Goal: Task Accomplishment & Management: Manage account settings

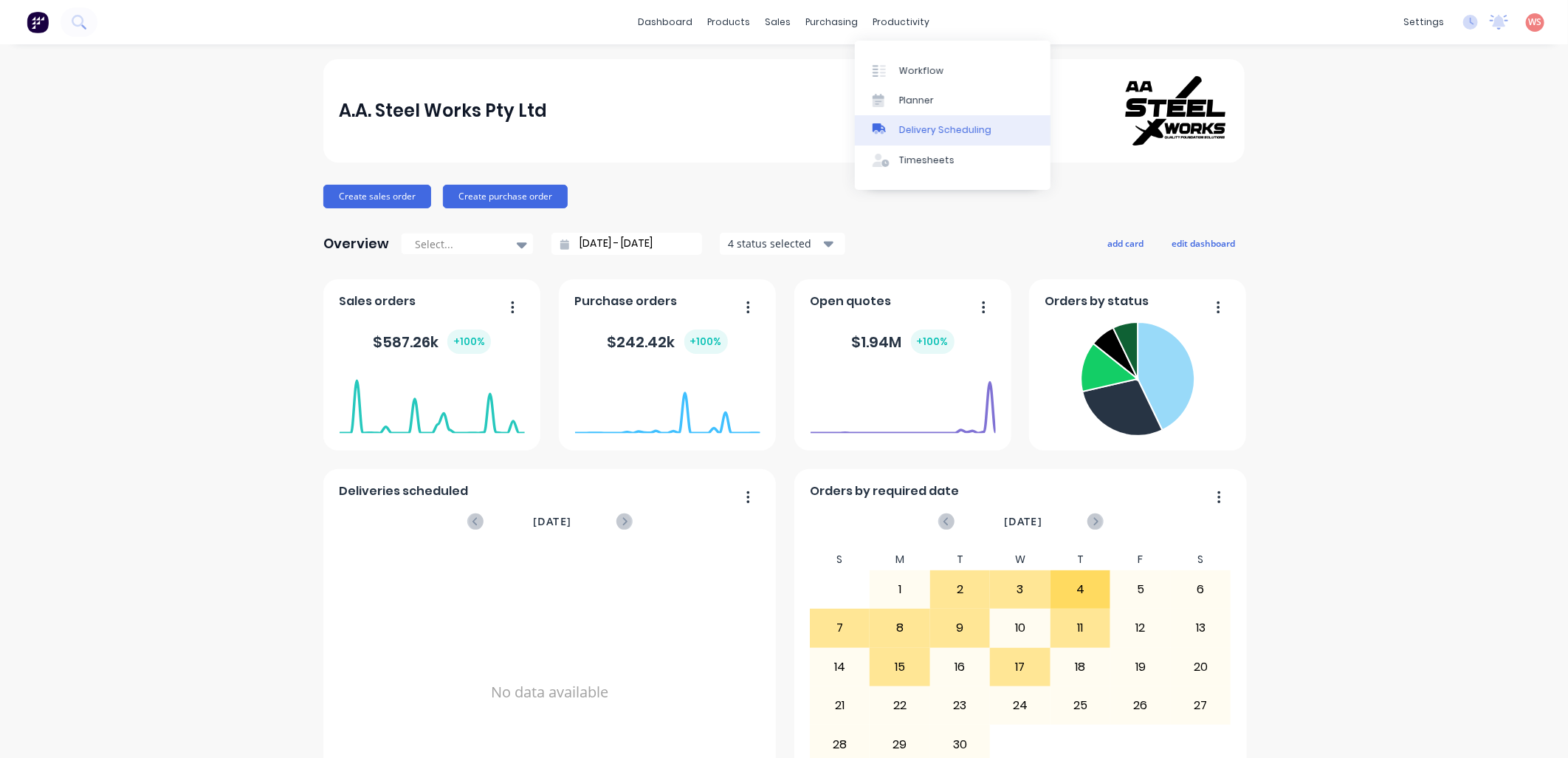
click at [902, 118] on link "Delivery Scheduling" at bounding box center [952, 130] width 195 height 30
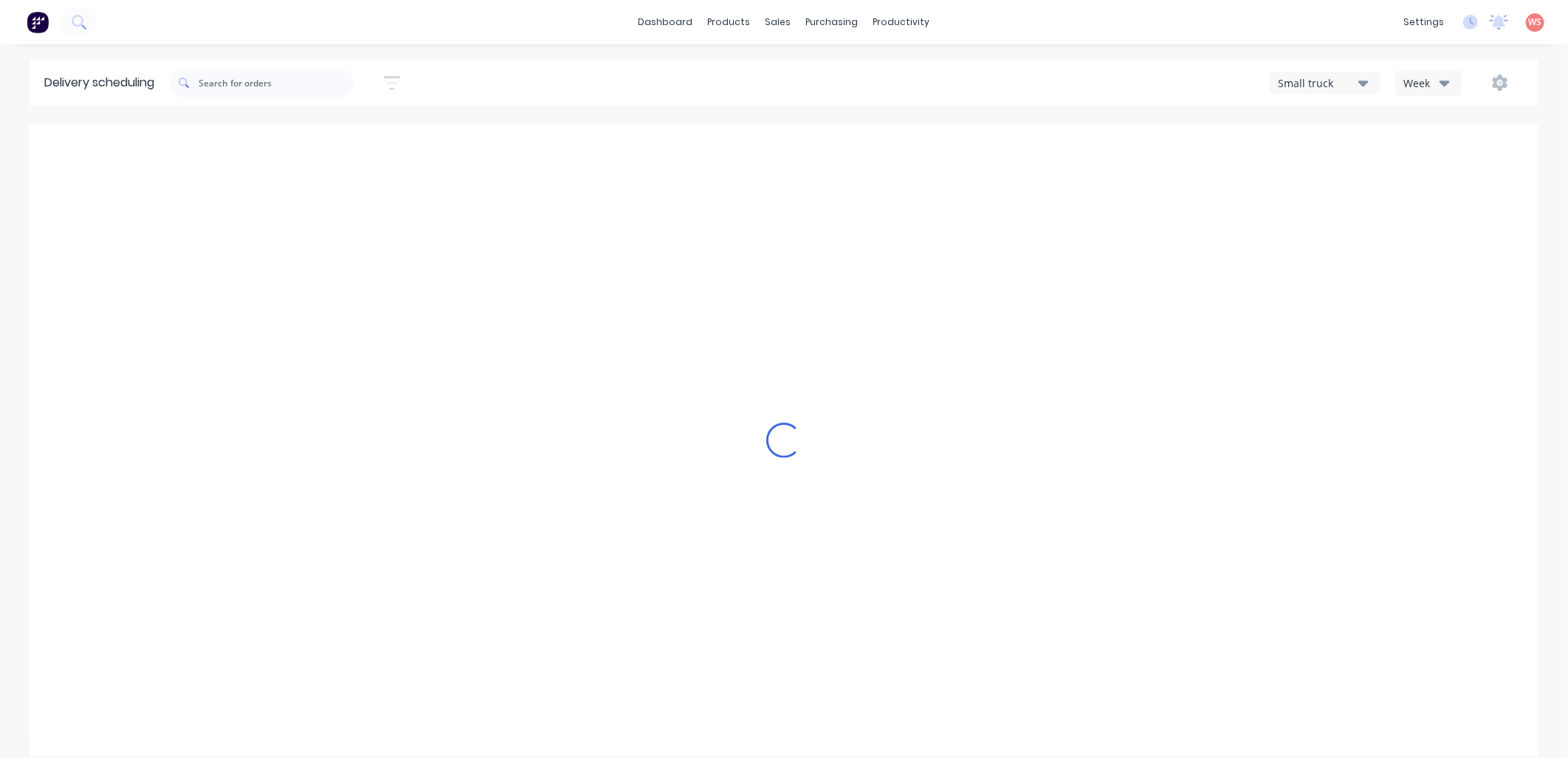
type input "[DATE] - [DATE]"
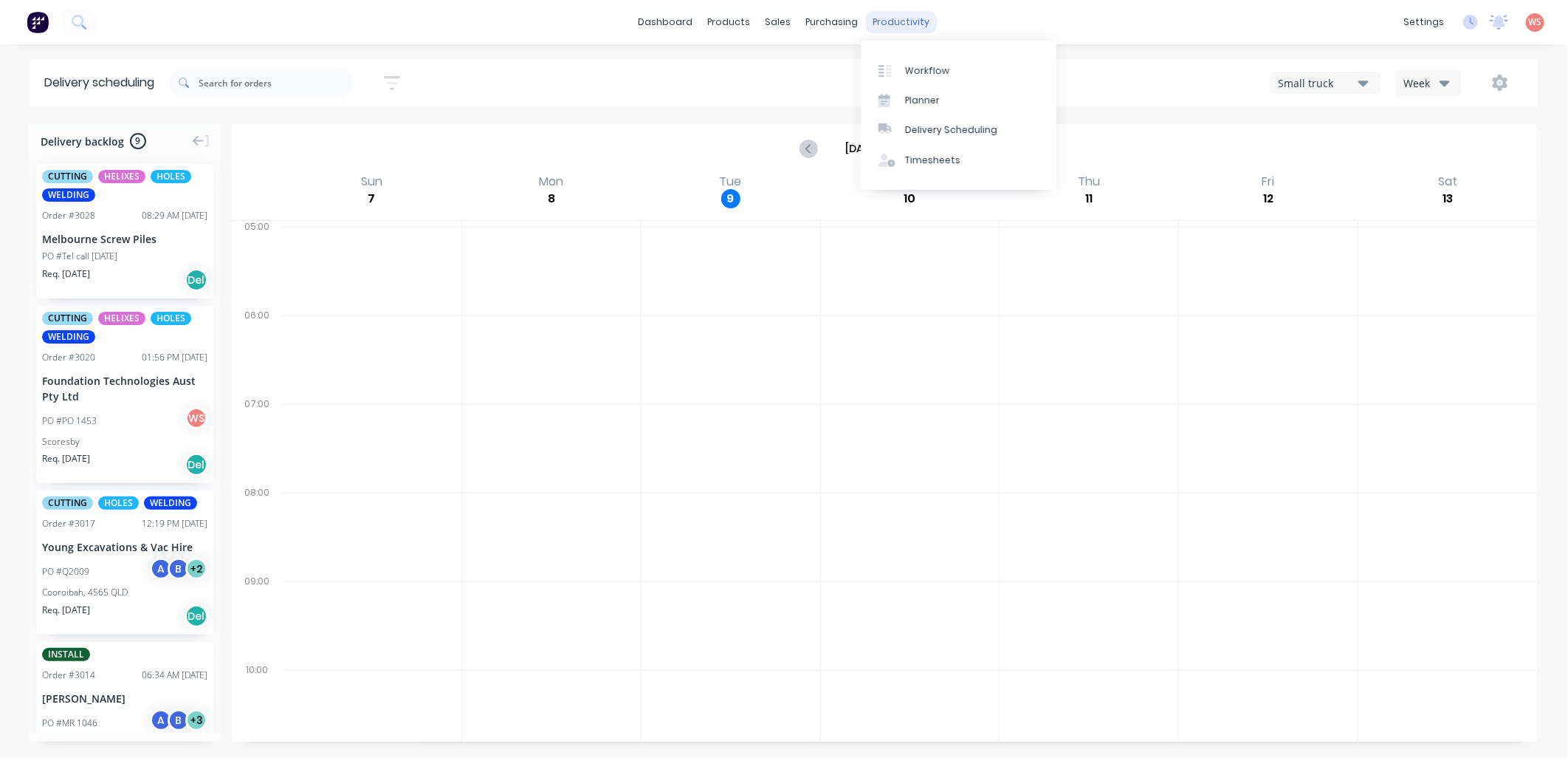
click at [897, 31] on div "productivity" at bounding box center [902, 22] width 72 height 22
click at [921, 96] on div "Planner" at bounding box center [922, 100] width 35 height 13
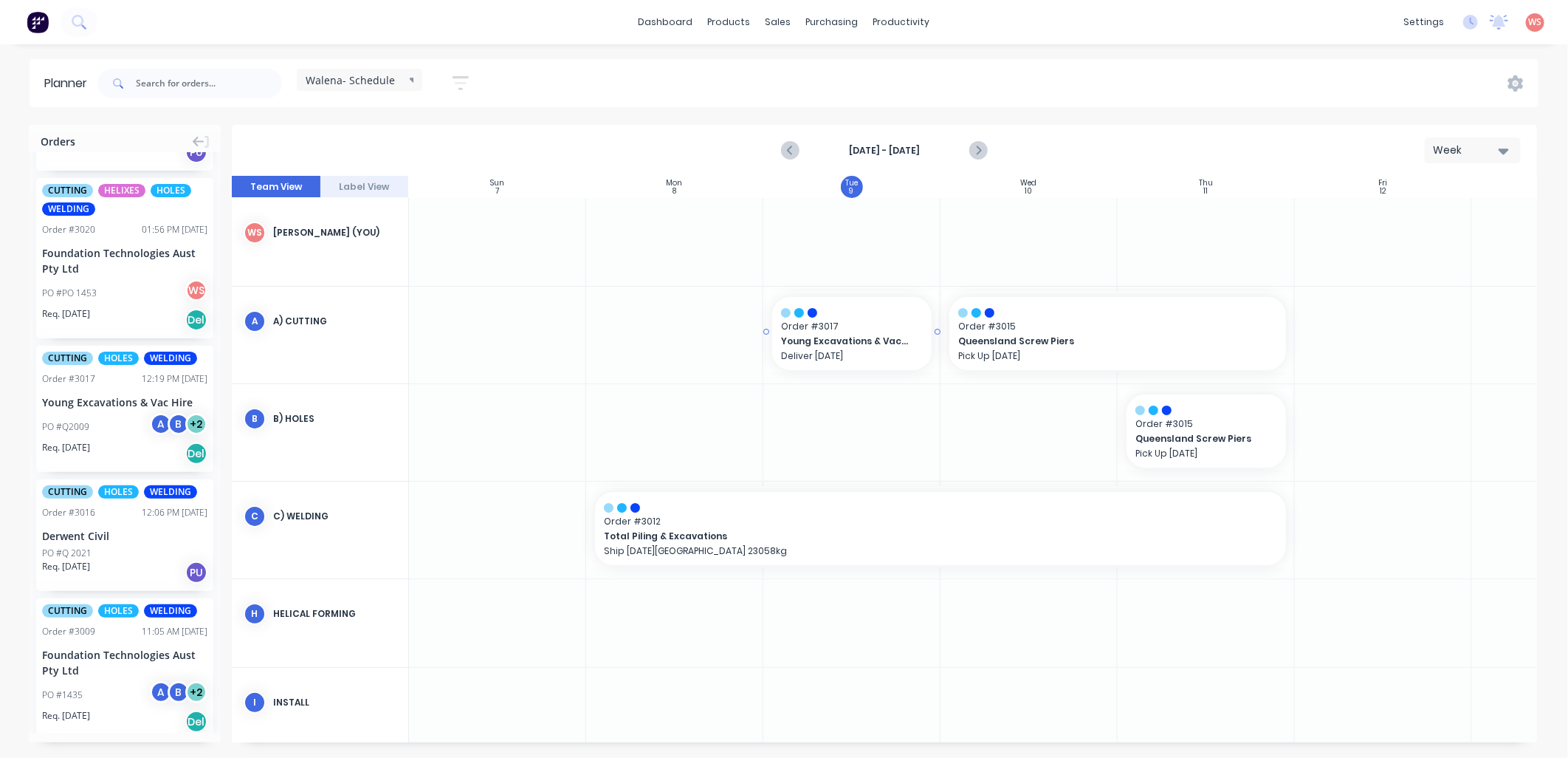
drag, startPoint x: 84, startPoint y: 392, endPoint x: 777, endPoint y: 322, distance: 696.5
drag, startPoint x: 97, startPoint y: 397, endPoint x: 822, endPoint y: 456, distance: 727.4
drag, startPoint x: 72, startPoint y: 408, endPoint x: 1060, endPoint y: 434, distance: 988.3
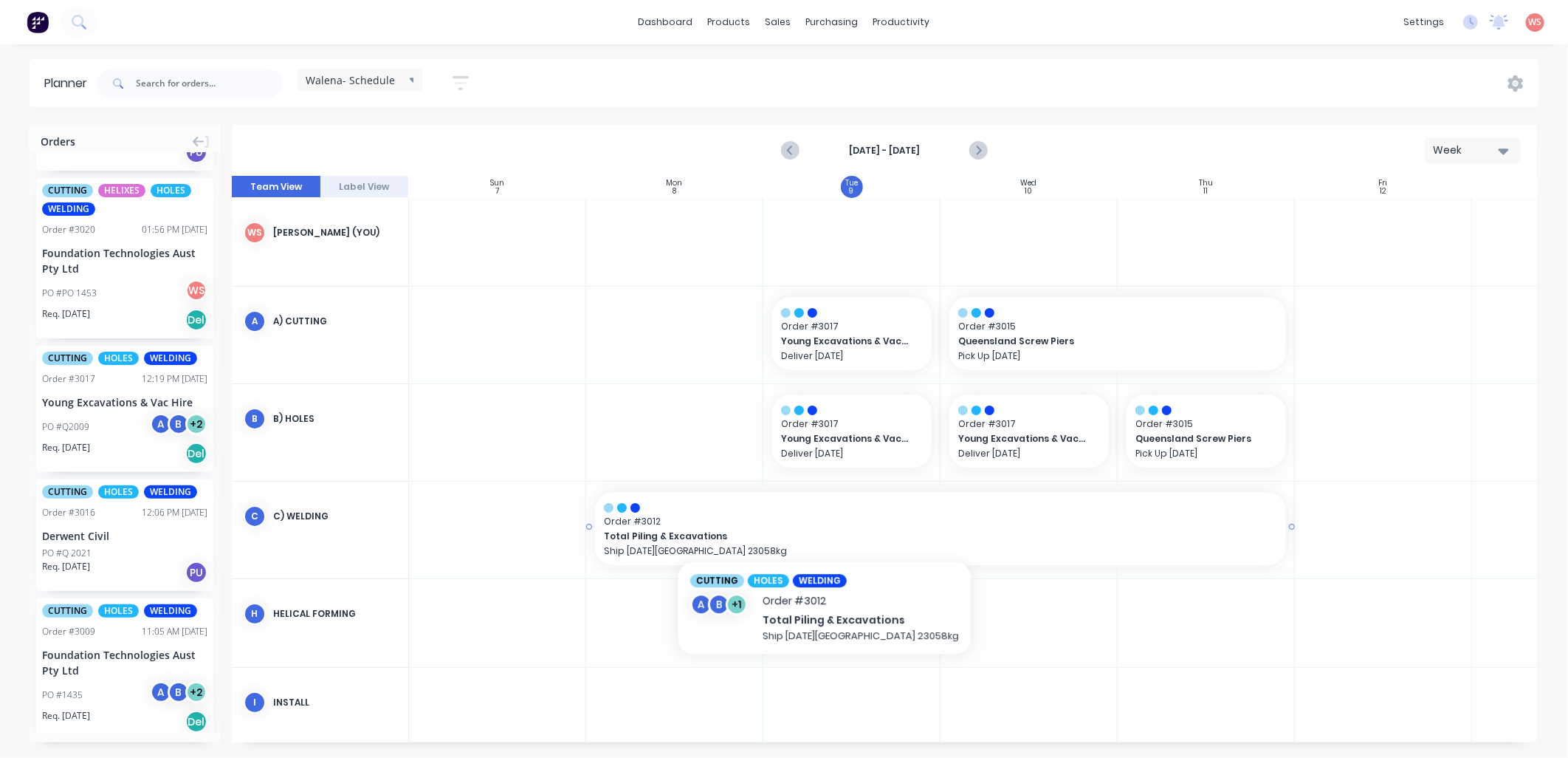
click at [809, 524] on span "Order # 3012" at bounding box center [940, 521] width 673 height 13
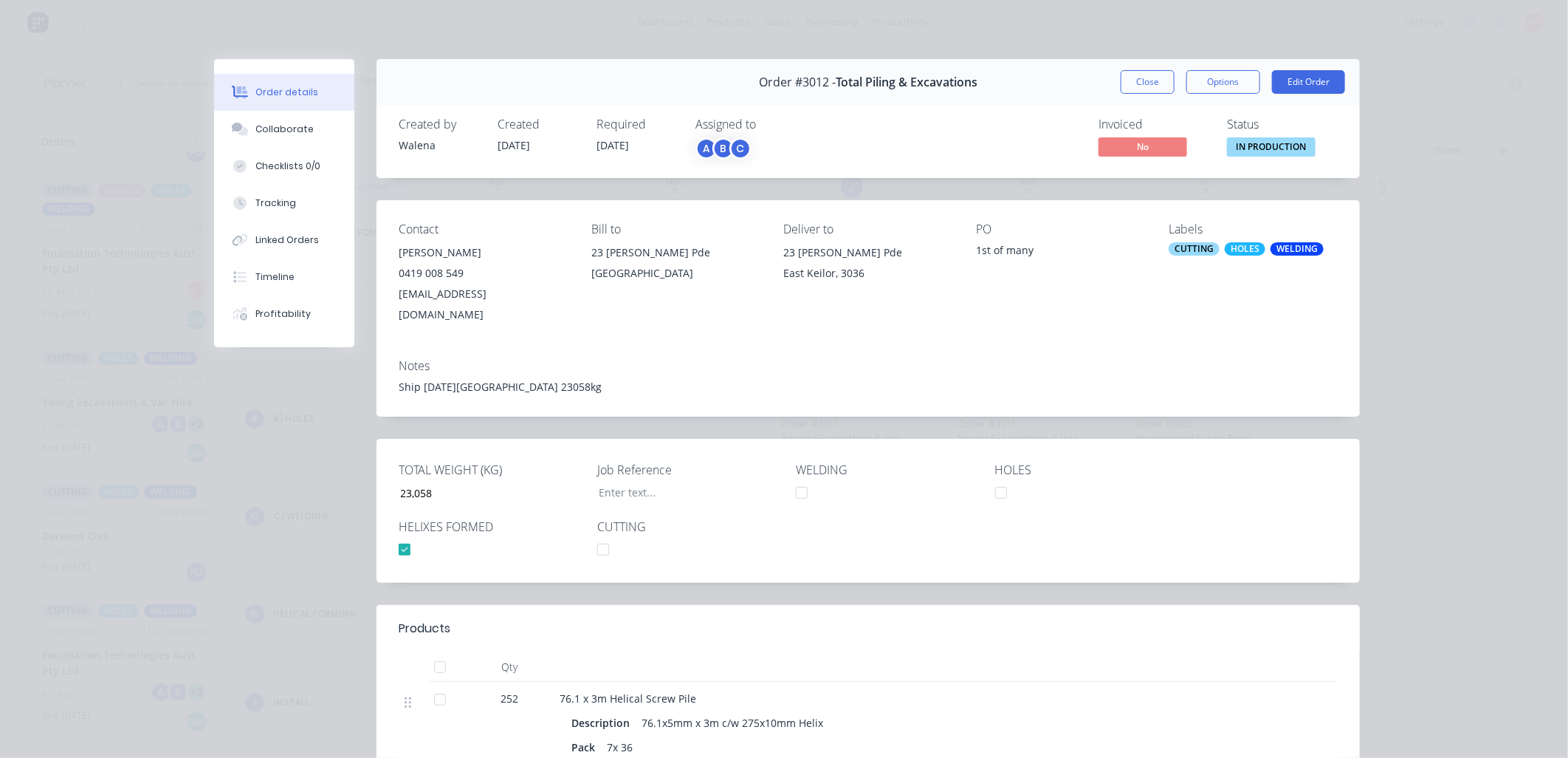
click at [1133, 86] on button "Close" at bounding box center [1147, 82] width 54 height 23
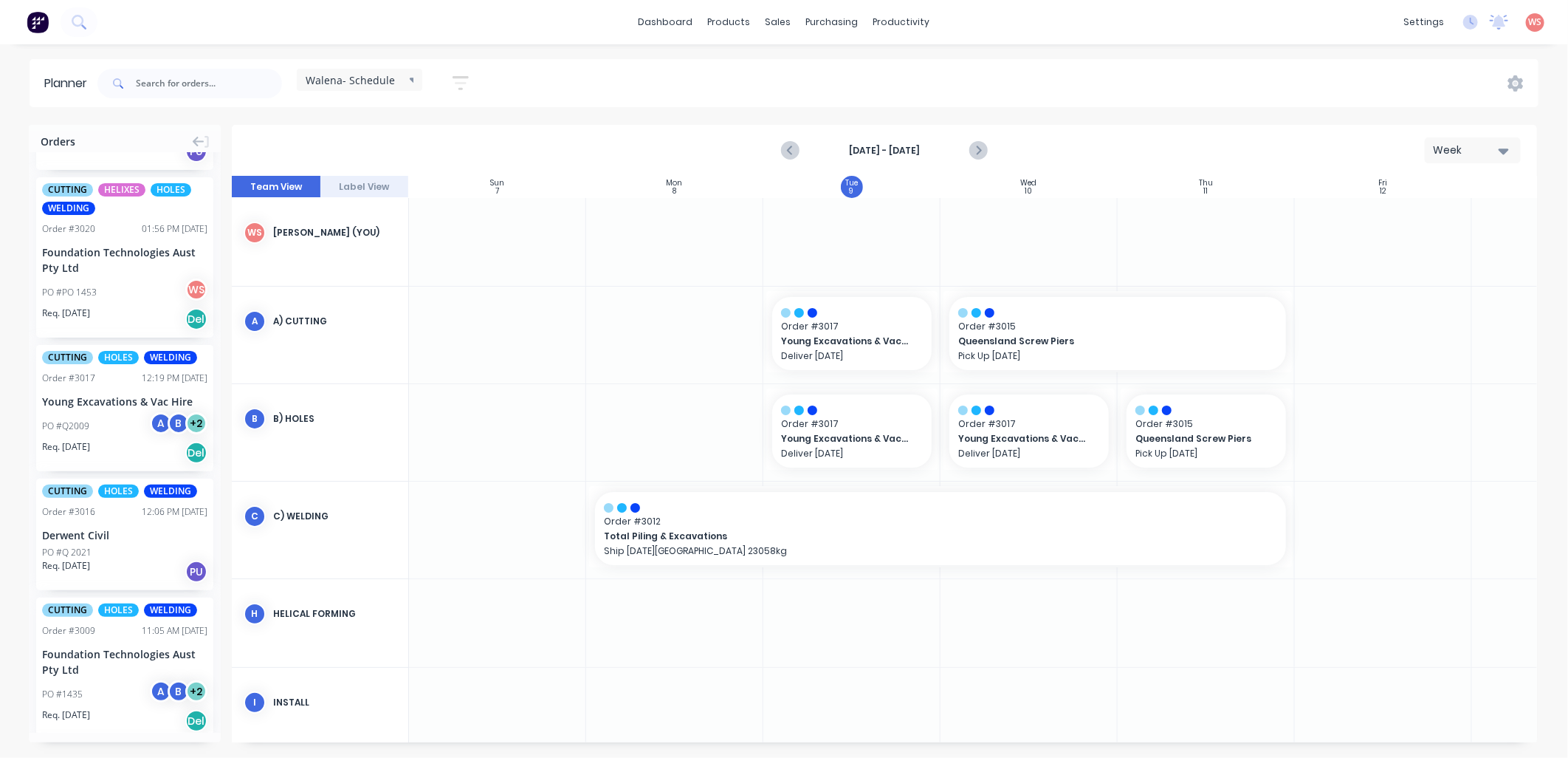
scroll to position [765, 0]
drag, startPoint x: 1289, startPoint y: 528, endPoint x: 1067, endPoint y: 541, distance: 222.4
click at [1028, 424] on span "Order # 3017" at bounding box center [1028, 423] width 141 height 13
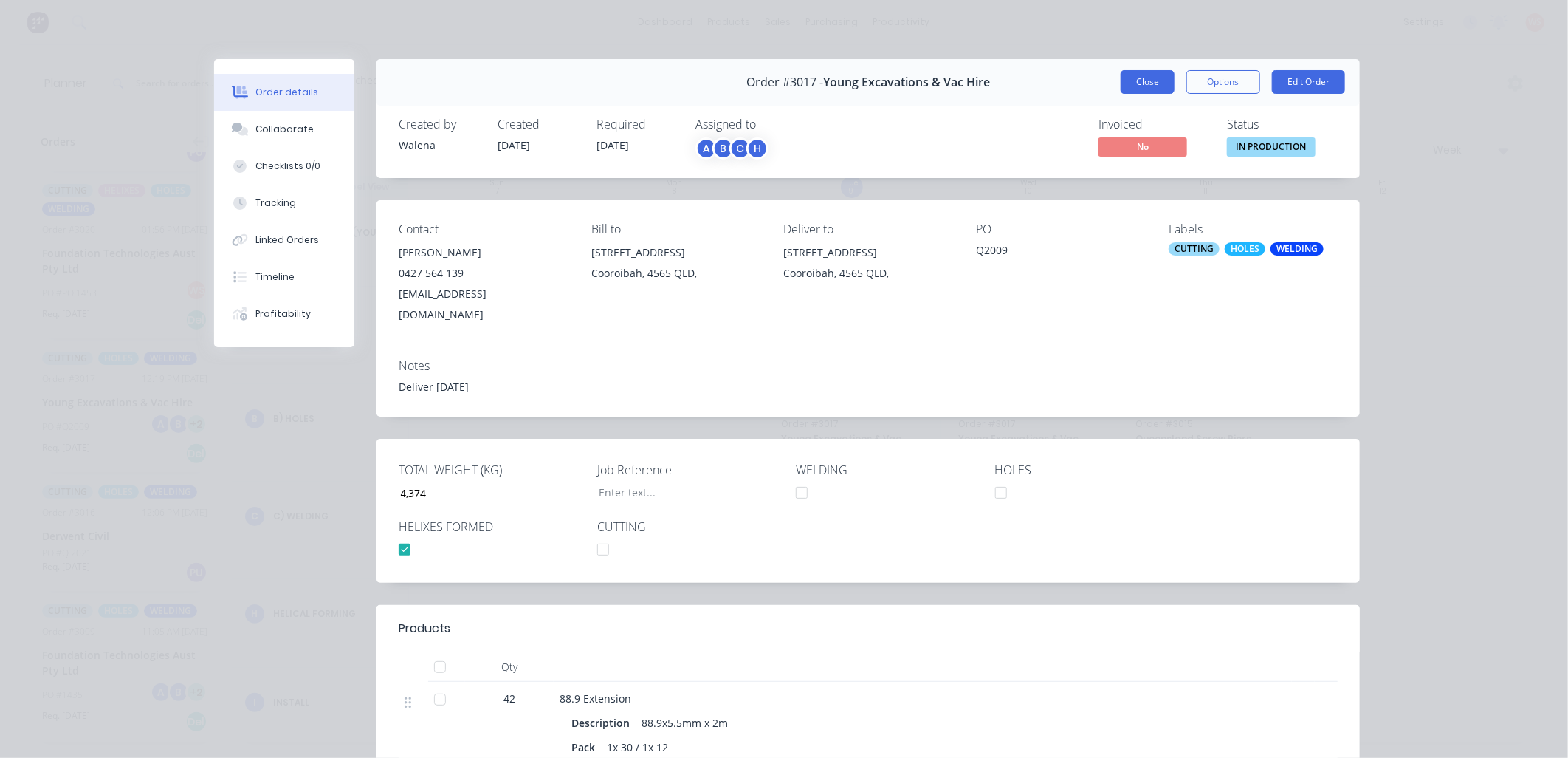
click at [1126, 89] on button "Close" at bounding box center [1147, 82] width 54 height 23
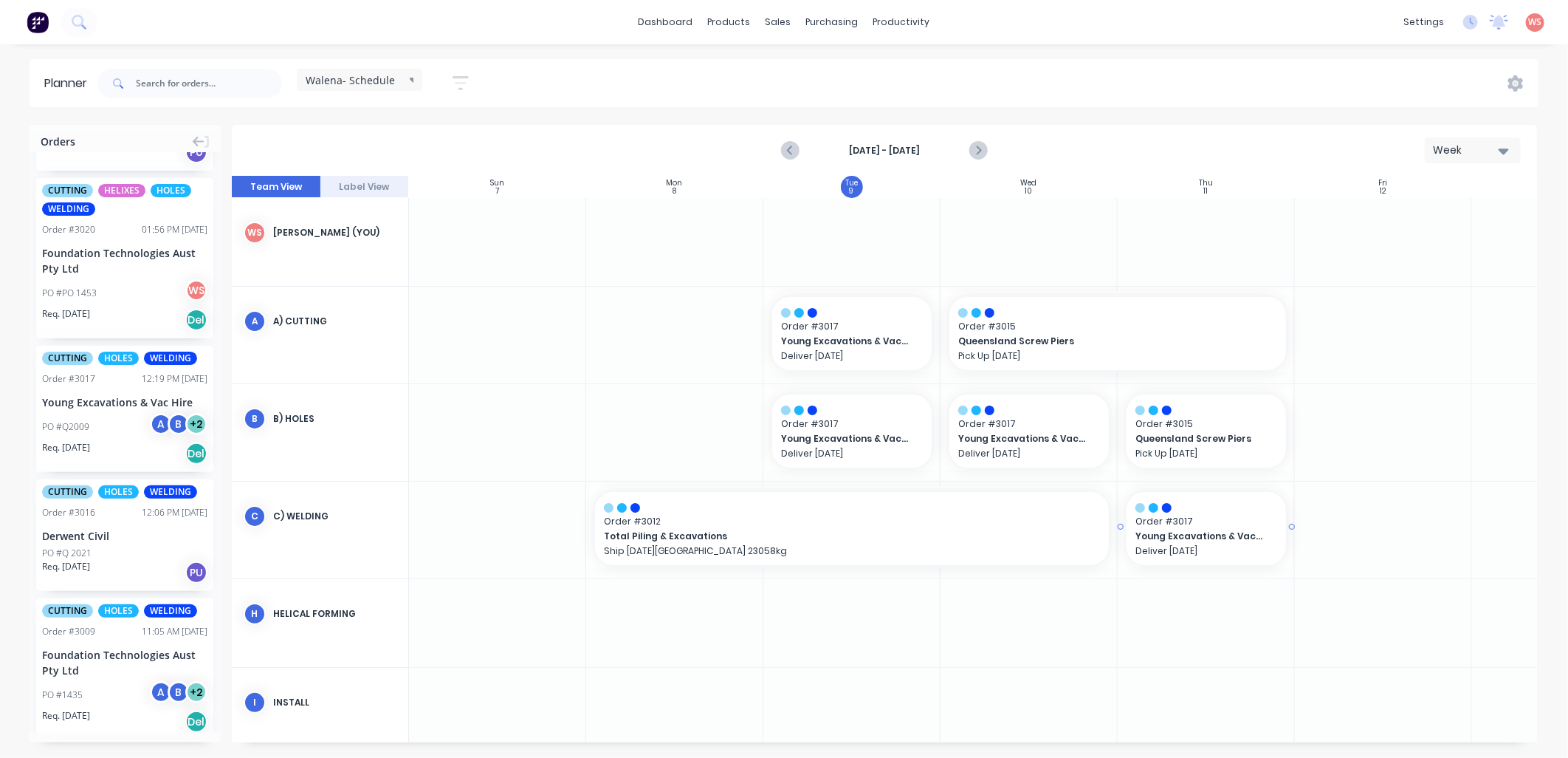
drag, startPoint x: 98, startPoint y: 402, endPoint x: 1212, endPoint y: 498, distance: 1118.1
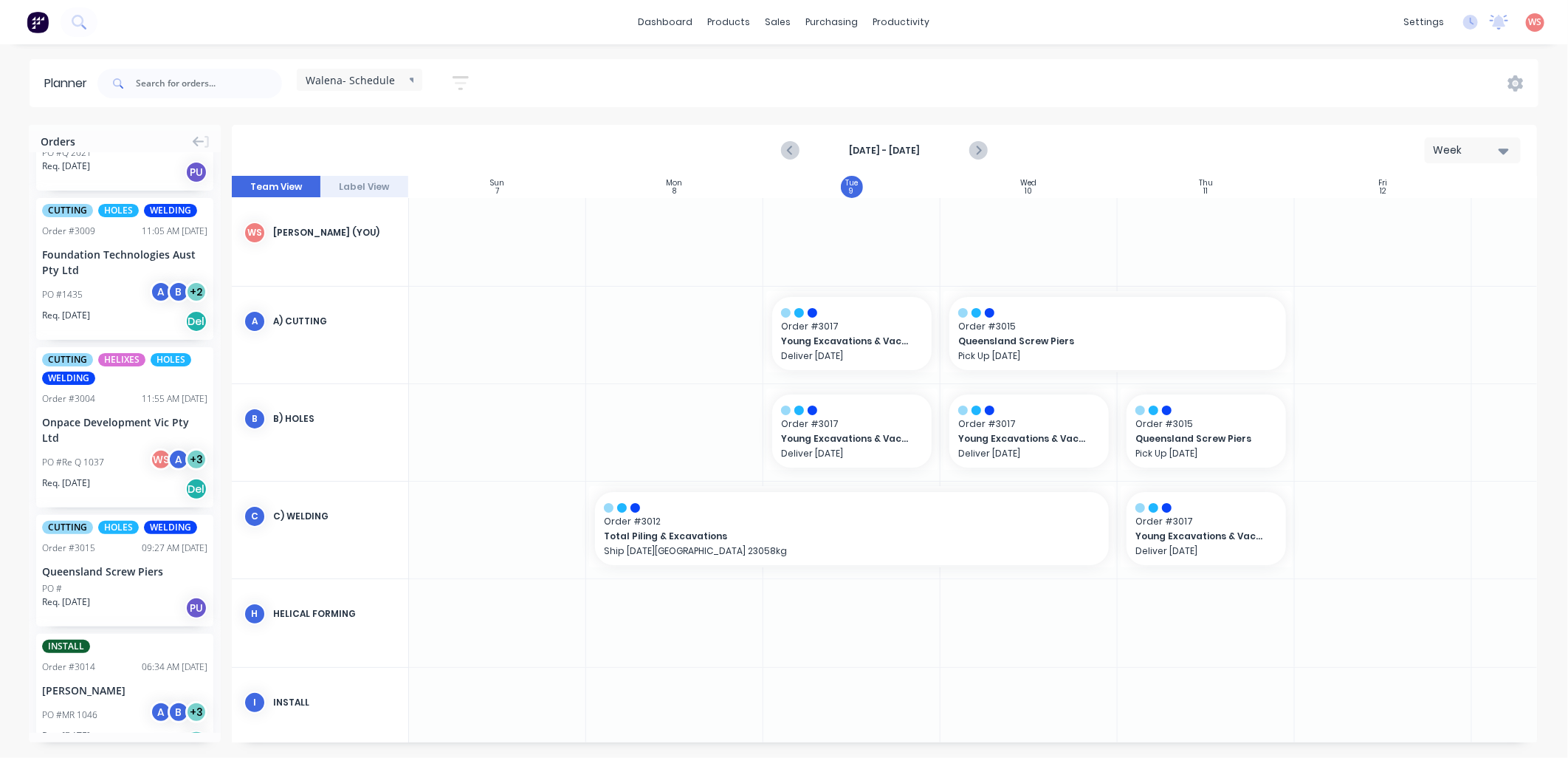
scroll to position [1203, 0]
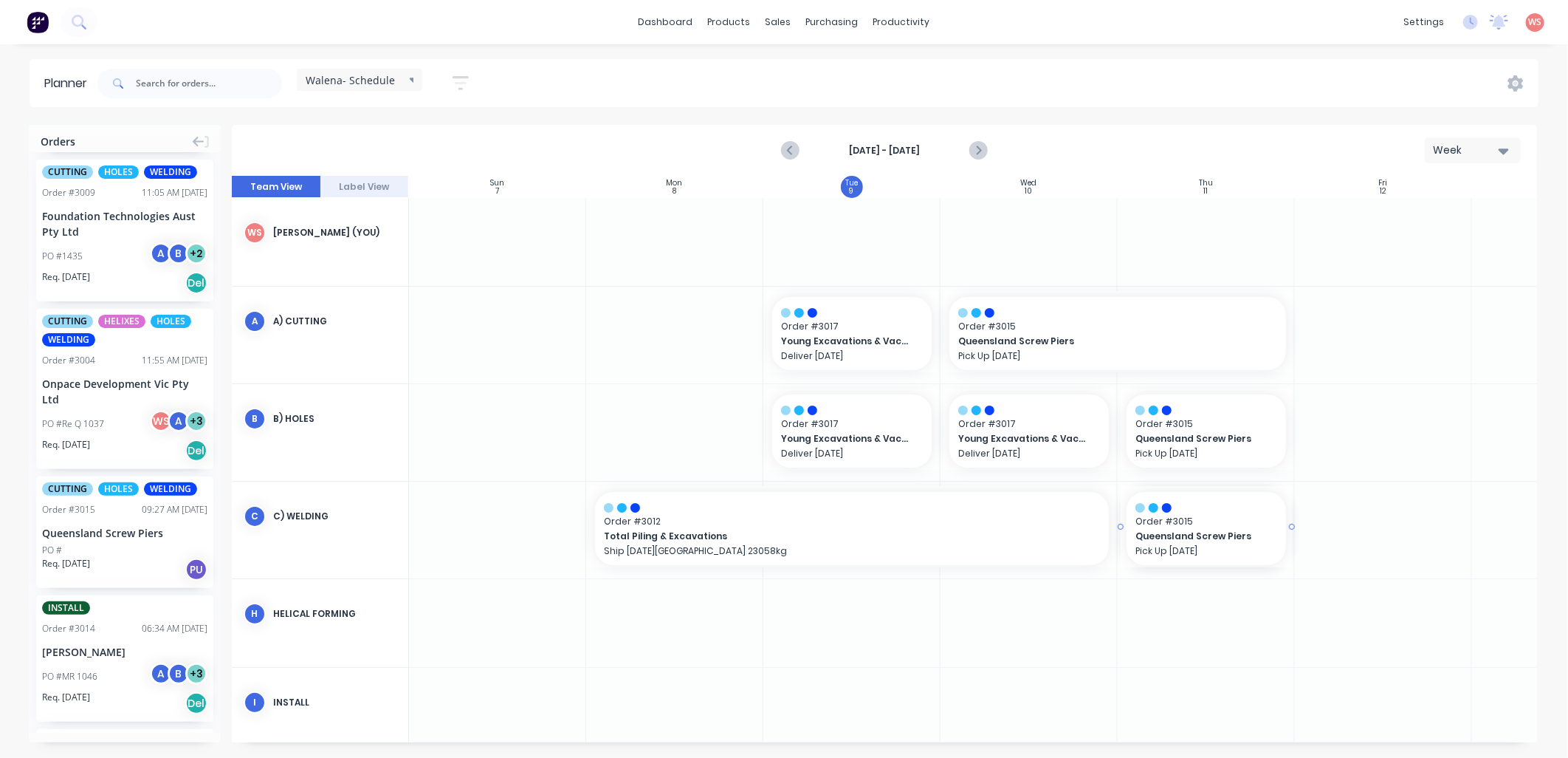
drag, startPoint x: 103, startPoint y: 533, endPoint x: 1179, endPoint y: 511, distance: 1076.2
click at [980, 141] on icon "Next page" at bounding box center [977, 150] width 18 height 18
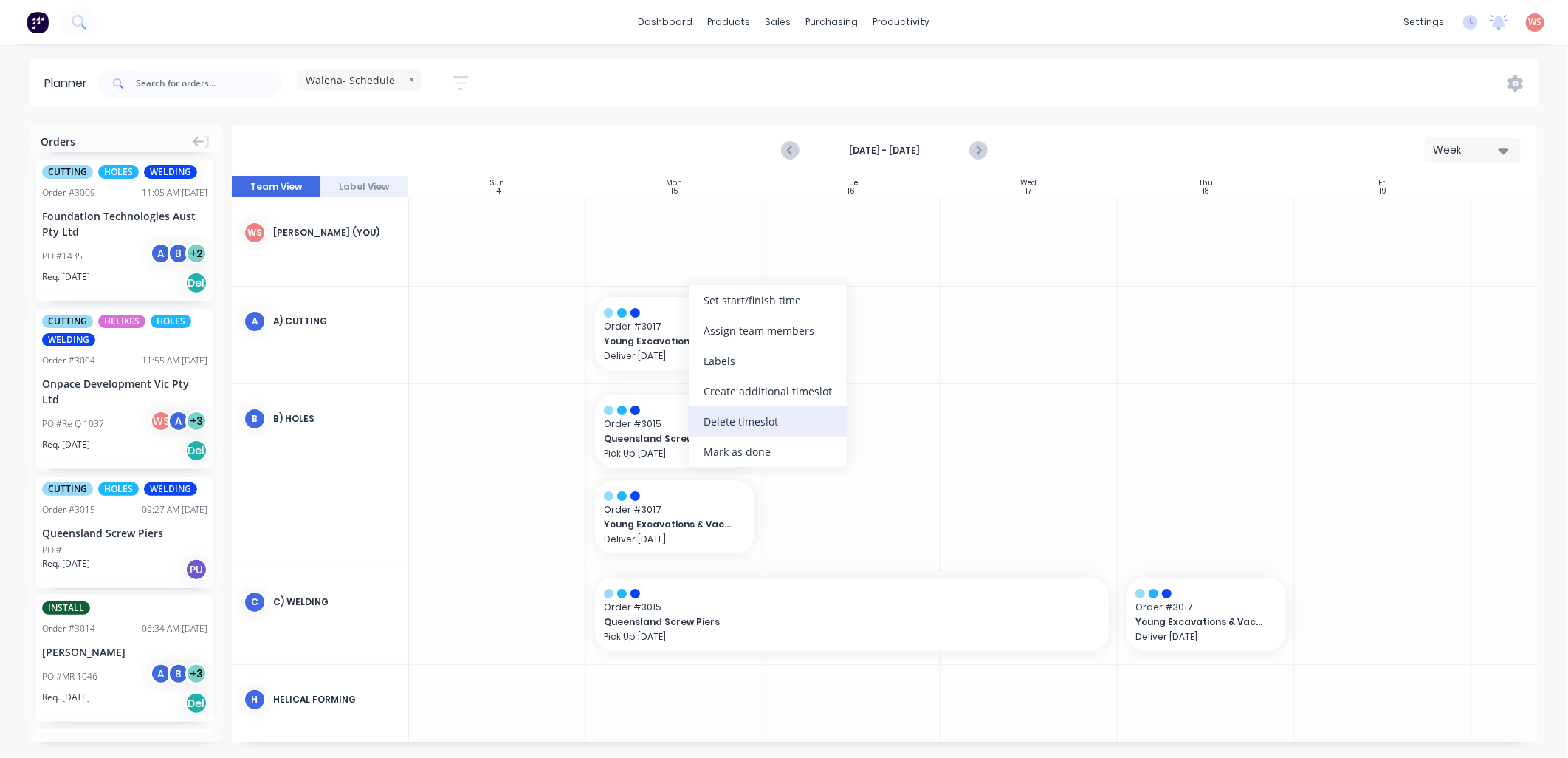
click at [717, 419] on div "Delete timeslot" at bounding box center [768, 421] width 158 height 30
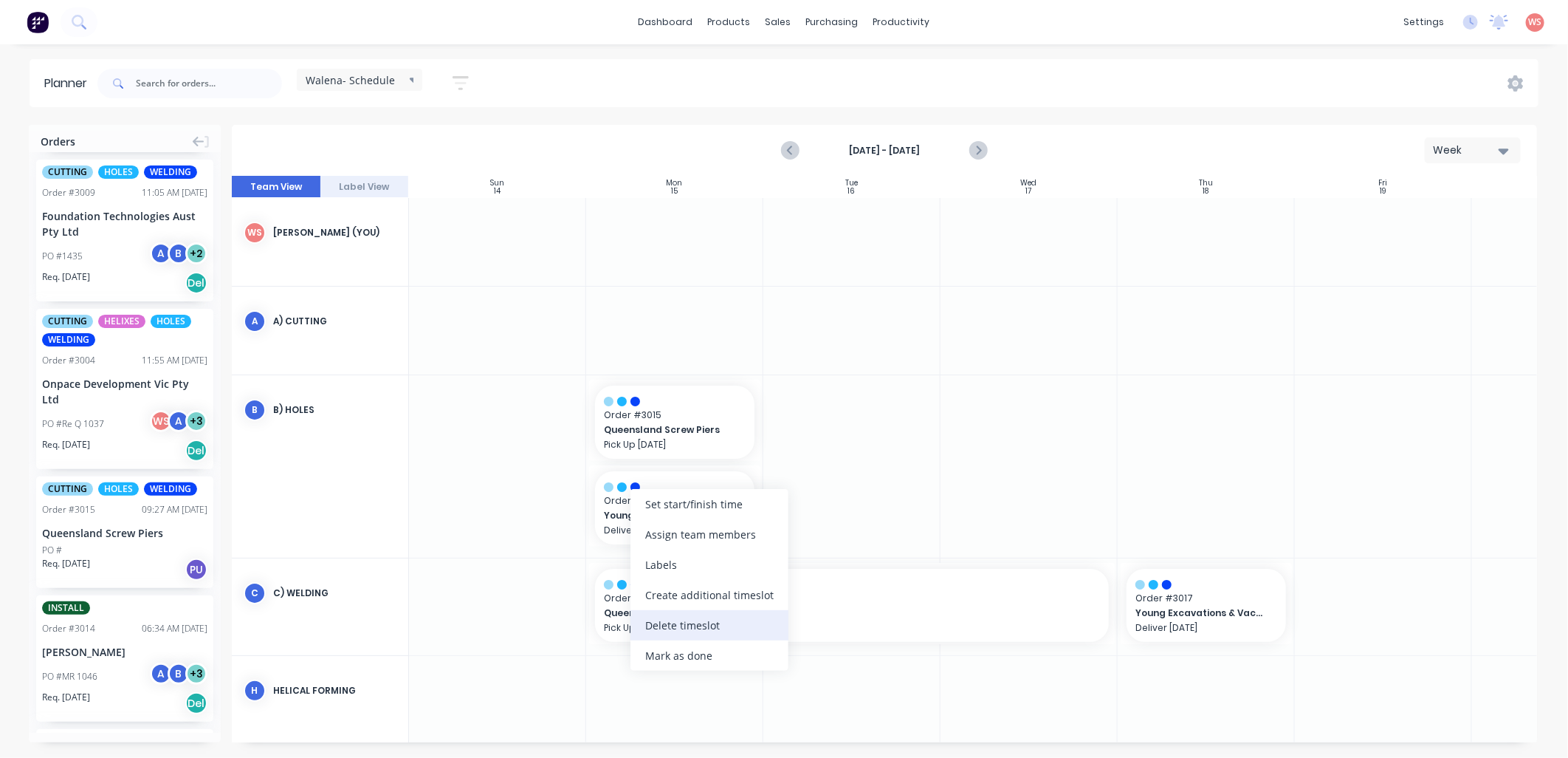
click at [655, 624] on div "Delete timeslot" at bounding box center [709, 625] width 158 height 30
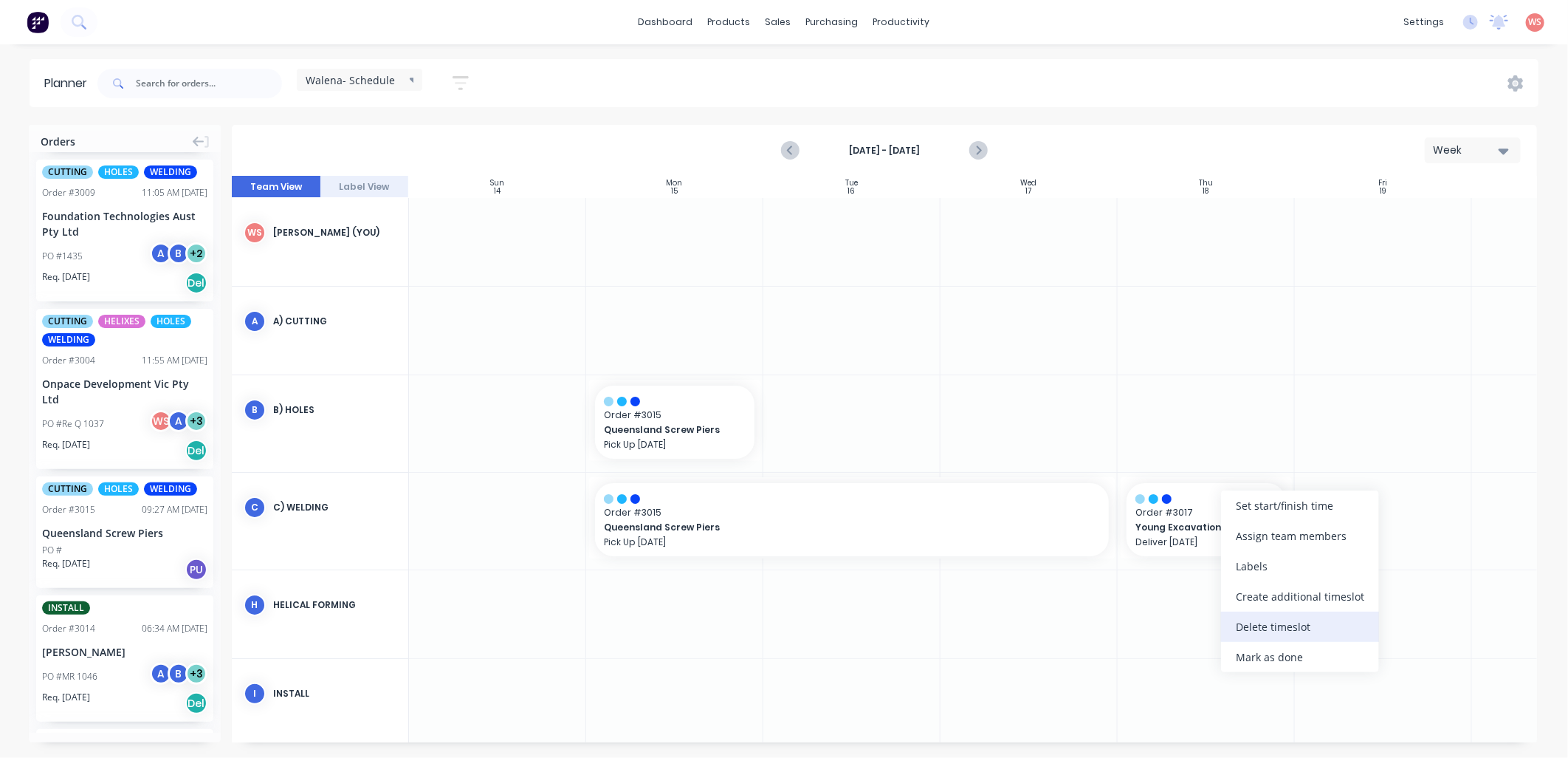
click at [1246, 621] on div "Delete timeslot" at bounding box center [1300, 626] width 158 height 30
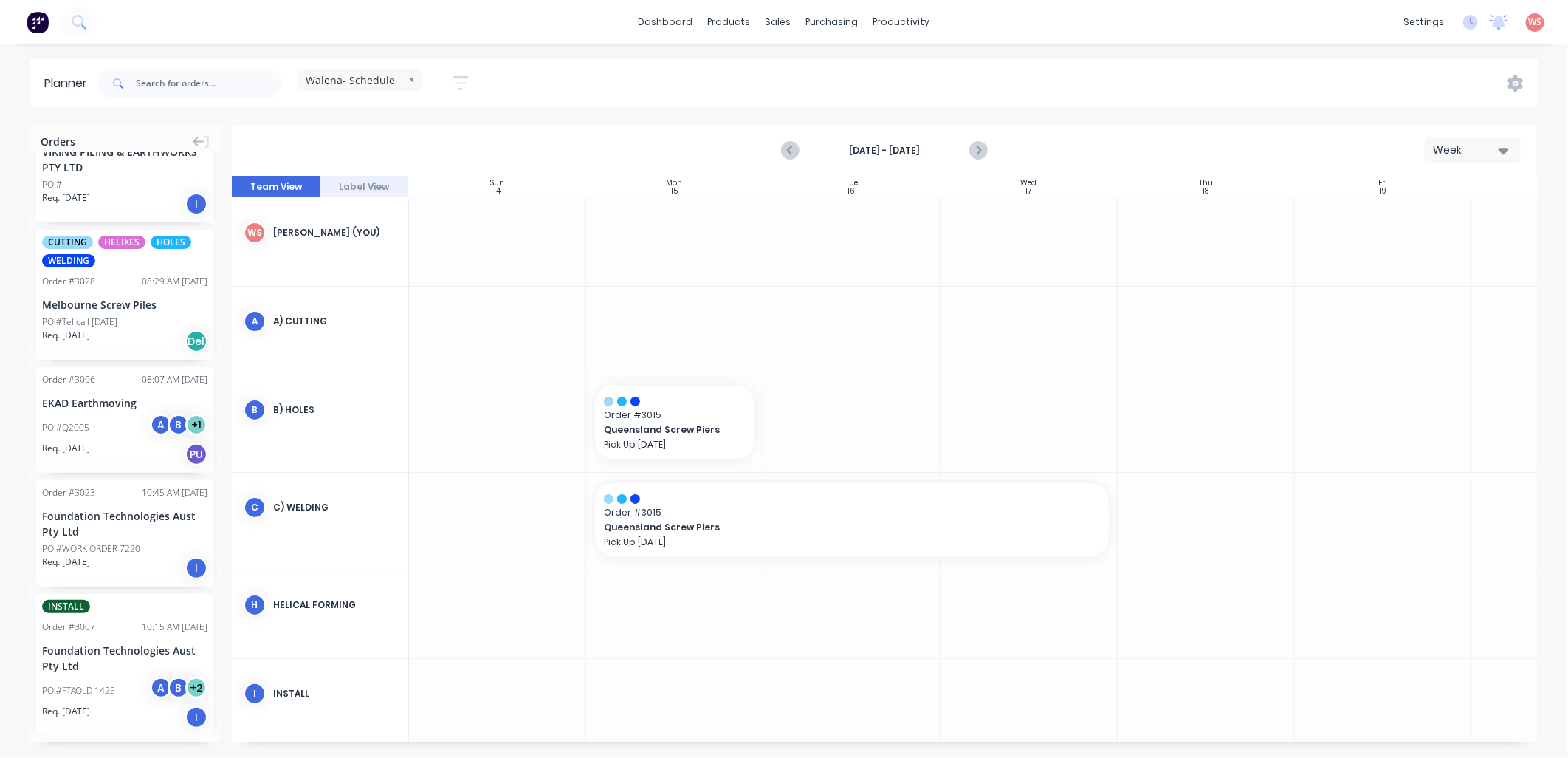
scroll to position [0, 0]
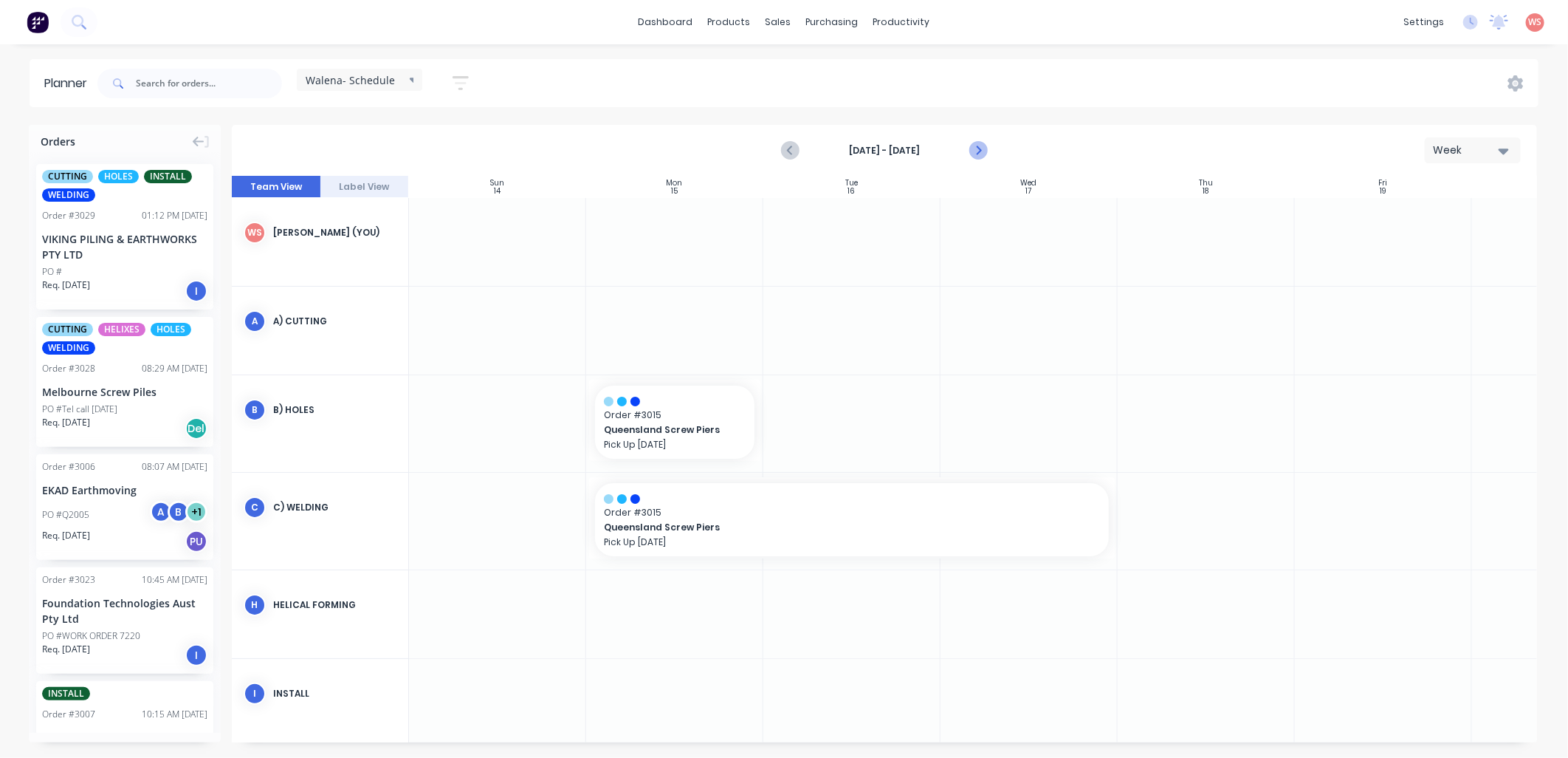
click at [982, 149] on icon "Next page" at bounding box center [977, 150] width 18 height 18
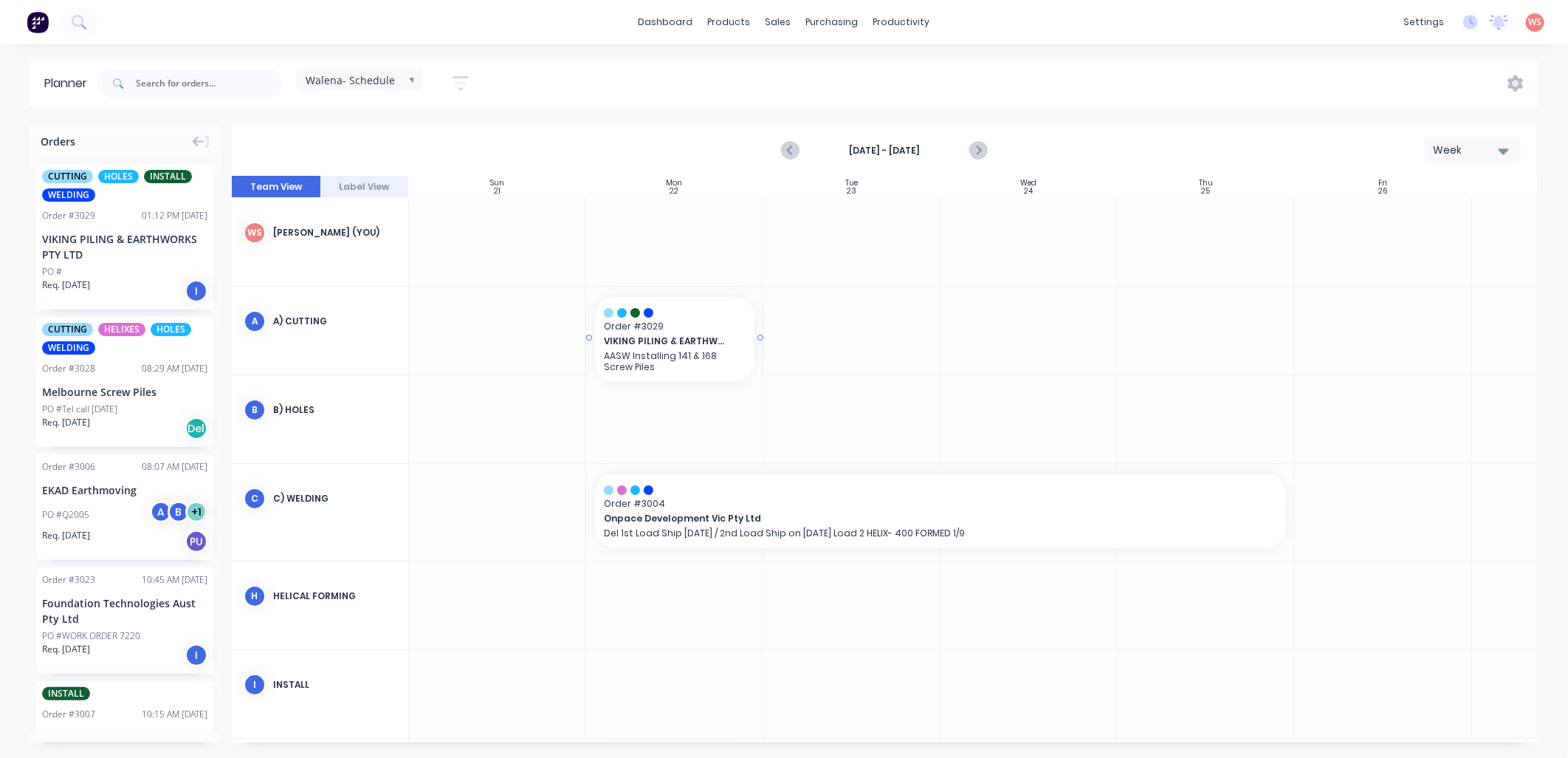
drag, startPoint x: 80, startPoint y: 225, endPoint x: 705, endPoint y: 322, distance: 632.5
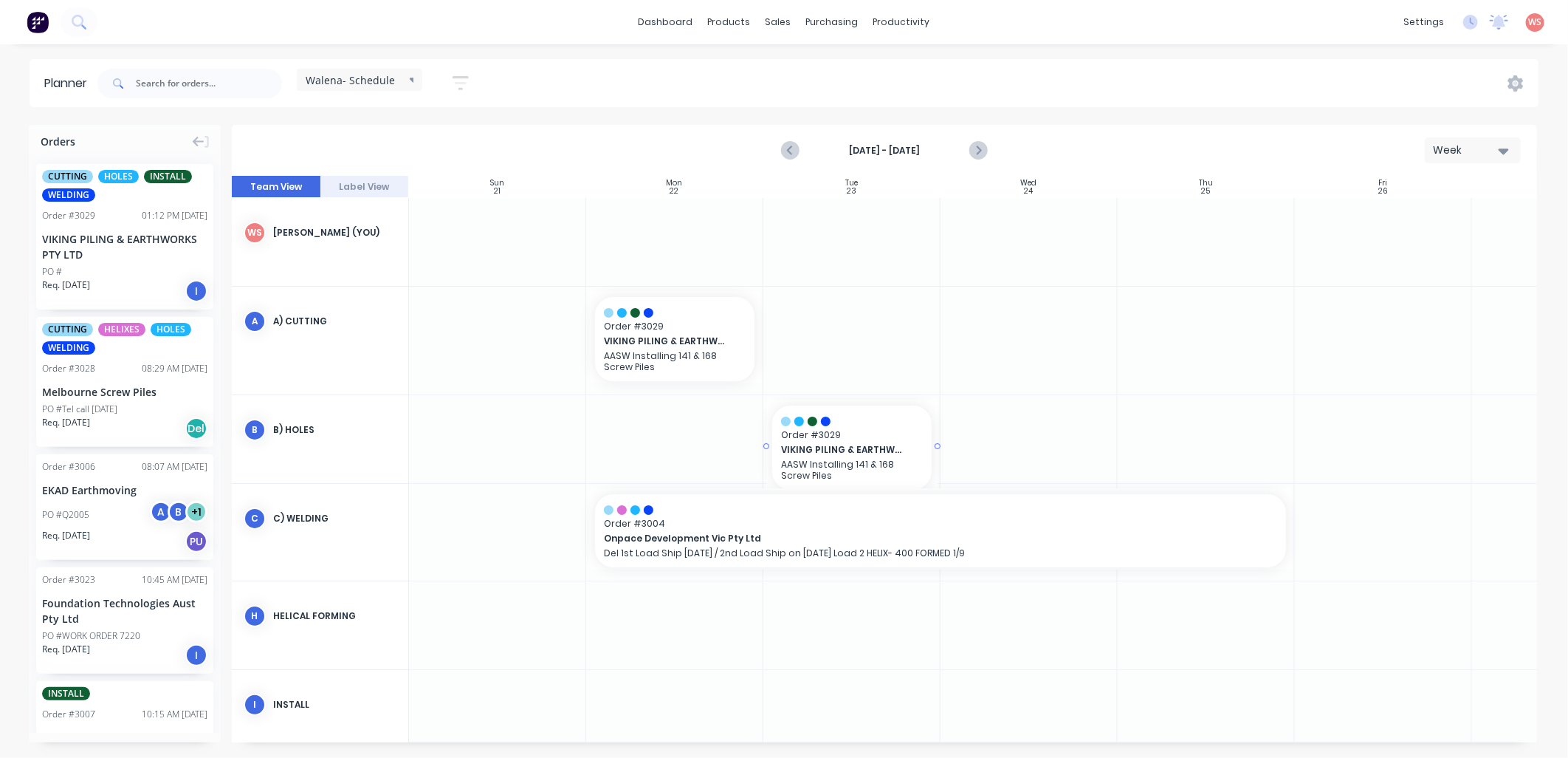
drag, startPoint x: 65, startPoint y: 232, endPoint x: 864, endPoint y: 432, distance: 823.7
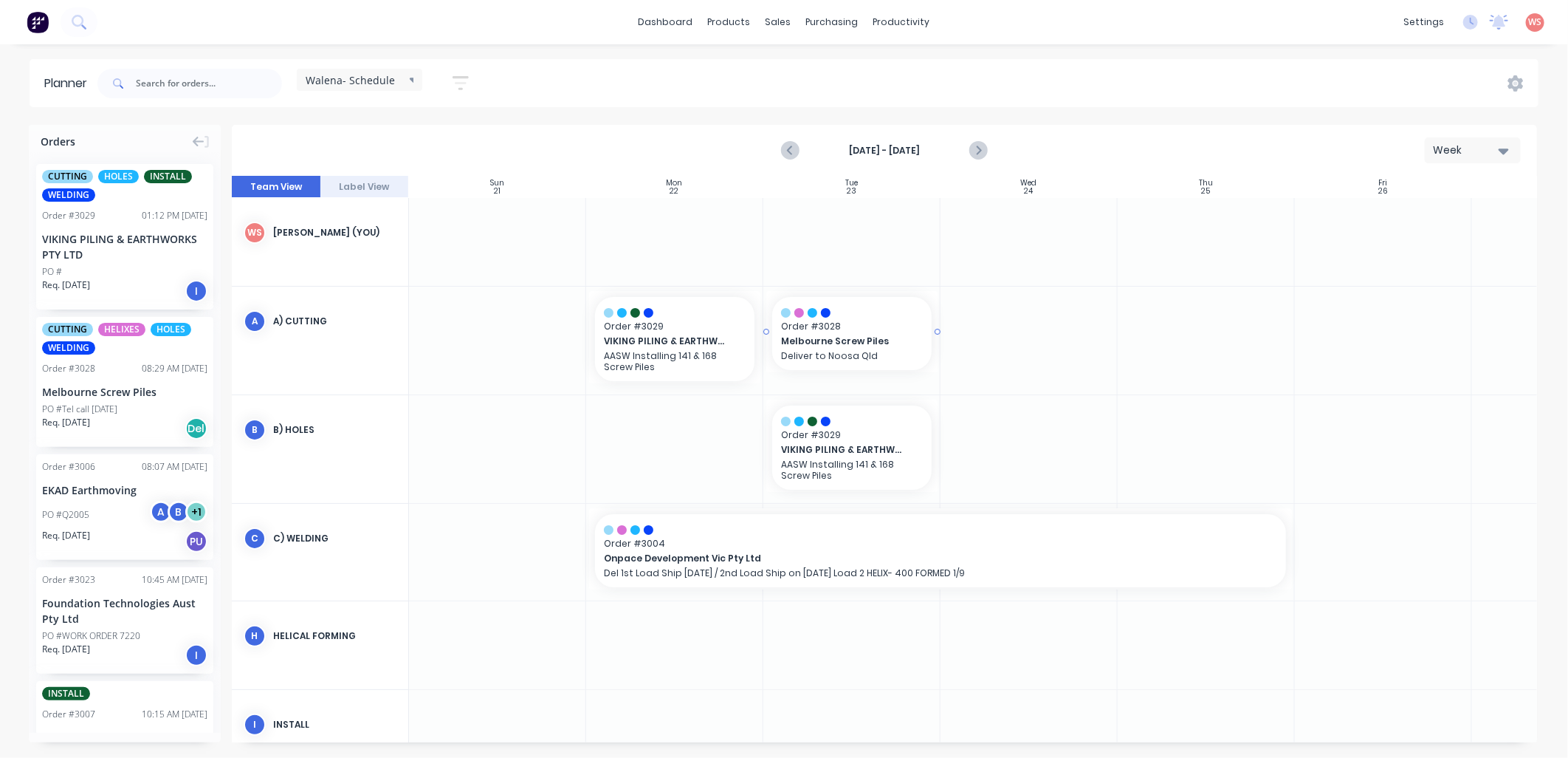
drag, startPoint x: 82, startPoint y: 393, endPoint x: 803, endPoint y: 309, distance: 725.9
drag, startPoint x: 46, startPoint y: 380, endPoint x: 875, endPoint y: 415, distance: 829.7
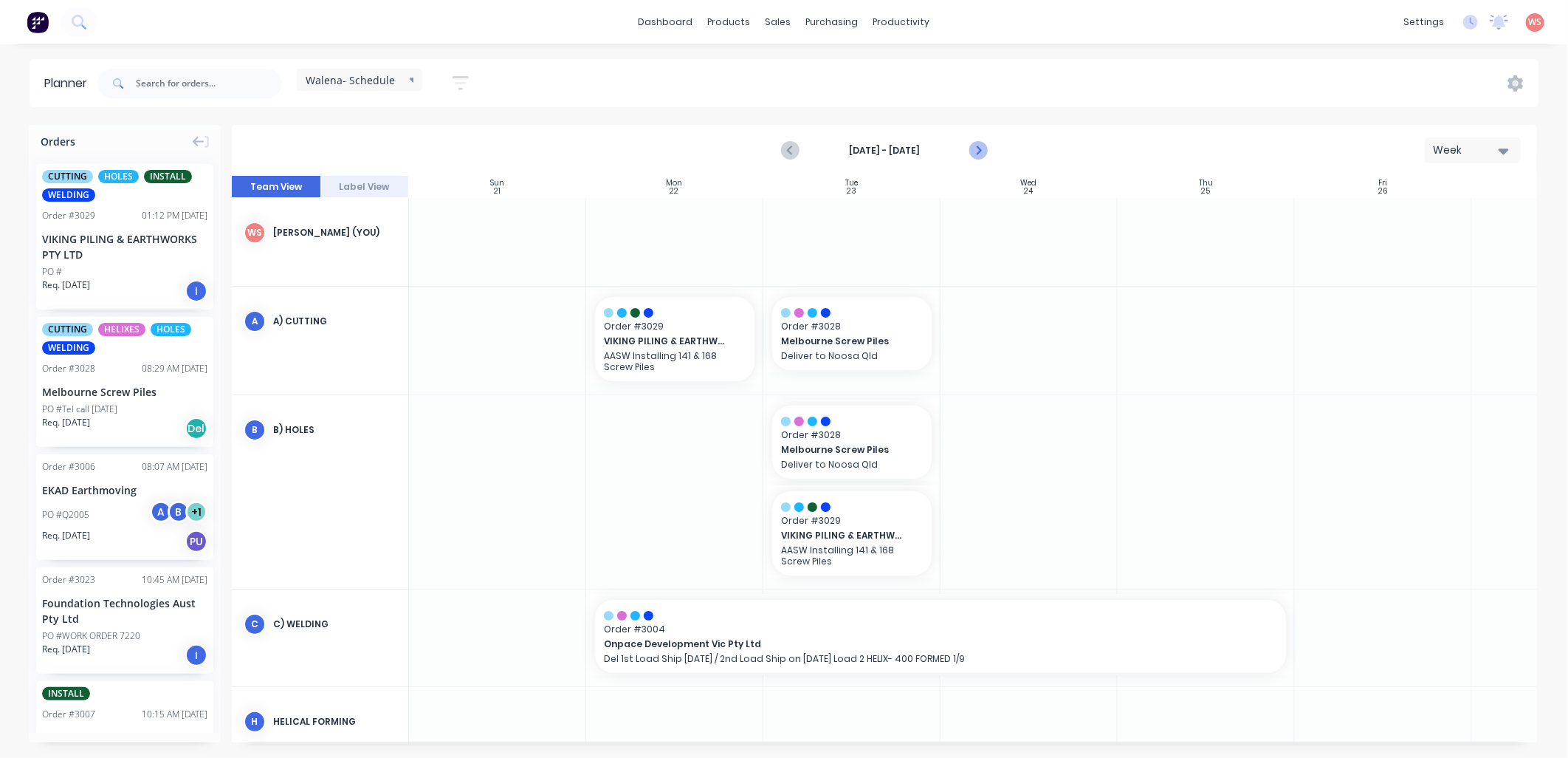
click at [971, 148] on icon "Next page" at bounding box center [977, 150] width 18 height 18
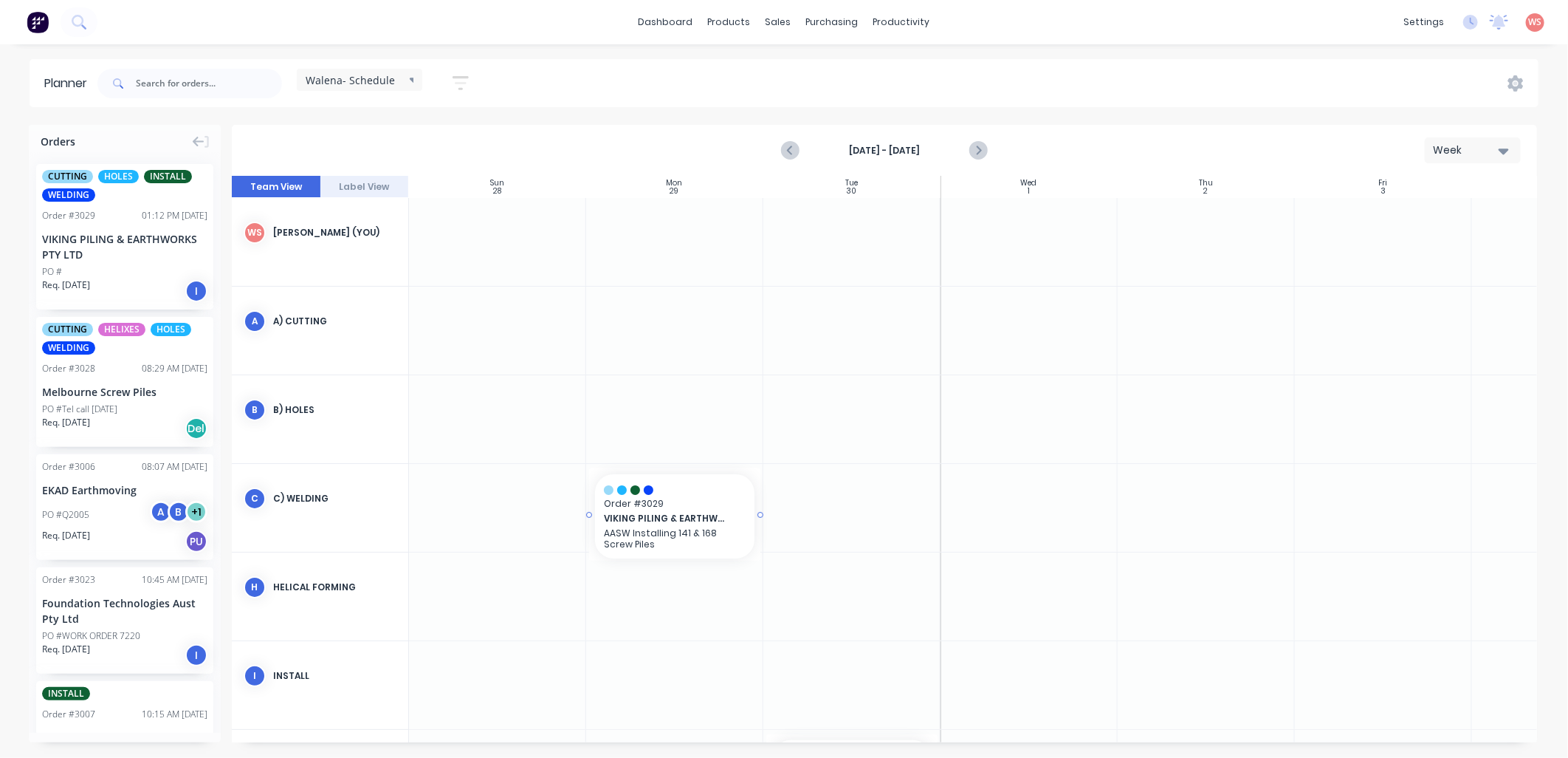
drag, startPoint x: 76, startPoint y: 230, endPoint x: 684, endPoint y: 518, distance: 672.8
click at [792, 149] on icon "Previous page" at bounding box center [791, 150] width 18 height 18
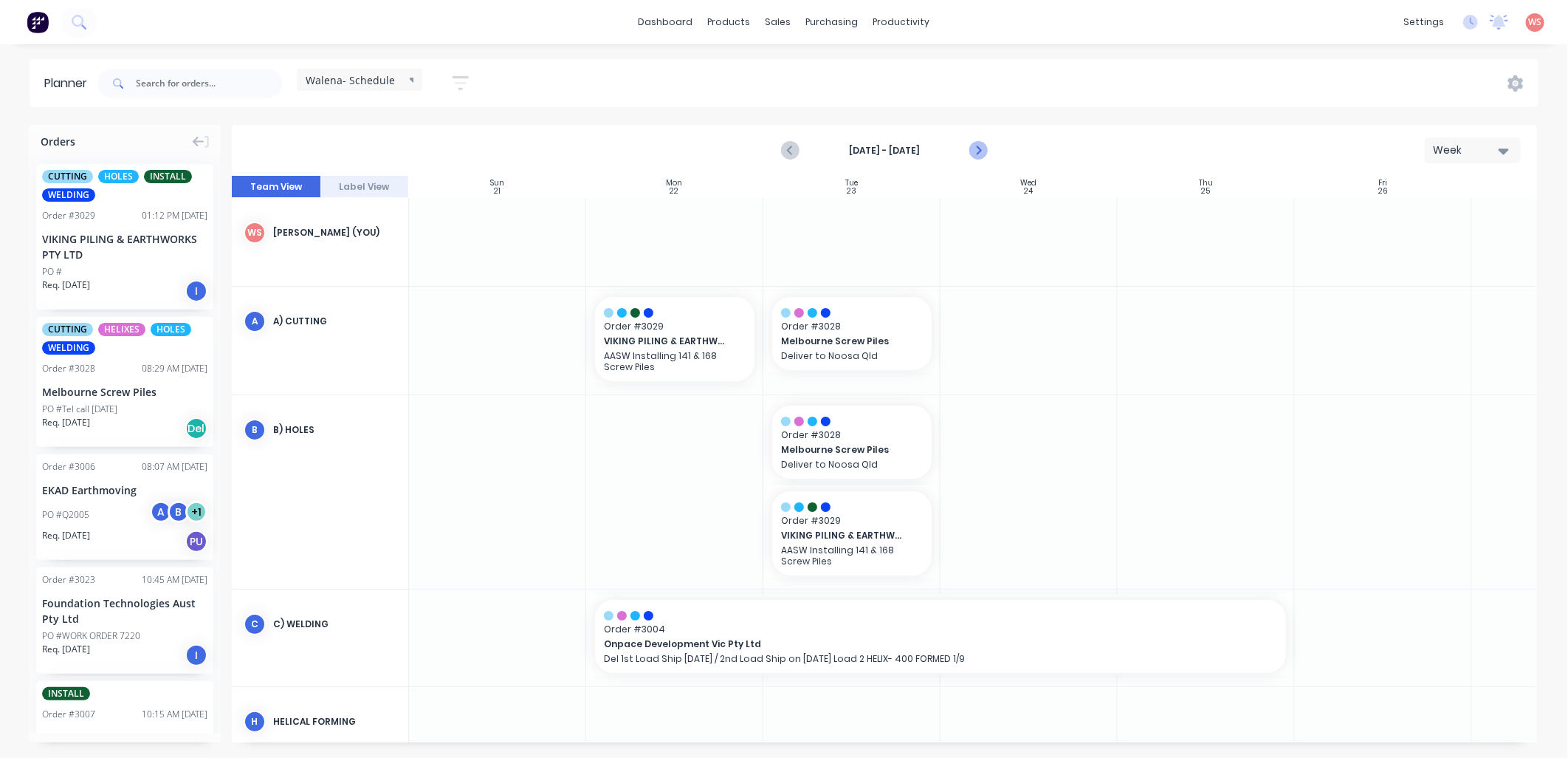
click at [982, 150] on icon "Next page" at bounding box center [977, 150] width 18 height 18
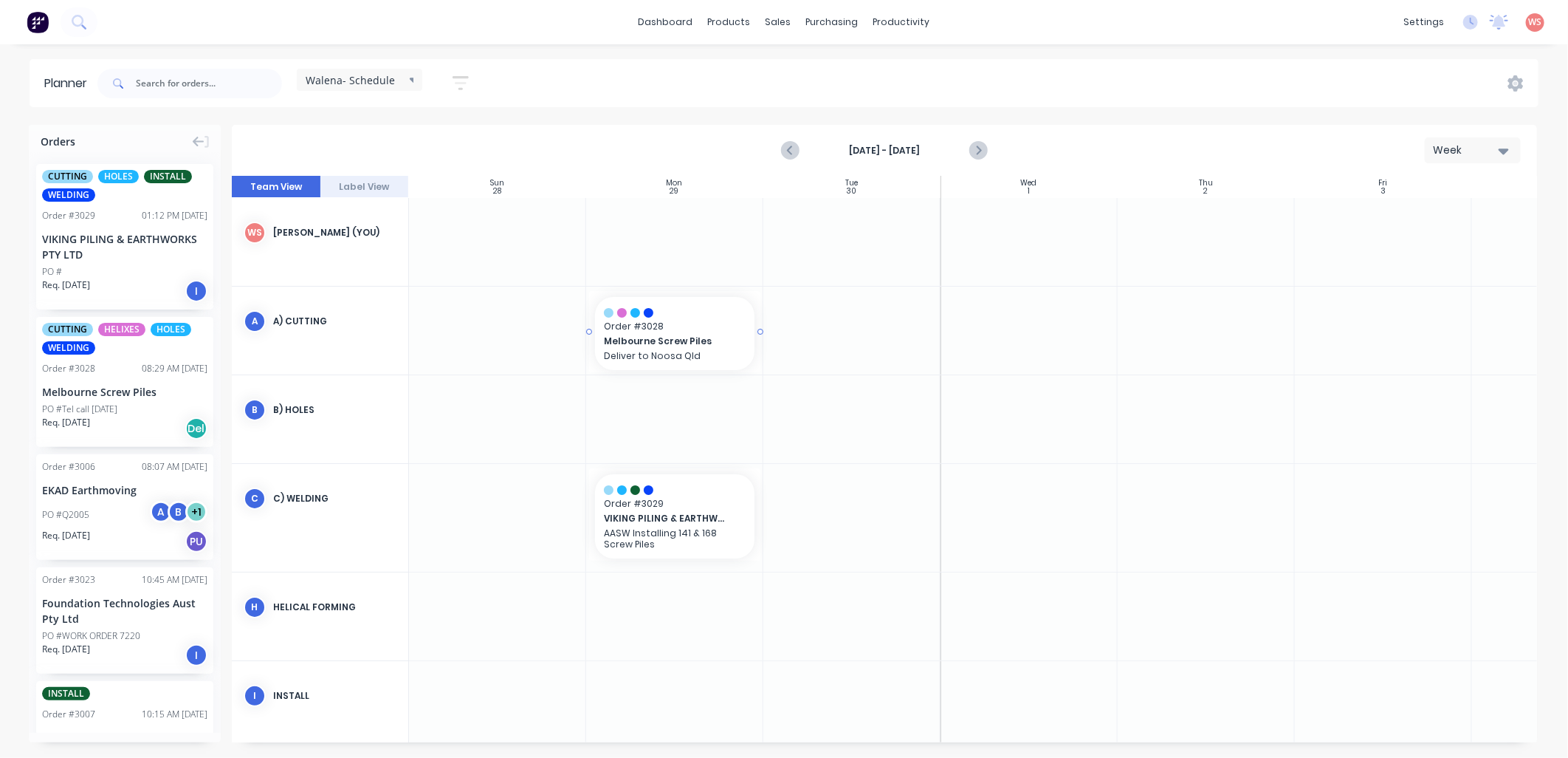
drag, startPoint x: 98, startPoint y: 392, endPoint x: 662, endPoint y: 340, distance: 566.4
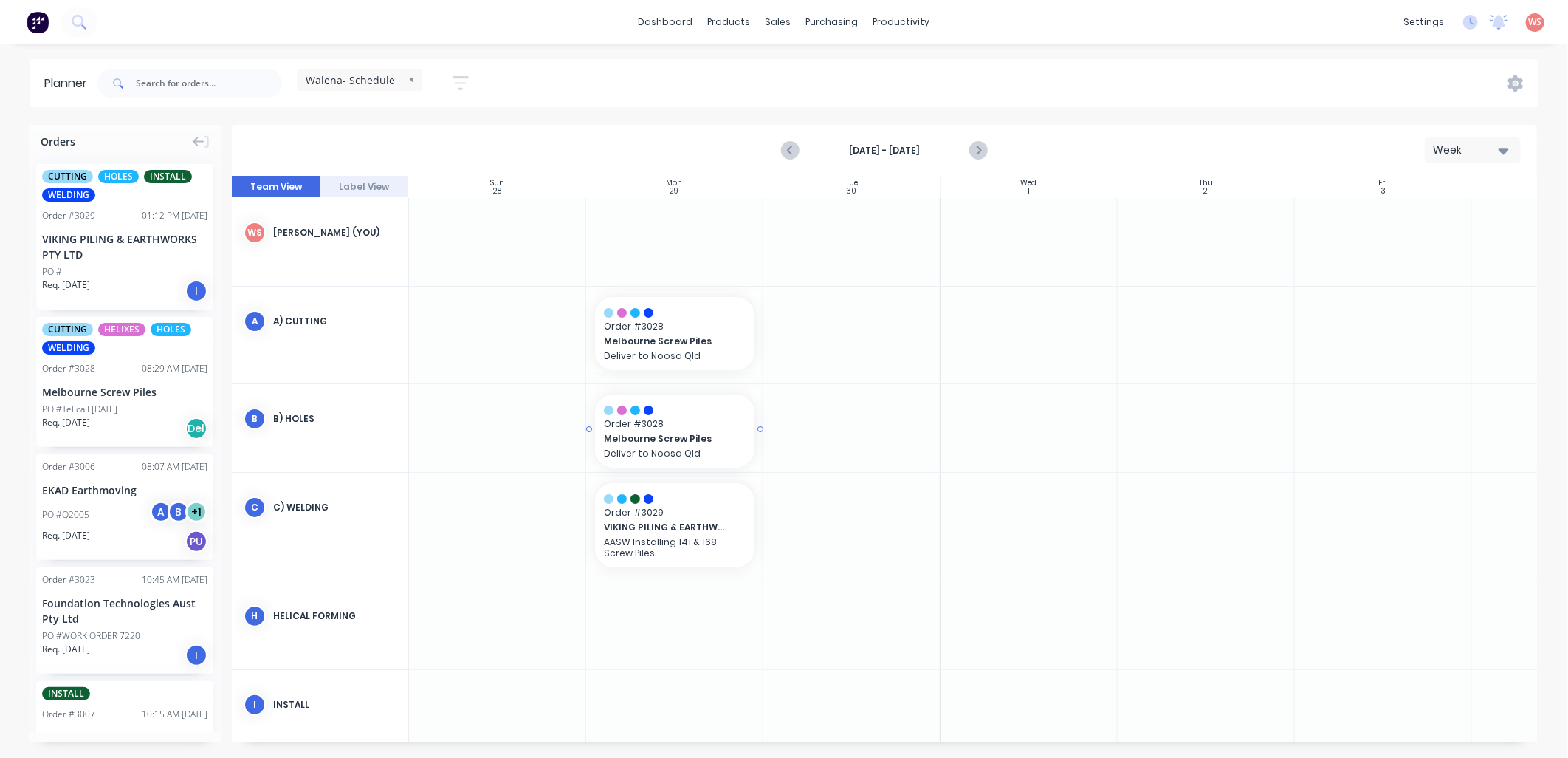
drag, startPoint x: 93, startPoint y: 365, endPoint x: 587, endPoint y: 441, distance: 499.8
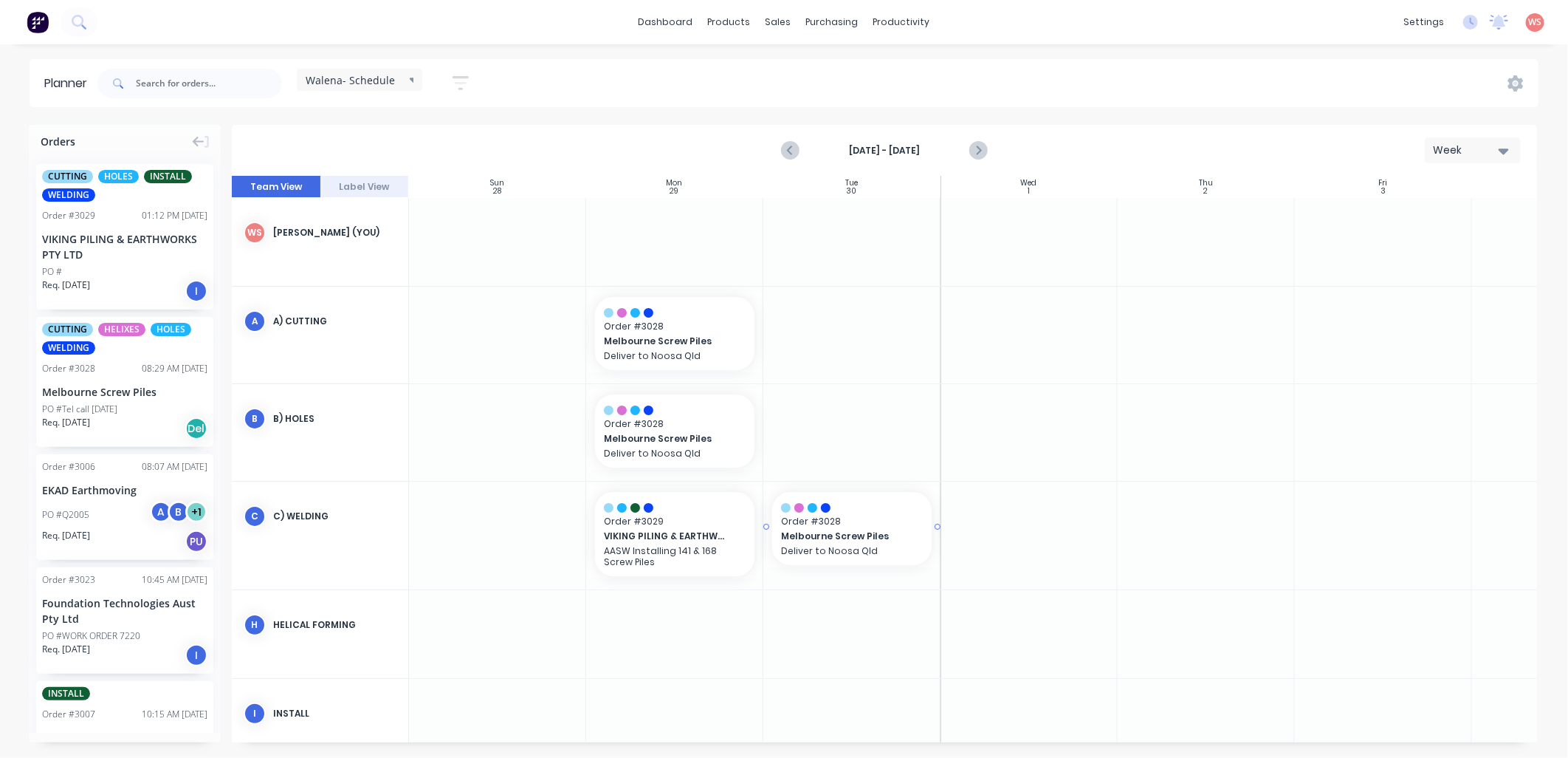
drag, startPoint x: 65, startPoint y: 400, endPoint x: 829, endPoint y: 561, distance: 780.8
click at [792, 153] on icon "Previous page" at bounding box center [791, 150] width 6 height 12
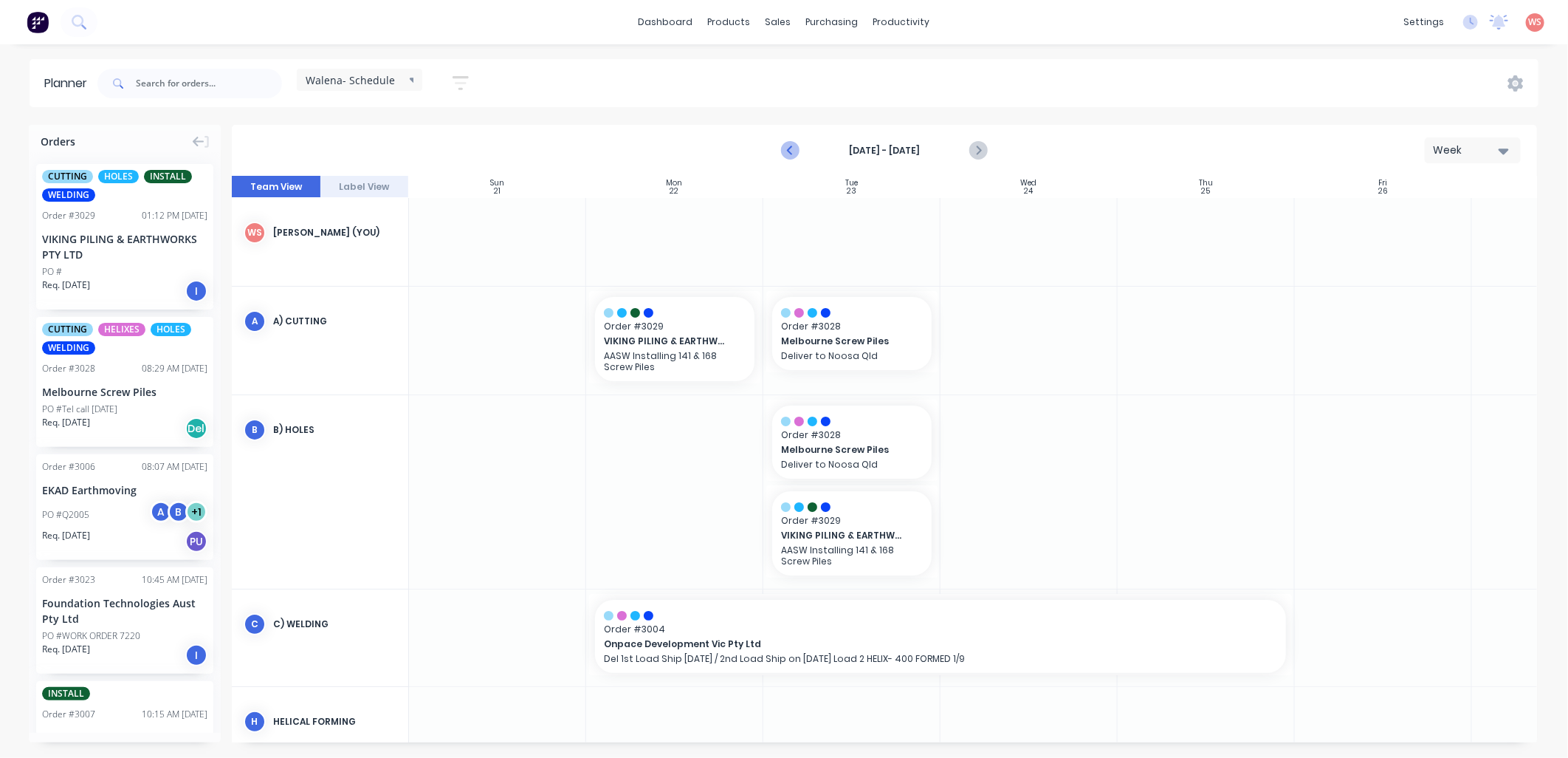
click at [792, 153] on icon "Previous page" at bounding box center [791, 150] width 6 height 12
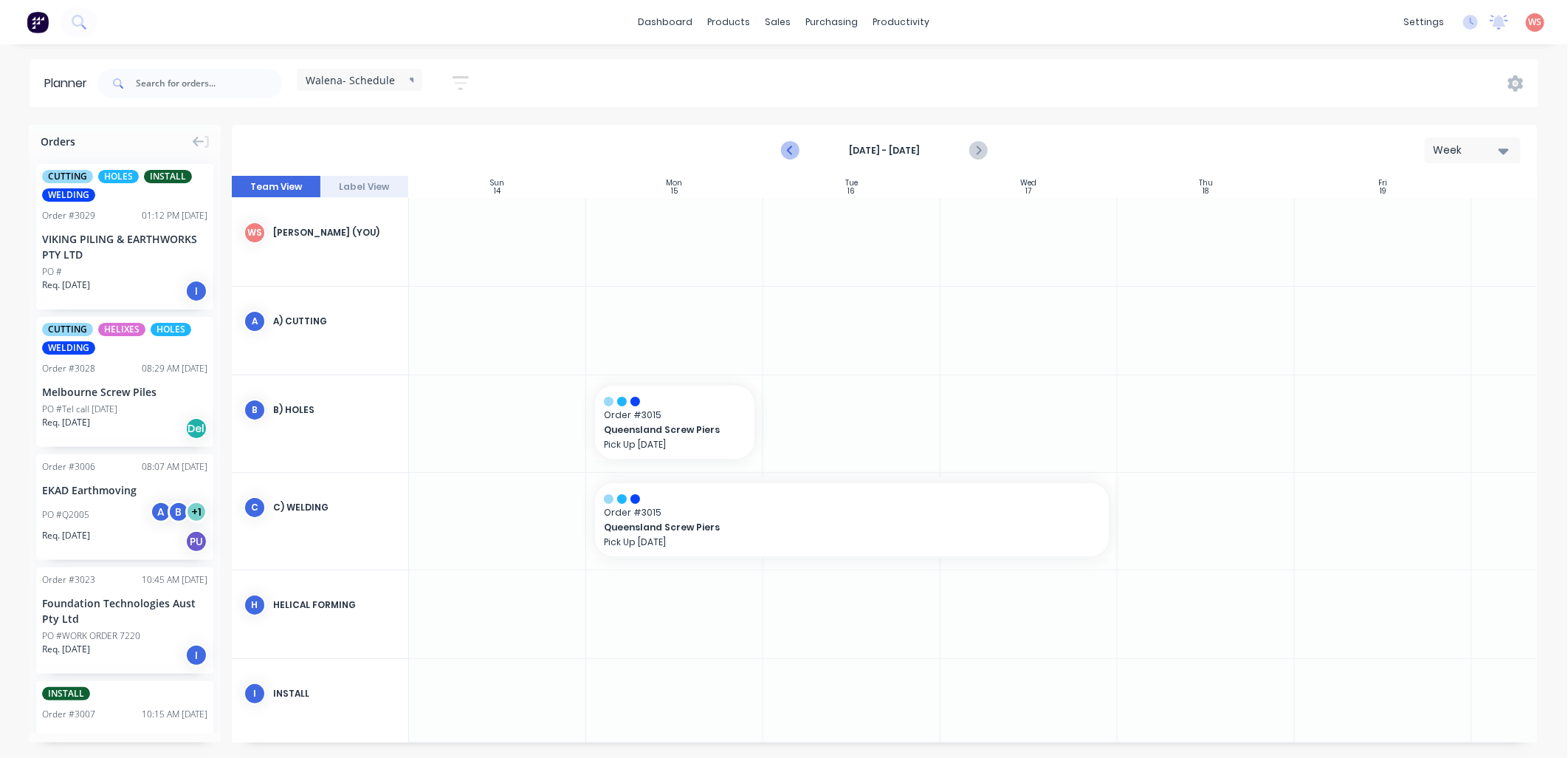
click at [792, 153] on icon "Previous page" at bounding box center [791, 150] width 6 height 12
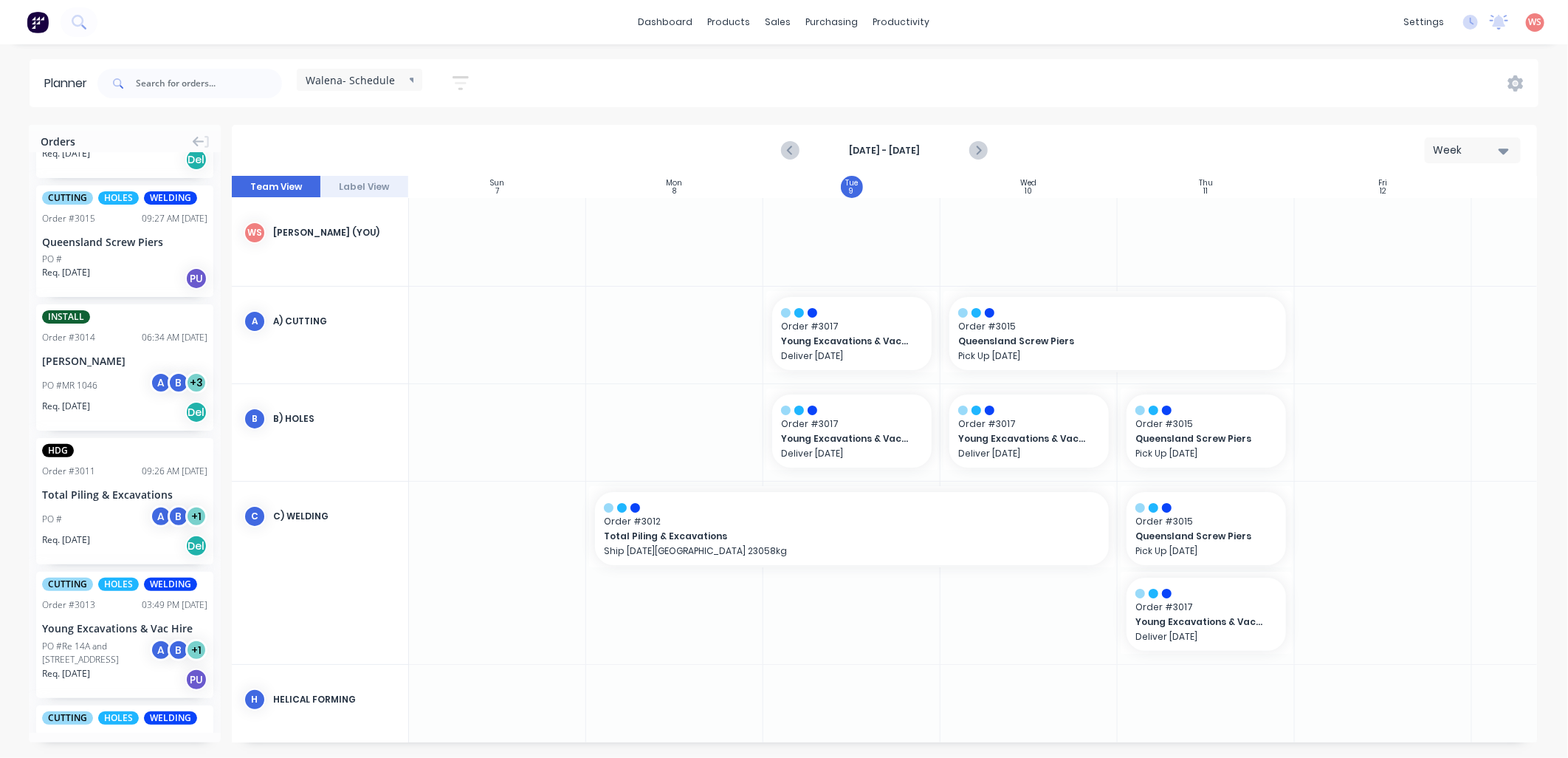
scroll to position [1531, 0]
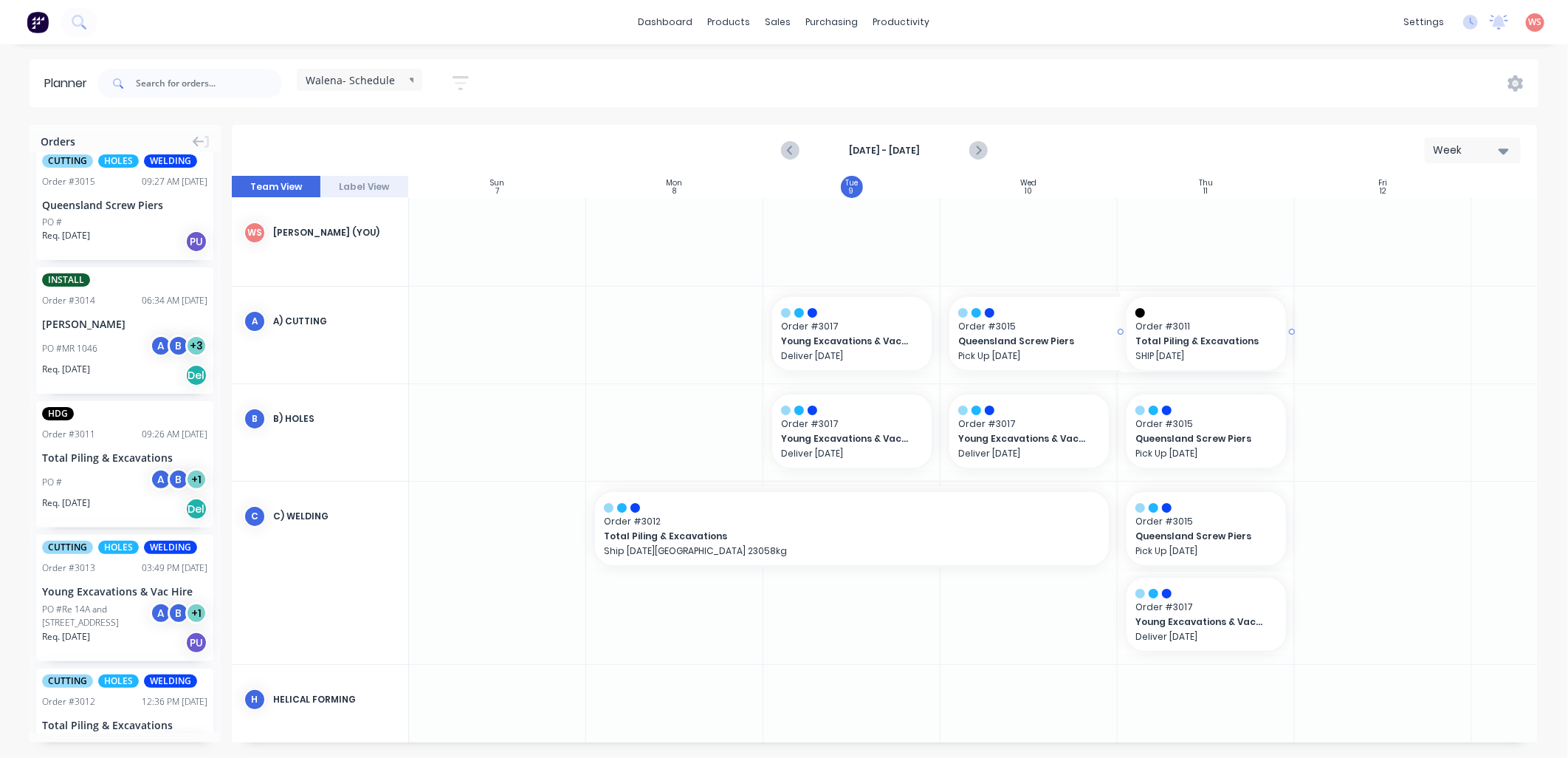
drag, startPoint x: 82, startPoint y: 468, endPoint x: 1277, endPoint y: 350, distance: 1200.8
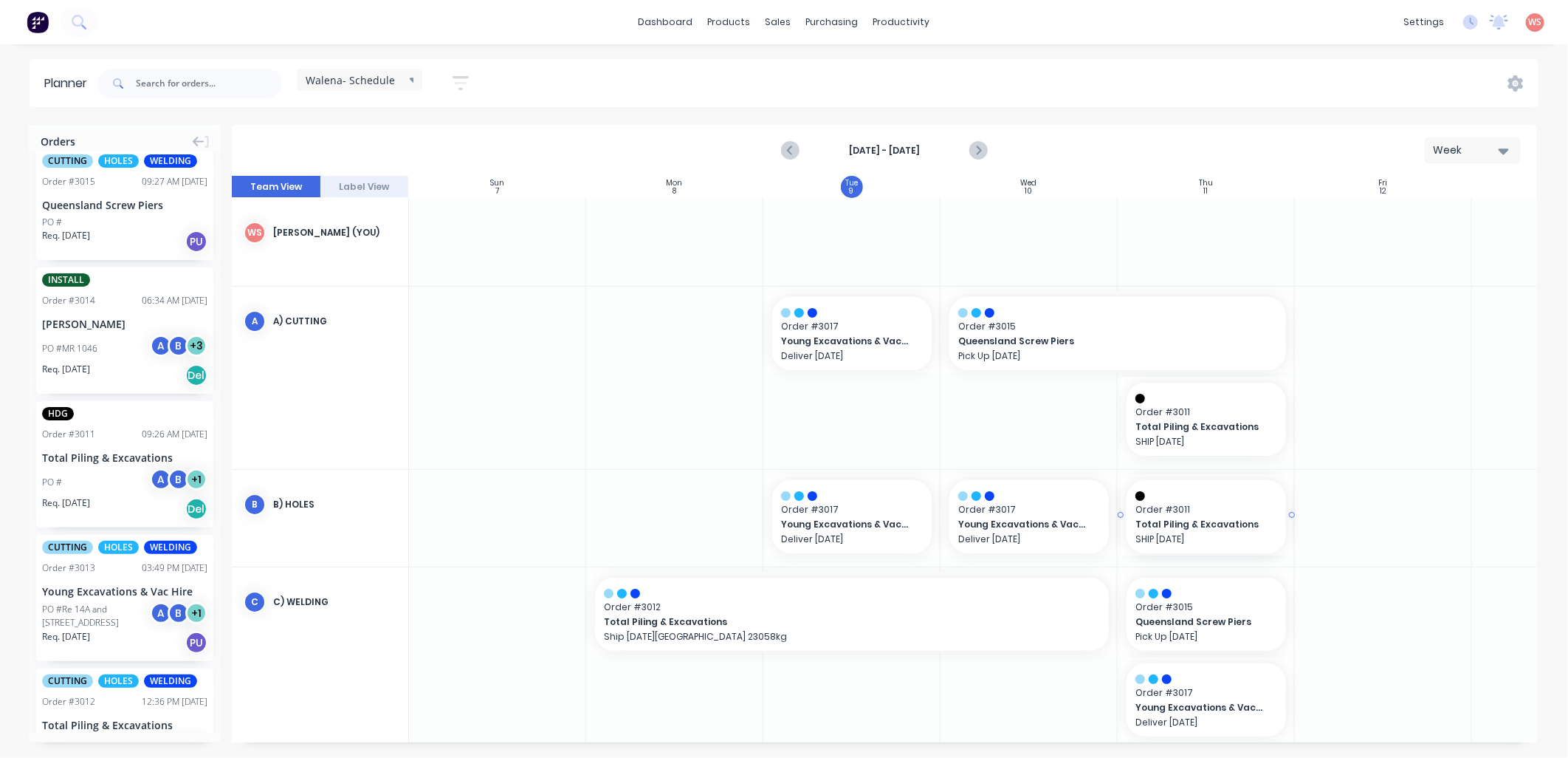
drag, startPoint x: 69, startPoint y: 457, endPoint x: 1133, endPoint y: 558, distance: 1068.8
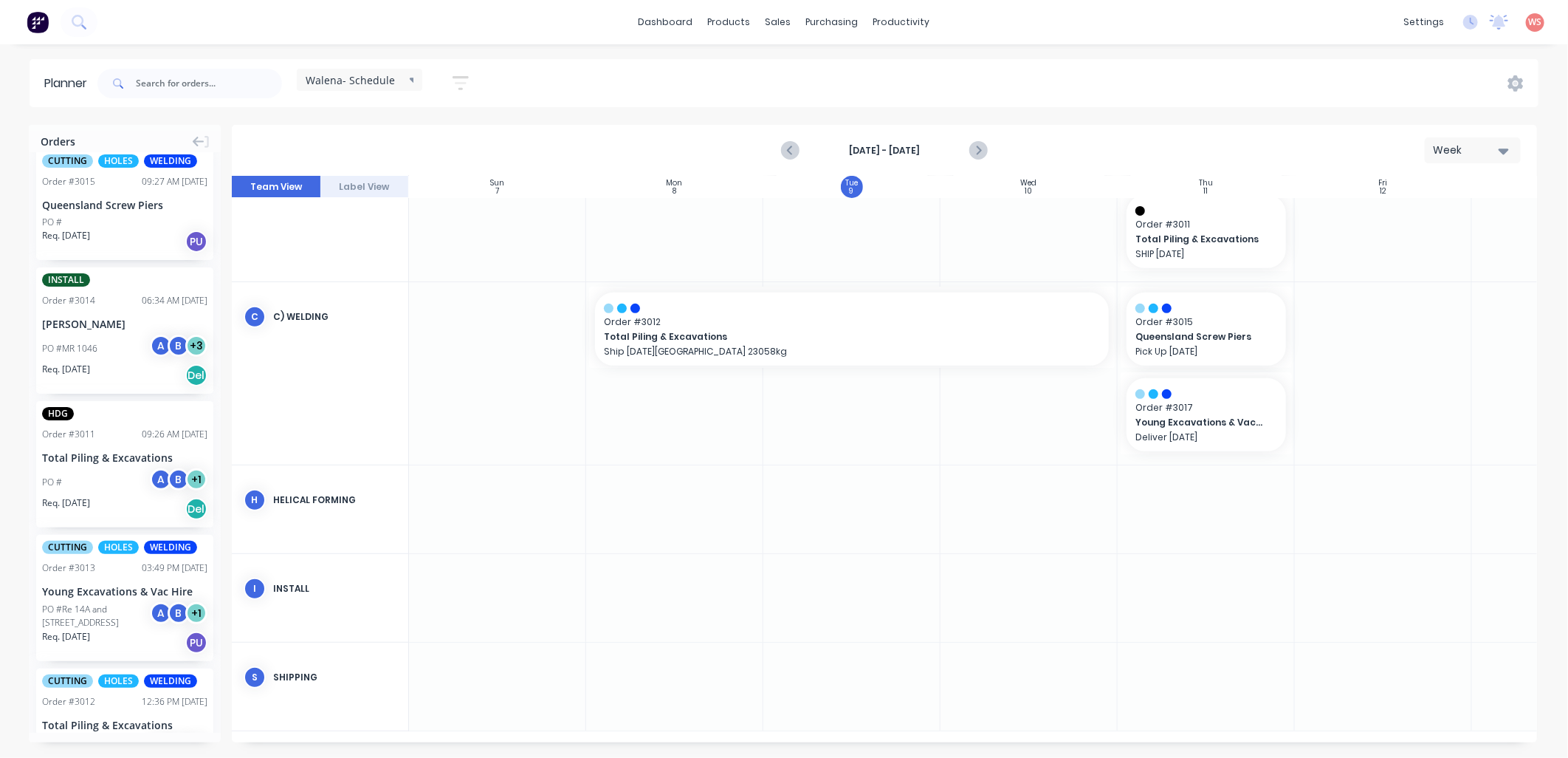
scroll to position [375, 0]
click at [90, 434] on div "Order # 3011" at bounding box center [69, 434] width 53 height 13
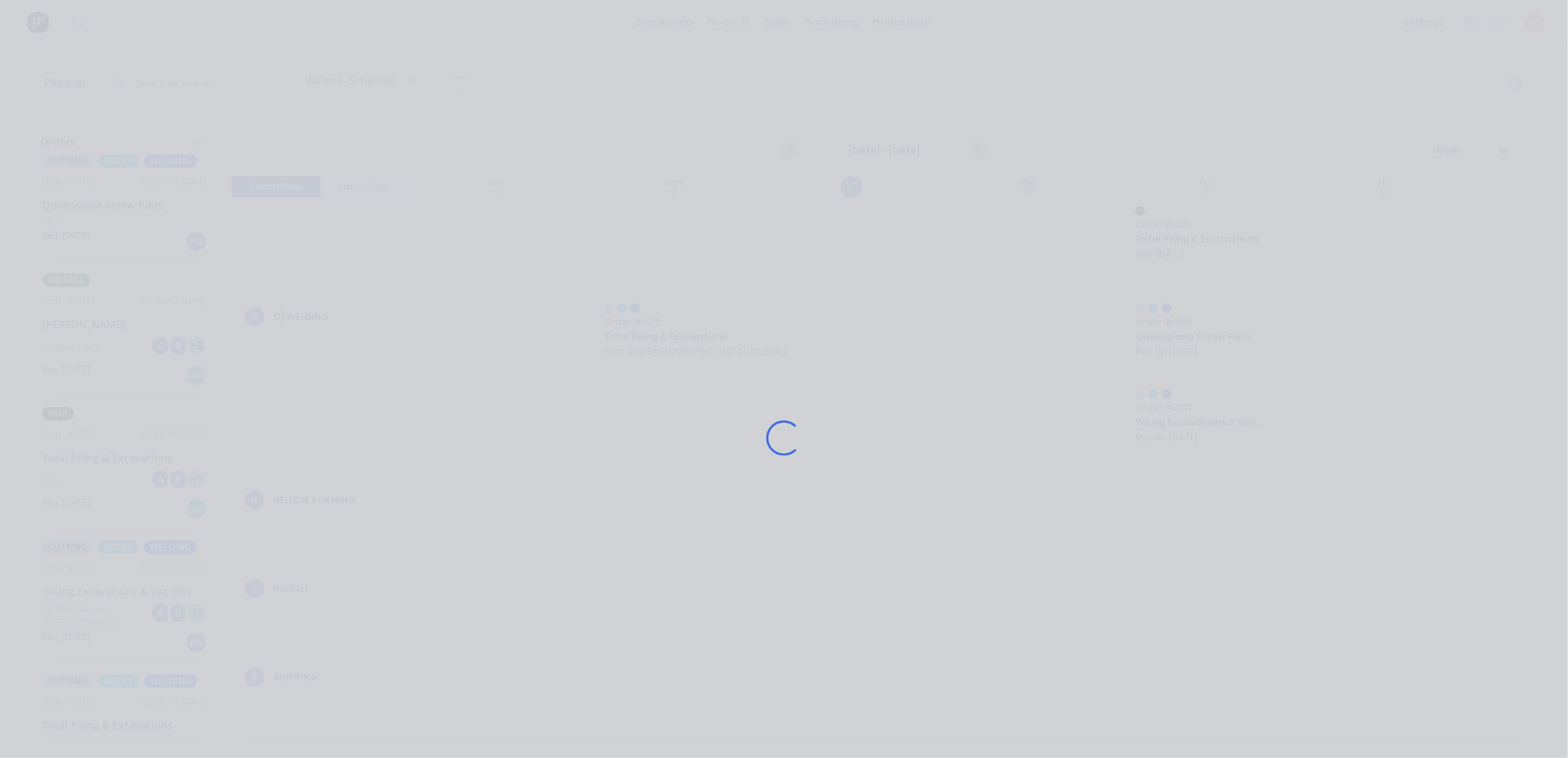
scroll to position [364, 0]
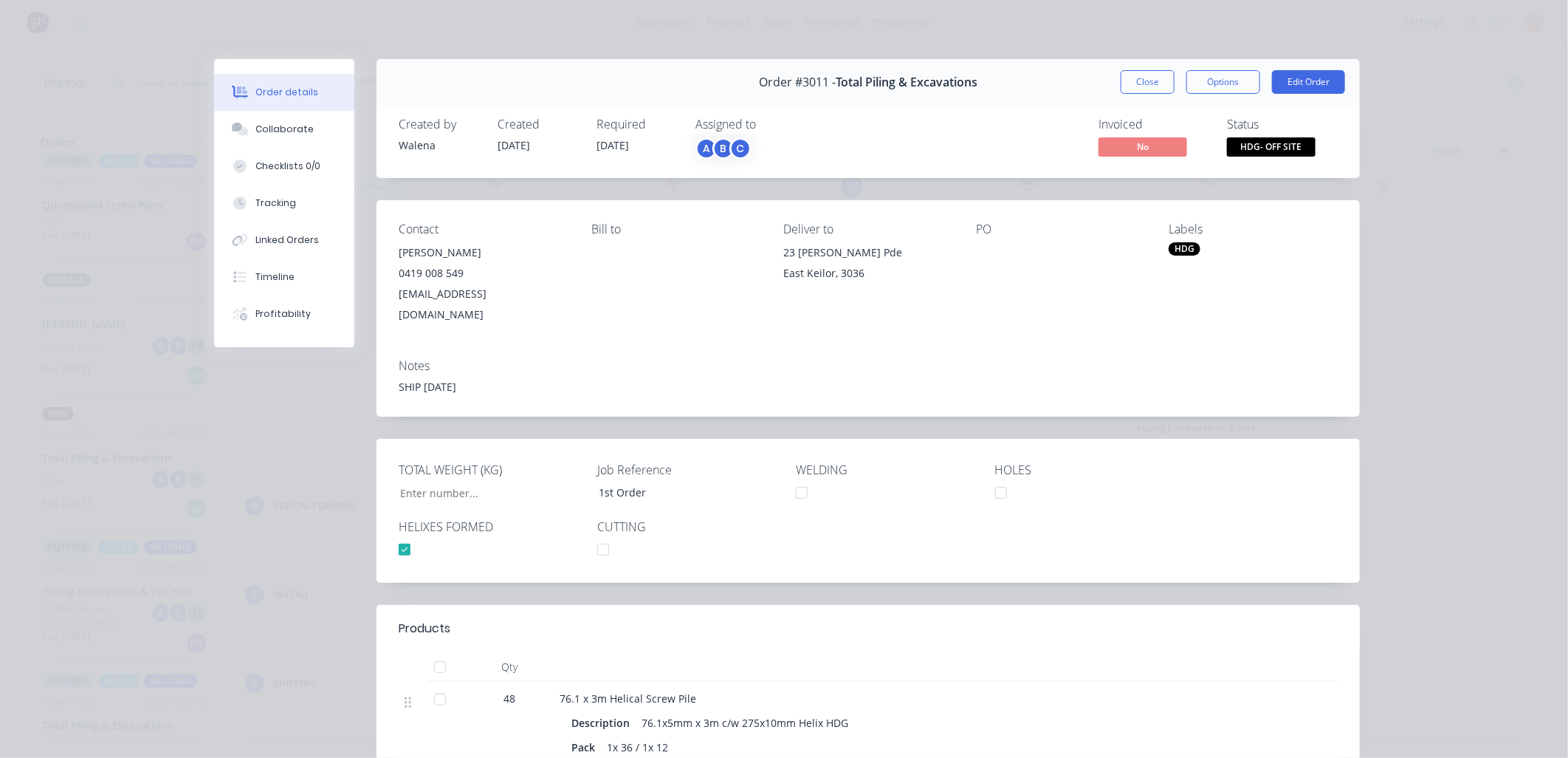
click at [1140, 79] on button "Close" at bounding box center [1147, 82] width 54 height 23
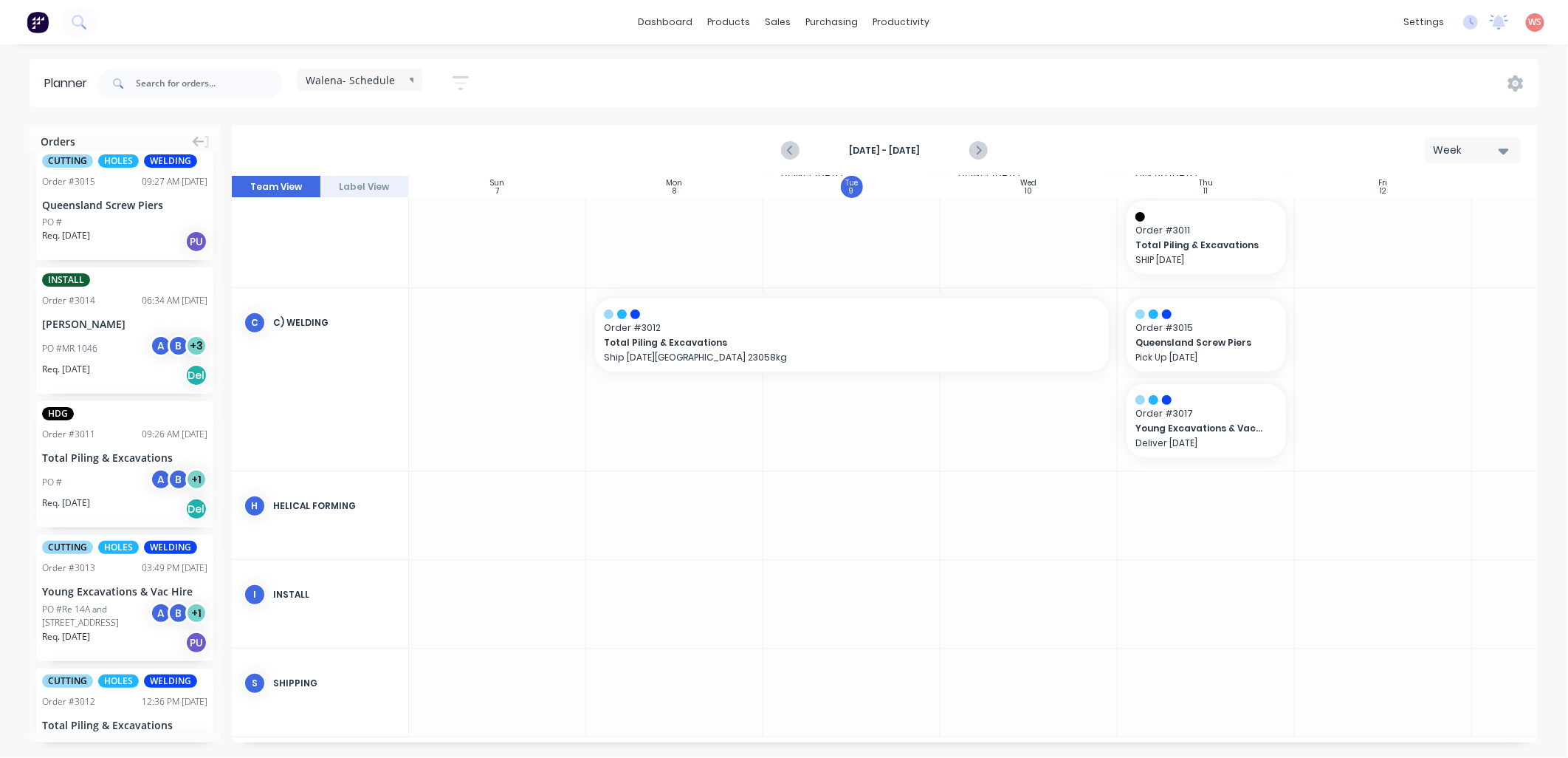
scroll to position [1531, 0]
click at [974, 150] on icon "Next page" at bounding box center [977, 150] width 18 height 18
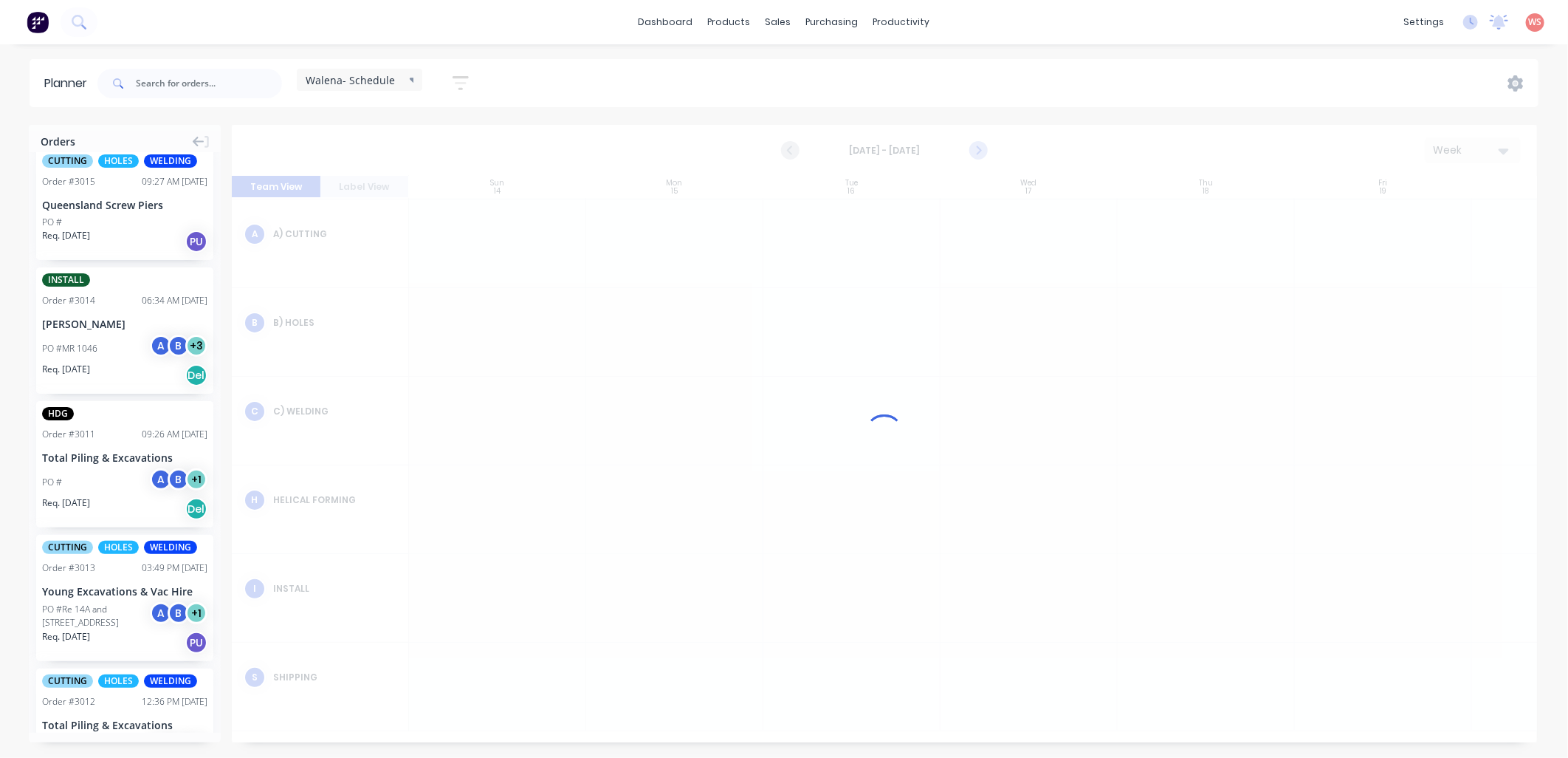
scroll to position [82, 0]
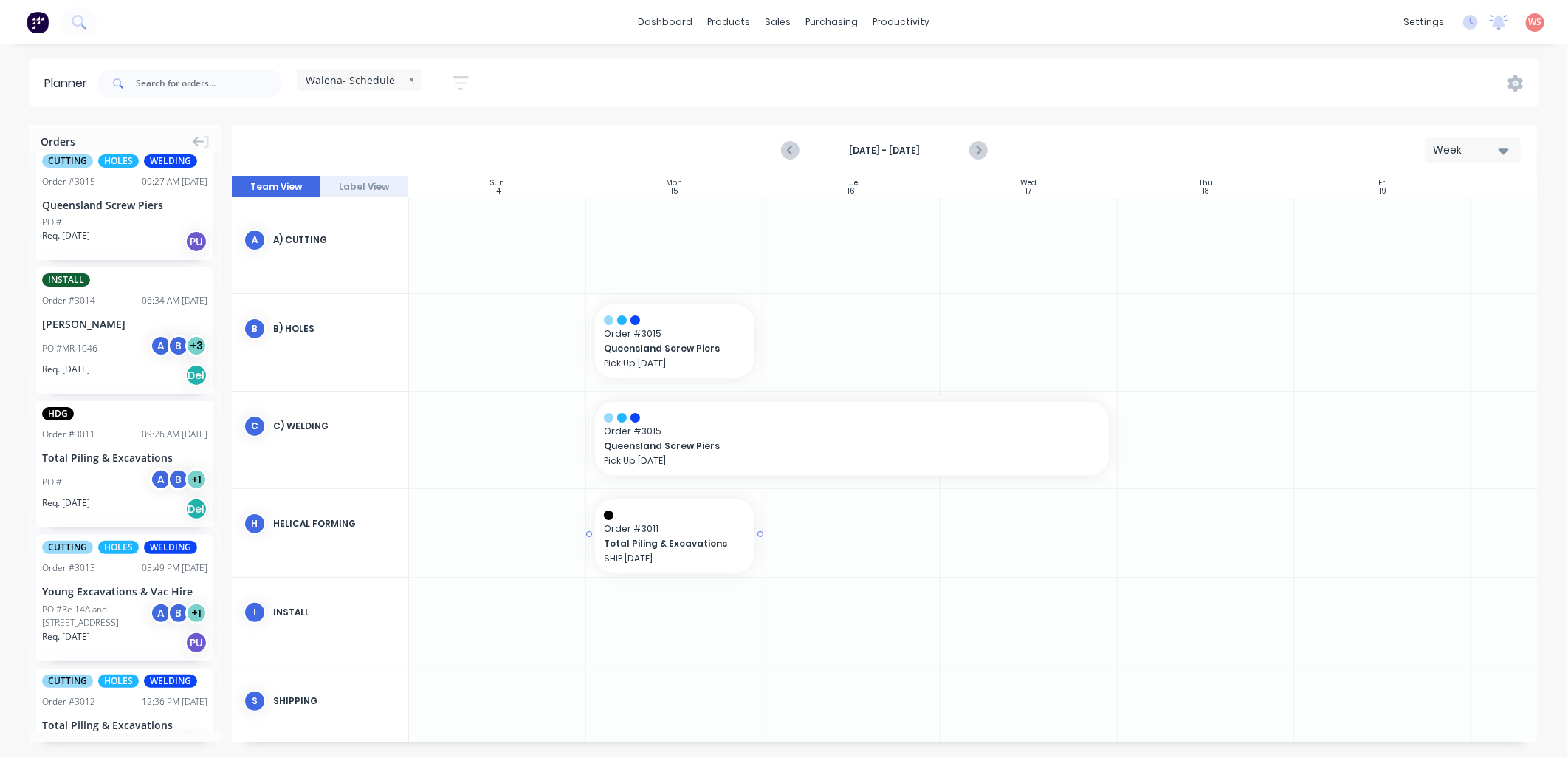
drag, startPoint x: 87, startPoint y: 450, endPoint x: 722, endPoint y: 518, distance: 638.6
drag, startPoint x: 672, startPoint y: 526, endPoint x: 648, endPoint y: 713, distance: 188.5
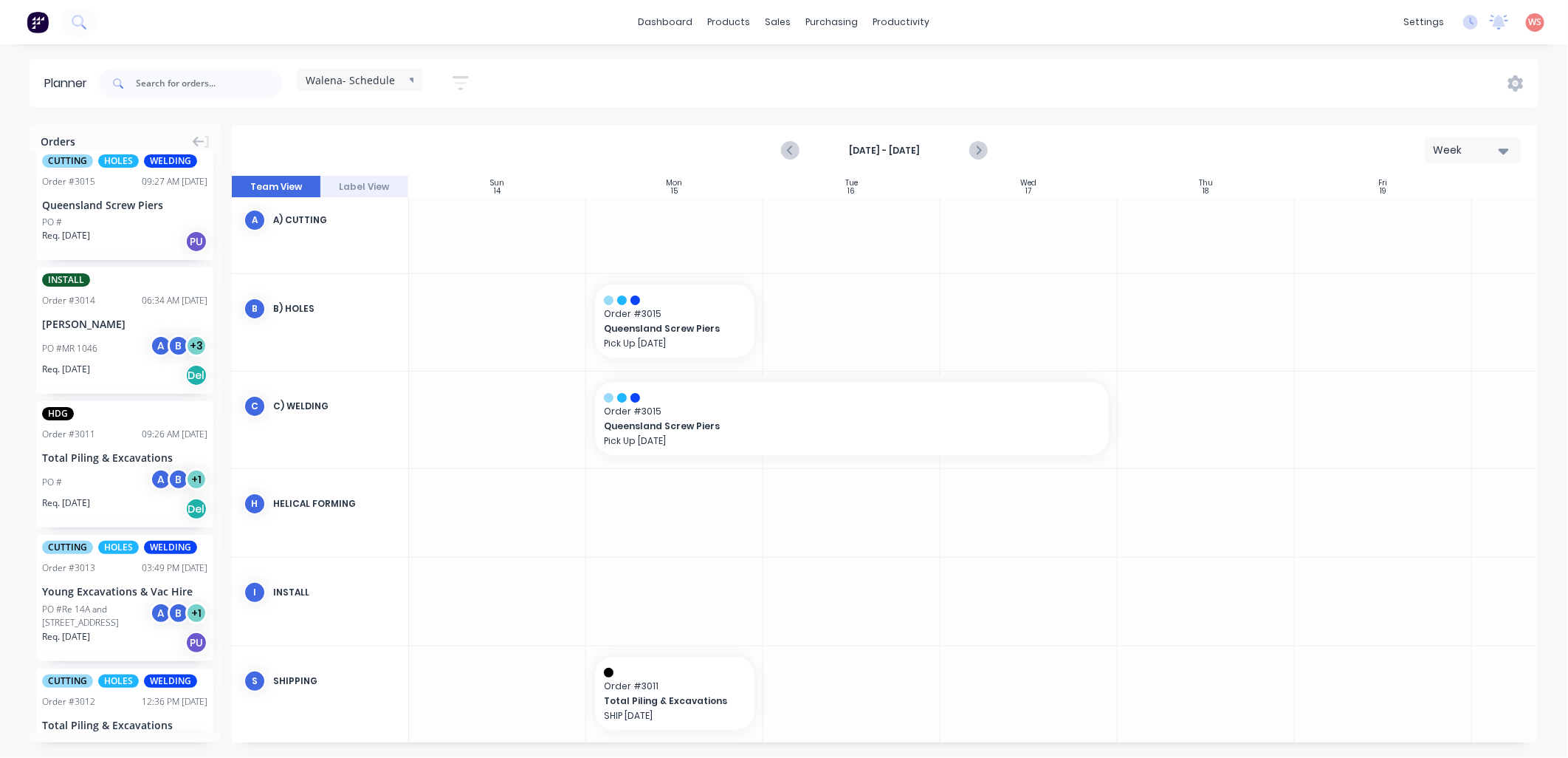
scroll to position [119, 0]
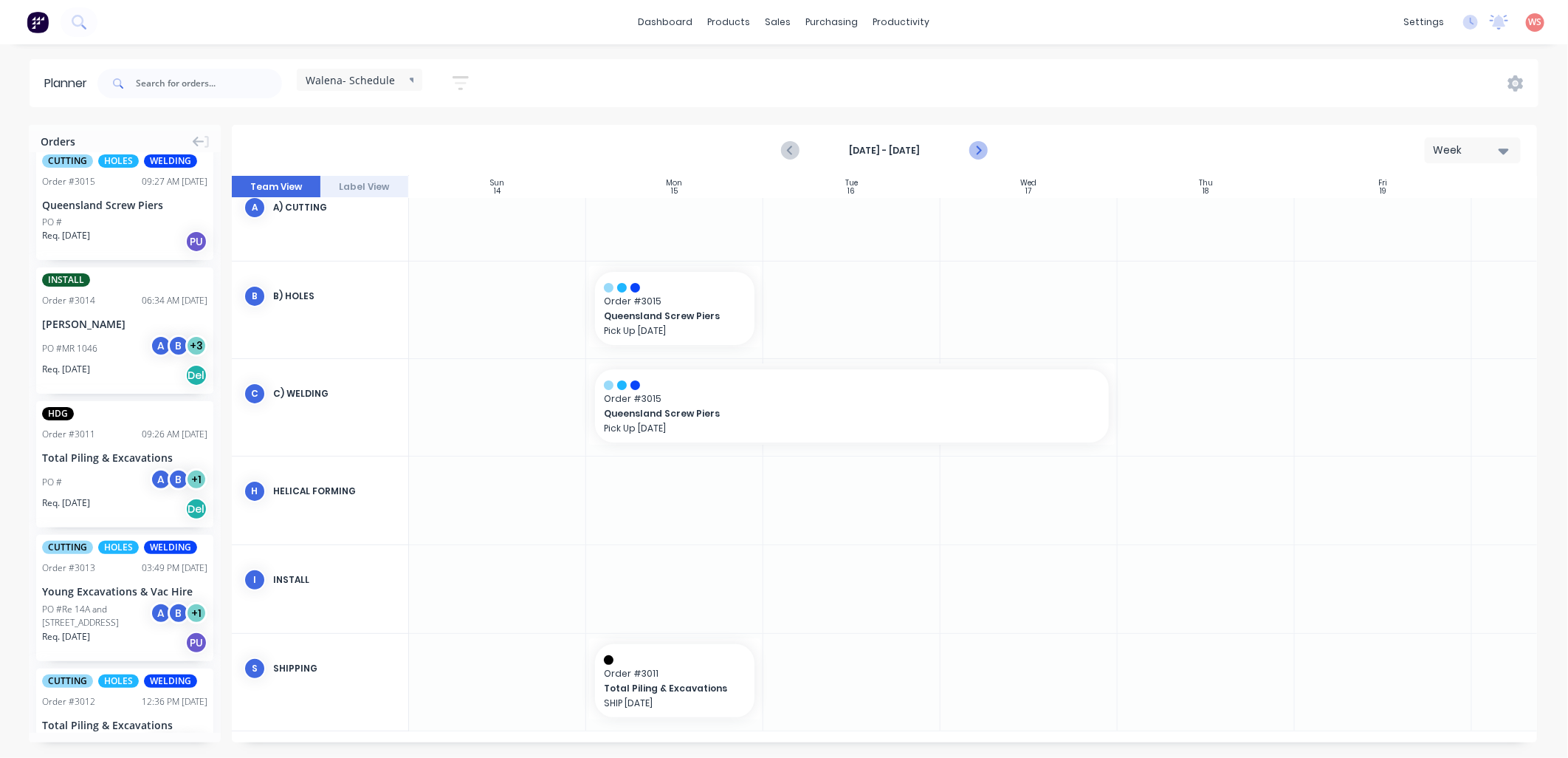
click at [980, 149] on icon "Next page" at bounding box center [977, 150] width 6 height 12
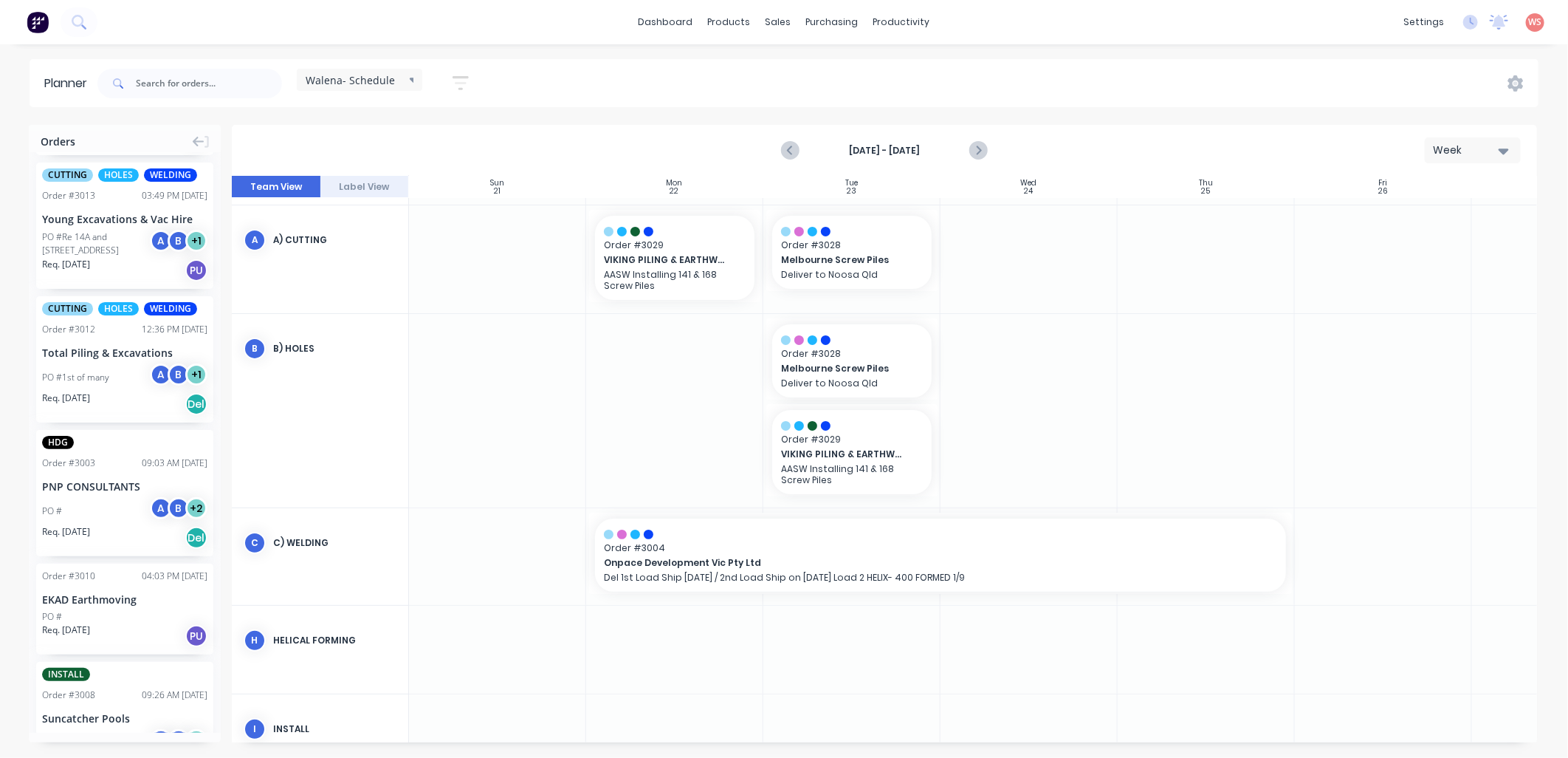
scroll to position [1804, 0]
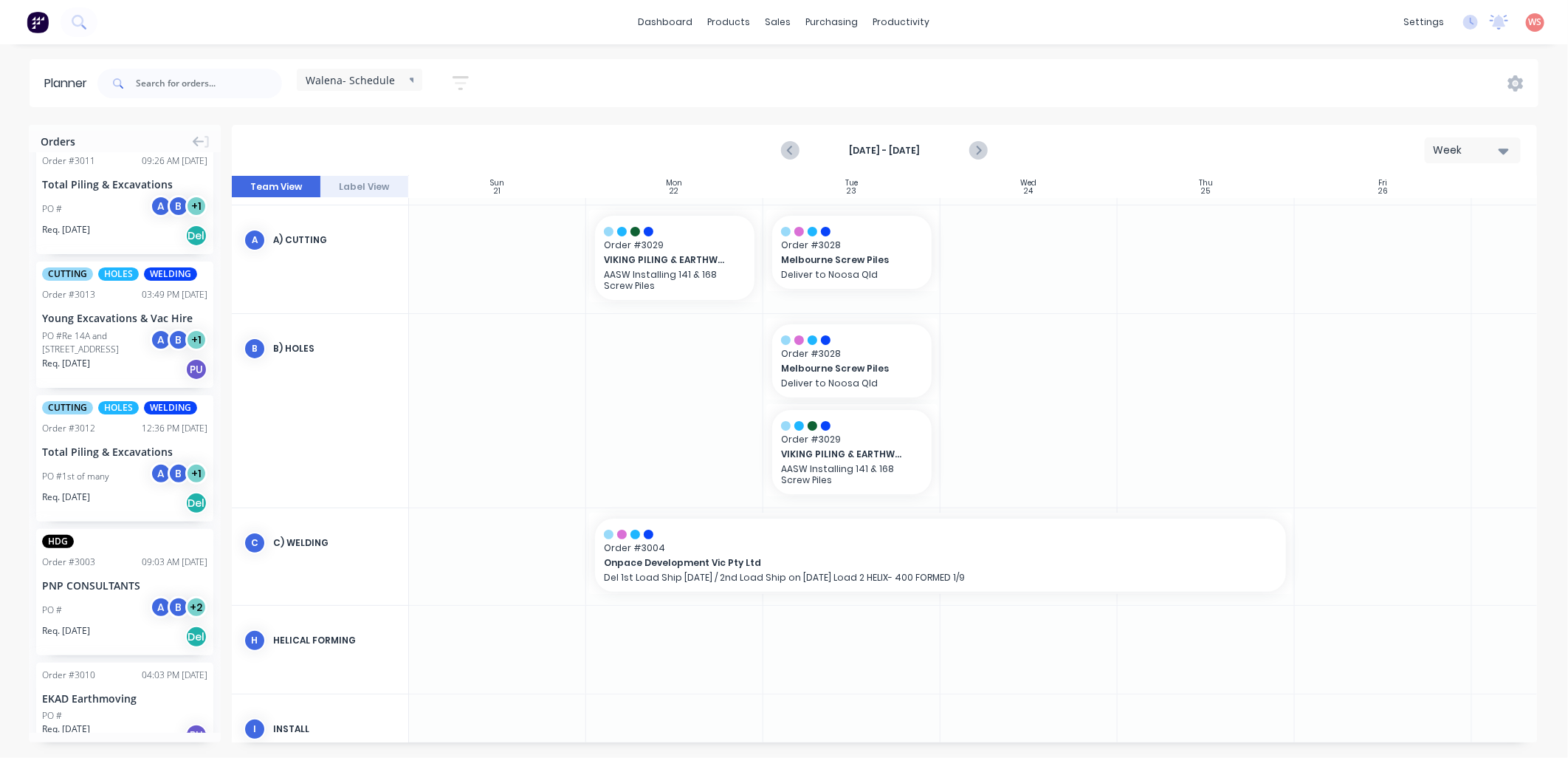
click at [86, 337] on div "PO #Re 14A and [STREET_ADDRESS]" at bounding box center [98, 343] width 112 height 27
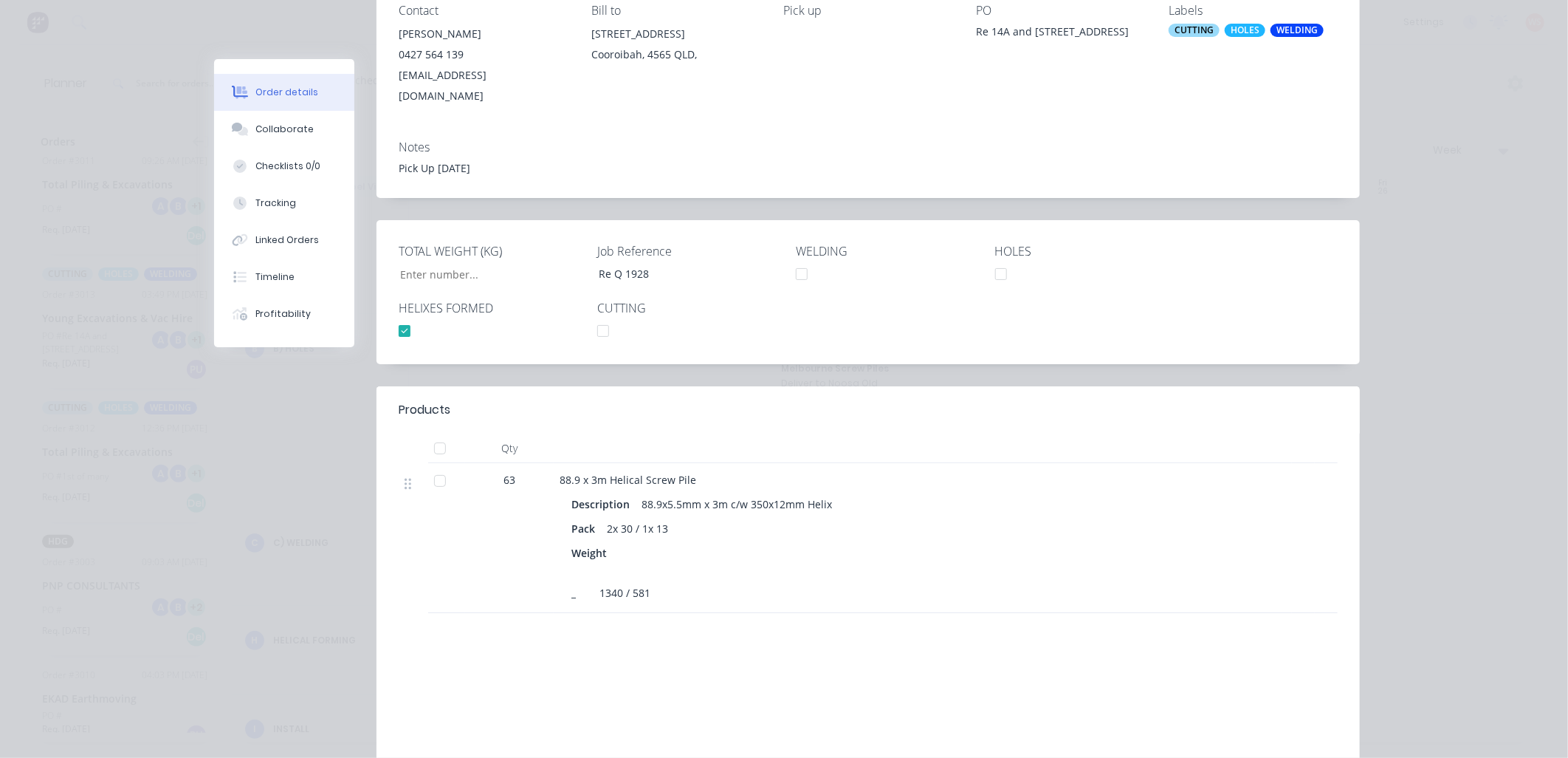
scroll to position [0, 0]
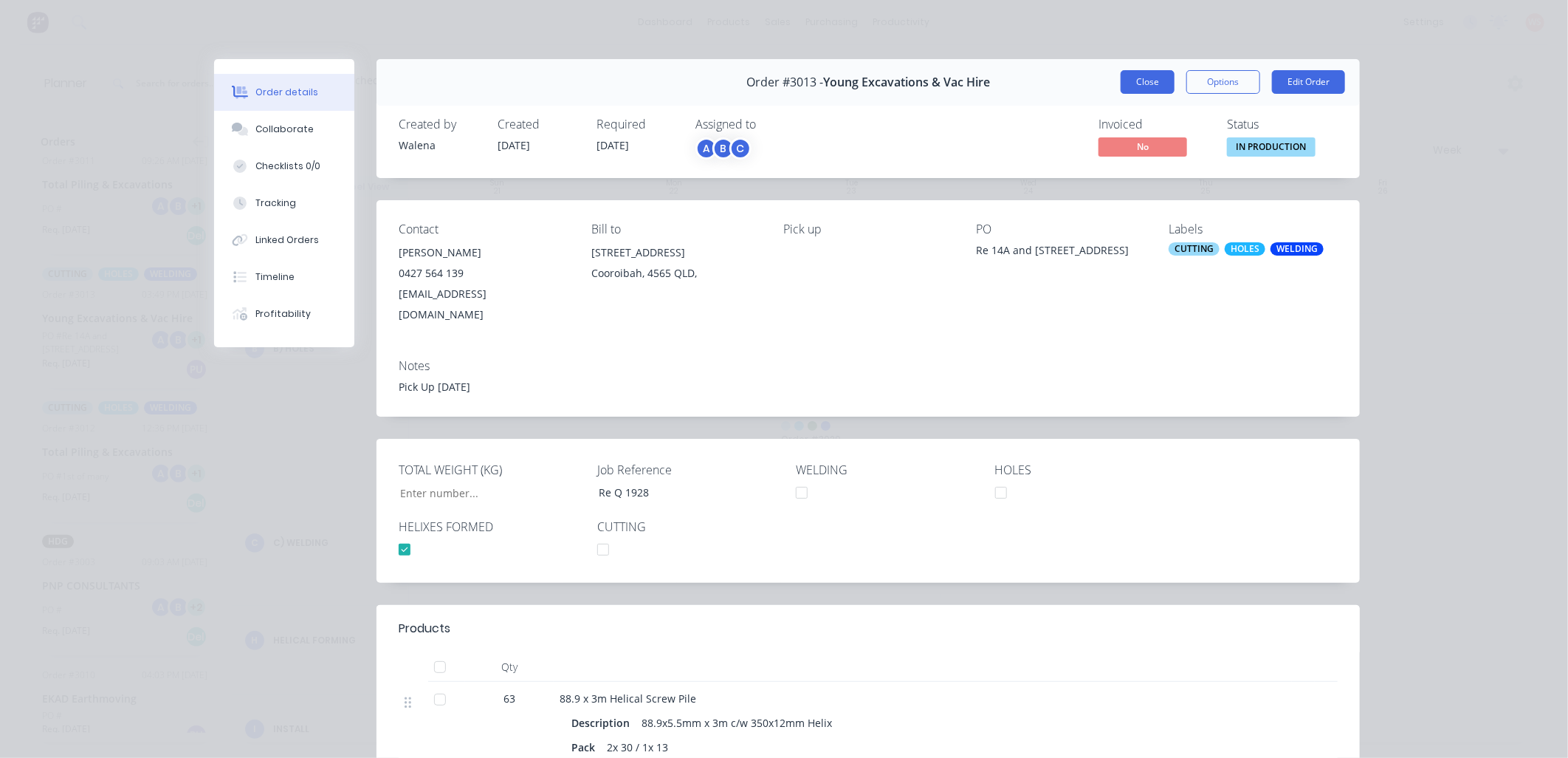
click at [1131, 75] on button "Close" at bounding box center [1147, 82] width 54 height 23
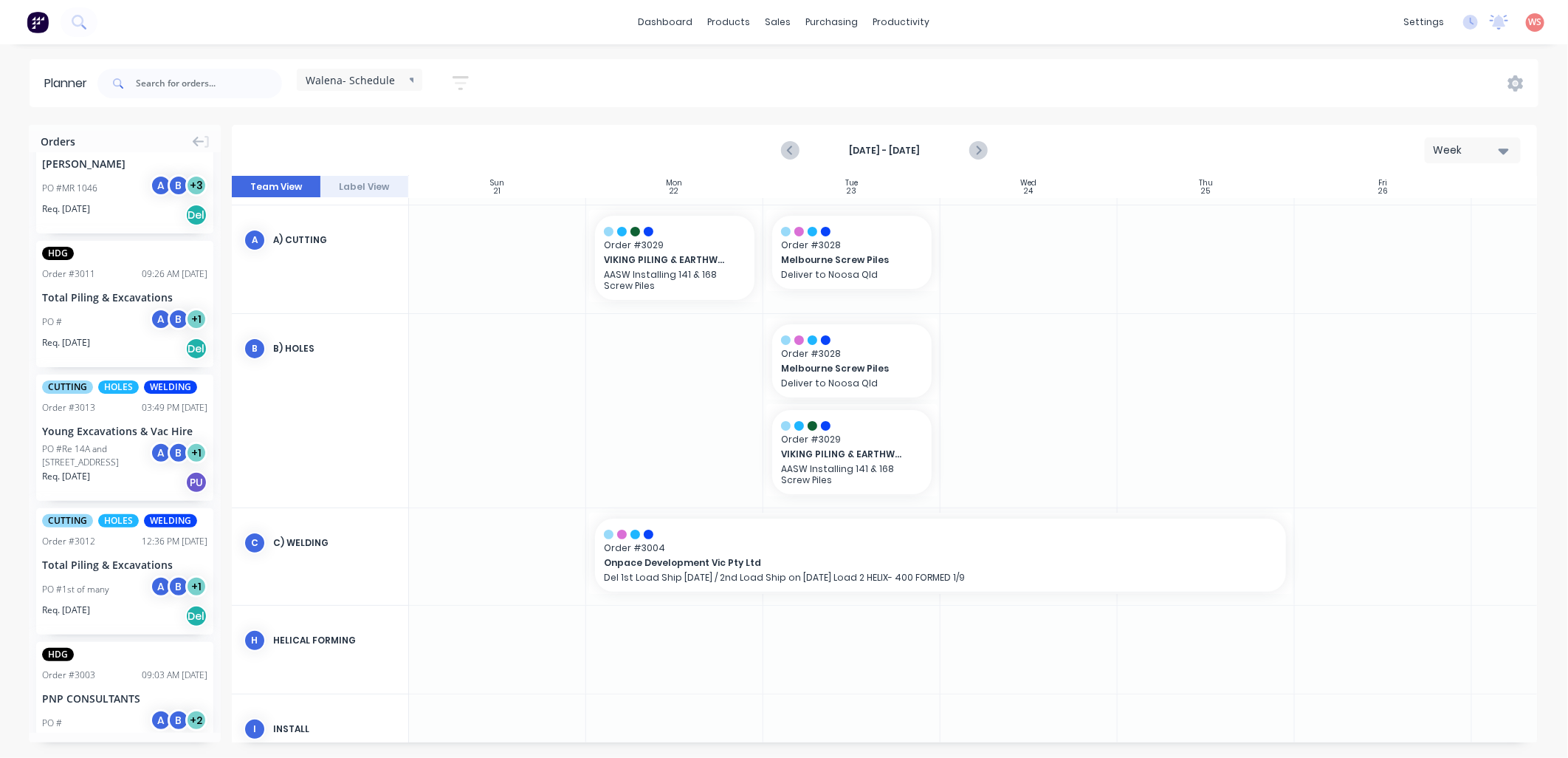
scroll to position [1804, 0]
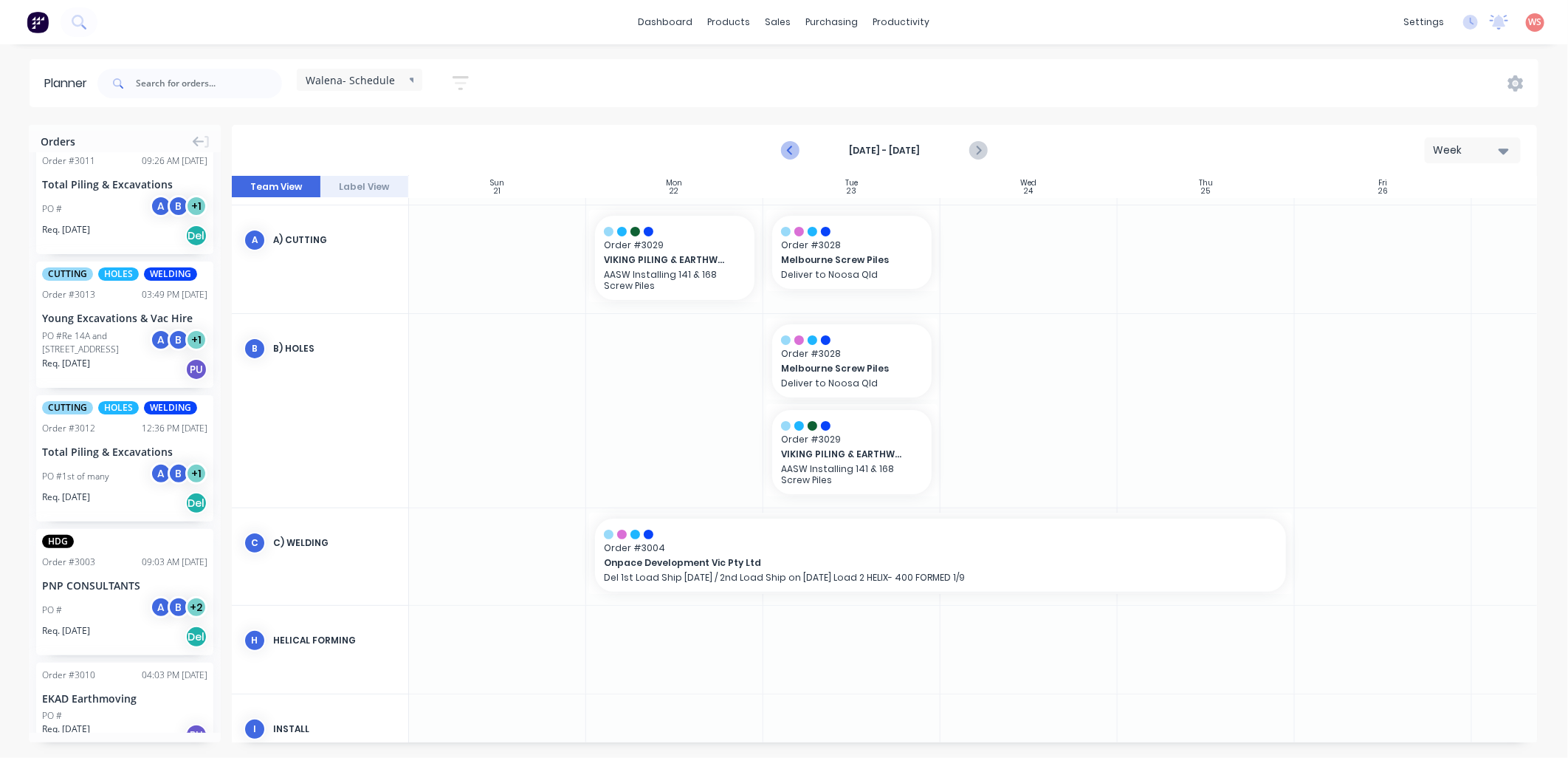
click at [788, 156] on icon "Previous page" at bounding box center [791, 150] width 18 height 18
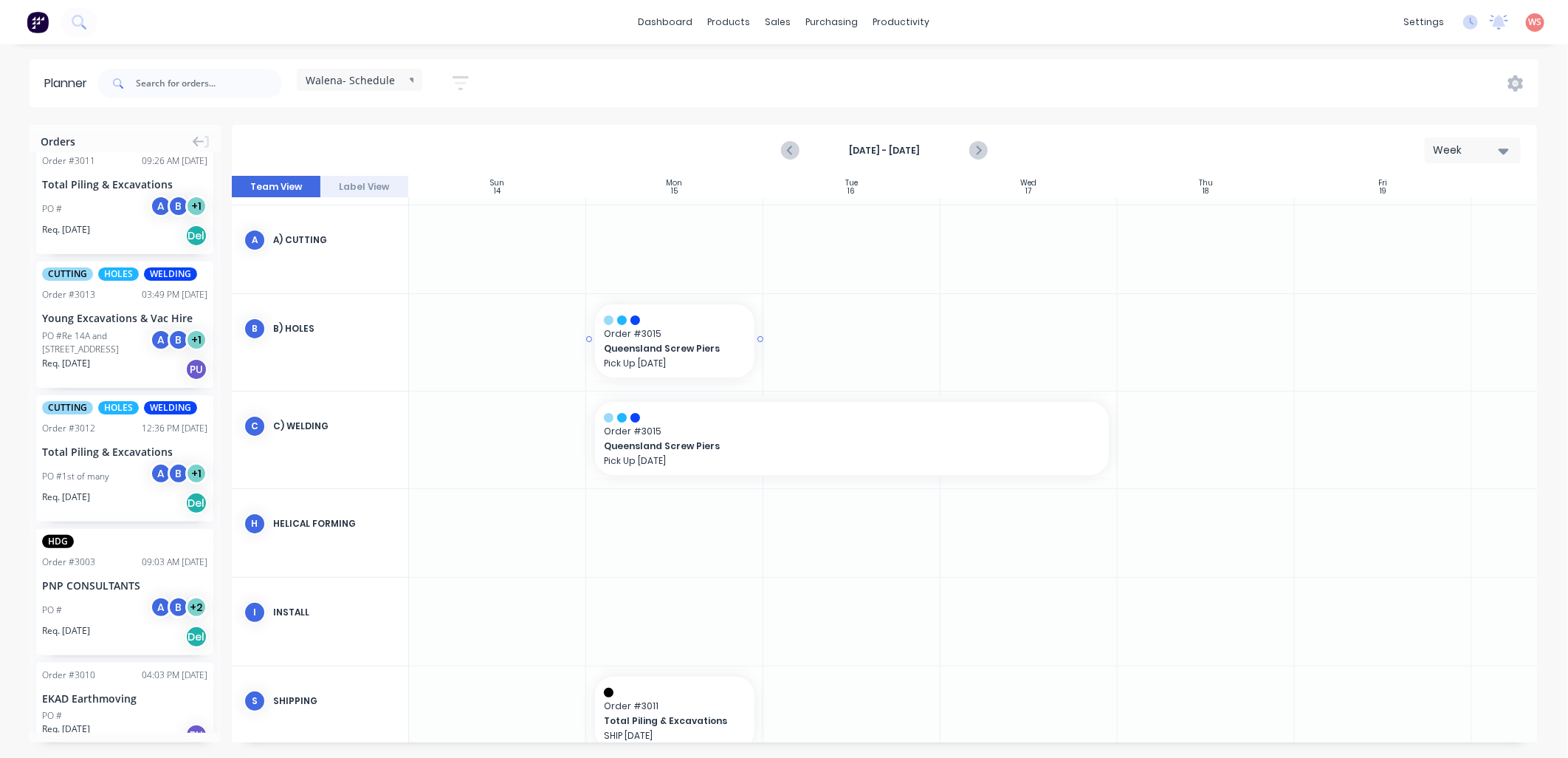
scroll to position [119, 0]
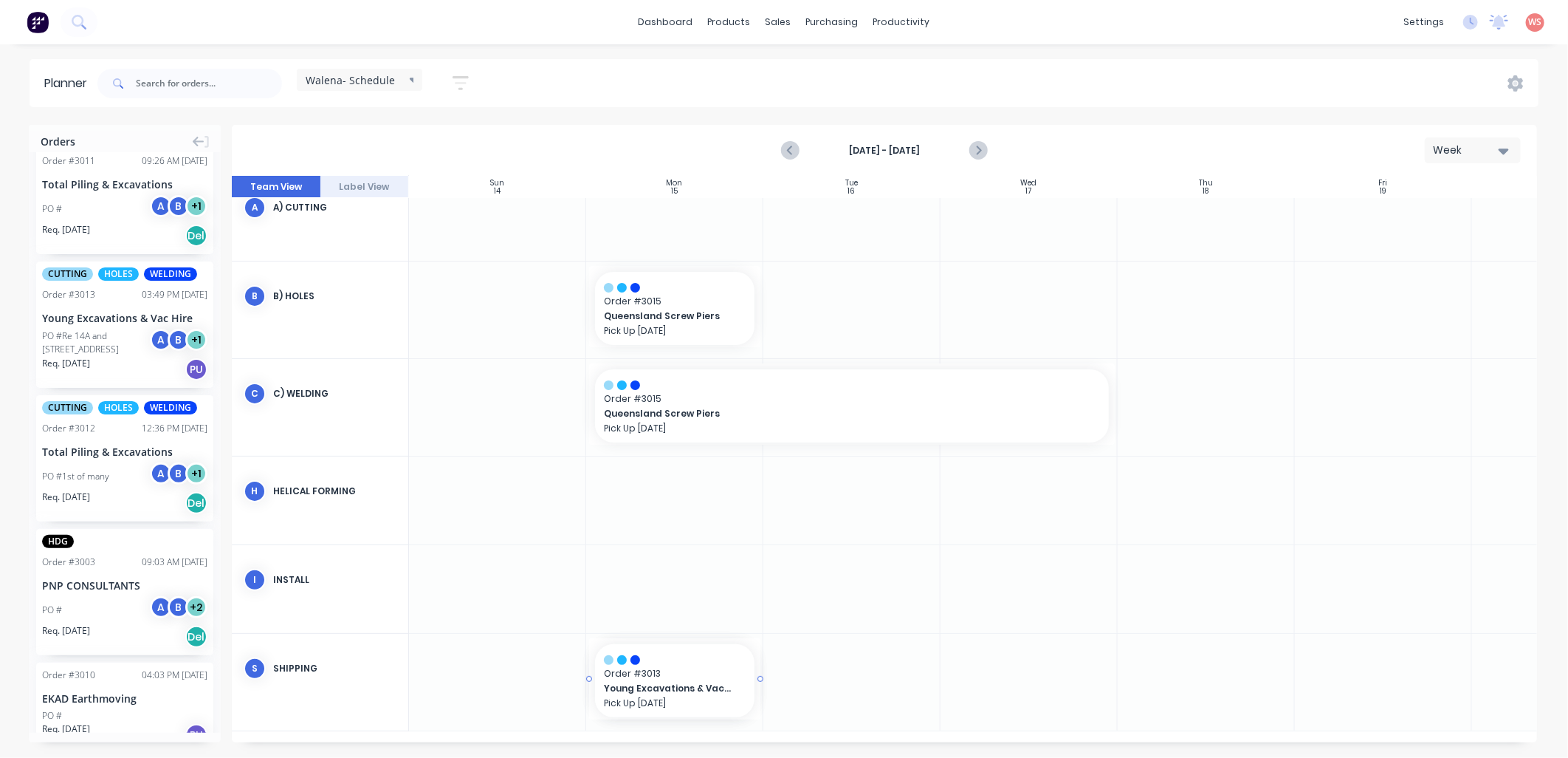
drag, startPoint x: 99, startPoint y: 303, endPoint x: 713, endPoint y: 672, distance: 716.3
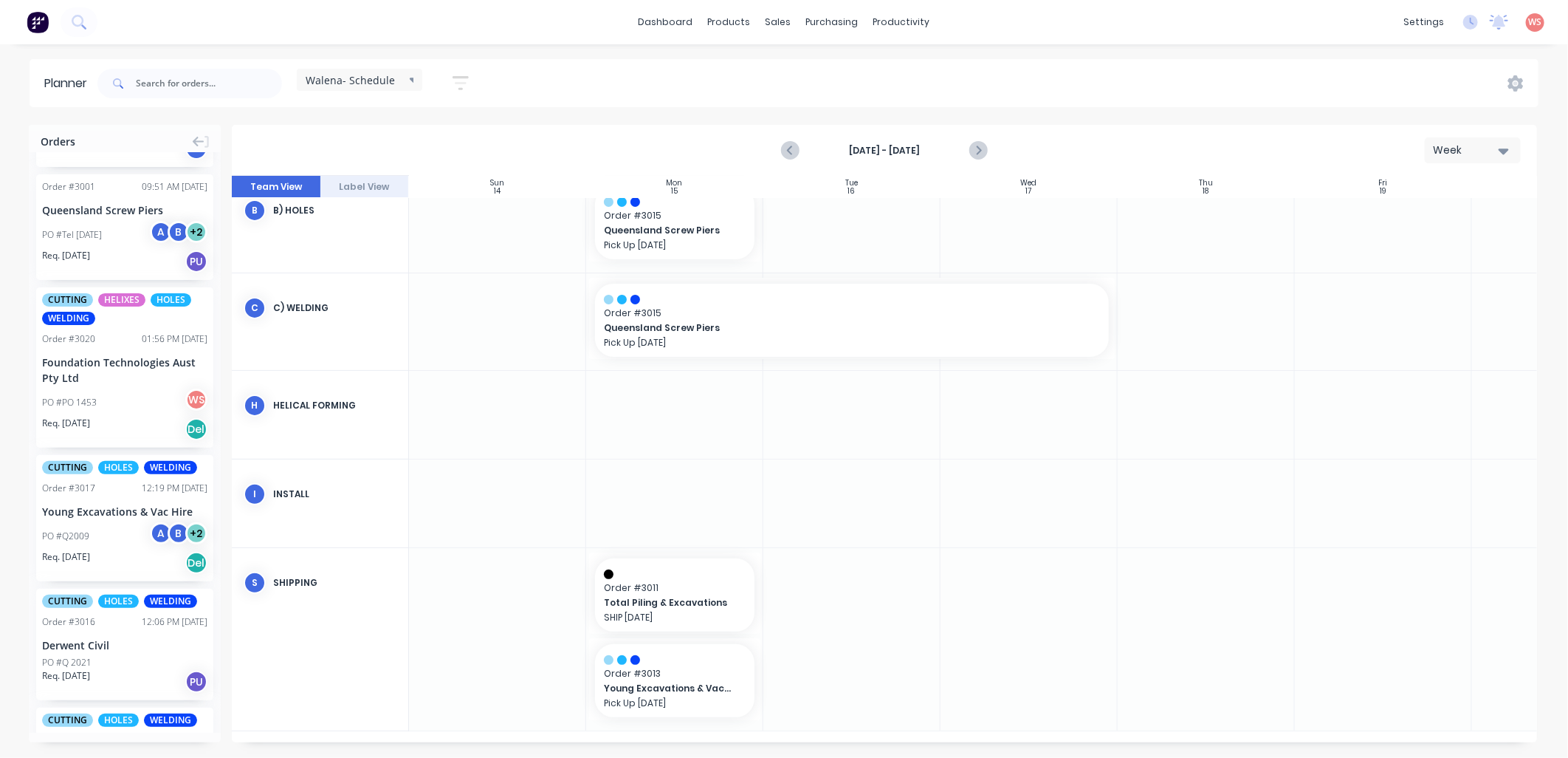
scroll to position [765, 0]
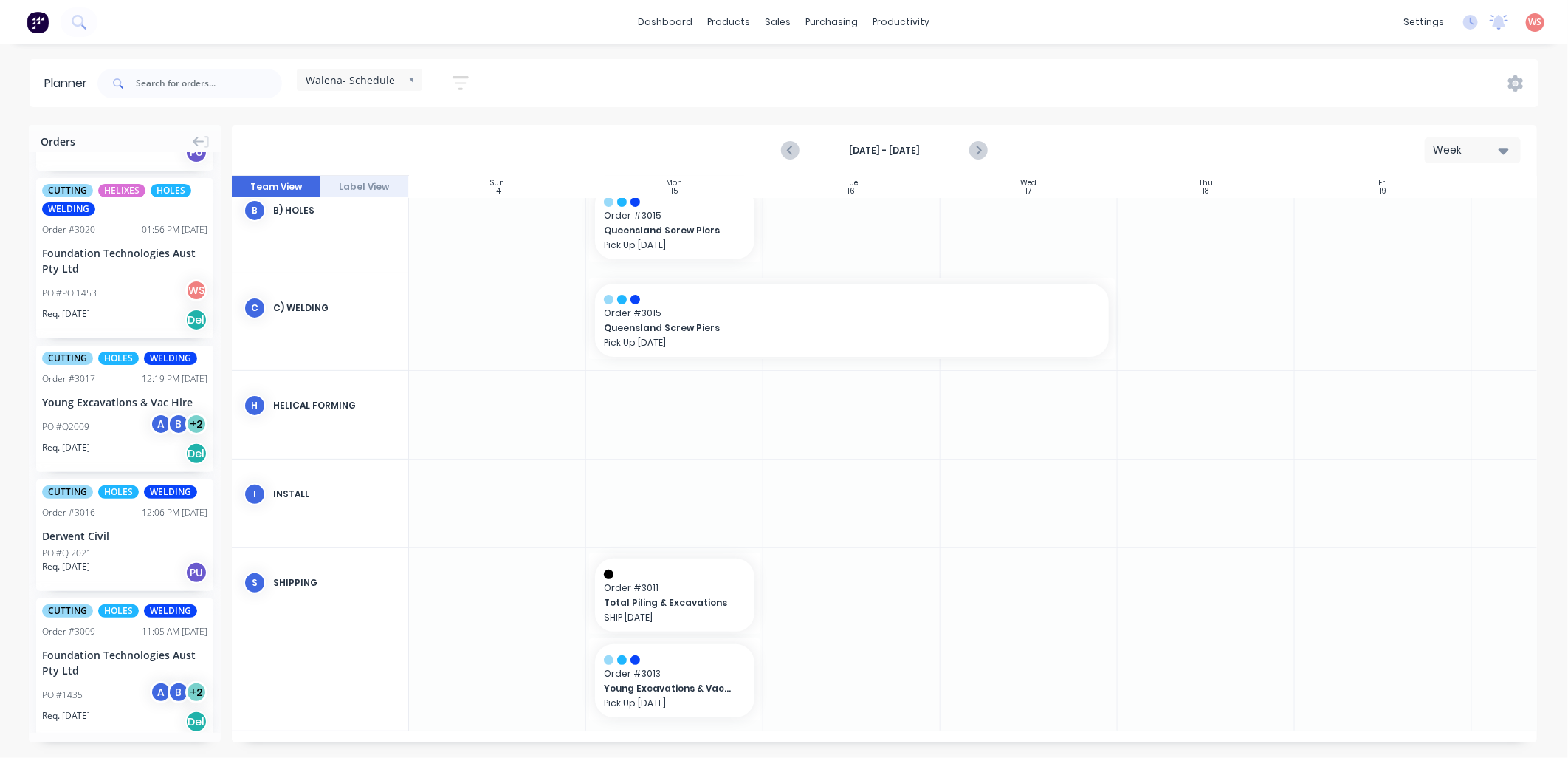
click at [82, 413] on div "PO #Q2009 A B + 2" at bounding box center [124, 427] width 166 height 28
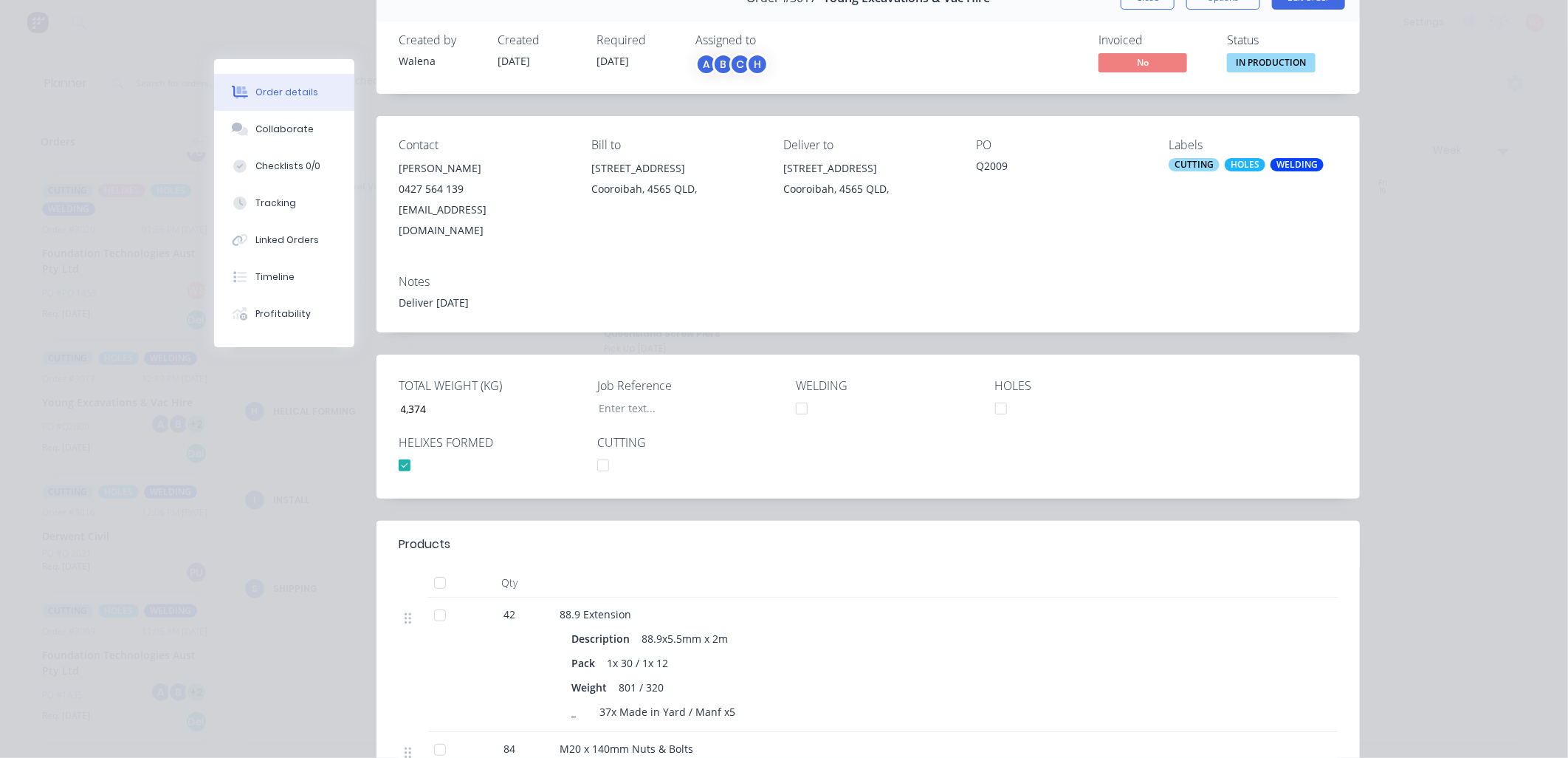
scroll to position [0, 0]
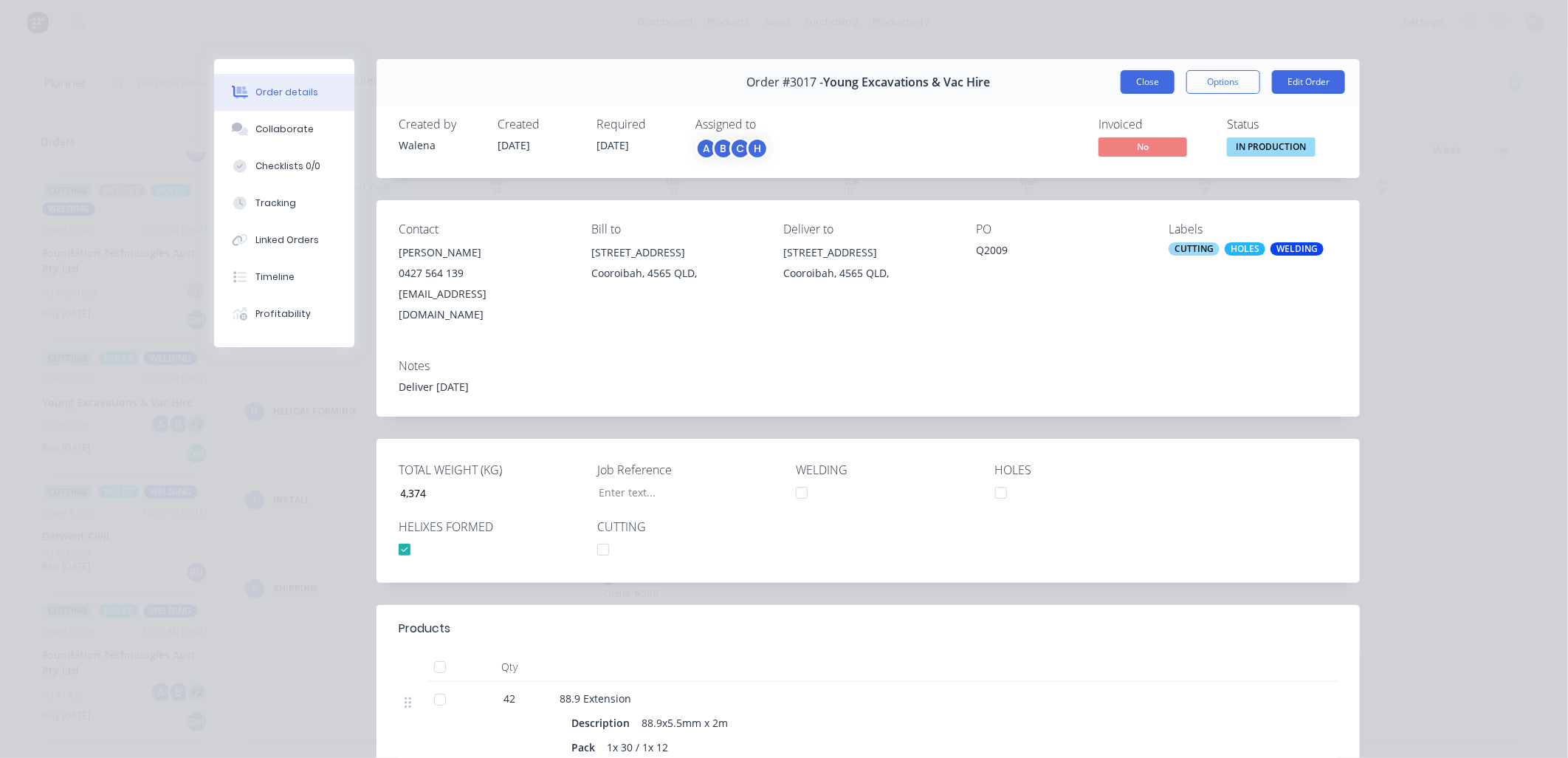
click at [1120, 82] on button "Close" at bounding box center [1147, 82] width 54 height 23
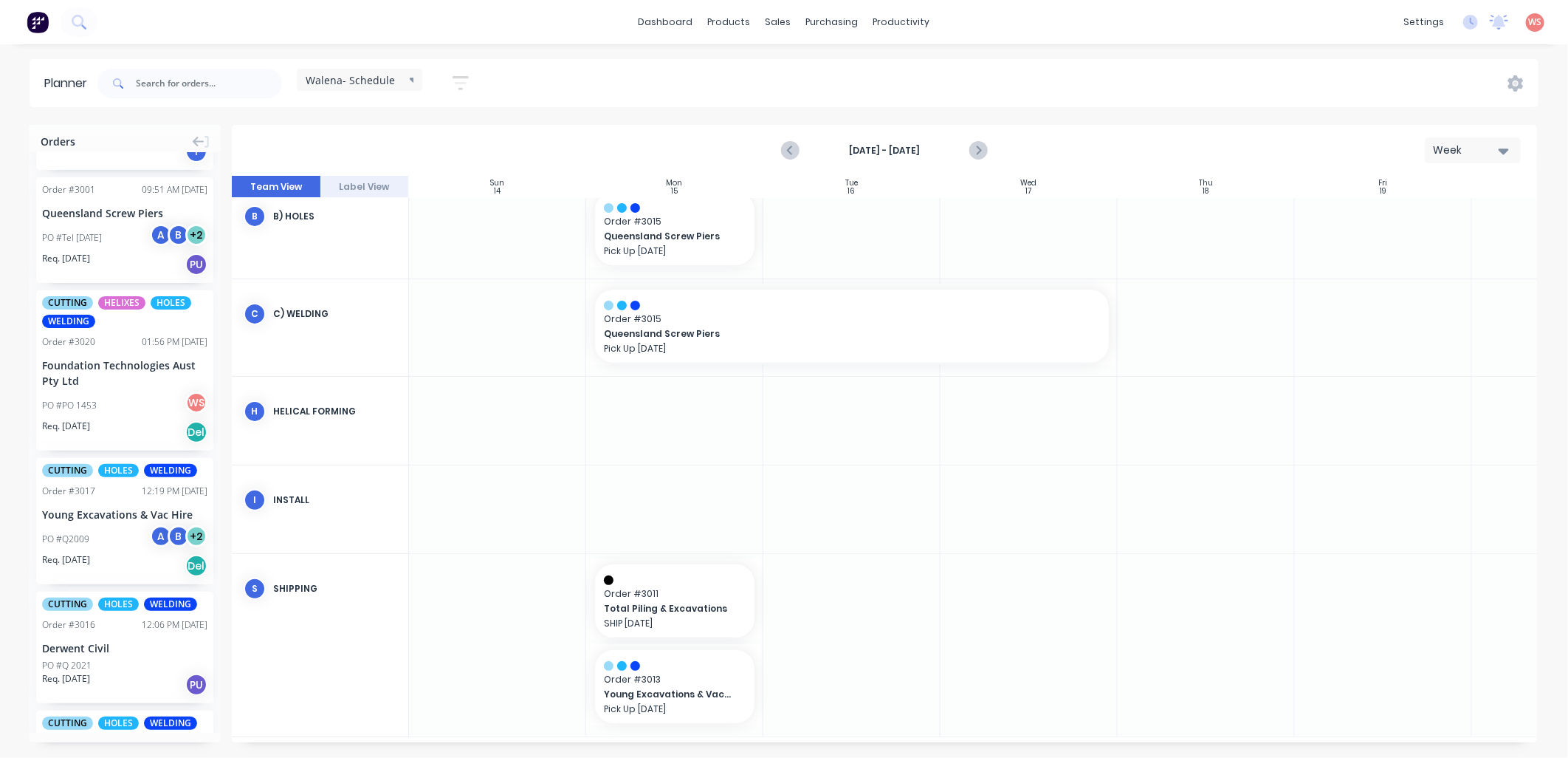
scroll to position [765, 0]
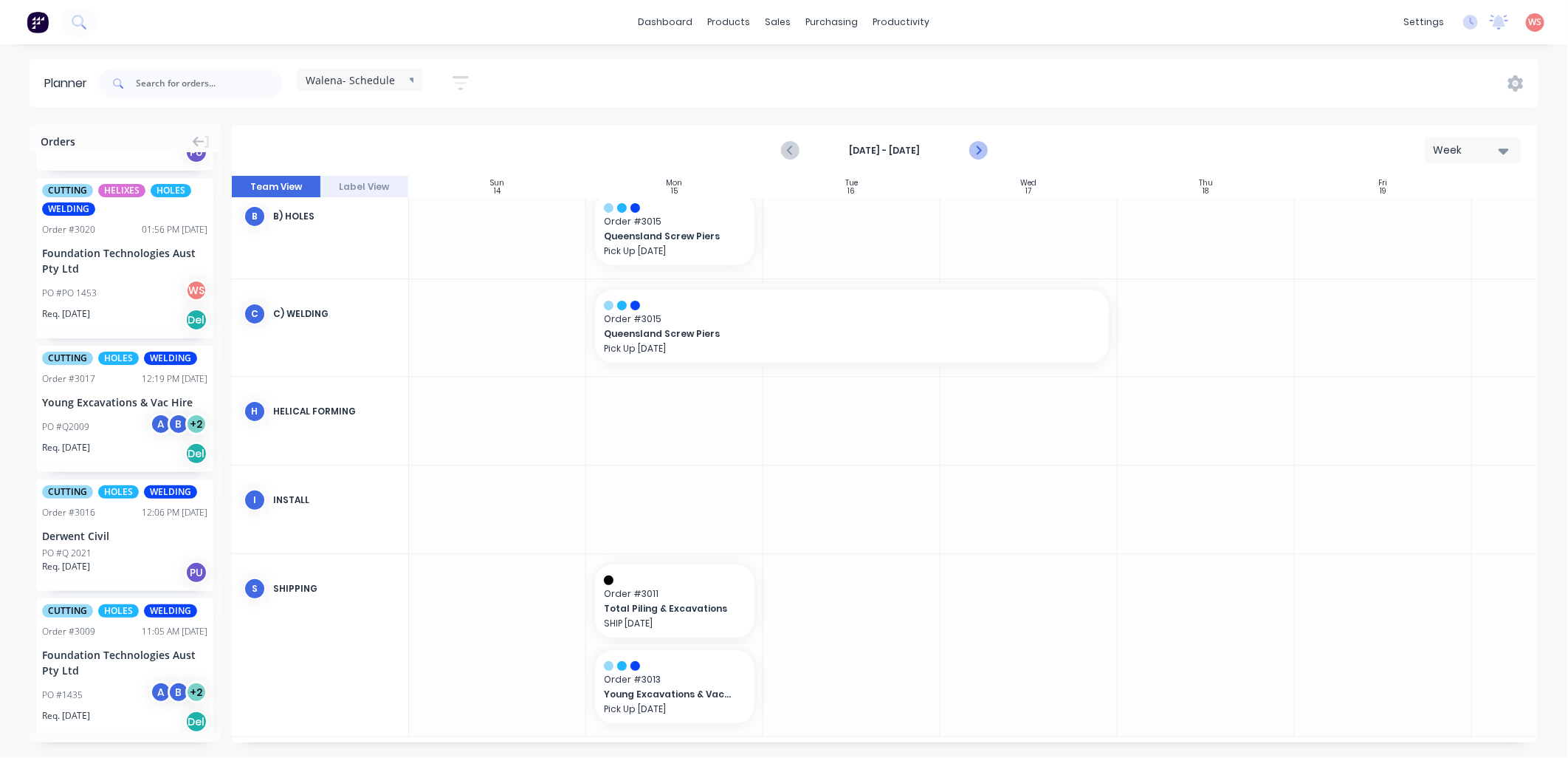
click at [976, 151] on icon "Next page" at bounding box center [977, 150] width 18 height 18
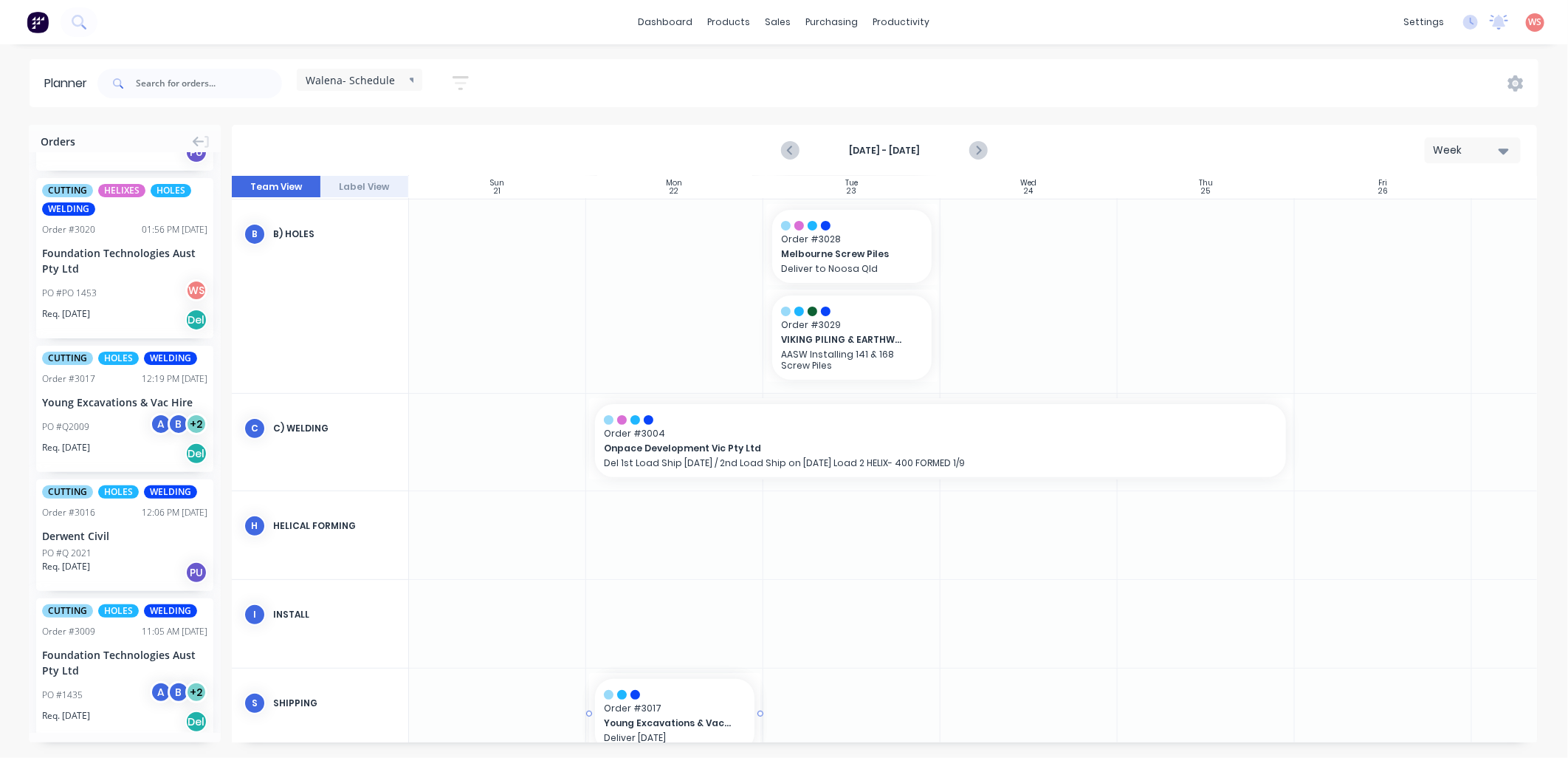
scroll to position [235, 0]
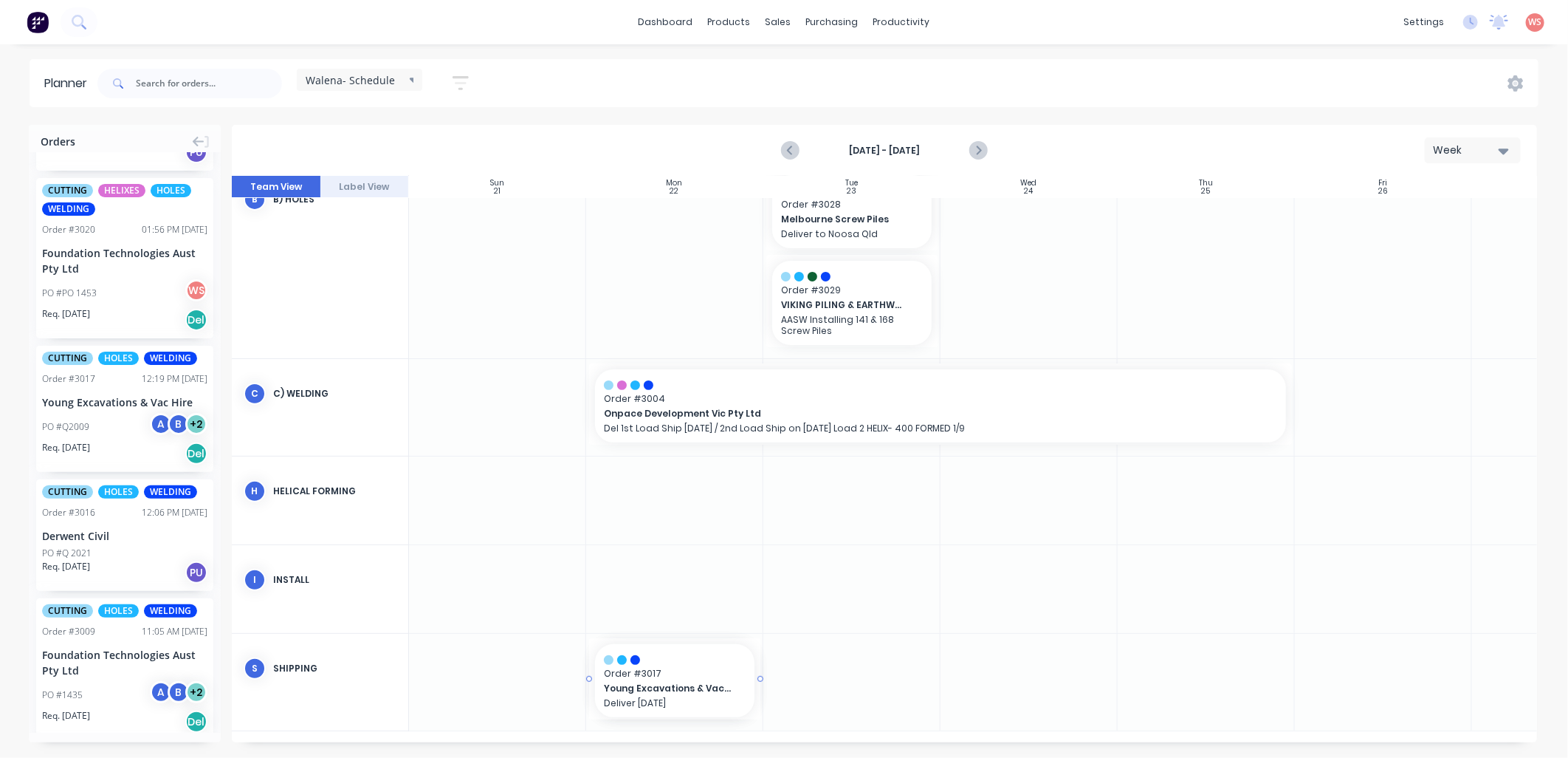
drag, startPoint x: 73, startPoint y: 402, endPoint x: 751, endPoint y: 623, distance: 713.1
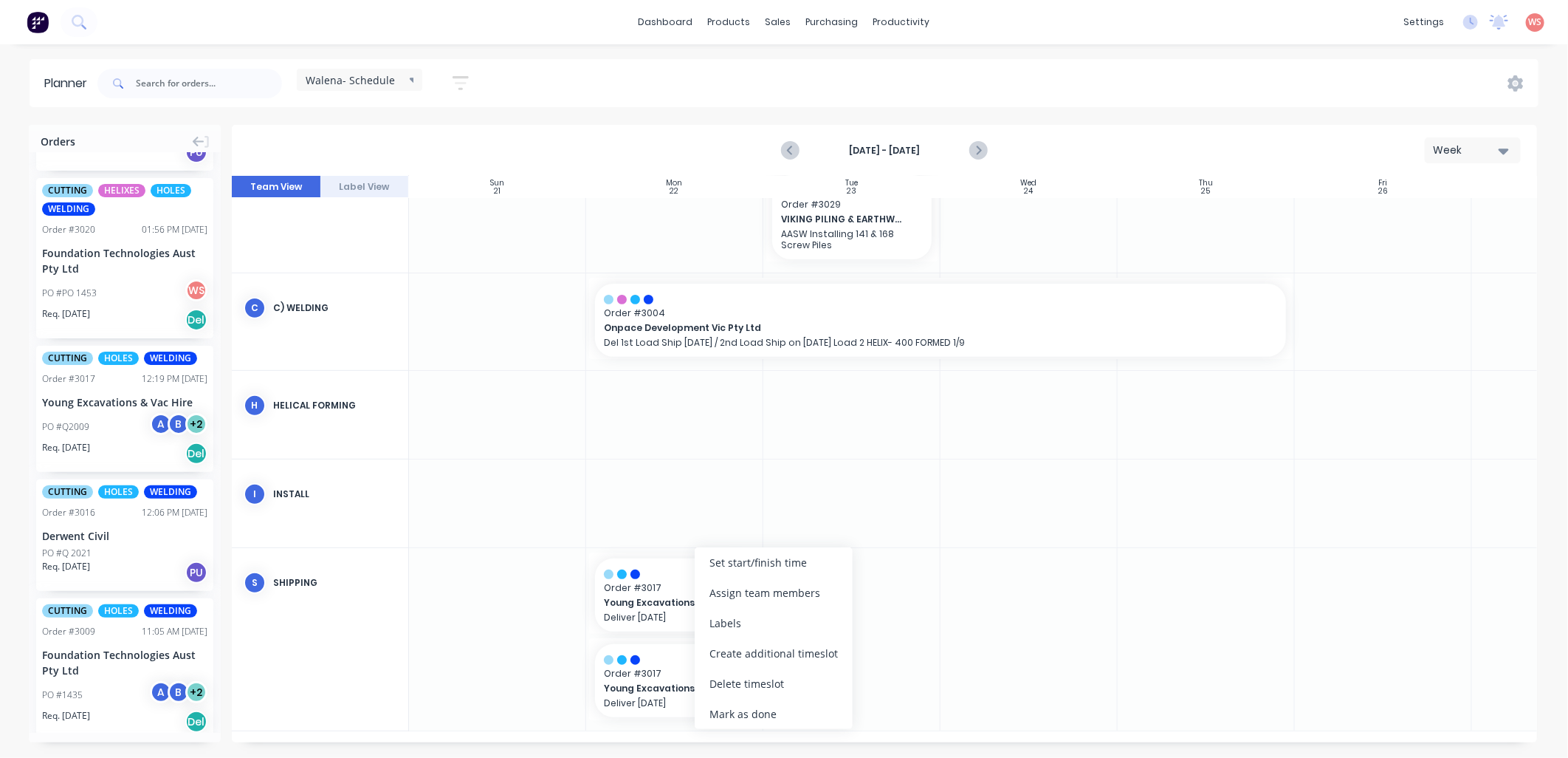
scroll to position [310, 0]
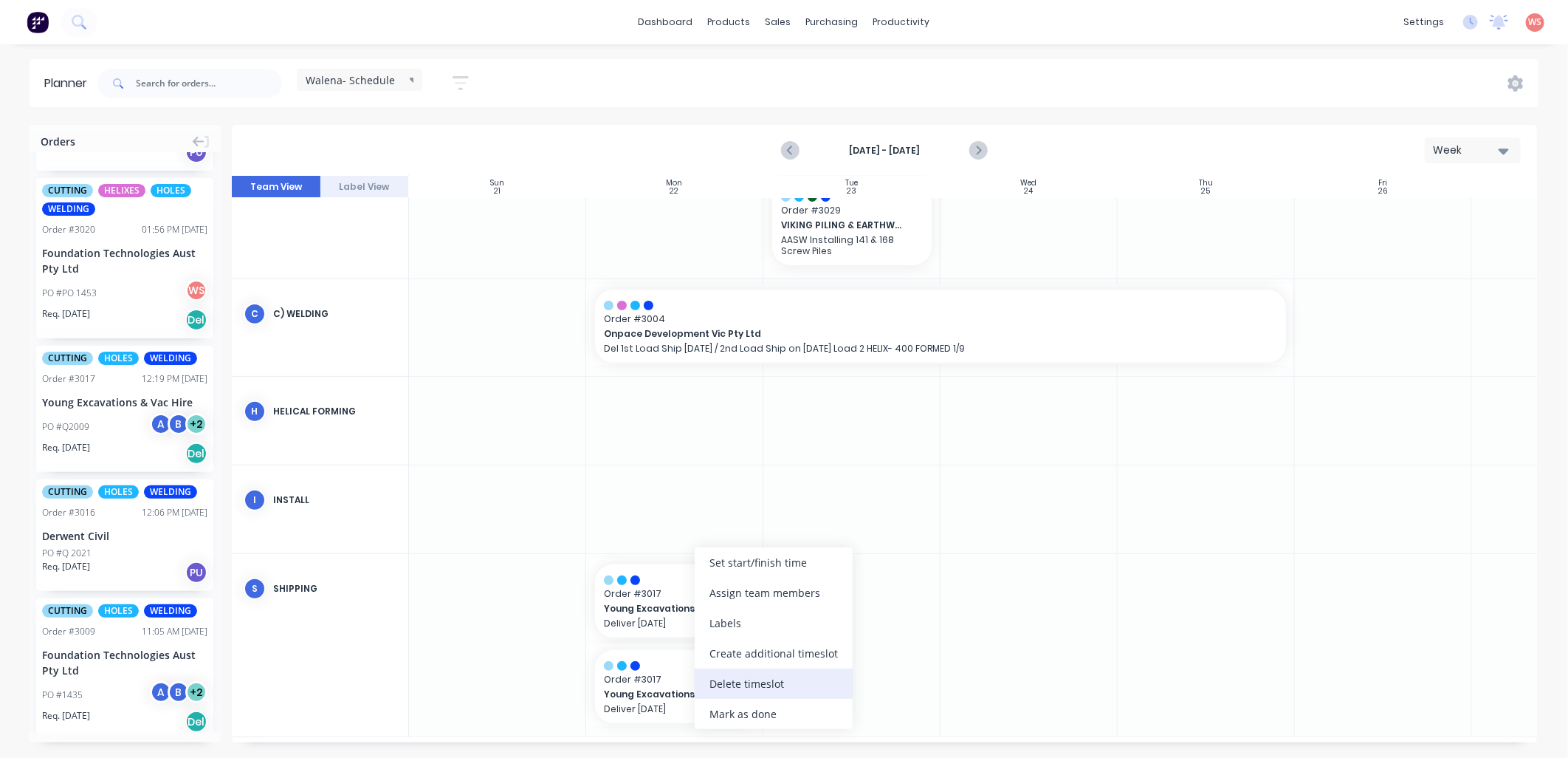
click at [719, 689] on div "Delete timeslot" at bounding box center [774, 683] width 158 height 30
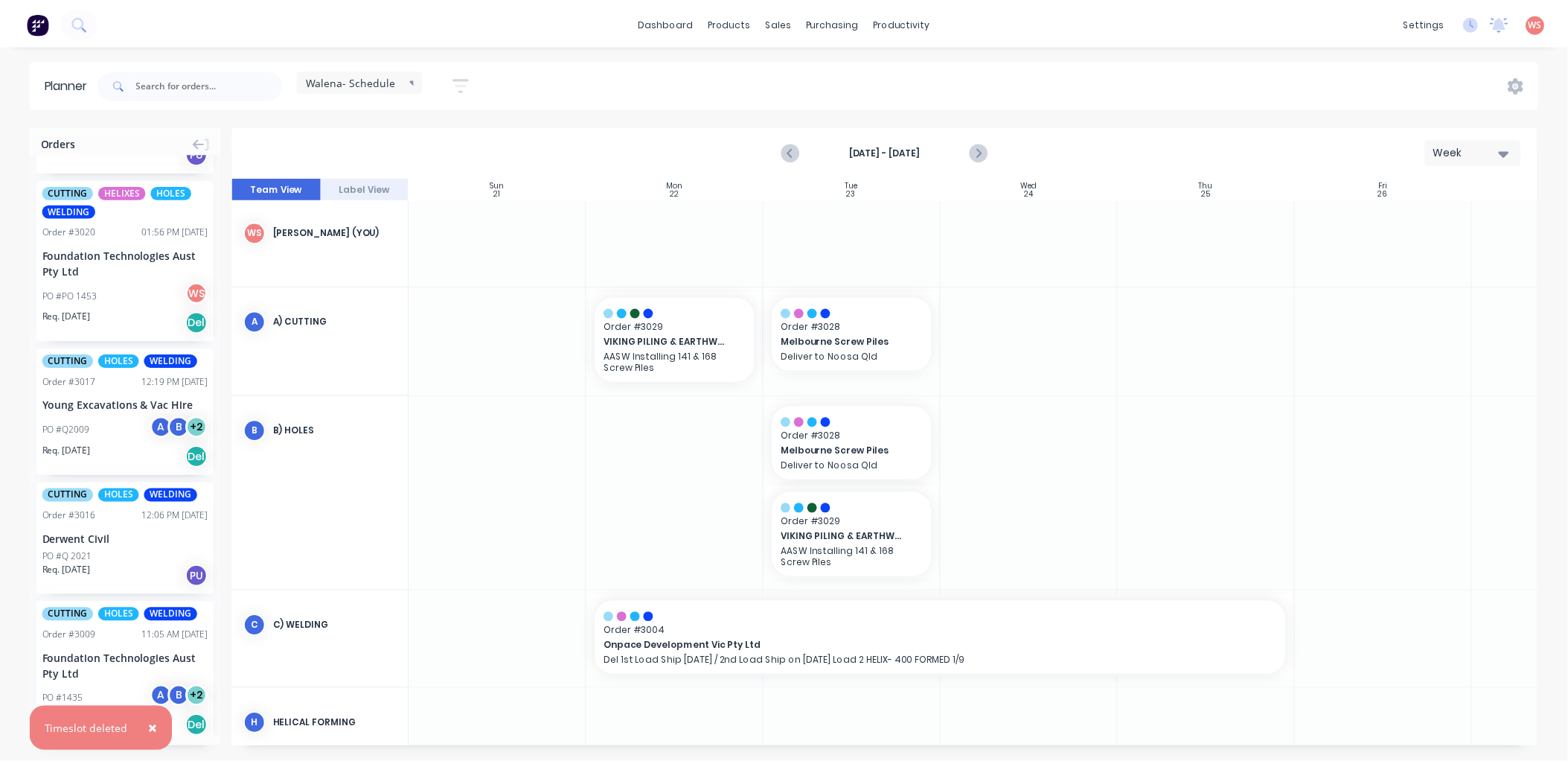
scroll to position [0, 0]
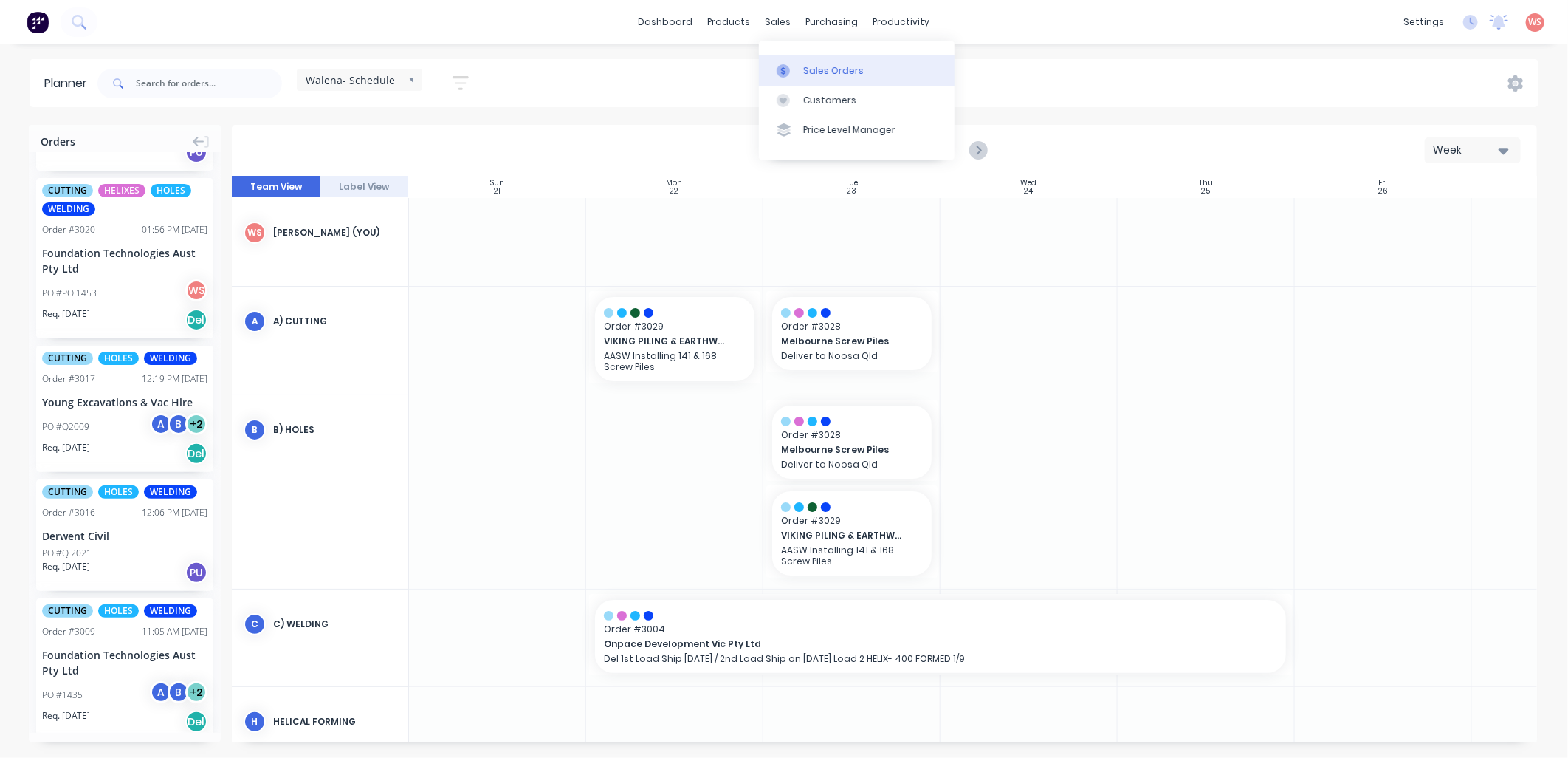
click at [818, 64] on div "Sales Orders" at bounding box center [833, 70] width 61 height 13
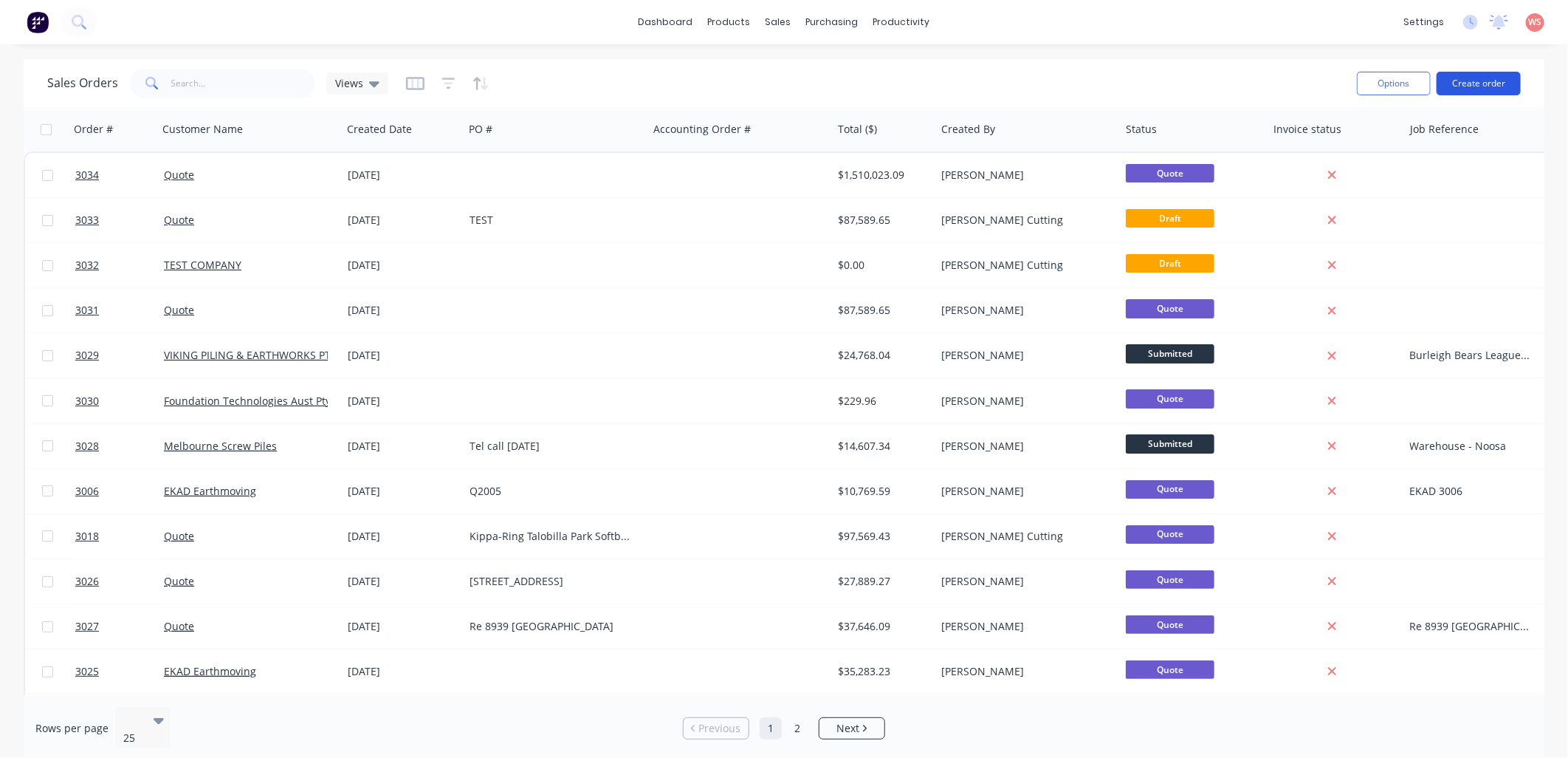
click at [1477, 90] on button "Create order" at bounding box center [1478, 83] width 84 height 23
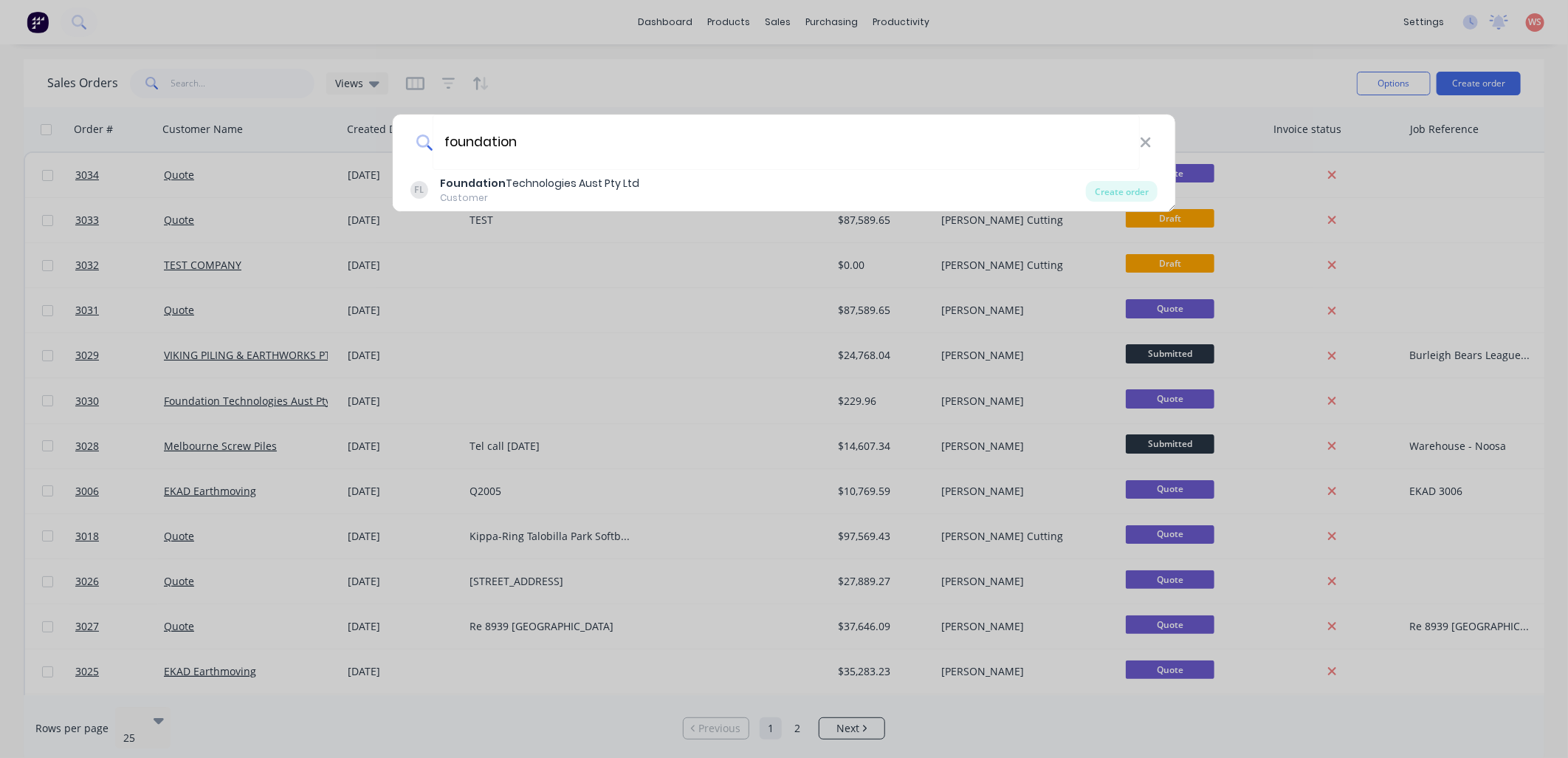
type input "foundation"
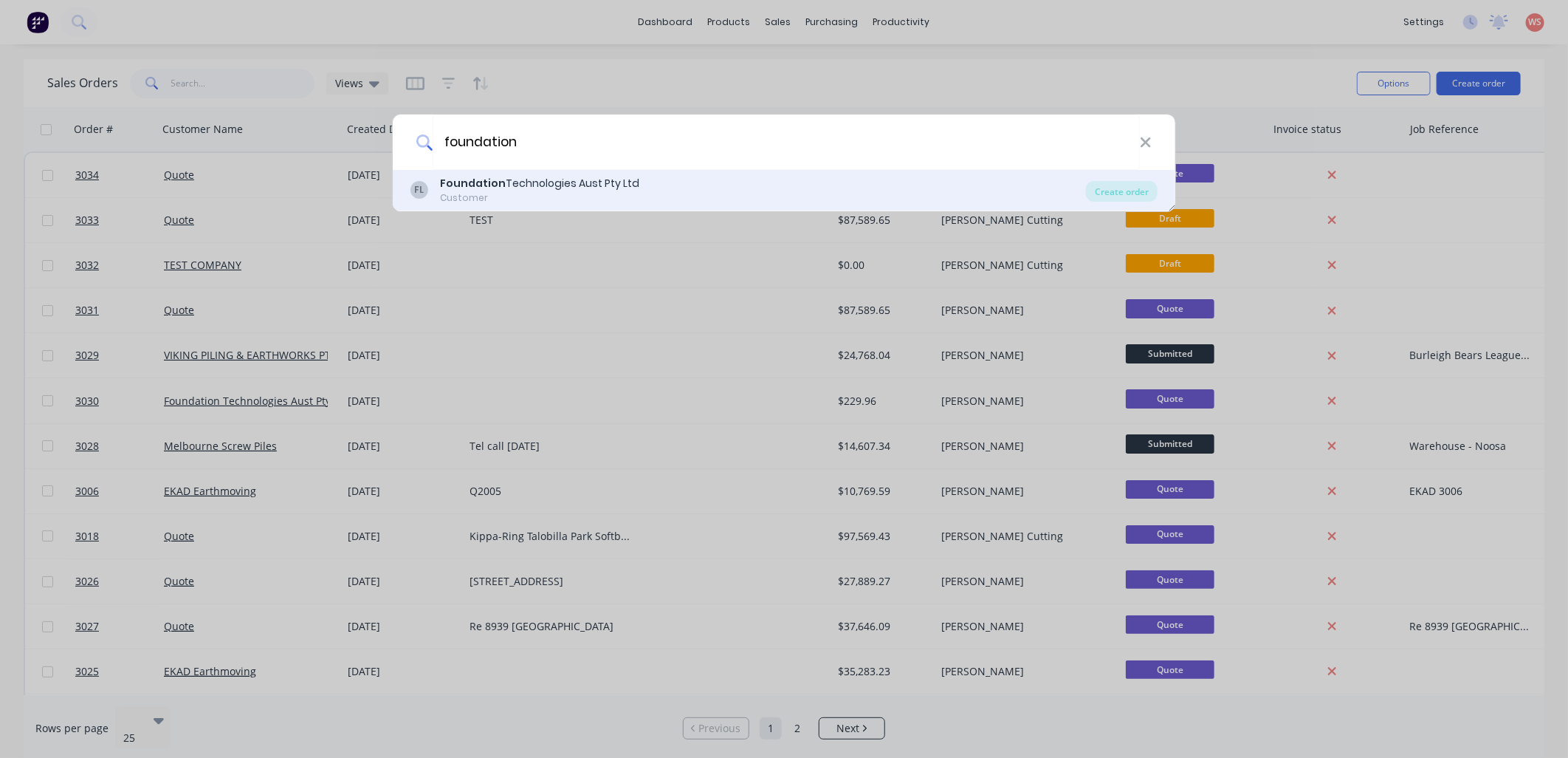
click at [578, 171] on div "FL Foundation Technologies Aust Pty Ltd Customer Create order" at bounding box center [784, 190] width 783 height 41
click at [1102, 200] on div "Create order" at bounding box center [1121, 192] width 72 height 21
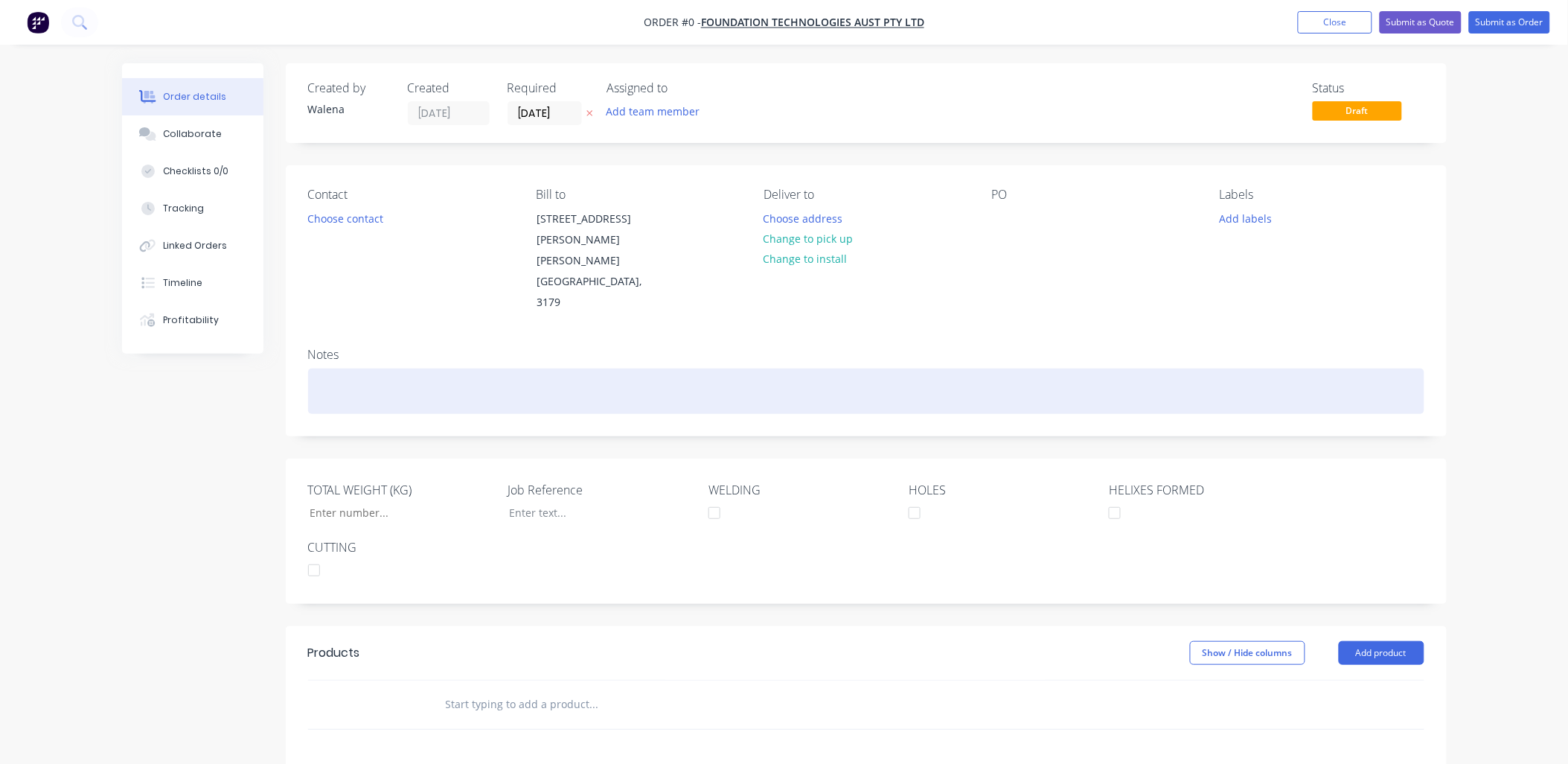
drag, startPoint x: 363, startPoint y: 318, endPoint x: 362, endPoint y: 327, distance: 9.1
click at [365, 368] on div at bounding box center [866, 391] width 1117 height 46
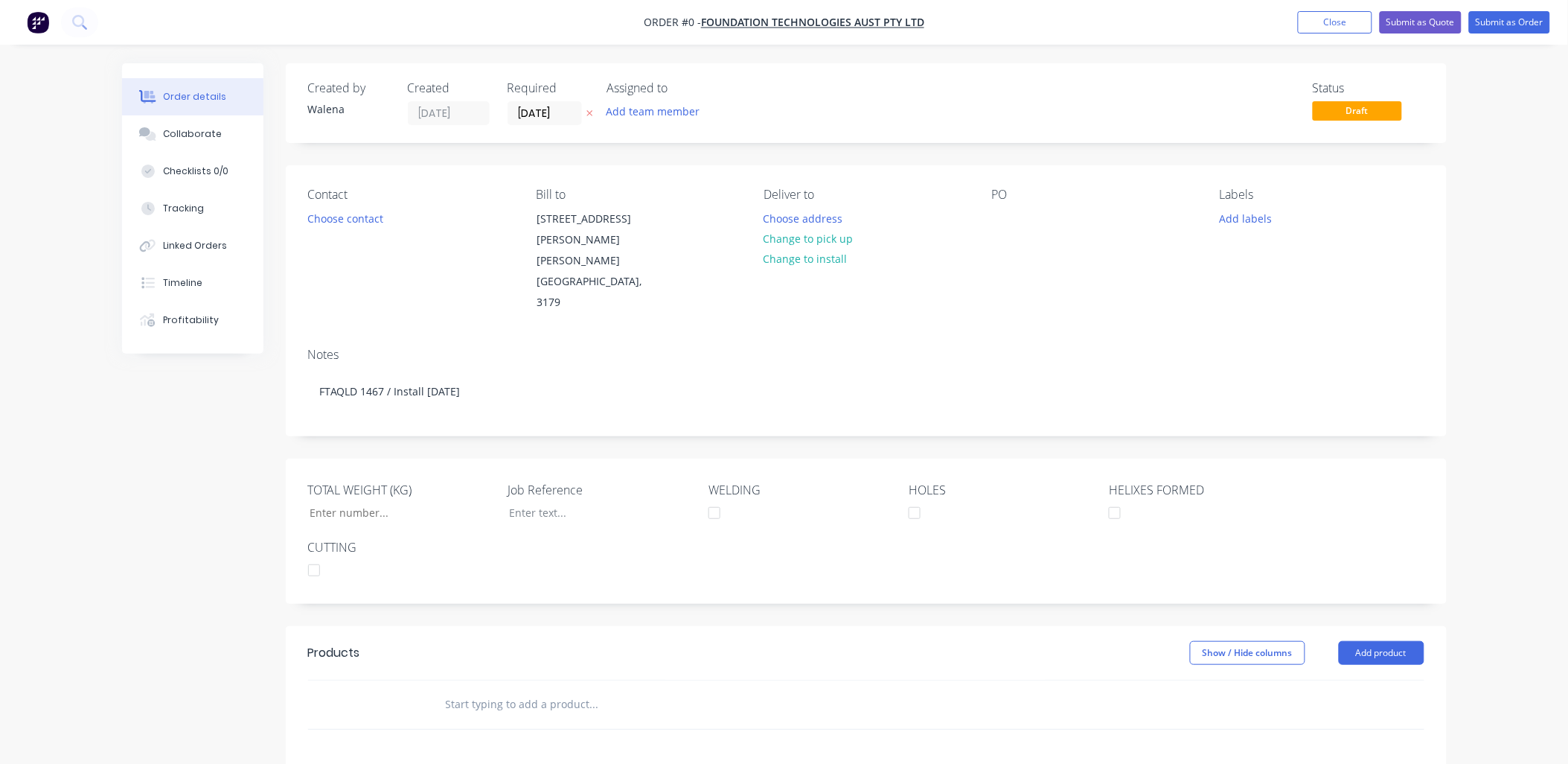
click at [991, 203] on div "Order details Collaborate Checklists 0/0 Tracking Linked Orders Timeline Profit…" at bounding box center [784, 570] width 1355 height 1013
drag, startPoint x: 998, startPoint y: 218, endPoint x: 997, endPoint y: 226, distance: 8.1
click at [998, 229] on div at bounding box center [1004, 218] width 24 height 21
drag, startPoint x: 1252, startPoint y: 218, endPoint x: 1256, endPoint y: 261, distance: 43.2
click at [1256, 261] on div "Contact Choose contact [PERSON_NAME] to [STREET_ADDRESS][PERSON_NAME][PERSON_NA…" at bounding box center [866, 250] width 1161 height 170
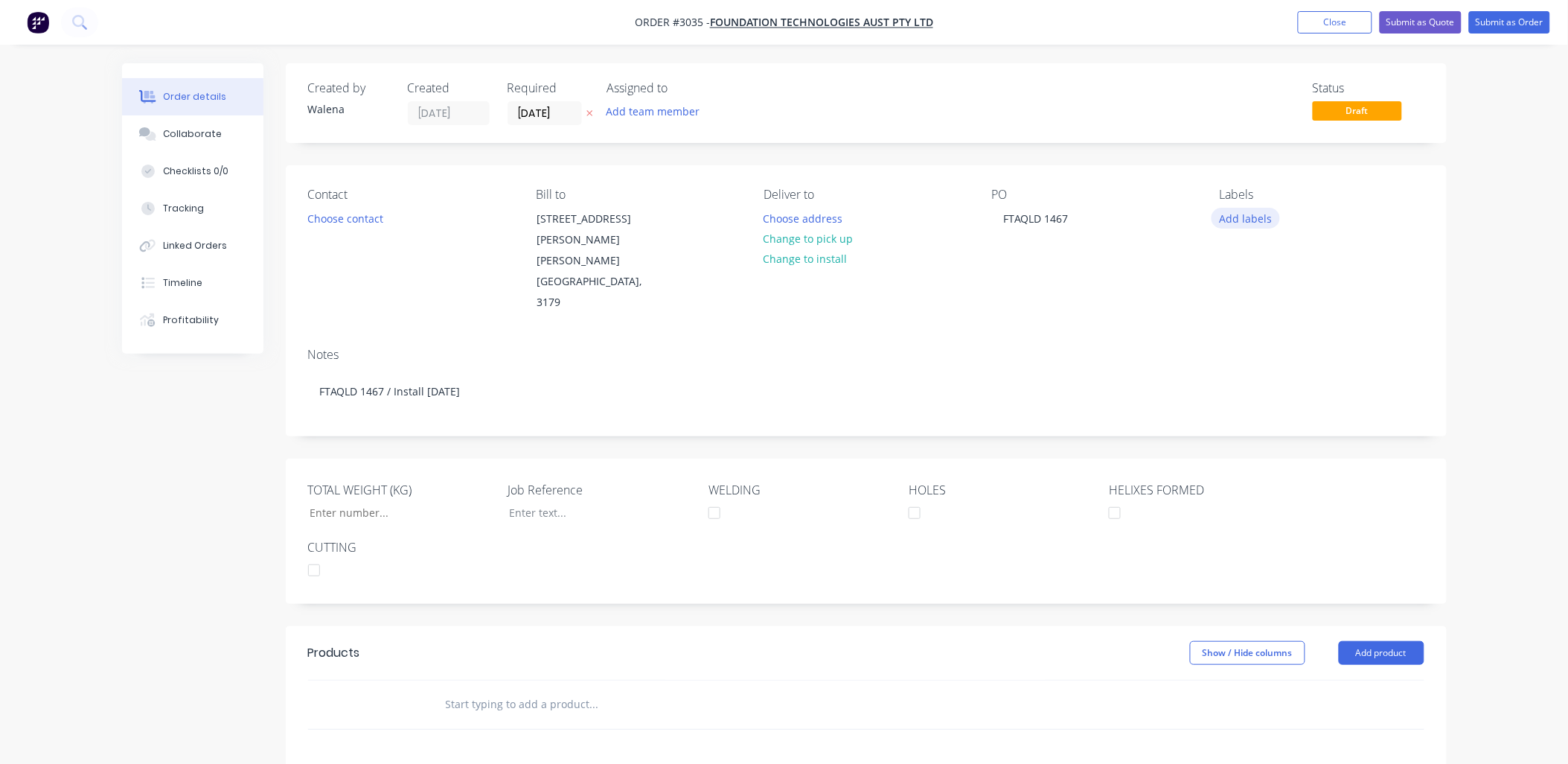
click at [1266, 222] on button "Add labels" at bounding box center [1246, 217] width 68 height 20
click at [1247, 354] on div at bounding box center [1247, 351] width 30 height 30
click at [1249, 406] on div at bounding box center [1247, 403] width 30 height 30
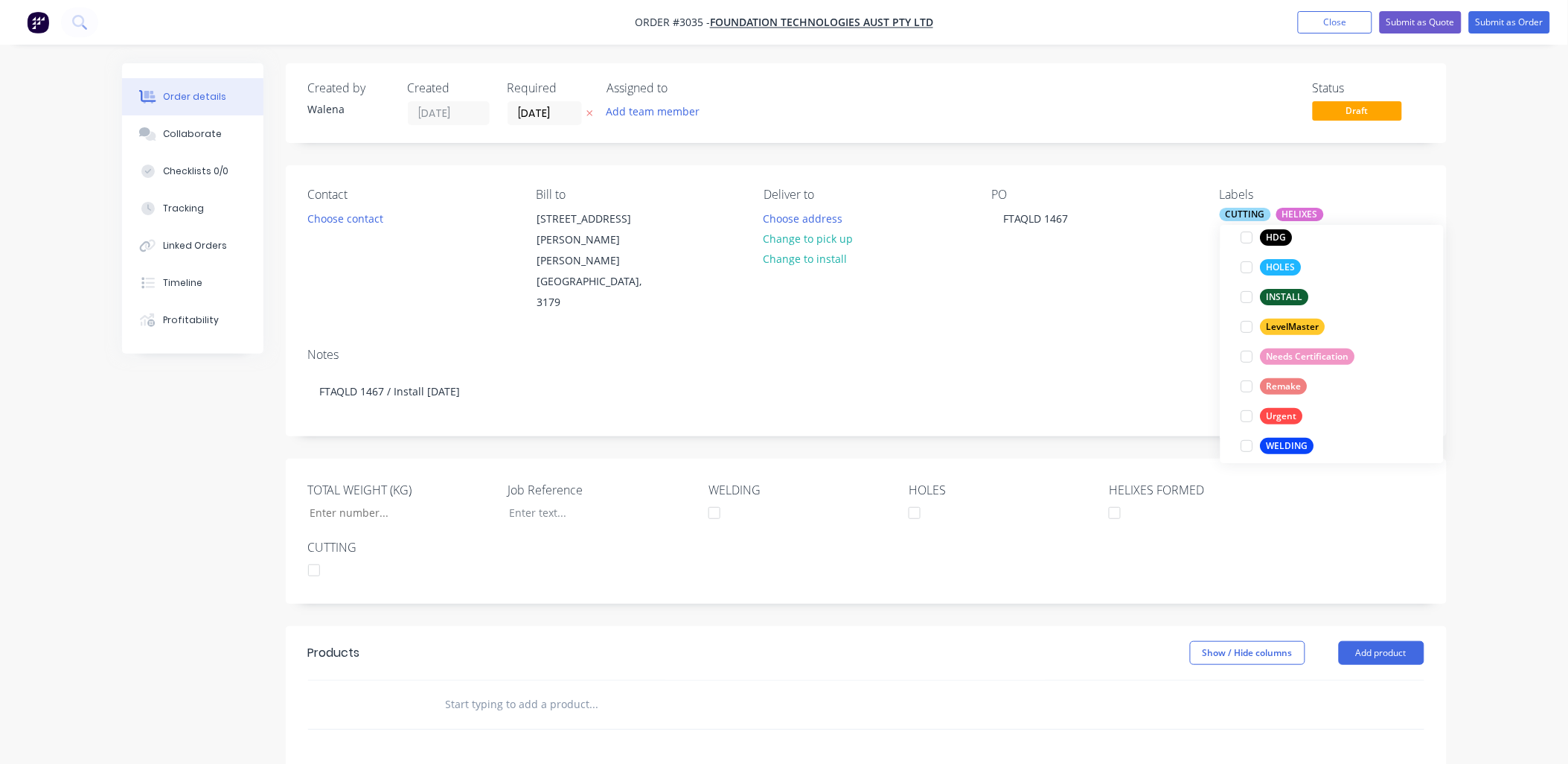
scroll to position [178, 0]
click at [1250, 249] on div at bounding box center [1247, 254] width 30 height 30
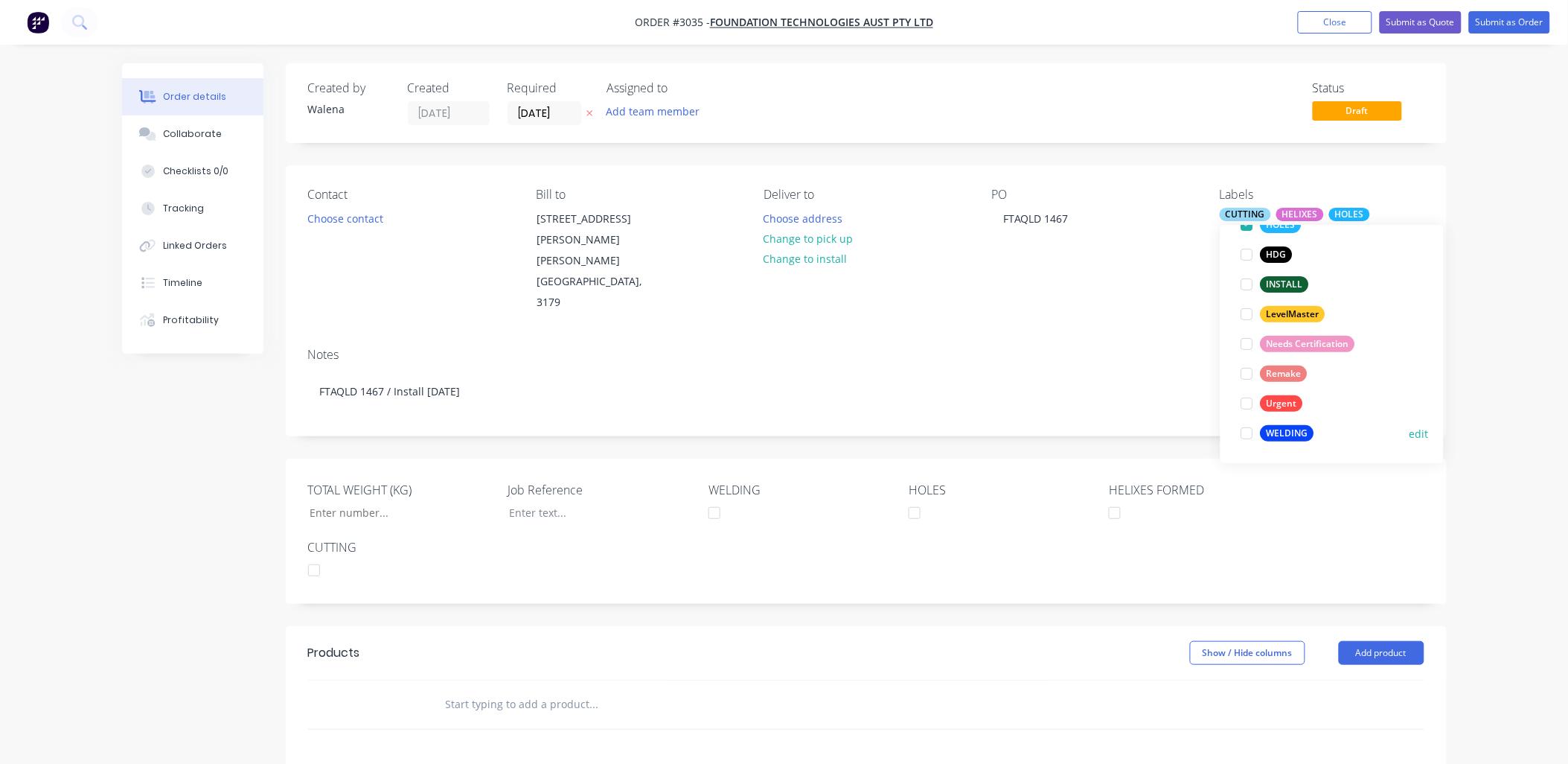
click at [1246, 435] on div at bounding box center [1247, 433] width 30 height 30
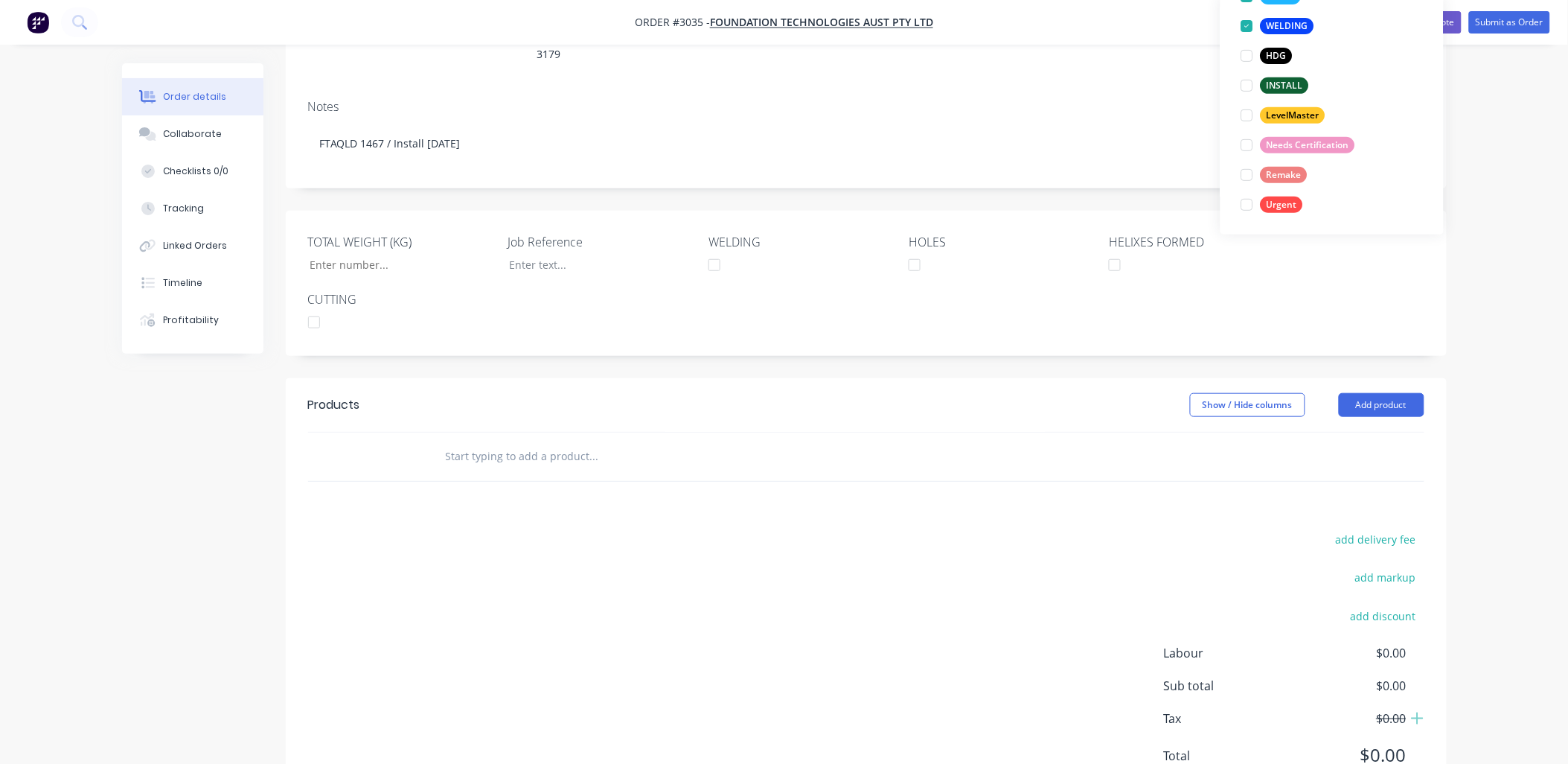
scroll to position [255, 0]
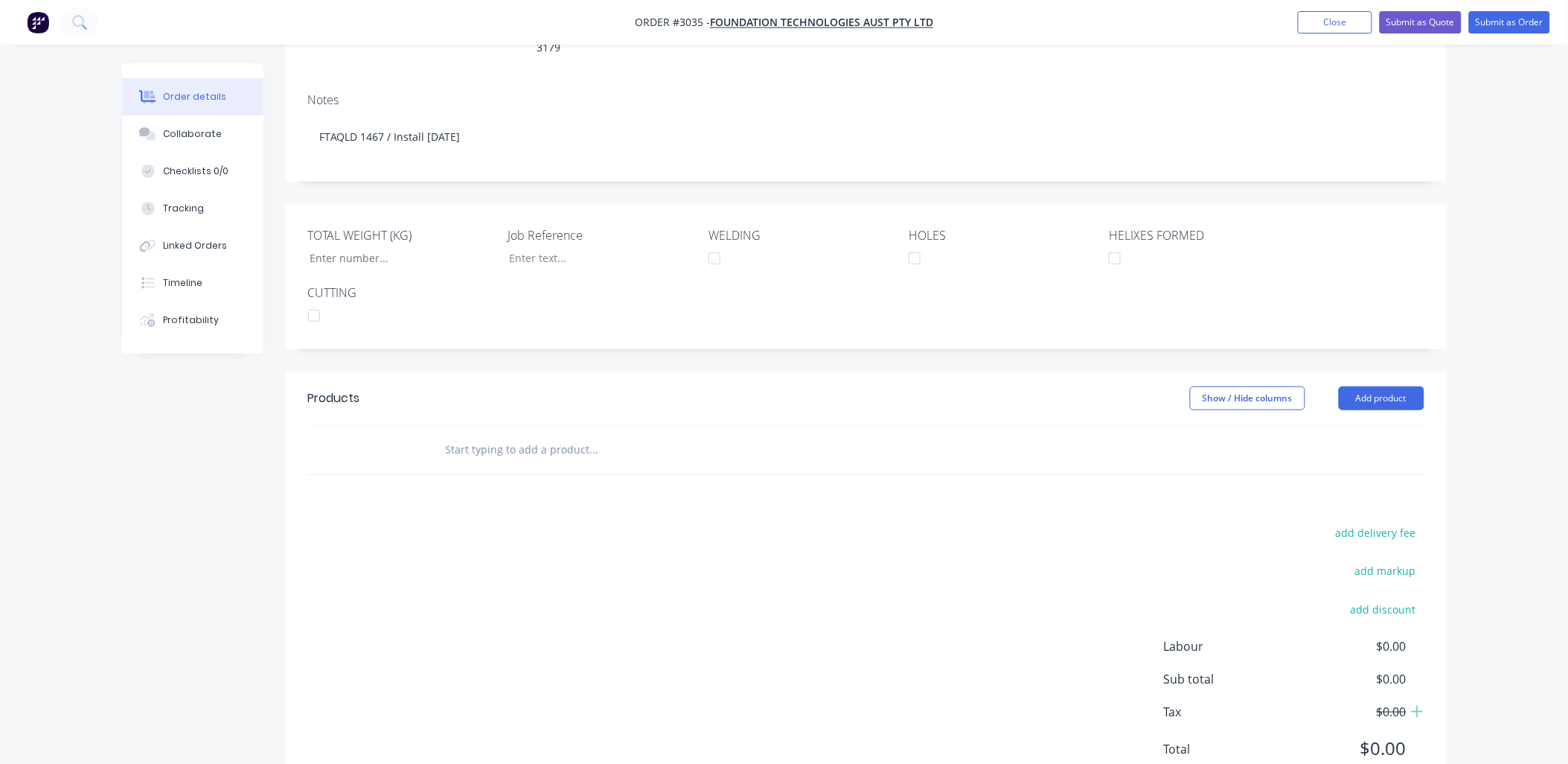
click at [512, 435] on input "text" at bounding box center [594, 450] width 298 height 30
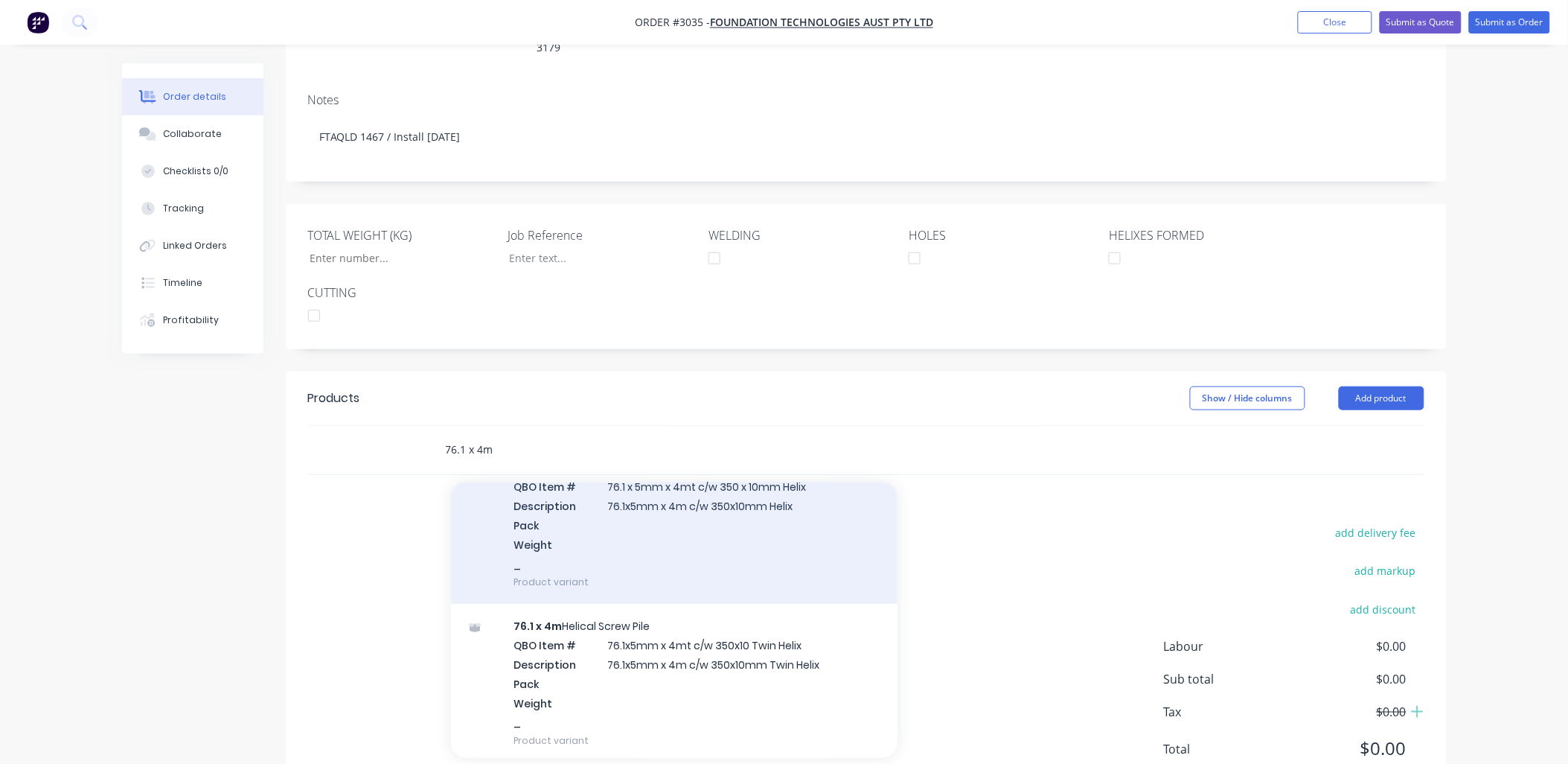
scroll to position [441, 0]
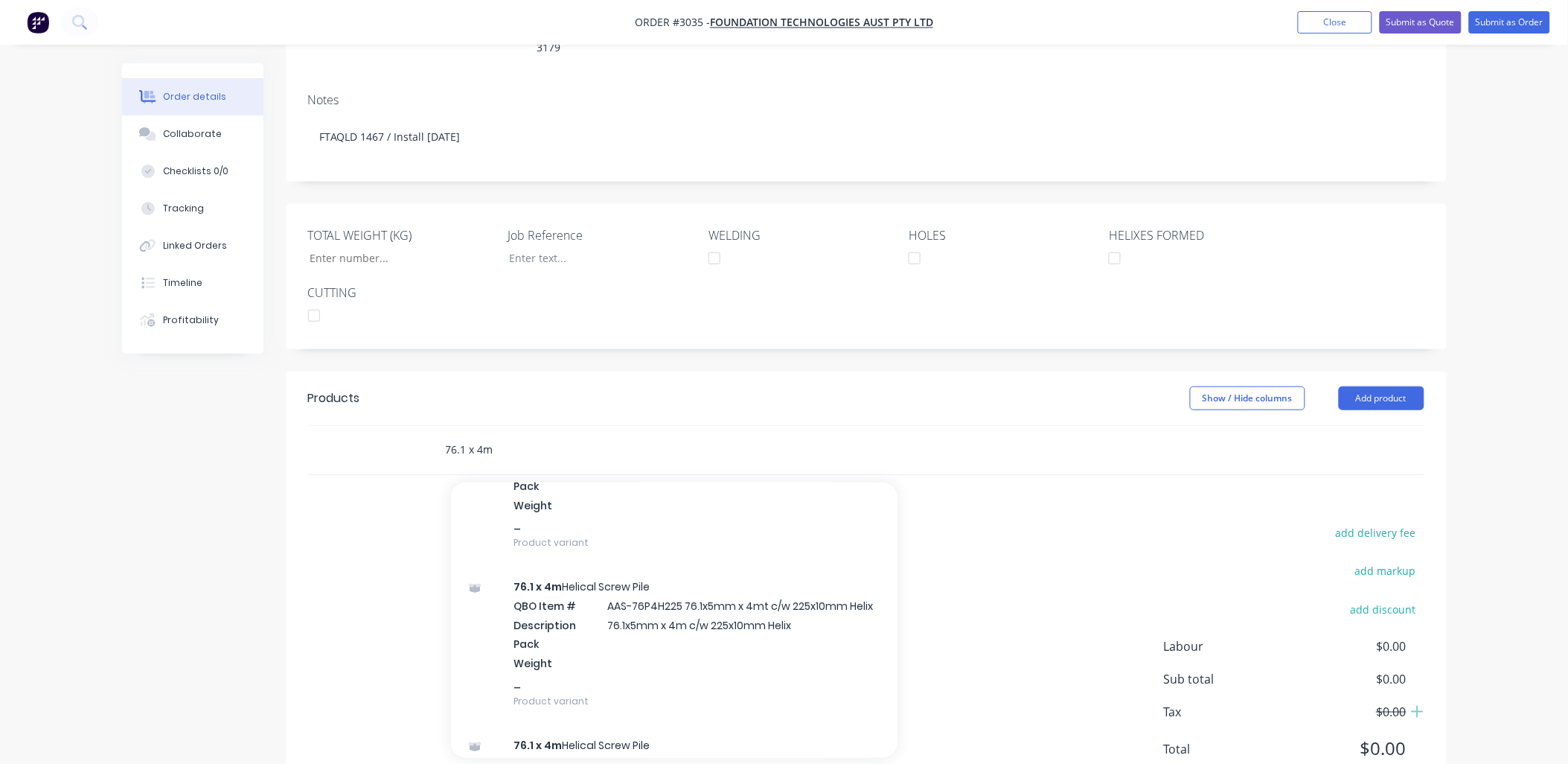
type input "76.1 x 4m"
click at [678, 591] on div "76.1 x 4m Helical Screw Pile QBO Item # AAS-76P4H225 76.1x5mm x 4mt c/w 225x10m…" at bounding box center [674, 643] width 446 height 159
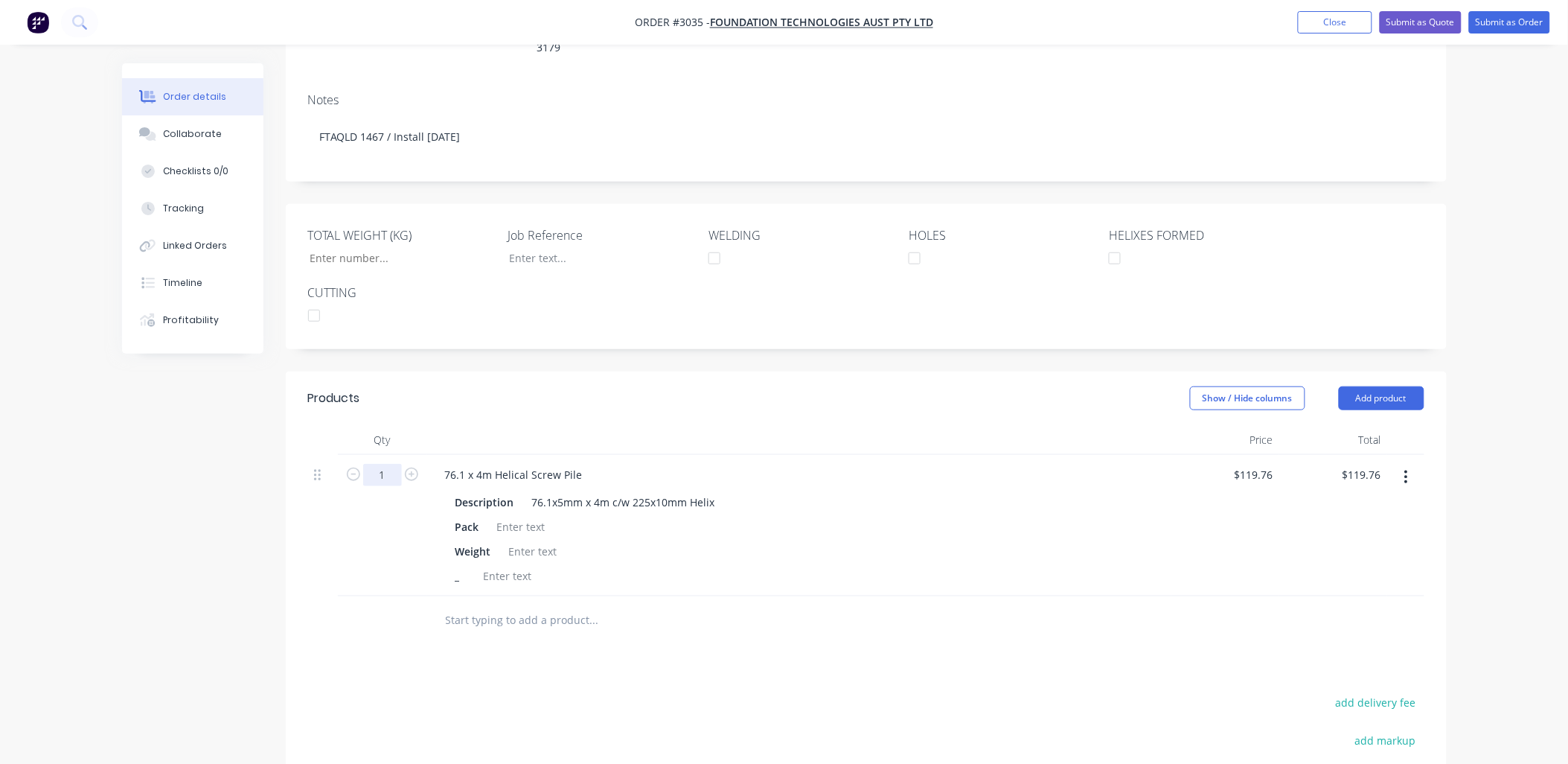
click at [394, 463] on input "1" at bounding box center [383, 474] width 39 height 22
type input "14"
type input "$1,676.64"
click at [752, 540] on div "Weight" at bounding box center [797, 551] width 694 height 21
click at [397, 463] on input "14" at bounding box center [383, 474] width 39 height 22
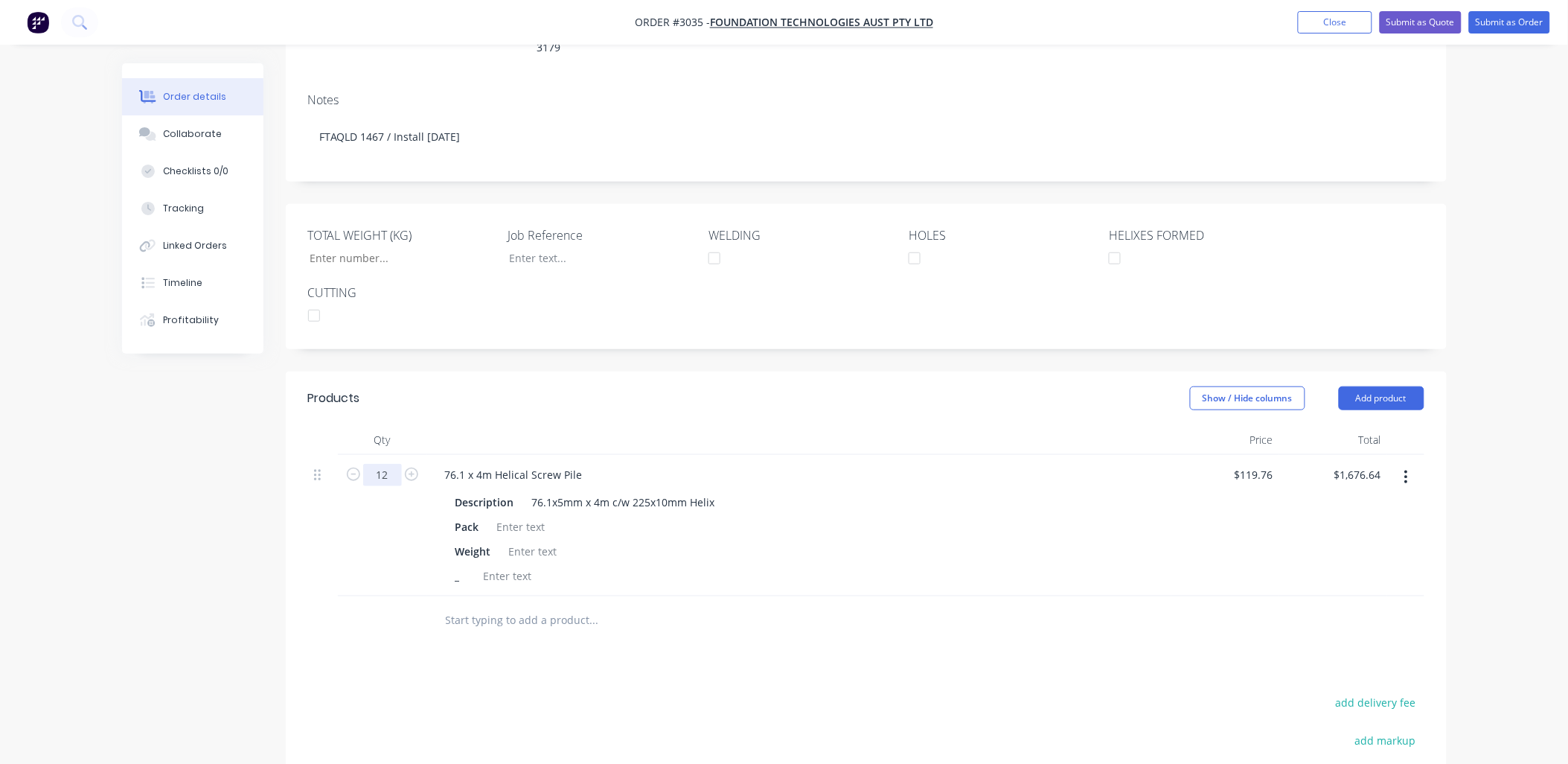
type input "12"
type input "$1,437.12"
click at [793, 540] on div "Weight" at bounding box center [797, 551] width 694 height 21
click at [543, 516] on div at bounding box center [521, 526] width 60 height 21
click at [522, 540] on div at bounding box center [534, 551] width 60 height 21
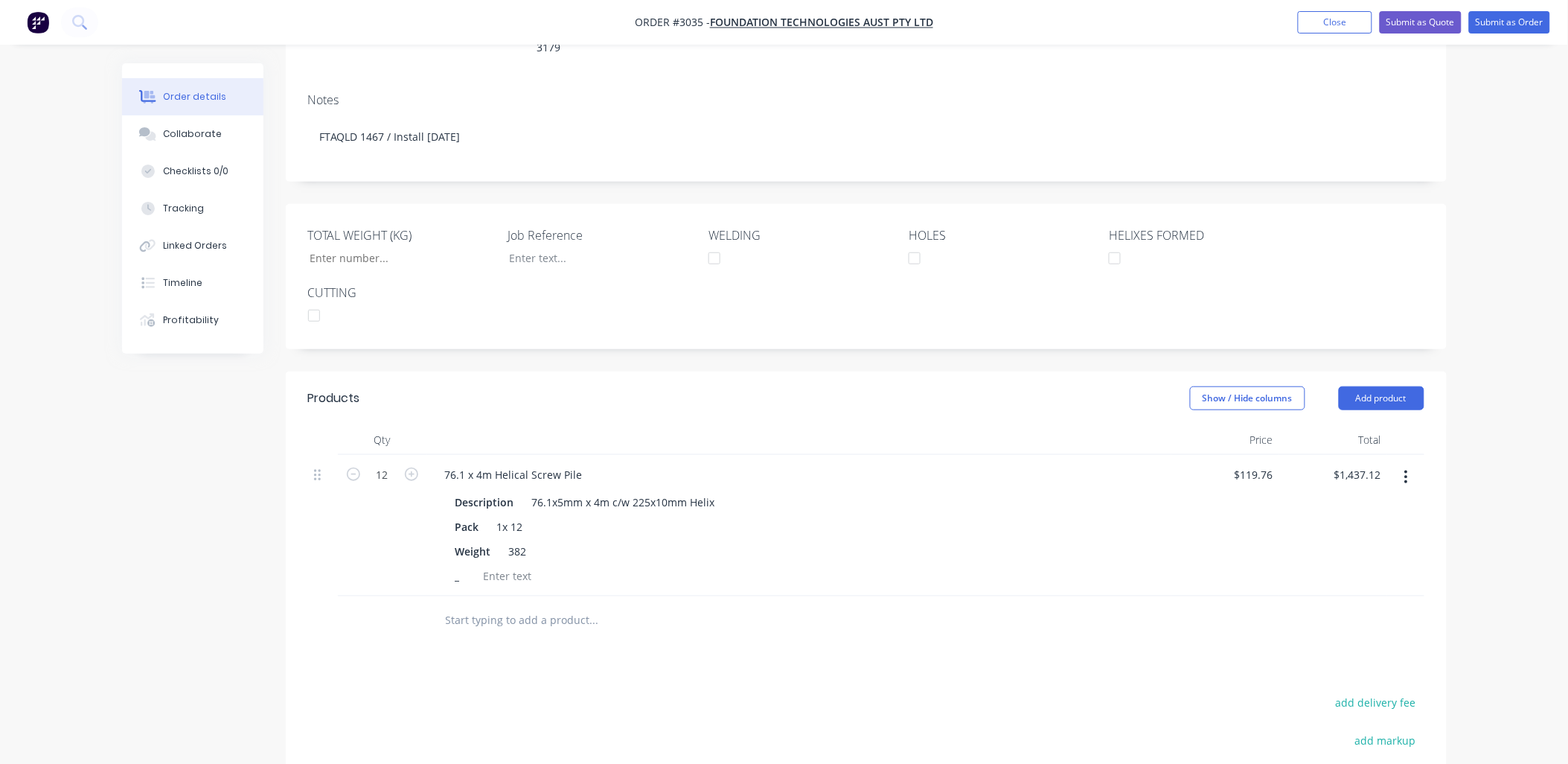
click at [1032, 540] on div "Weight 382" at bounding box center [797, 551] width 694 height 21
click at [301, 247] on input "TOTAL WEIGHT (KG)" at bounding box center [395, 257] width 196 height 22
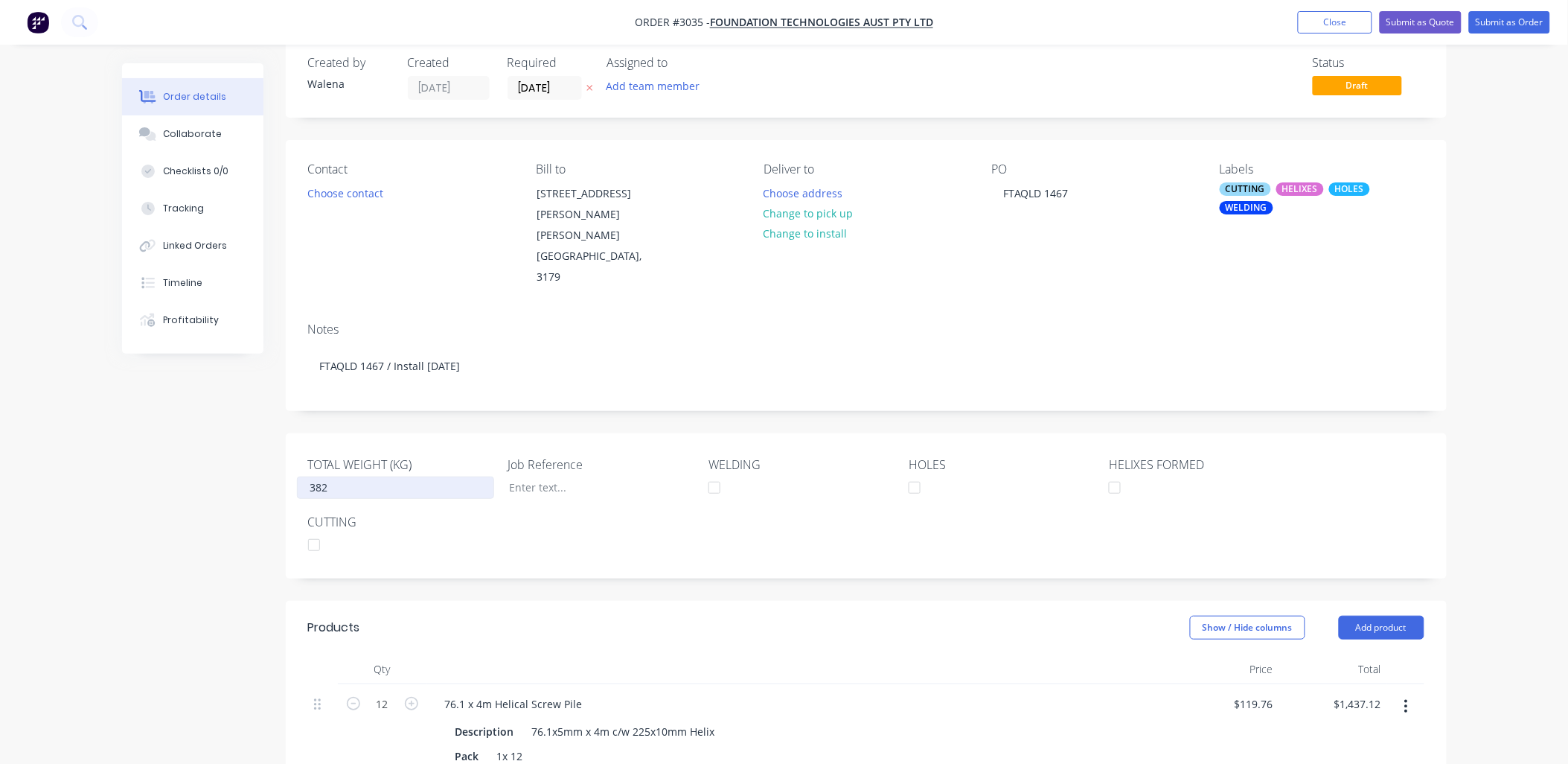
scroll to position [0, 0]
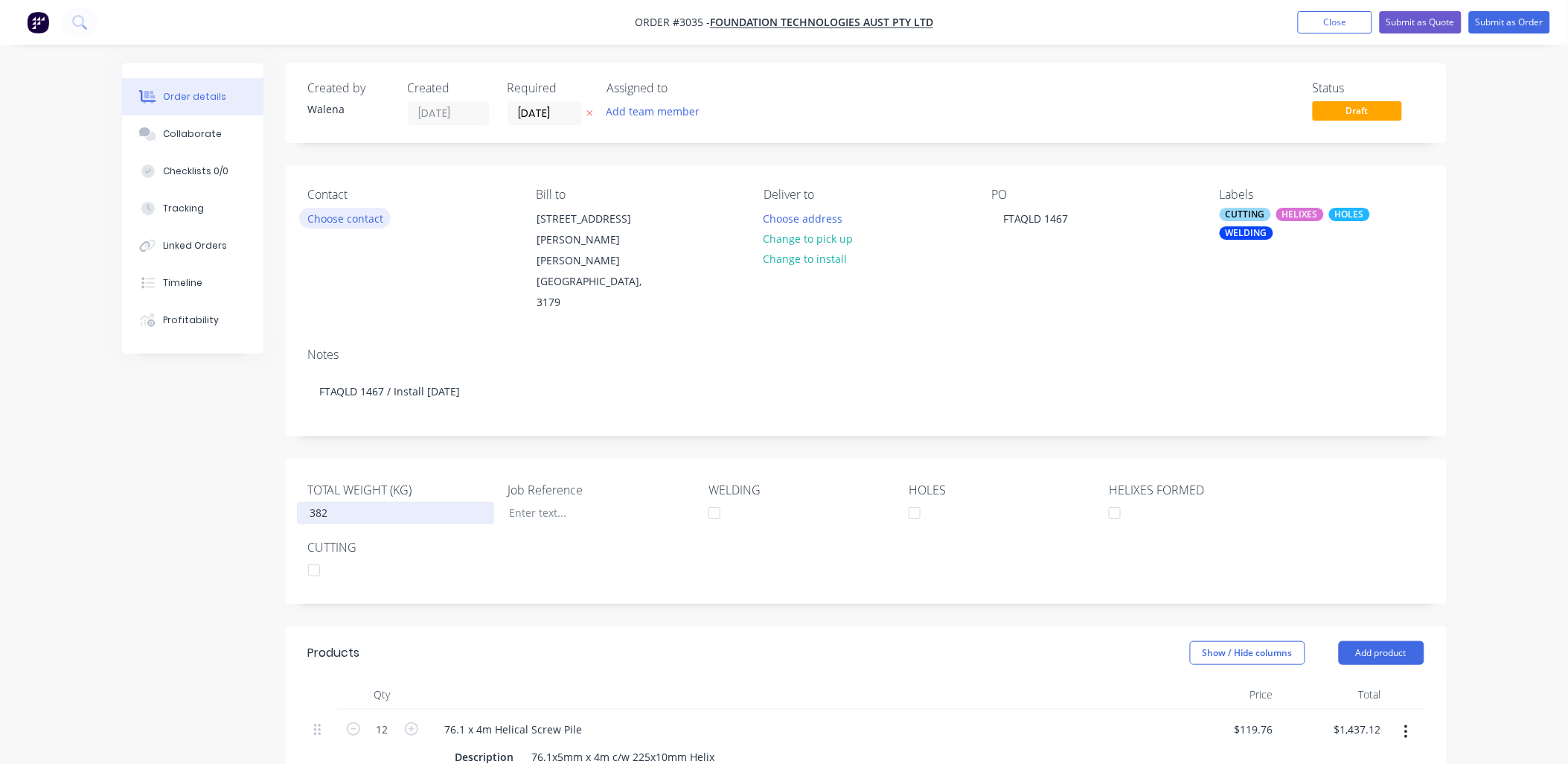
type input "382"
click at [358, 213] on button "Choose contact" at bounding box center [345, 217] width 91 height 20
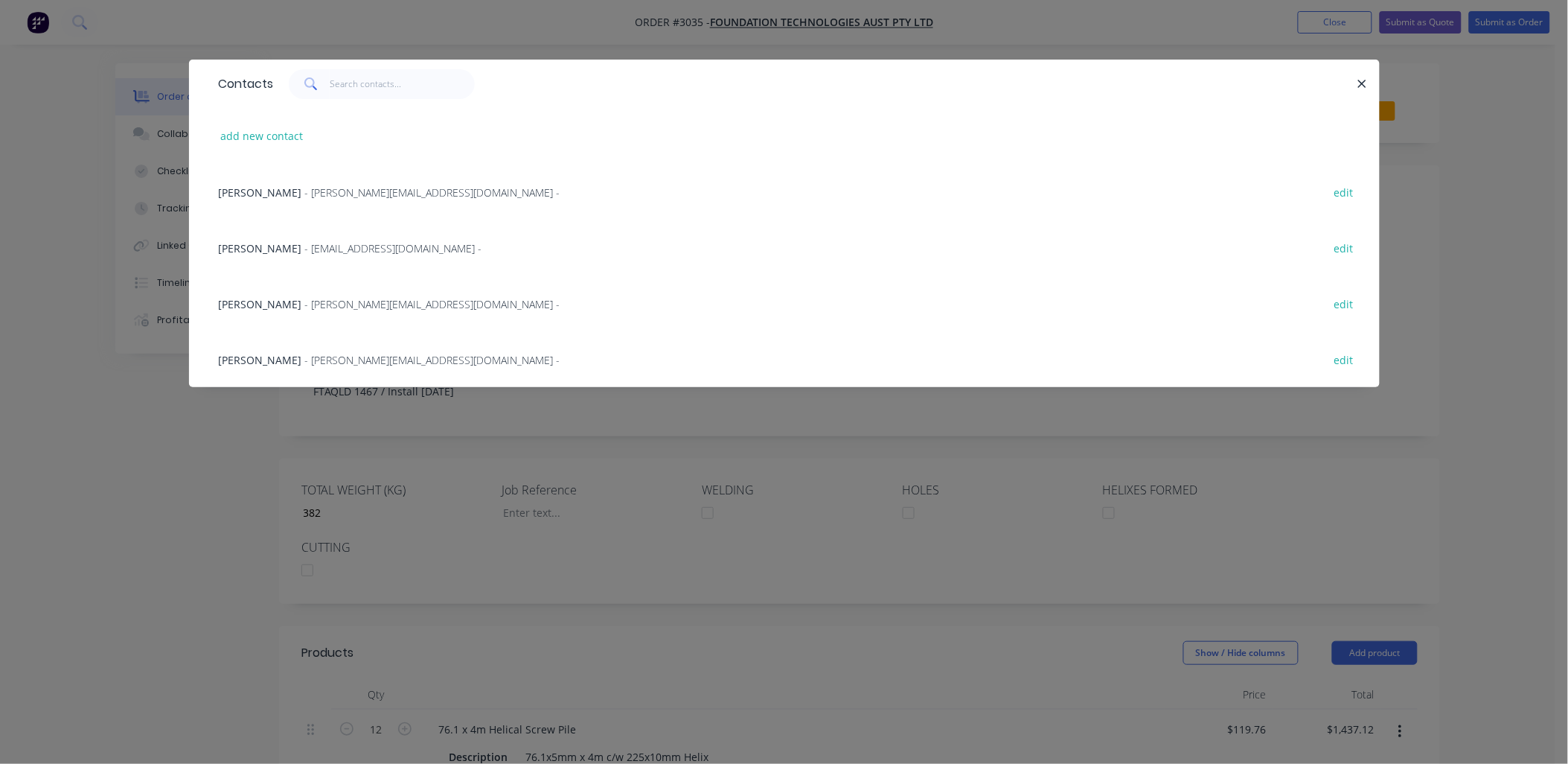
click at [332, 186] on span "- [PERSON_NAME][EMAIL_ADDRESS][DOMAIN_NAME] -" at bounding box center [433, 192] width 255 height 14
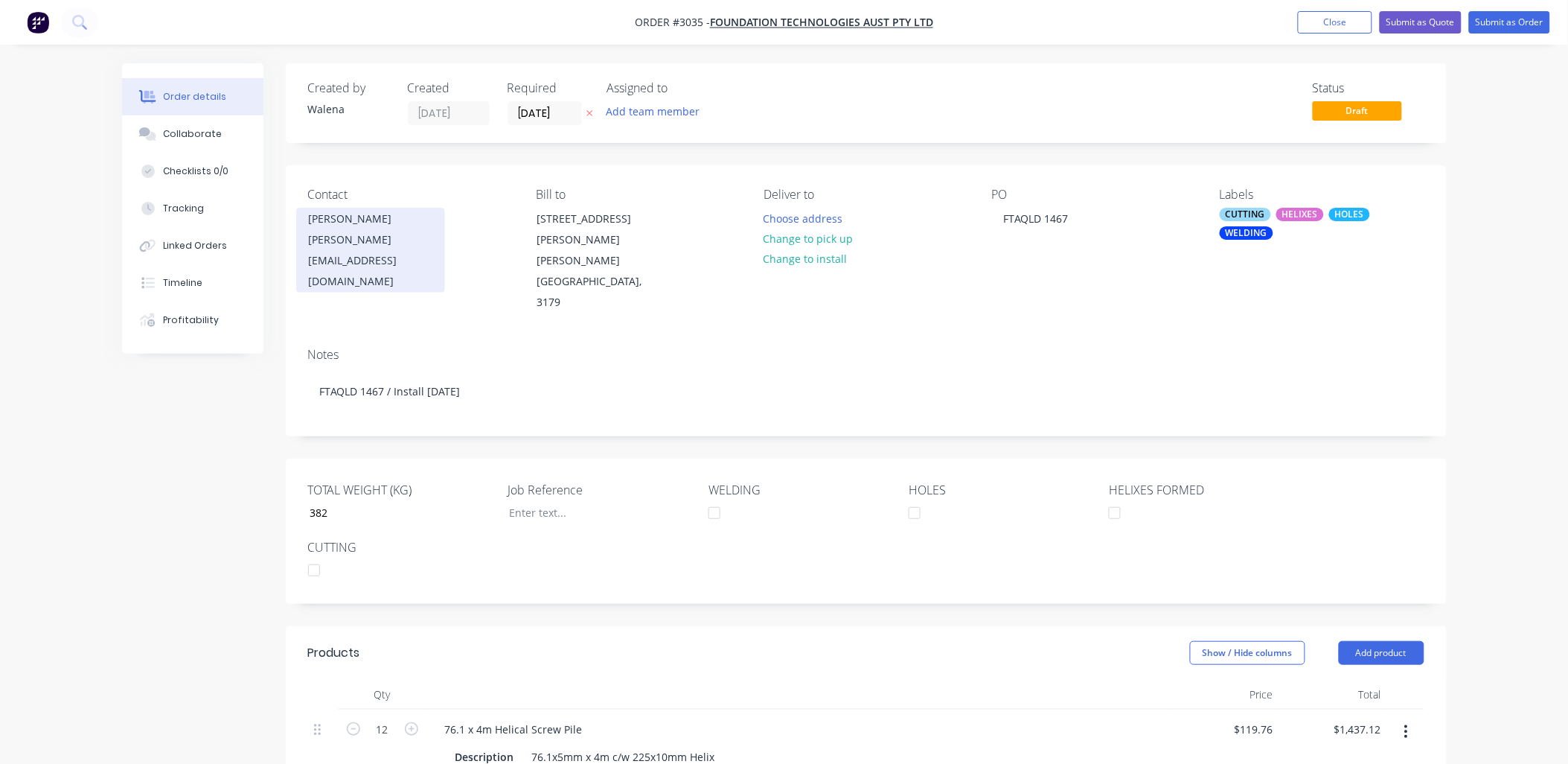
click at [335, 220] on div "[PERSON_NAME]" at bounding box center [371, 219] width 124 height 21
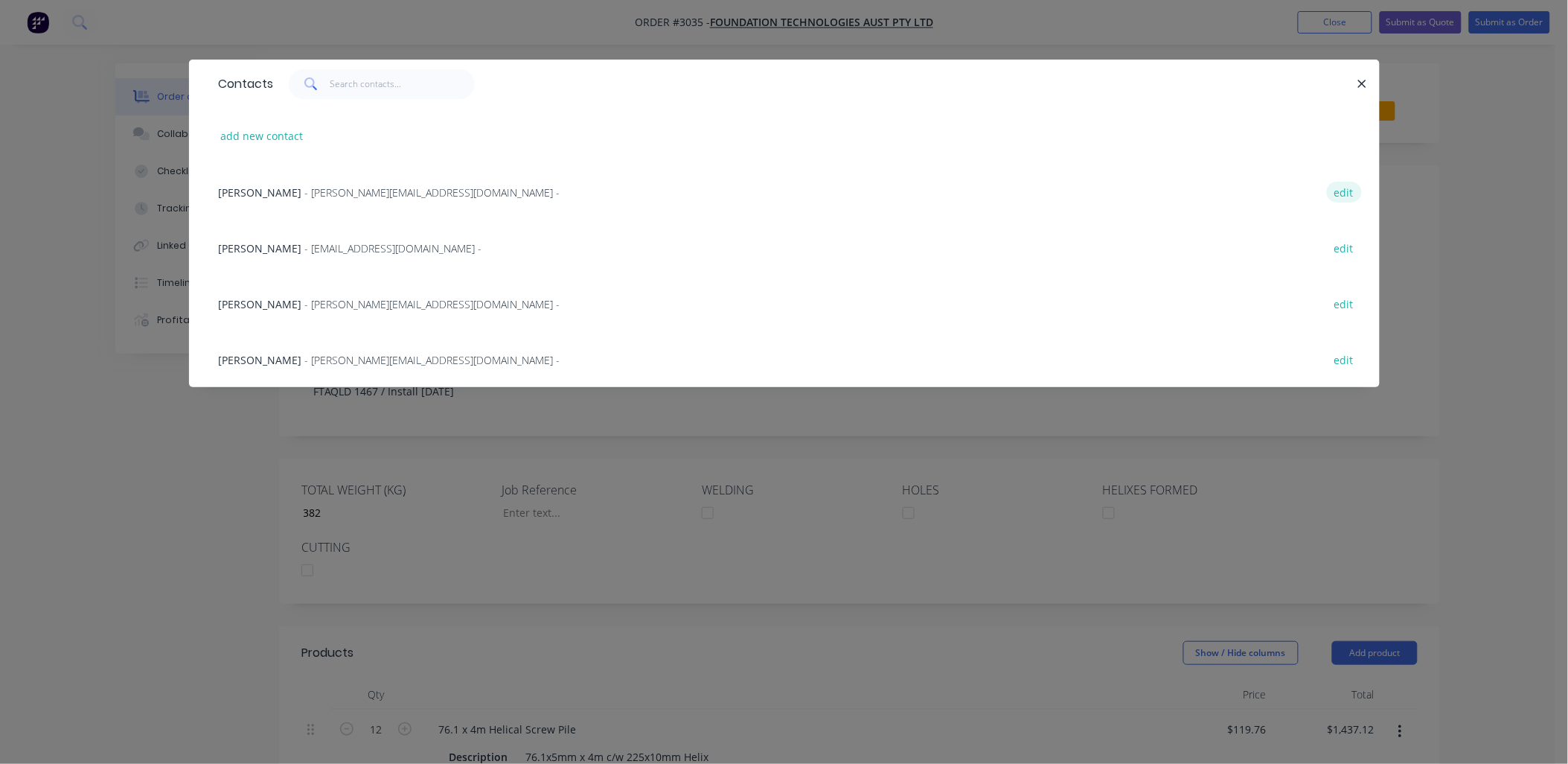
click at [1349, 187] on button "edit" at bounding box center [1344, 191] width 35 height 20
select select "AU"
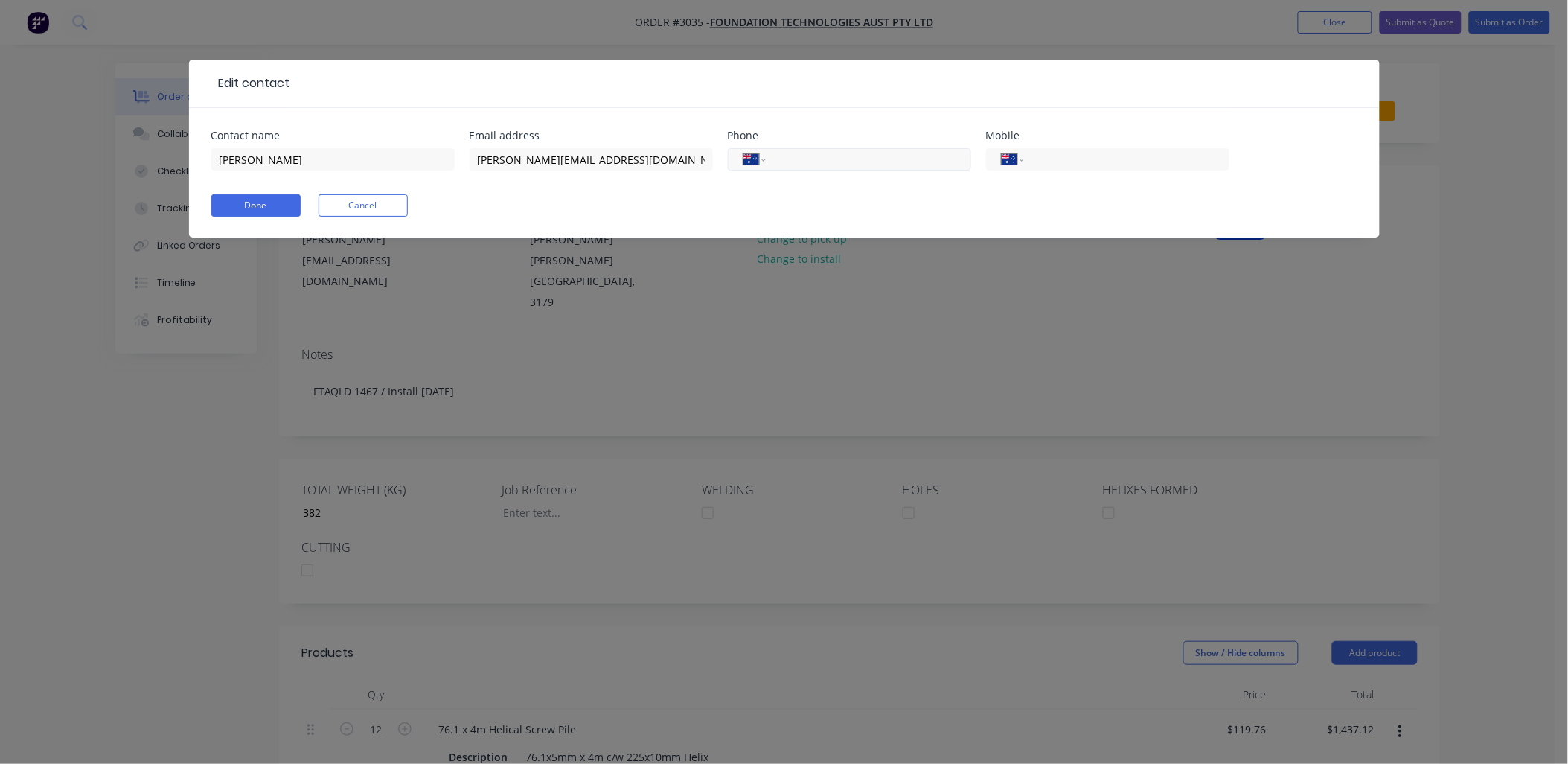
click at [859, 160] on input "tel" at bounding box center [865, 159] width 178 height 17
type input "0477 549 778"
click at [263, 211] on button "Done" at bounding box center [257, 204] width 90 height 22
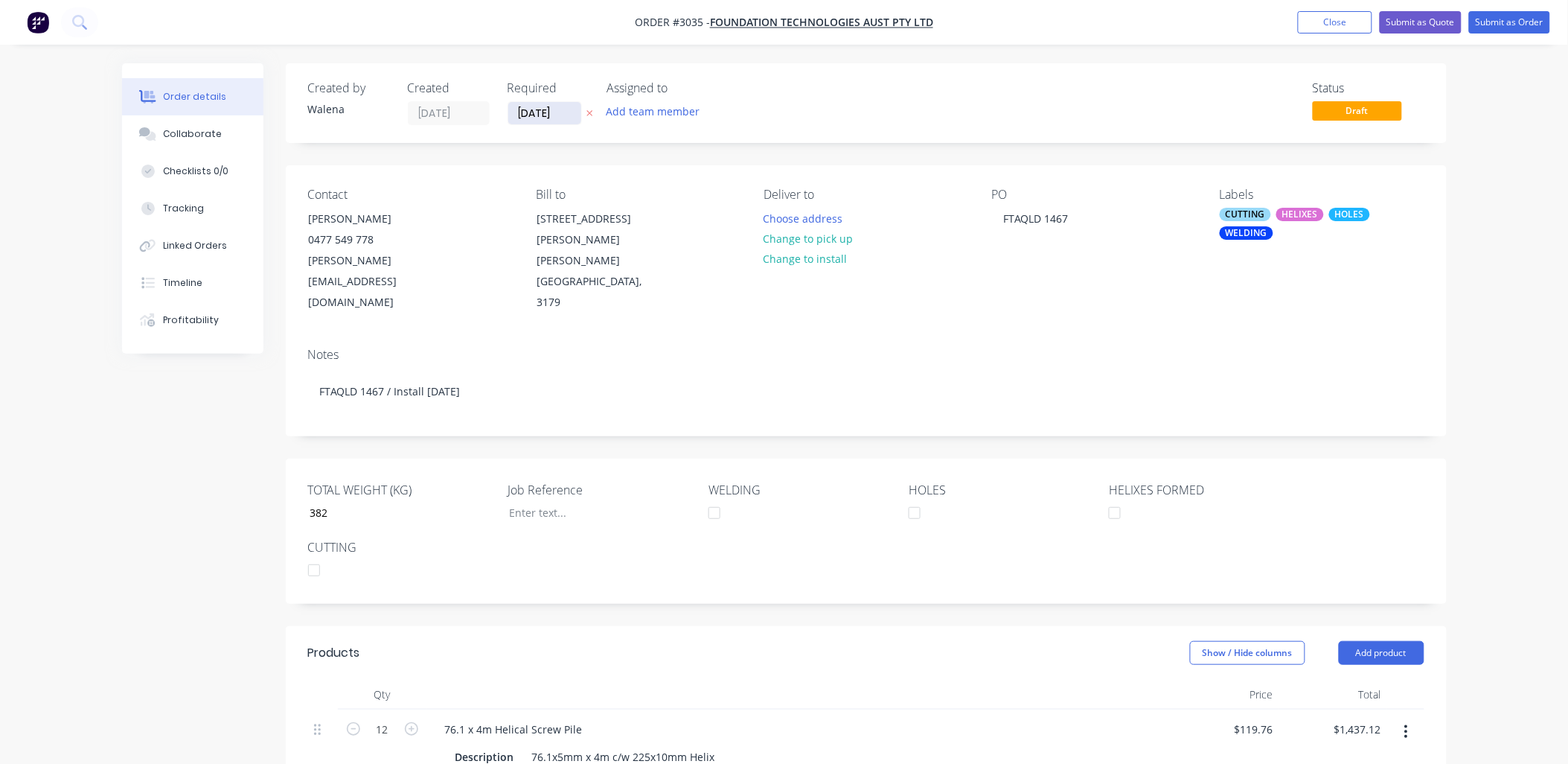
click at [558, 107] on input "[DATE]" at bounding box center [545, 112] width 73 height 22
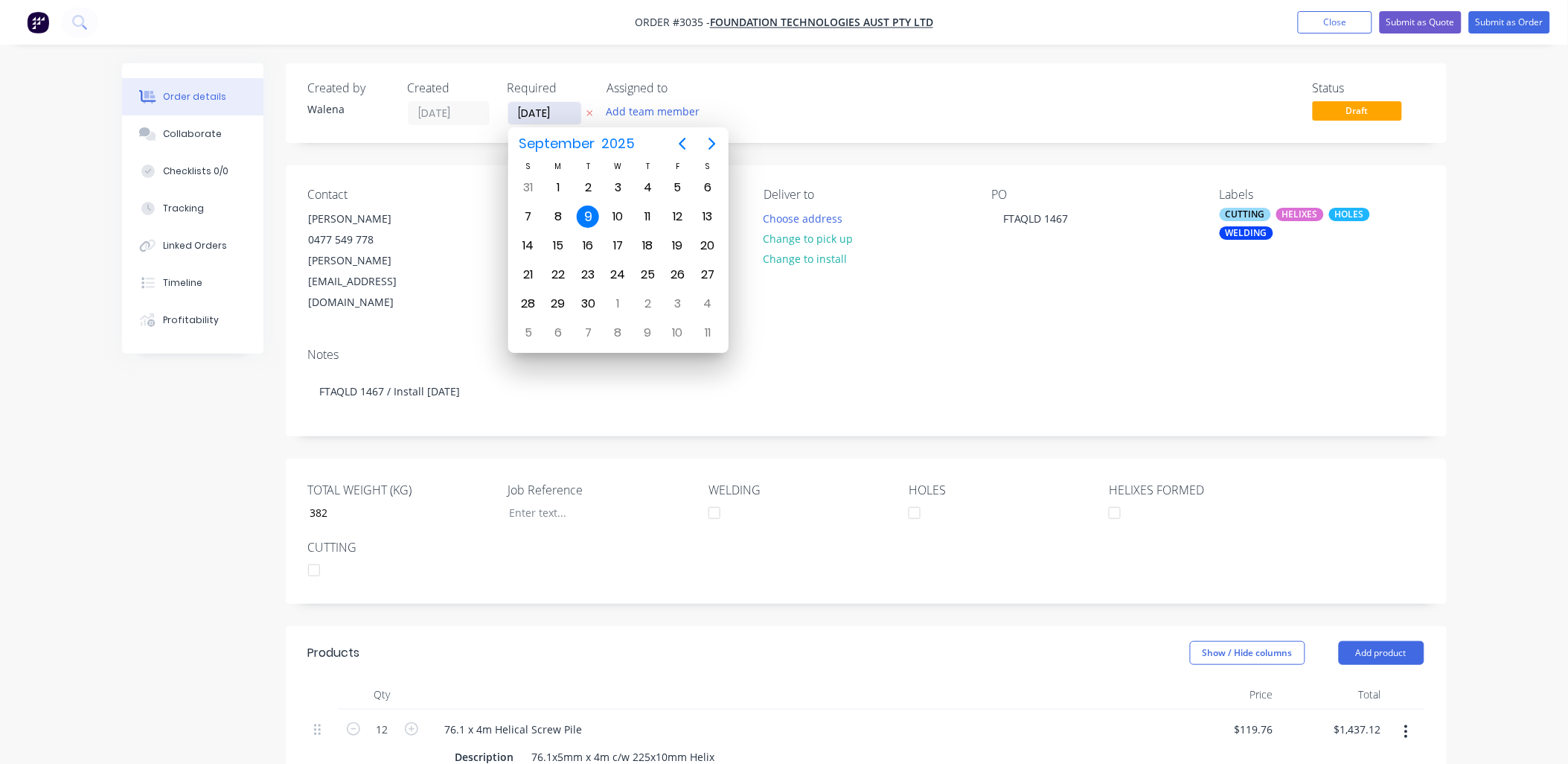
click at [531, 116] on input "[DATE]" at bounding box center [545, 112] width 73 height 22
click at [583, 243] on div "16" at bounding box center [587, 245] width 22 height 22
type input "[DATE]"
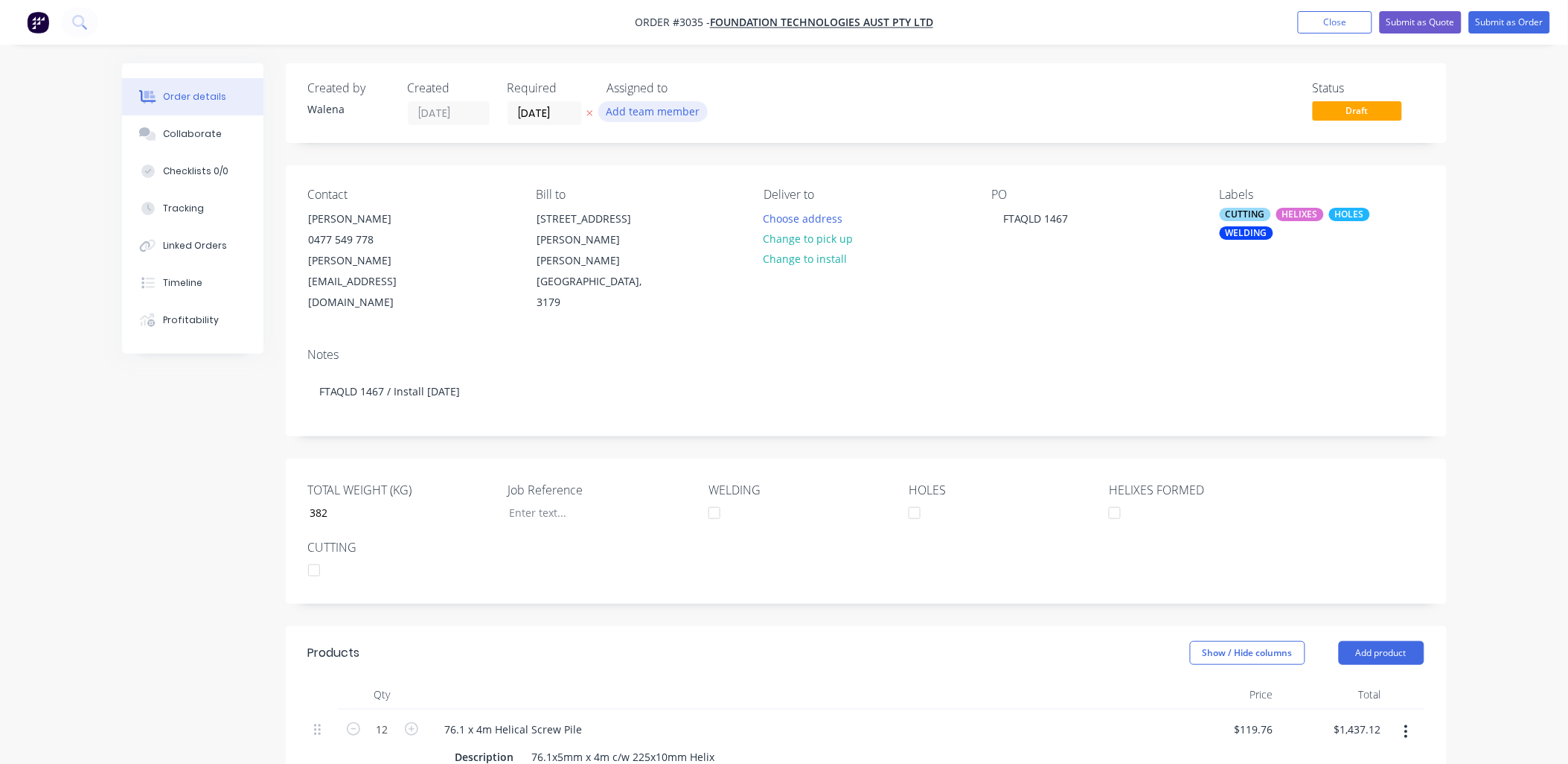
click at [686, 115] on button "Add team member" at bounding box center [653, 111] width 109 height 20
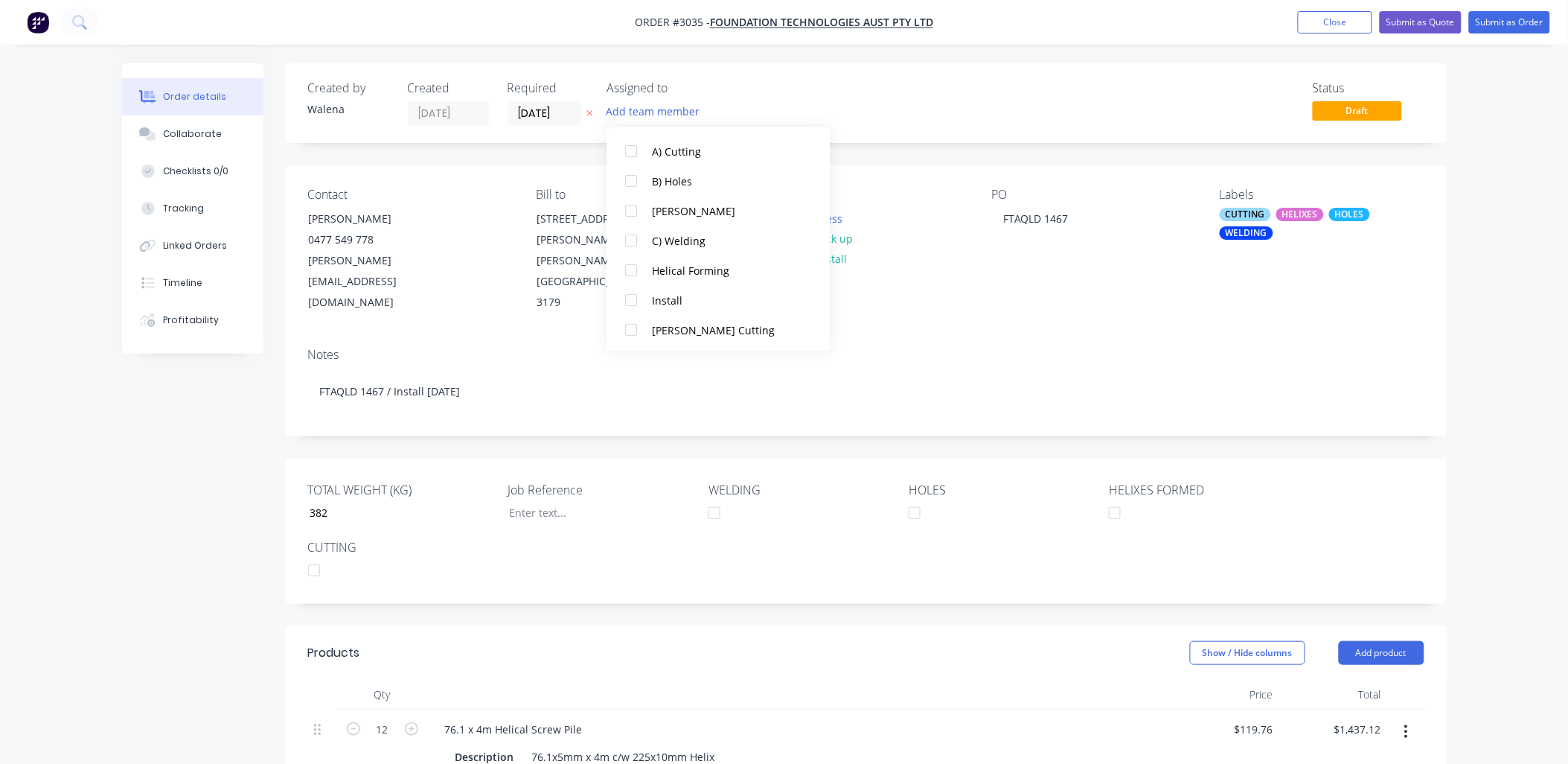
scroll to position [104, 0]
click at [635, 270] on div at bounding box center [632, 269] width 30 height 30
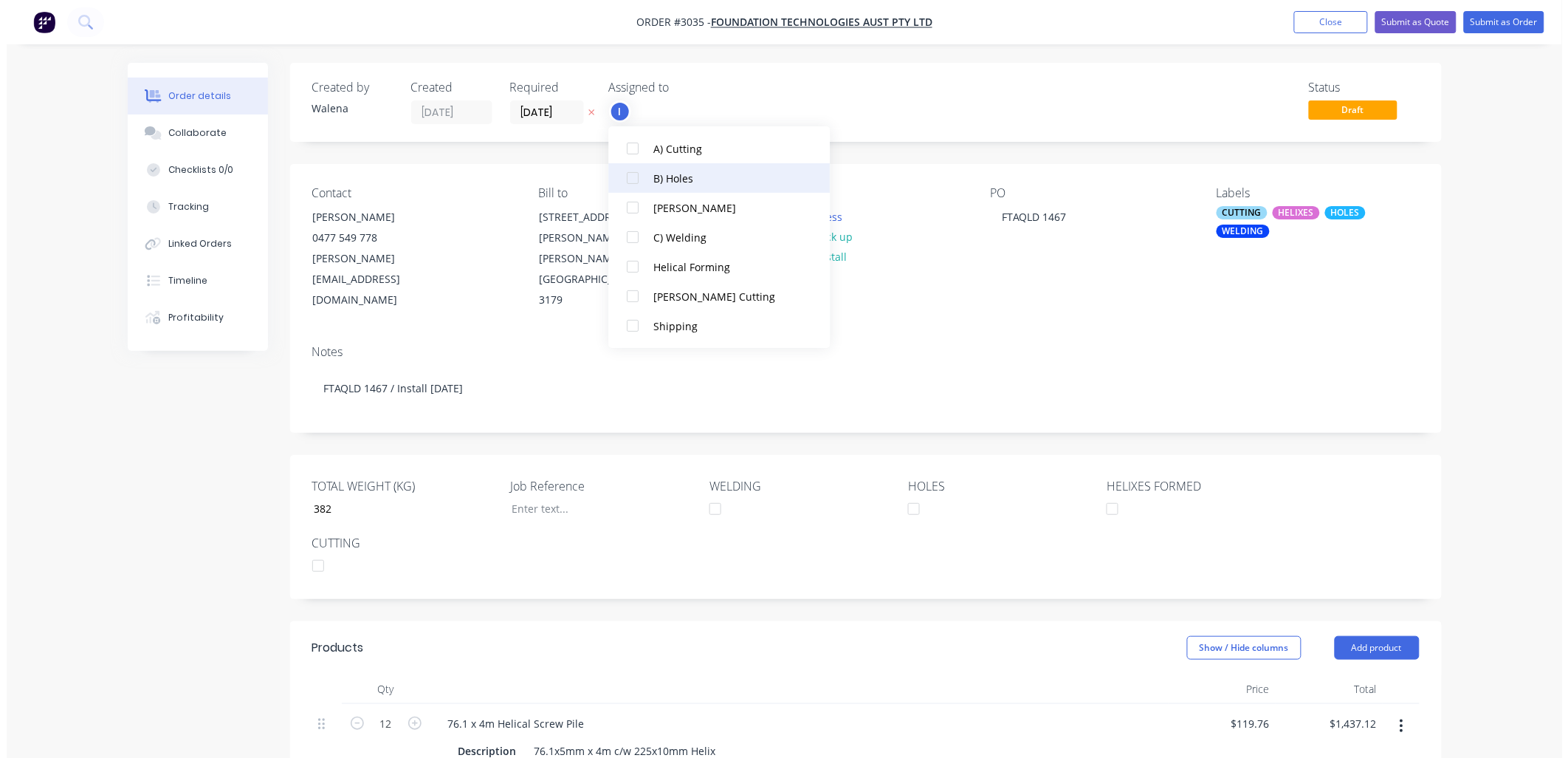
scroll to position [0, 0]
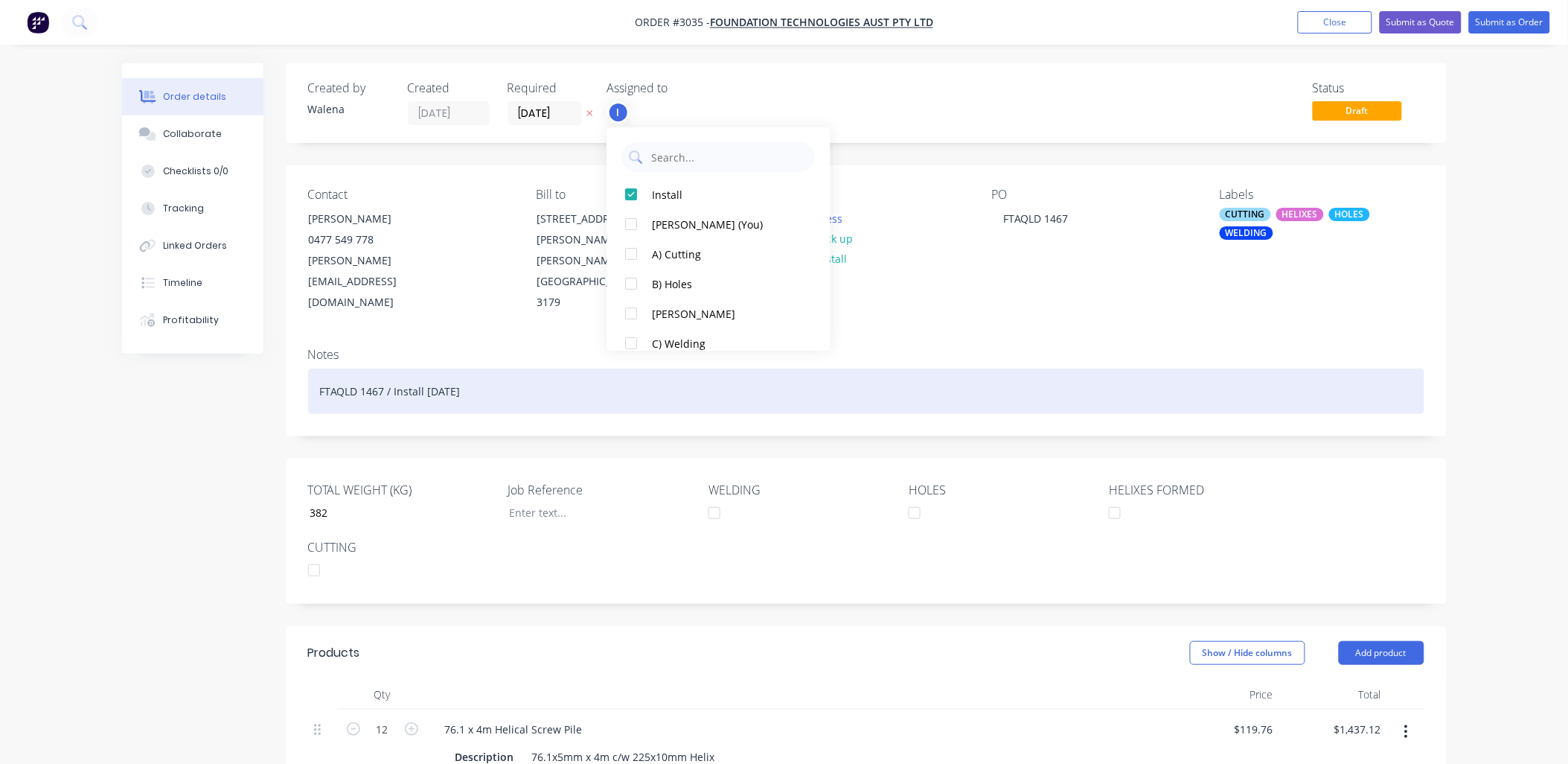
drag, startPoint x: 1155, startPoint y: 349, endPoint x: 1147, endPoint y: 340, distance: 12.0
click at [1147, 368] on div "FTAQLD 1467 / Install [DATE]" at bounding box center [866, 391] width 1117 height 46
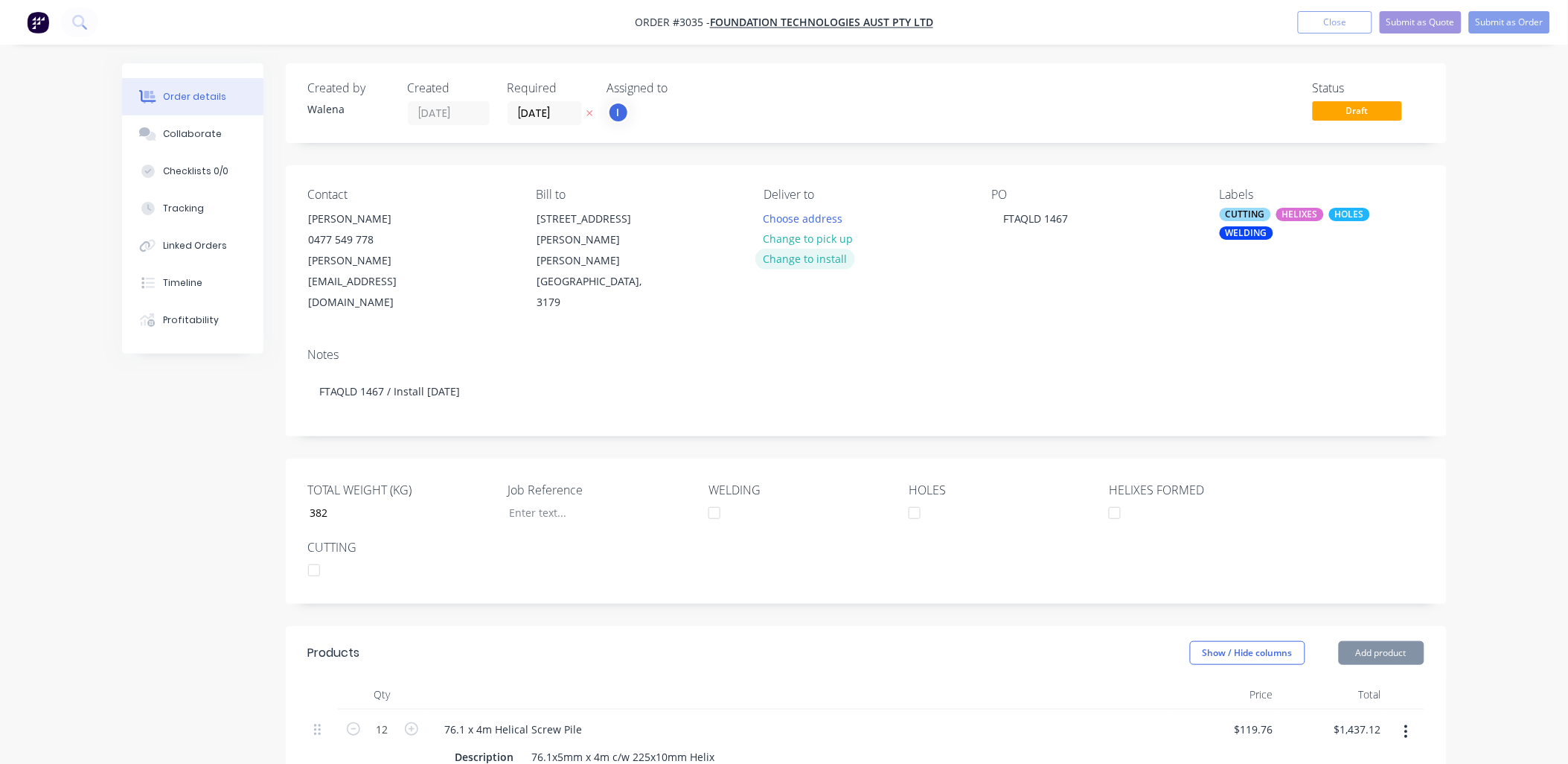
click at [813, 256] on button "Change to install" at bounding box center [805, 258] width 99 height 20
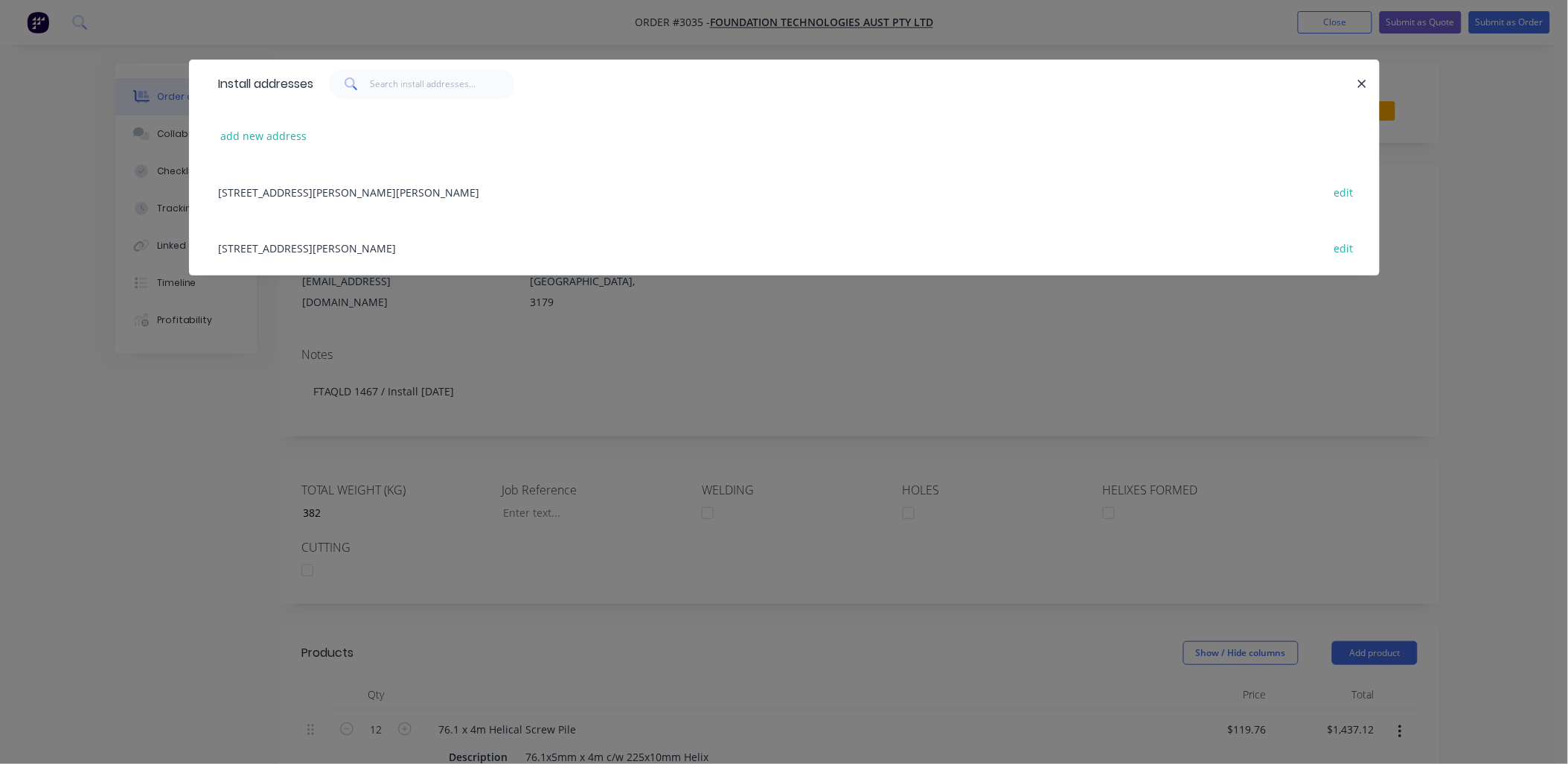
click at [309, 143] on div "add new address" at bounding box center [784, 135] width 1146 height 56
click at [266, 132] on button "add new address" at bounding box center [263, 135] width 102 height 20
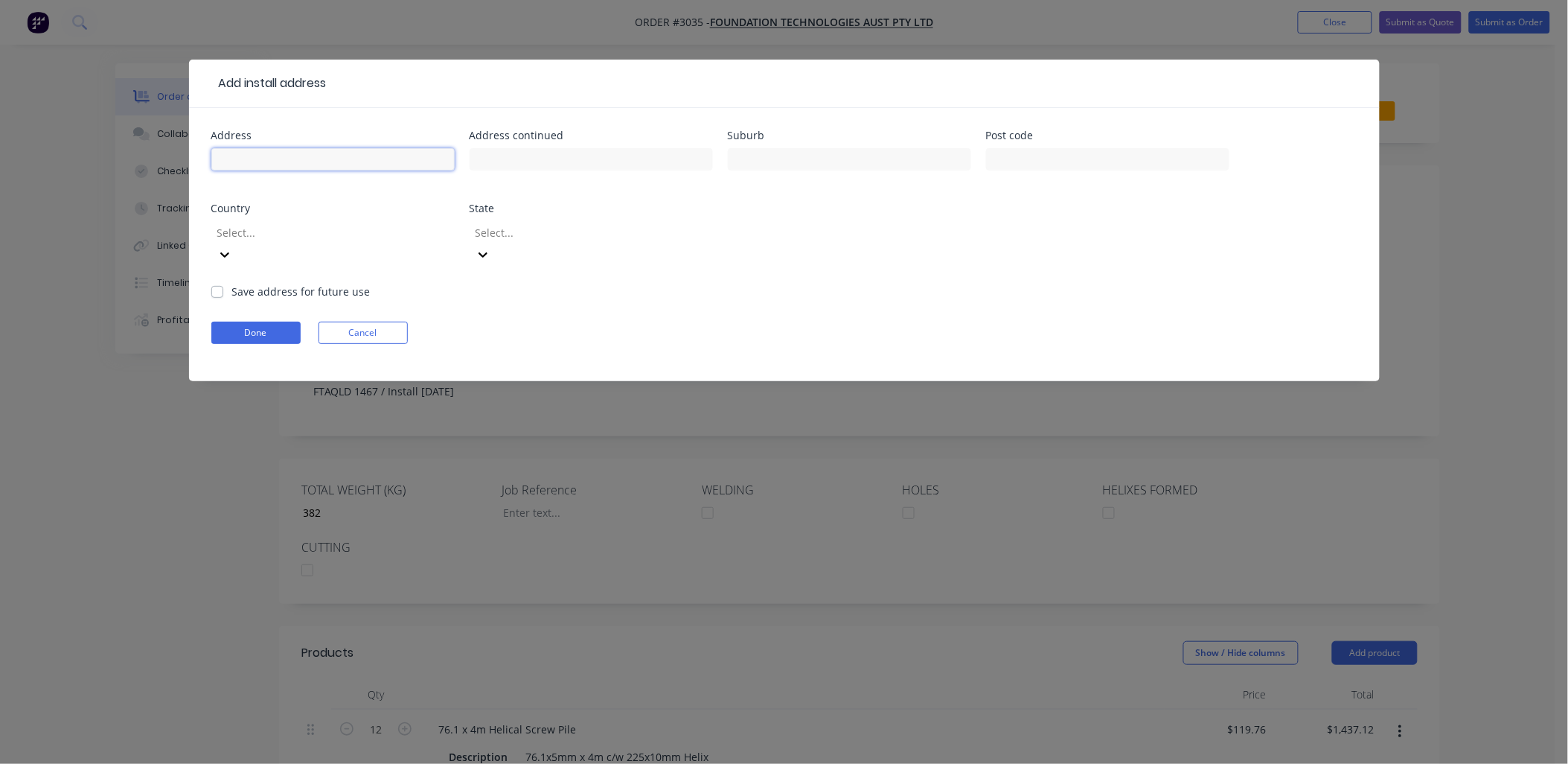
click at [314, 154] on input "text" at bounding box center [333, 159] width 244 height 22
type input "[STREET_ADDRESS] Burleigh Heads"
click at [277, 322] on button "Done" at bounding box center [257, 332] width 90 height 22
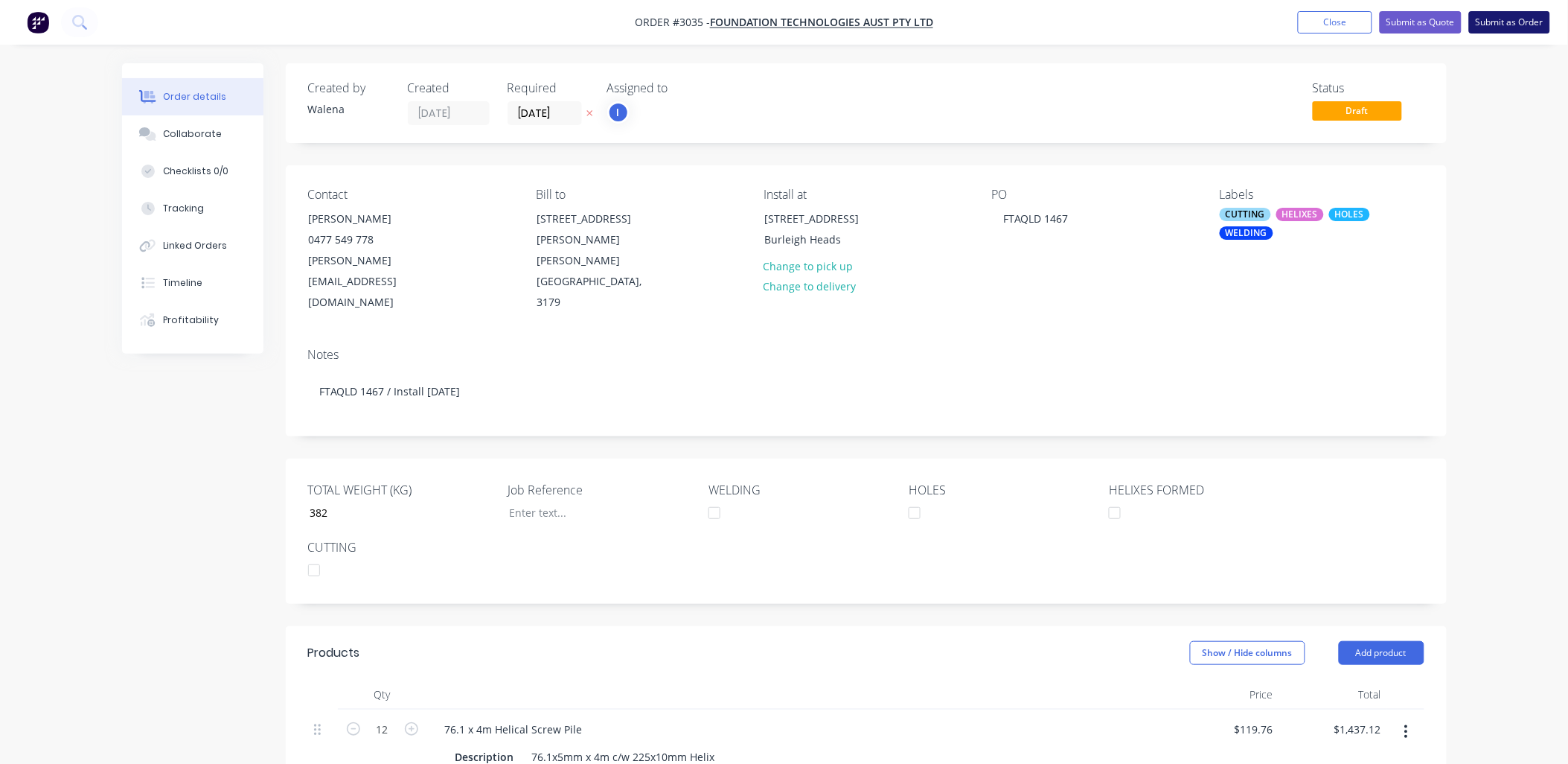
click at [1534, 24] on button "Submit as Order" at bounding box center [1510, 22] width 81 height 22
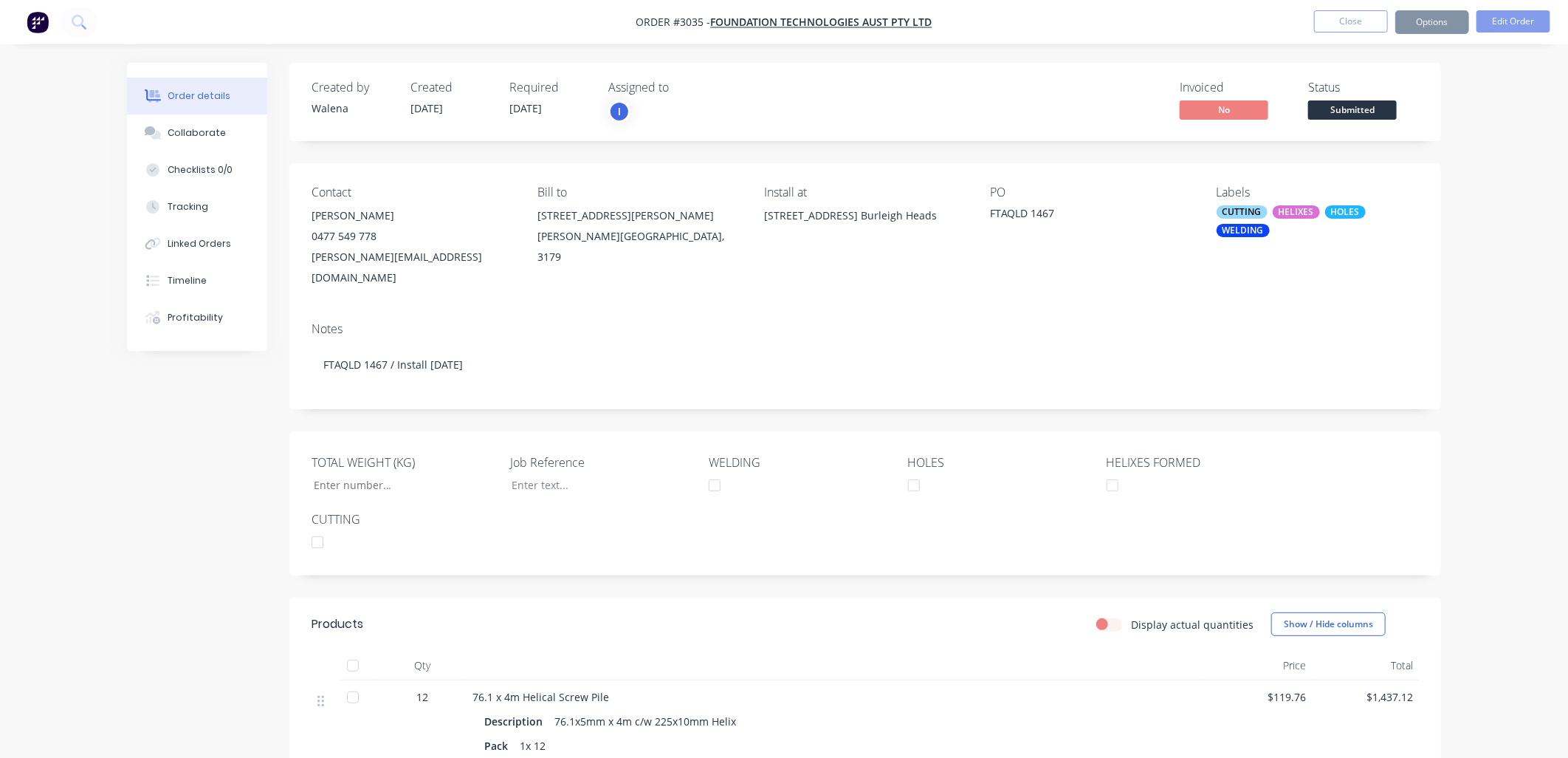
type input "382"
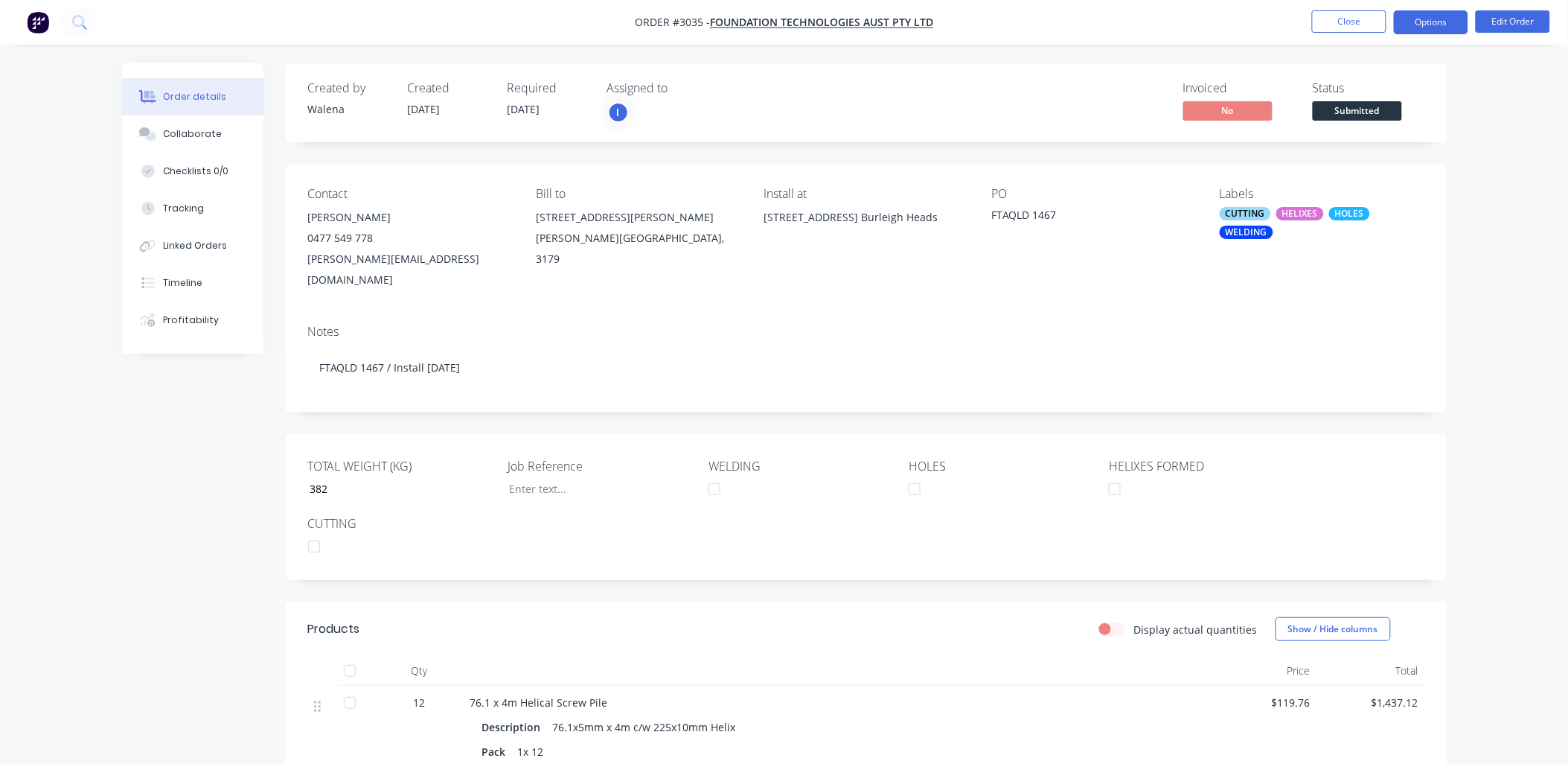
click at [1418, 23] on button "Options" at bounding box center [1430, 22] width 74 height 24
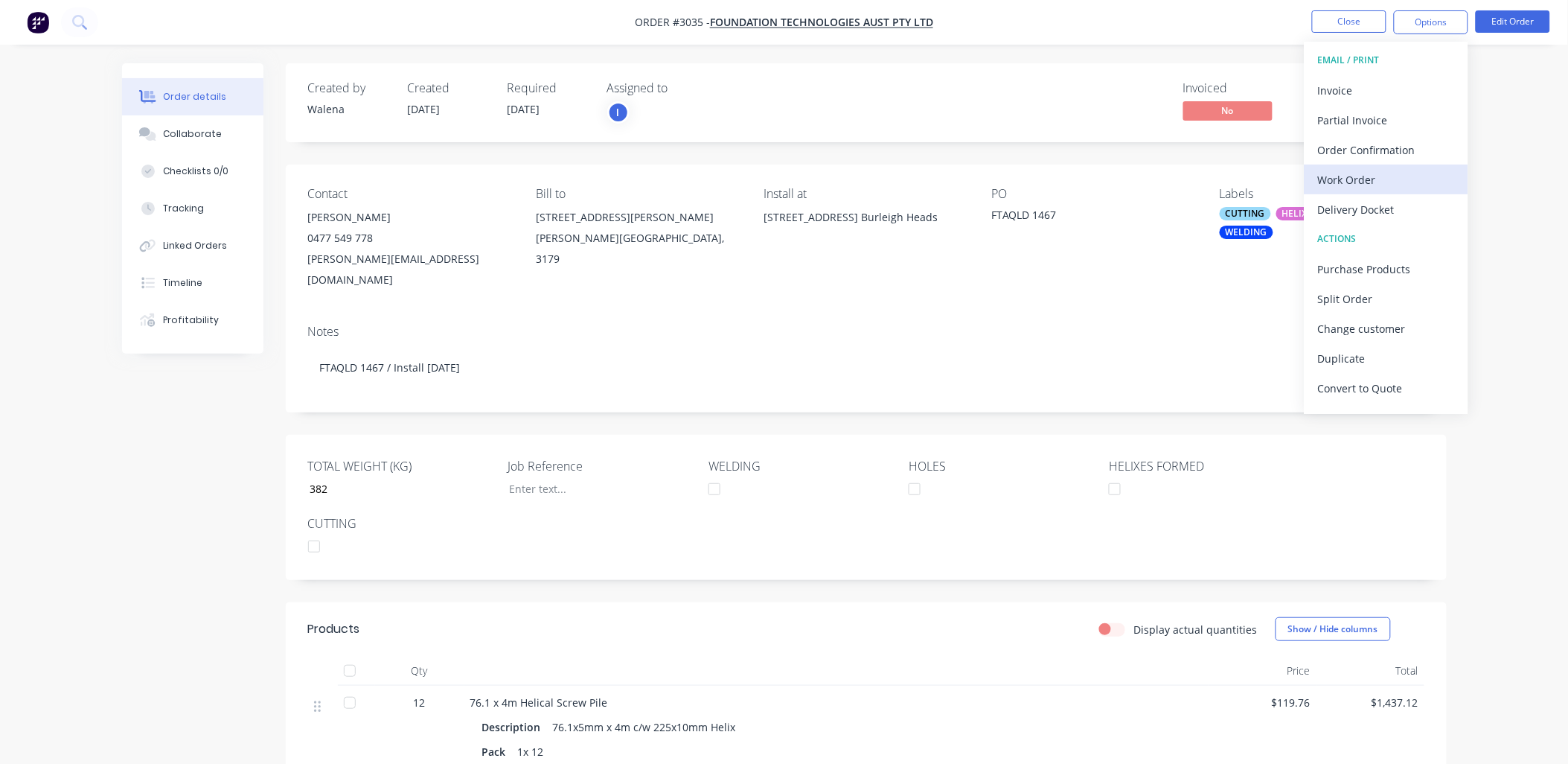
click at [1342, 173] on div "Work Order" at bounding box center [1386, 179] width 137 height 21
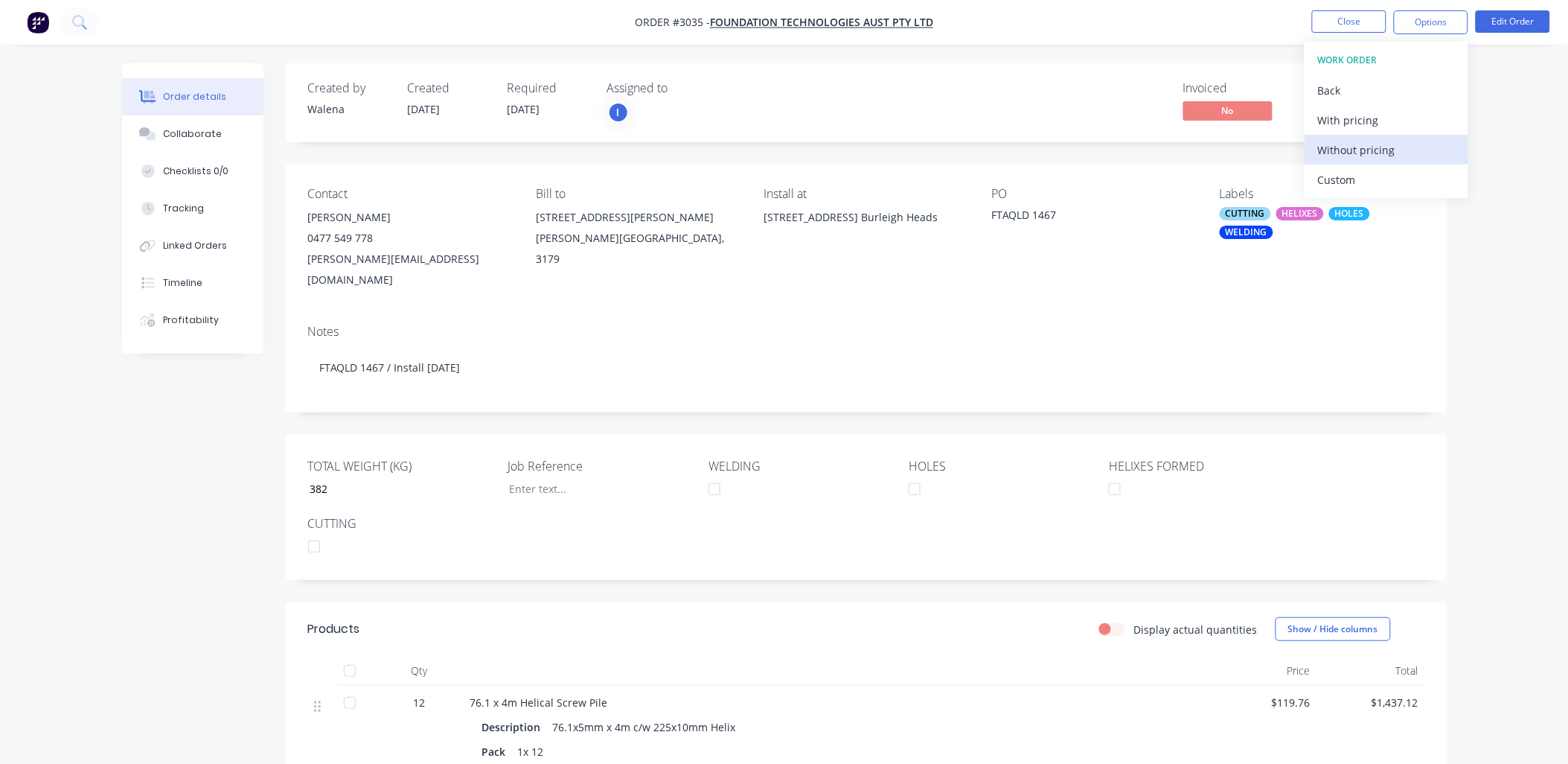
click at [1344, 151] on div "Without pricing" at bounding box center [1386, 150] width 137 height 21
click at [152, 553] on div "Created by [PERSON_NAME] Created [DATE] Required [DATE] Assigned to I Invoiced …" at bounding box center [784, 558] width 1325 height 990
click at [1342, 13] on button "Close" at bounding box center [1349, 21] width 74 height 22
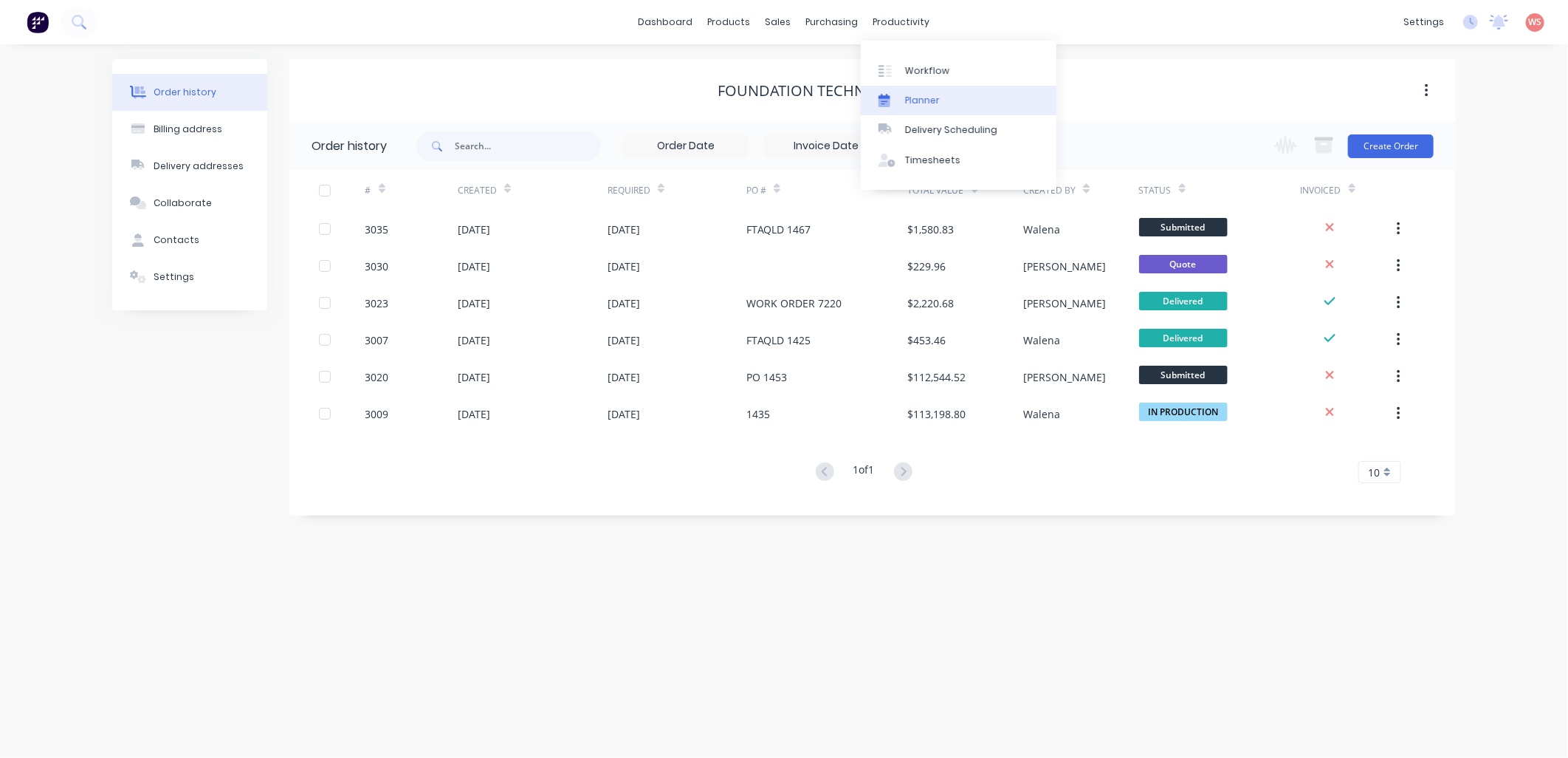
click at [925, 99] on div "Planner" at bounding box center [922, 100] width 35 height 13
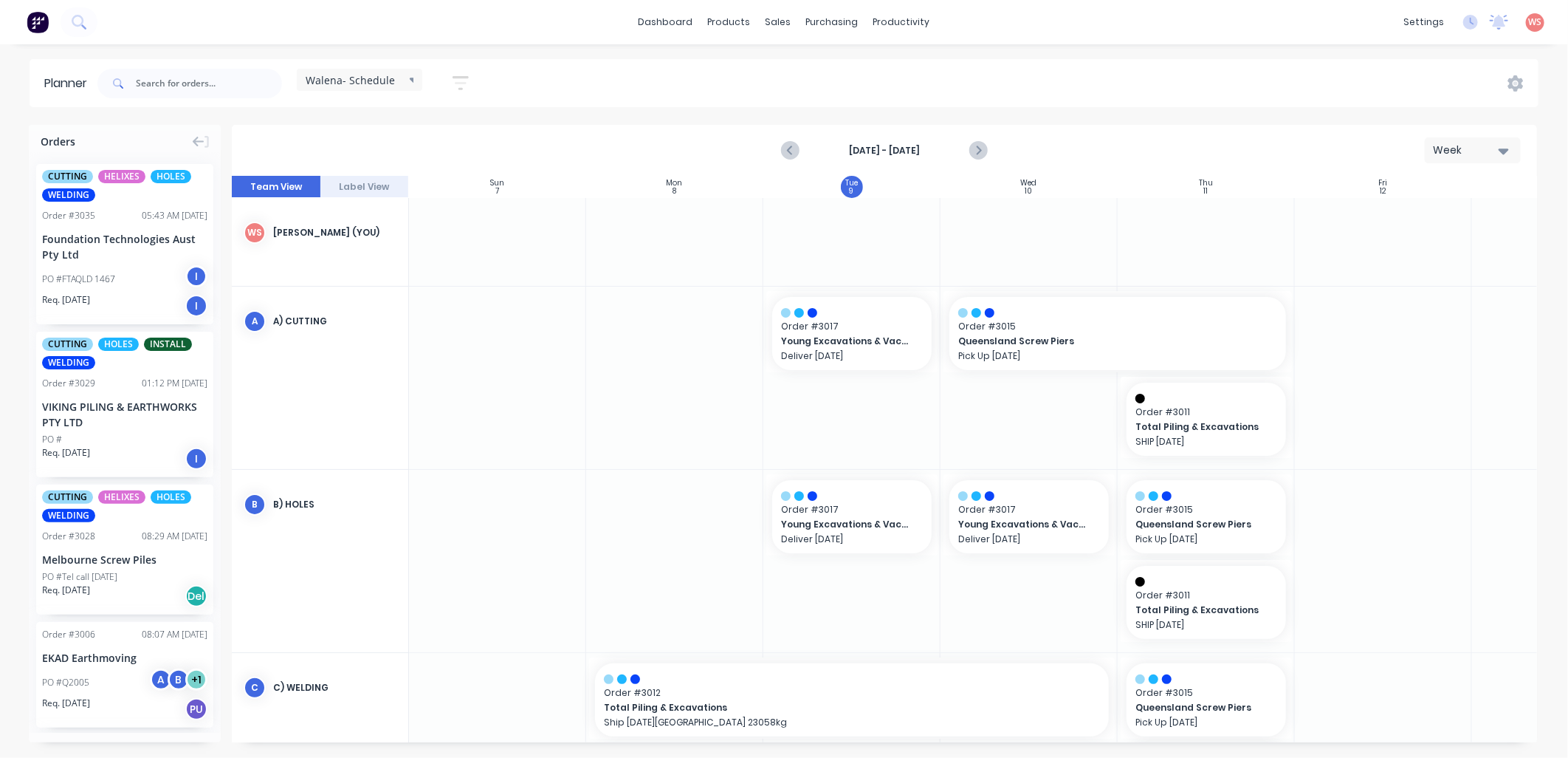
scroll to position [0, 1]
click at [104, 235] on div "Foundation Technologies Aust Pty Ltd" at bounding box center [124, 246] width 166 height 31
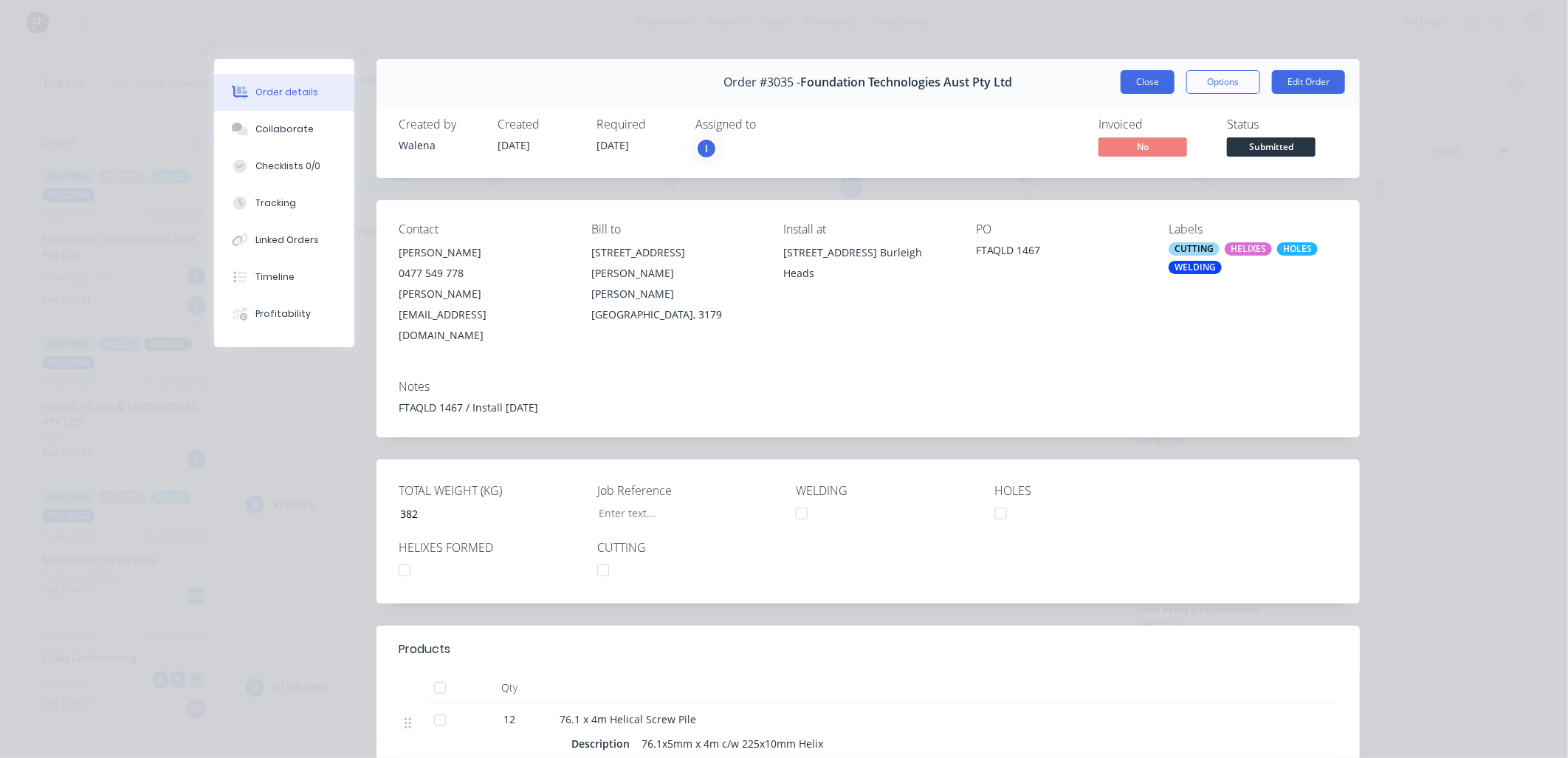
click at [1135, 83] on button "Close" at bounding box center [1147, 82] width 54 height 23
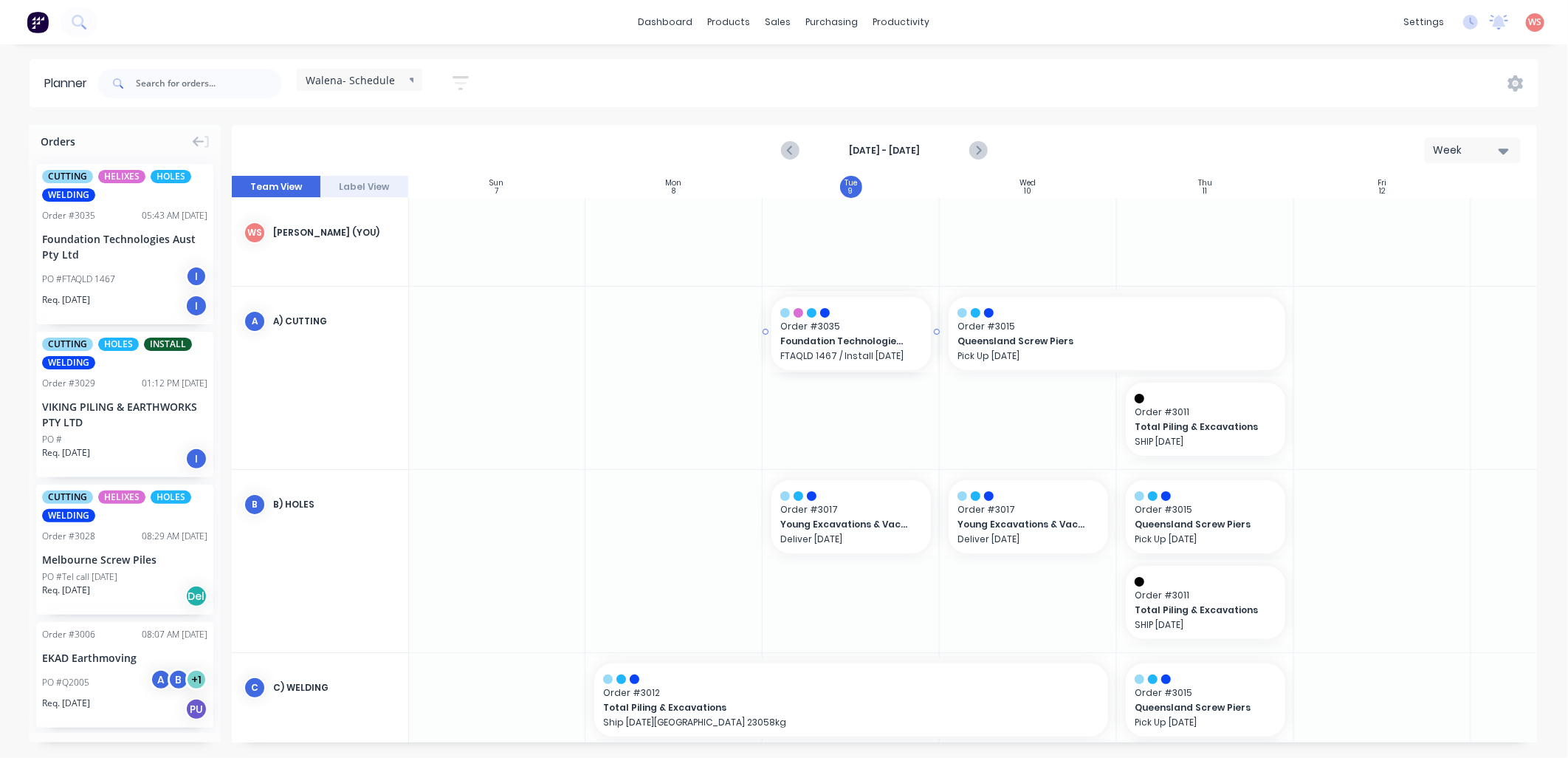
drag, startPoint x: 95, startPoint y: 225, endPoint x: 818, endPoint y: 411, distance: 746.5
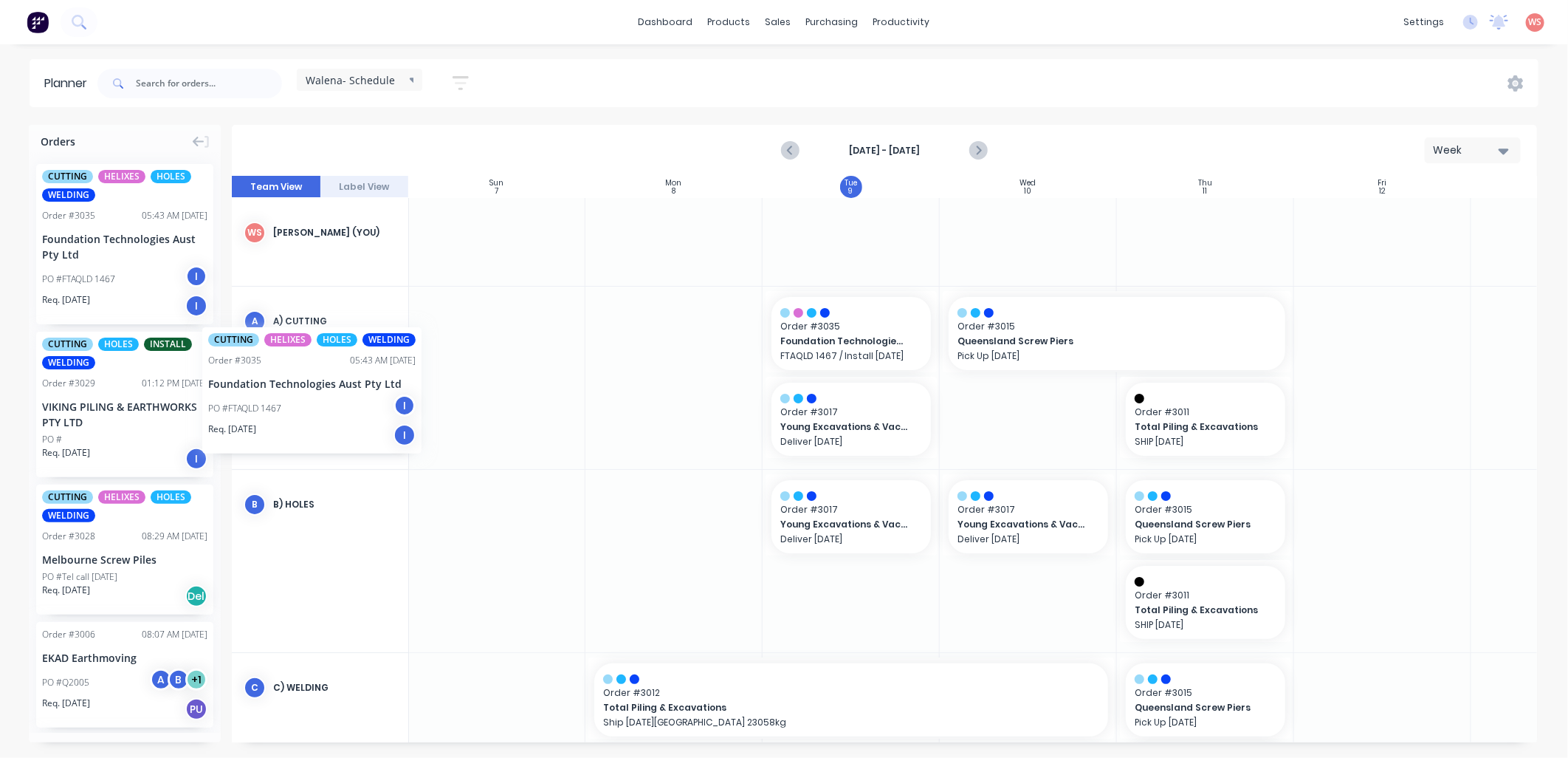
scroll to position [0, 0]
drag, startPoint x: 116, startPoint y: 211, endPoint x: 935, endPoint y: 609, distance: 910.6
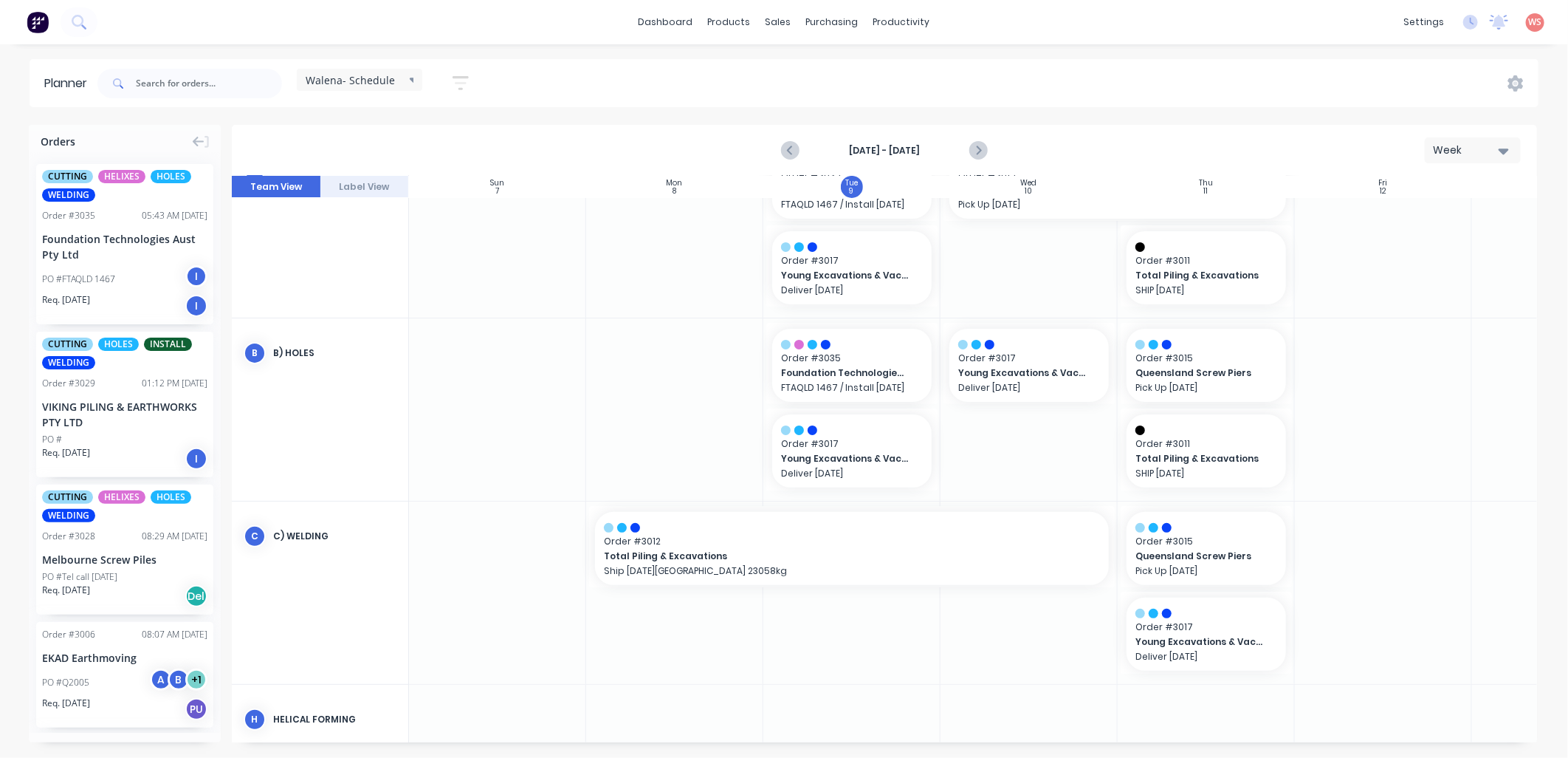
scroll to position [328, 0]
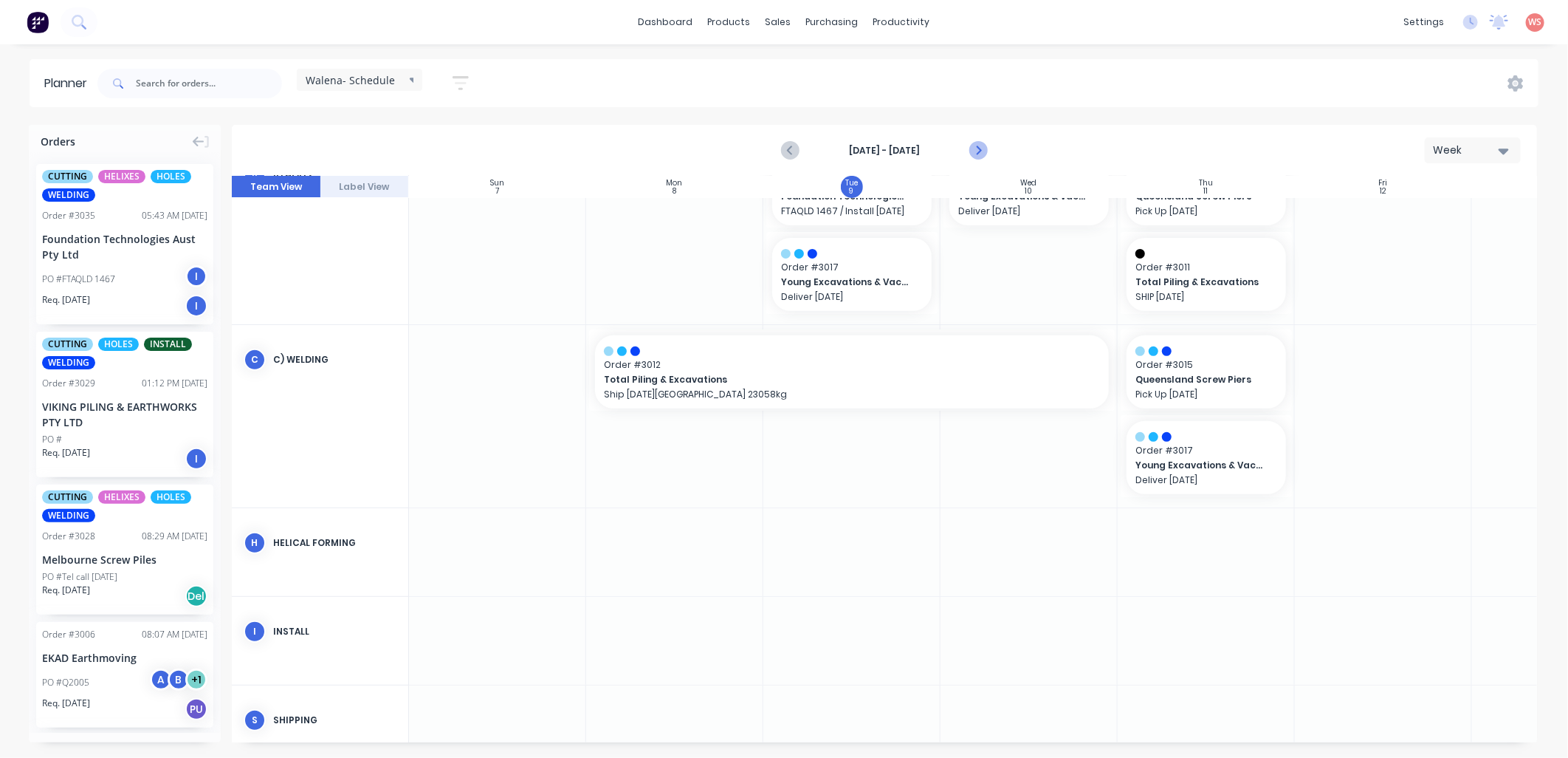
click at [972, 144] on icon "Next page" at bounding box center [977, 150] width 18 height 18
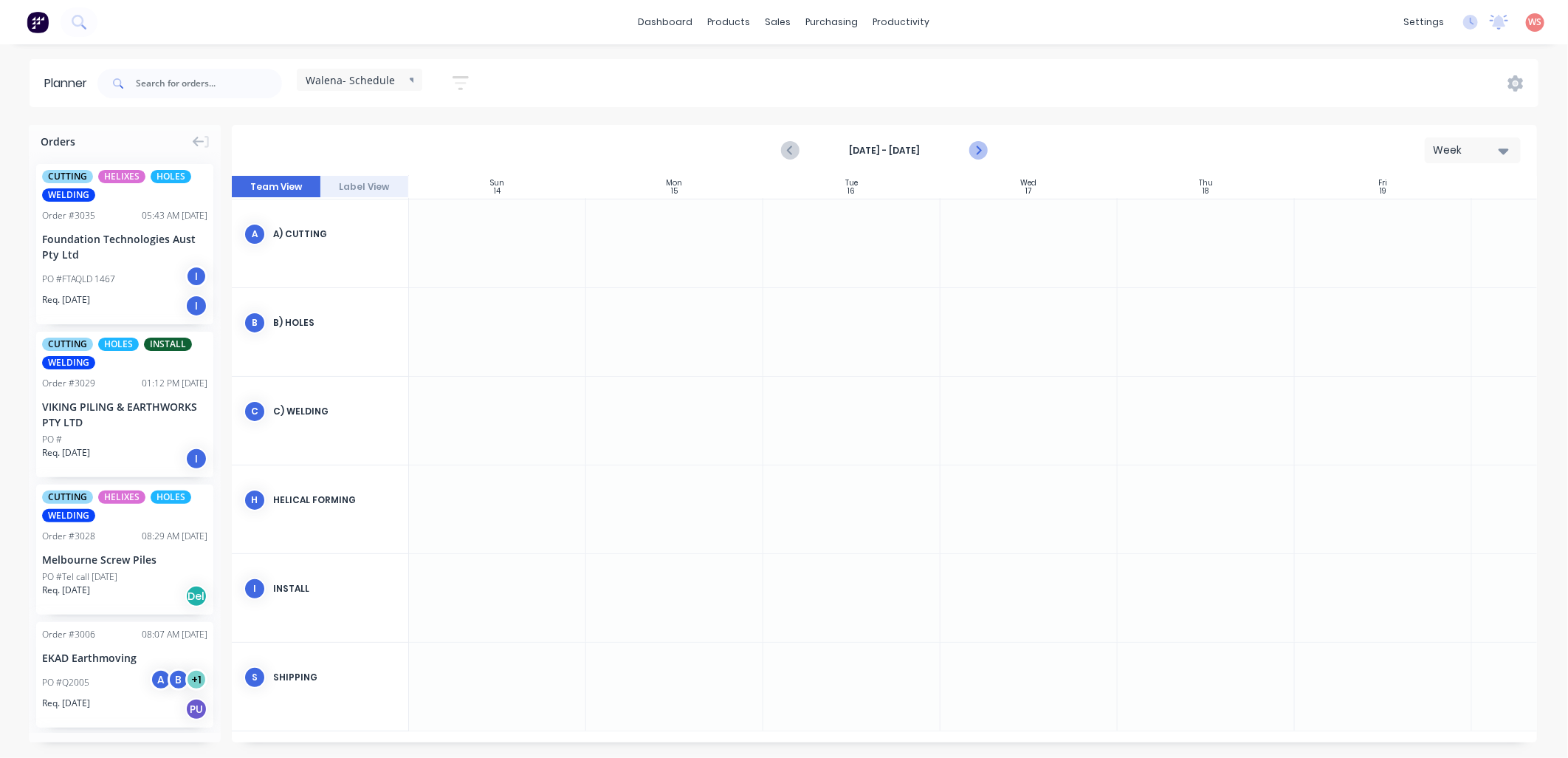
scroll to position [82, 0]
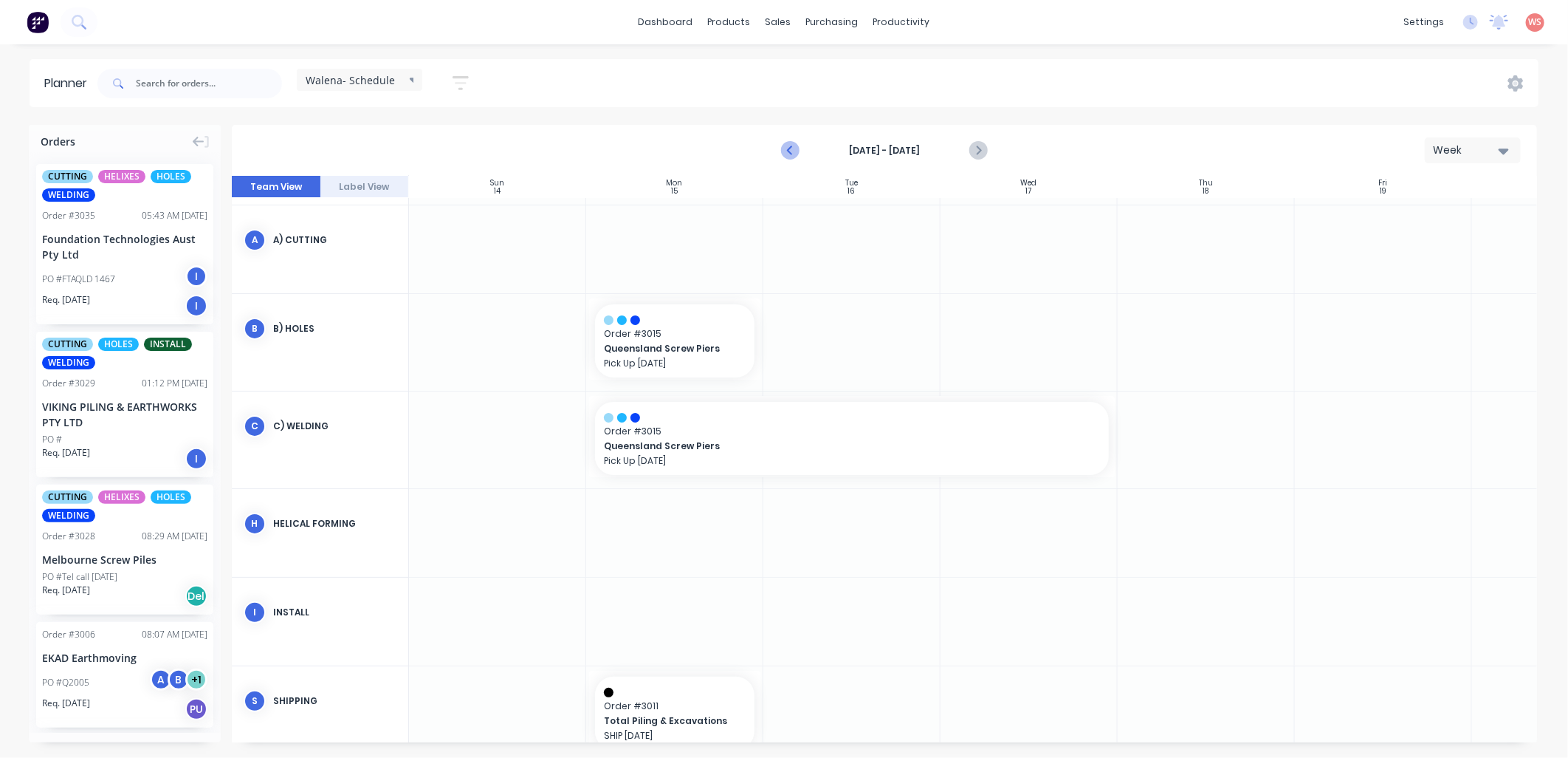
click at [788, 154] on icon "Previous page" at bounding box center [791, 150] width 18 height 18
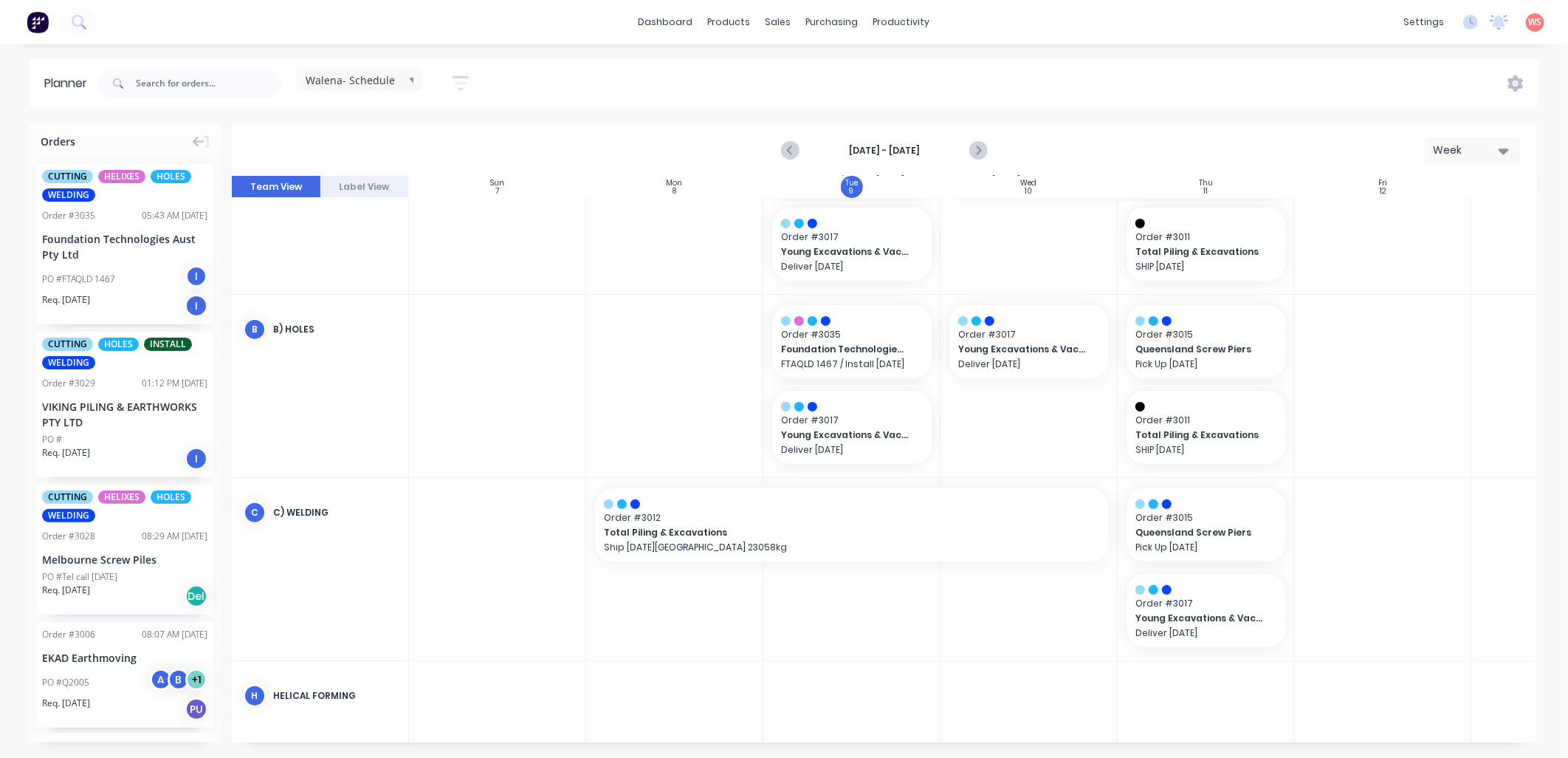
scroll to position [300, 0]
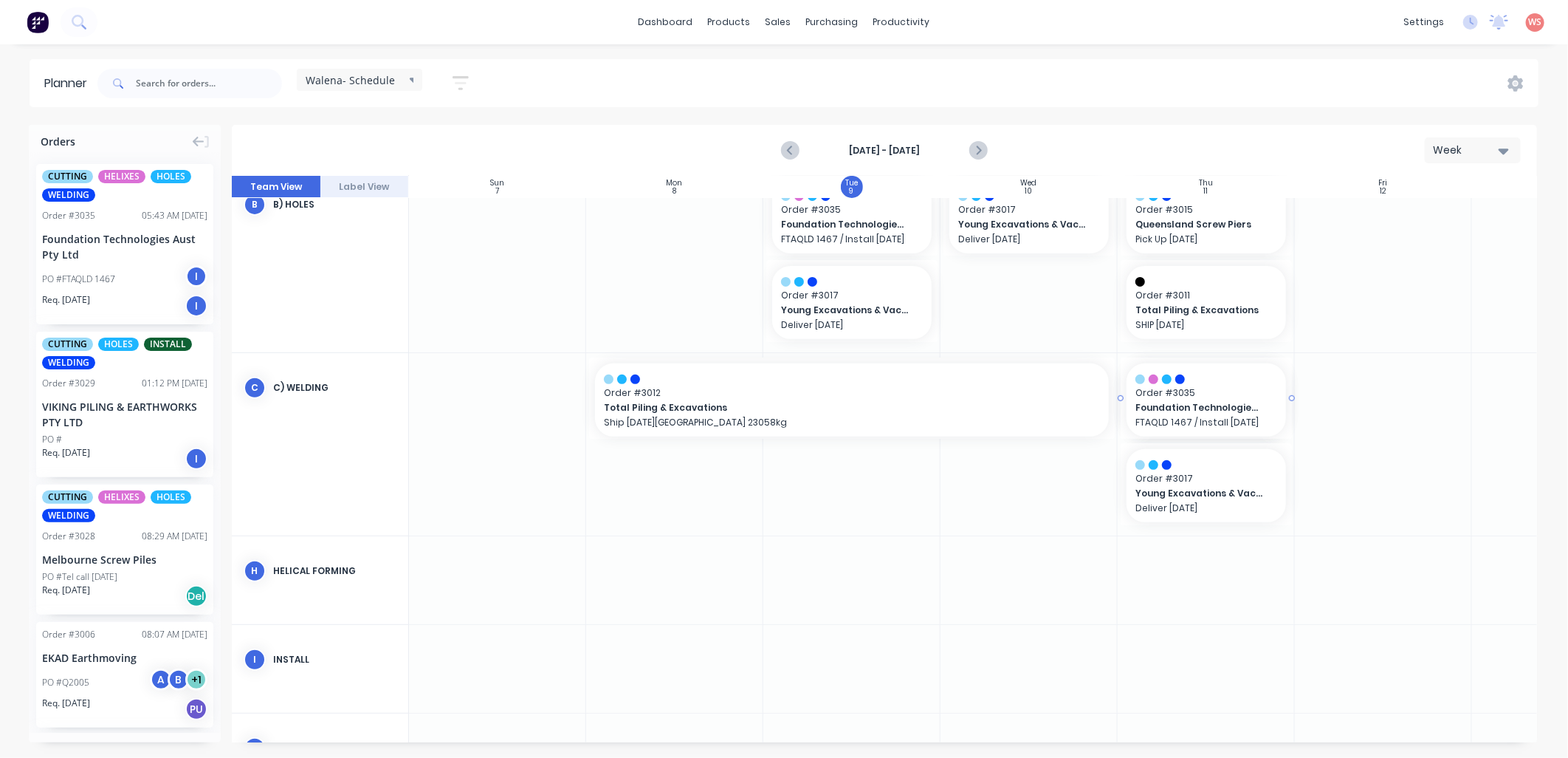
drag, startPoint x: 91, startPoint y: 218, endPoint x: 1169, endPoint y: 473, distance: 1107.7
click at [977, 150] on icon "Next page" at bounding box center [977, 150] width 18 height 18
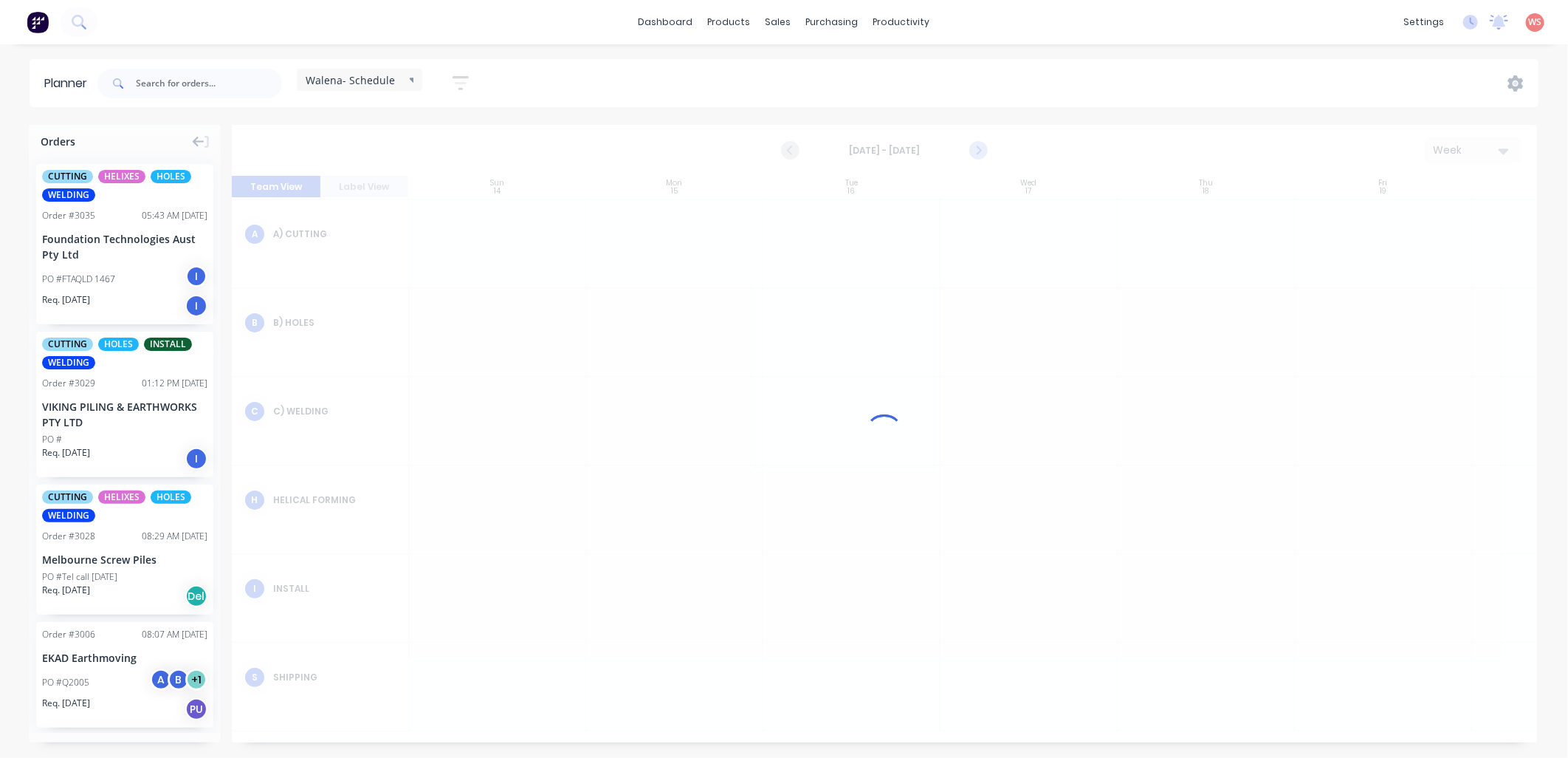
scroll to position [82, 0]
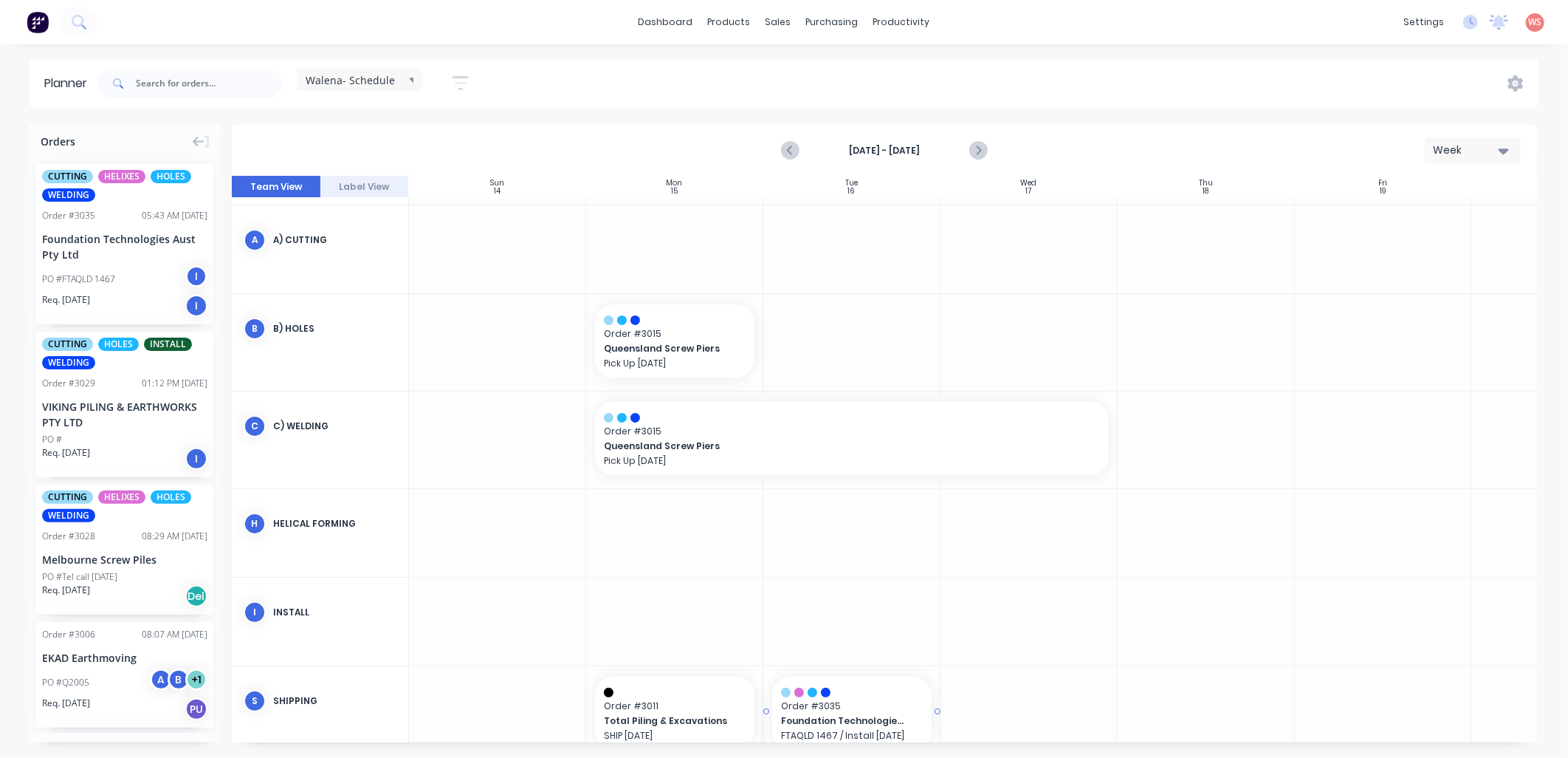
drag, startPoint x: 114, startPoint y: 219, endPoint x: 843, endPoint y: 717, distance: 882.9
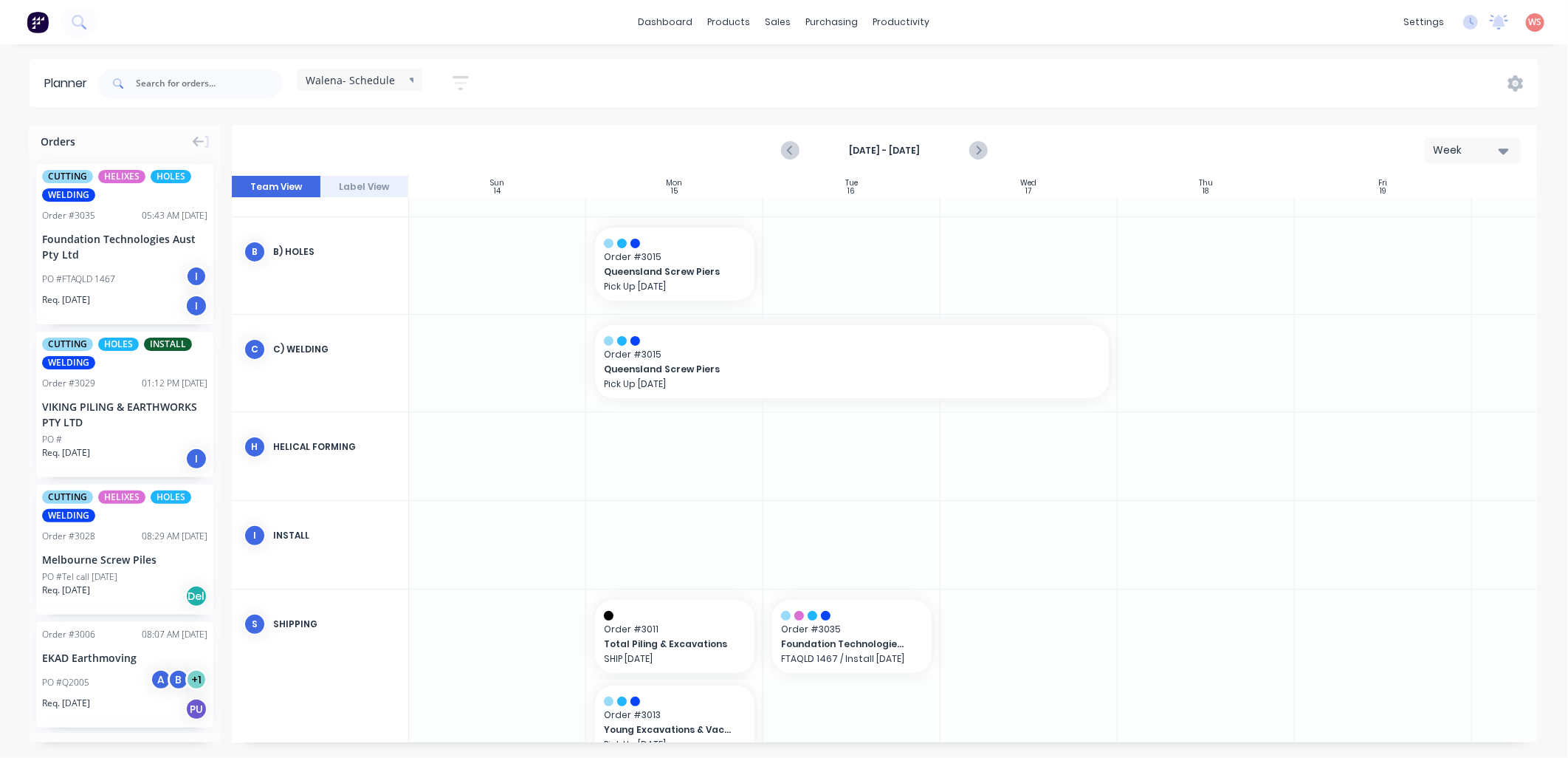
scroll to position [190, 0]
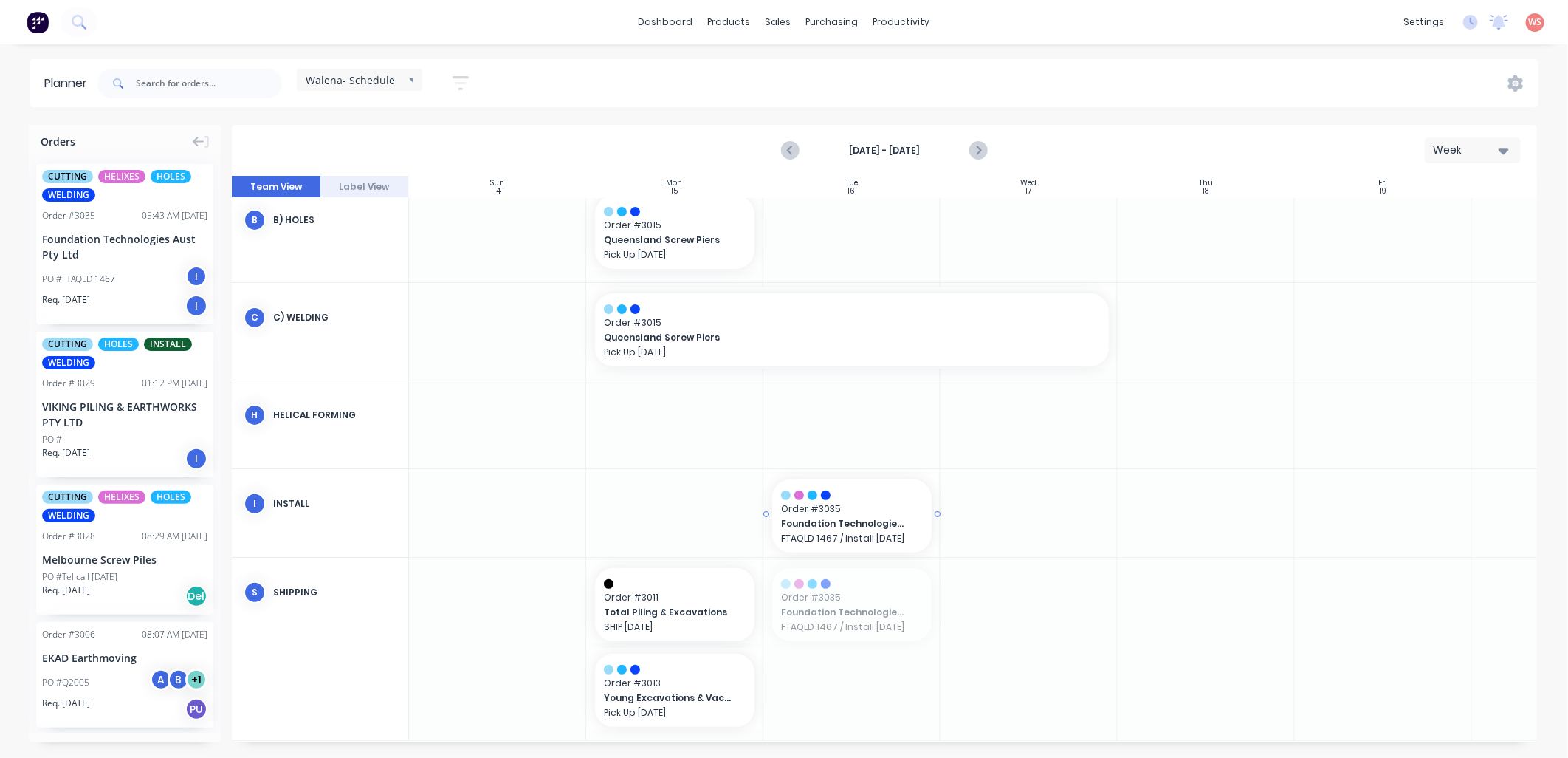
drag, startPoint x: 864, startPoint y: 602, endPoint x: 857, endPoint y: 524, distance: 78.3
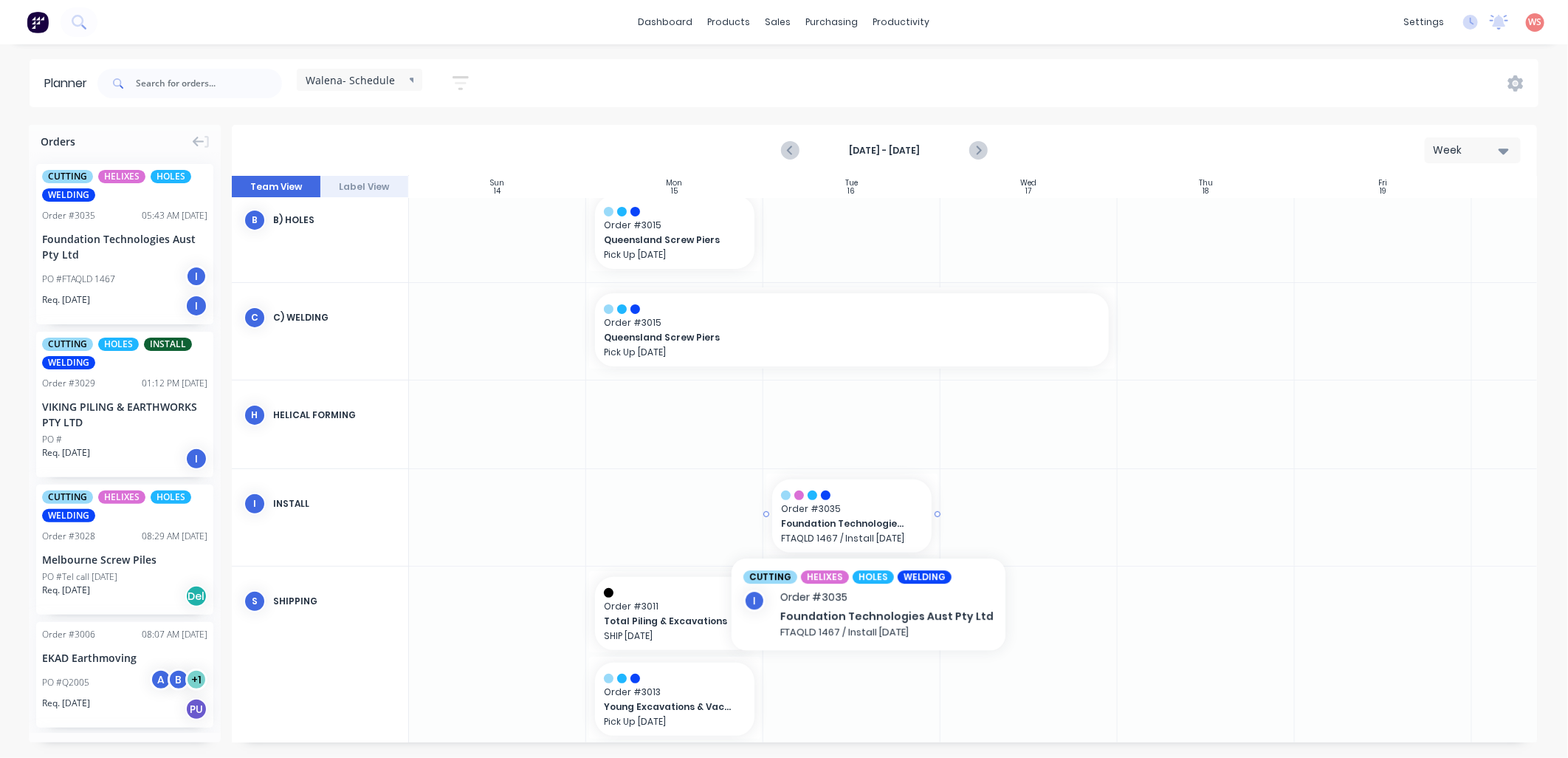
click at [860, 520] on span "Foundation Technologies Aust Pty Ltd" at bounding box center [845, 524] width 128 height 13
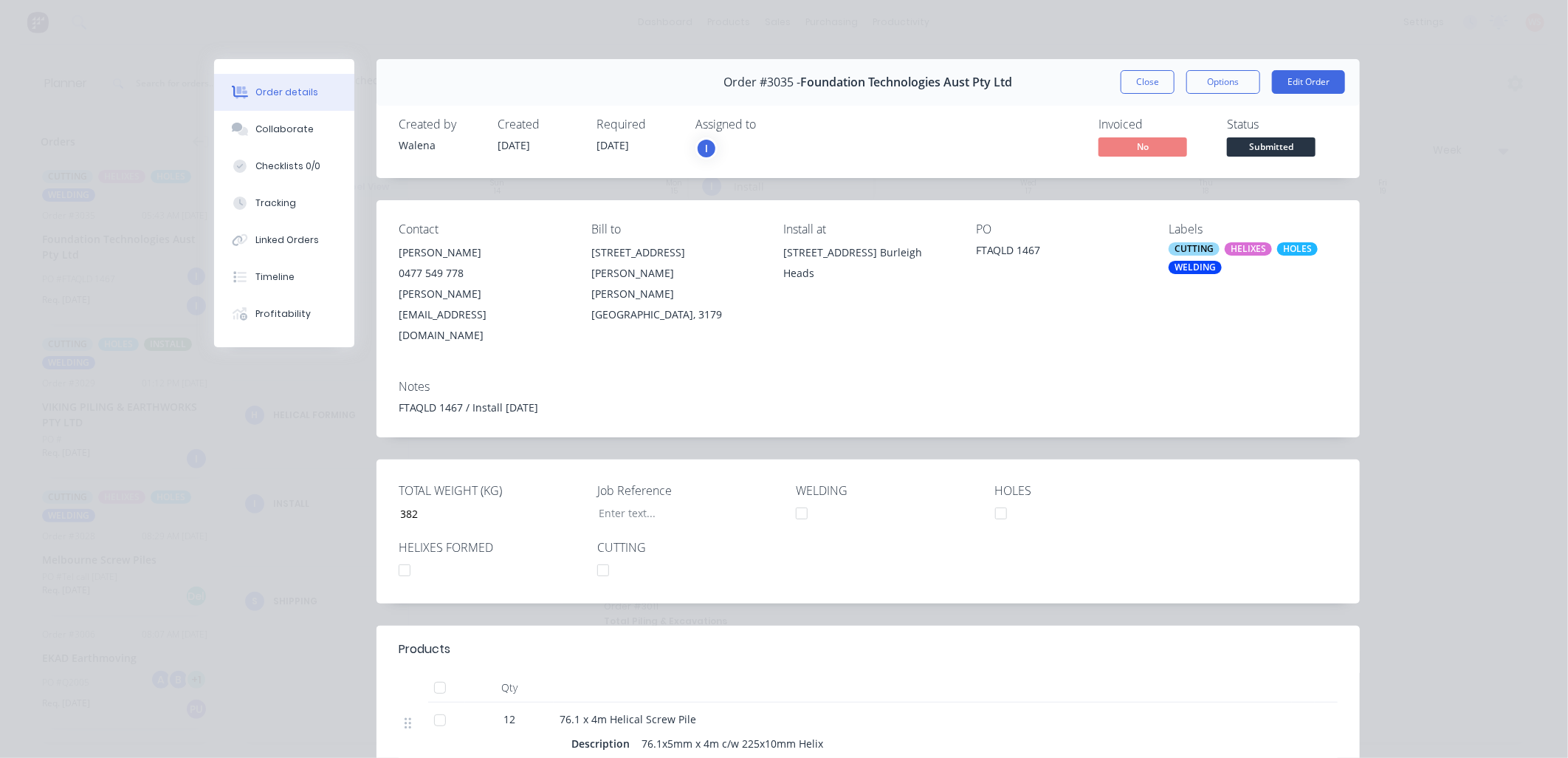
click at [704, 151] on div "I" at bounding box center [706, 148] width 22 height 22
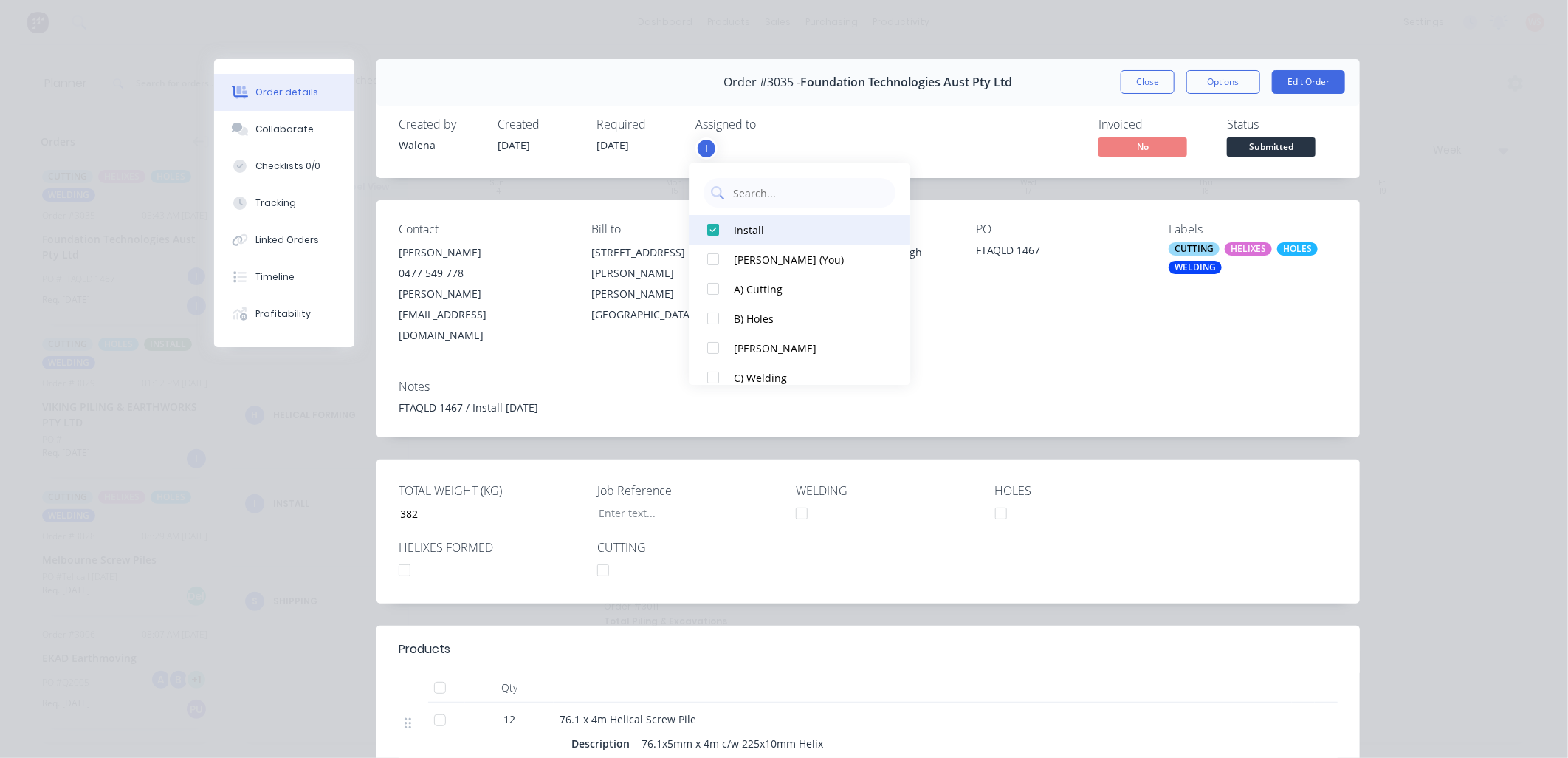
click at [713, 231] on div at bounding box center [713, 230] width 30 height 30
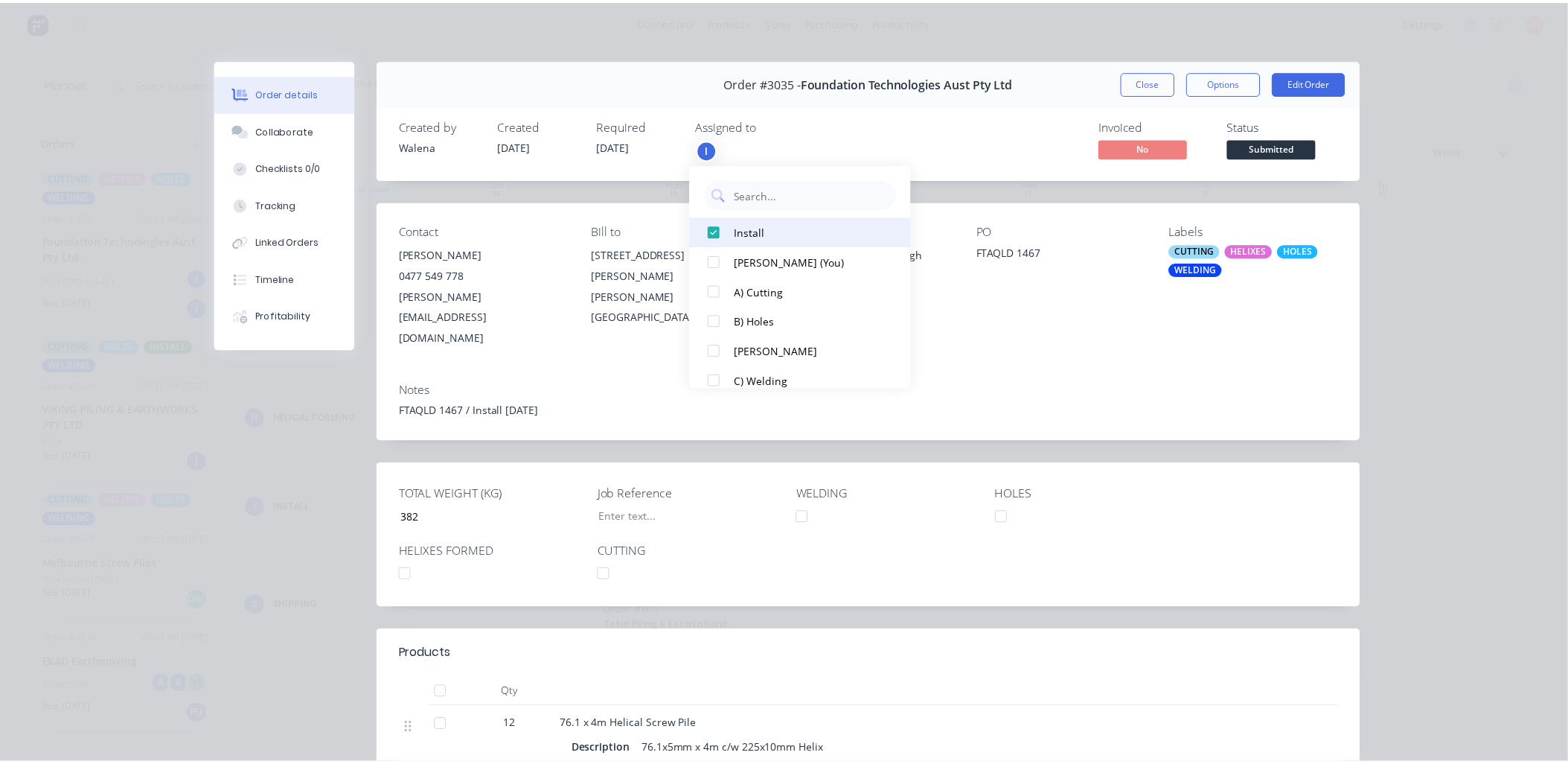
scroll to position [0, 0]
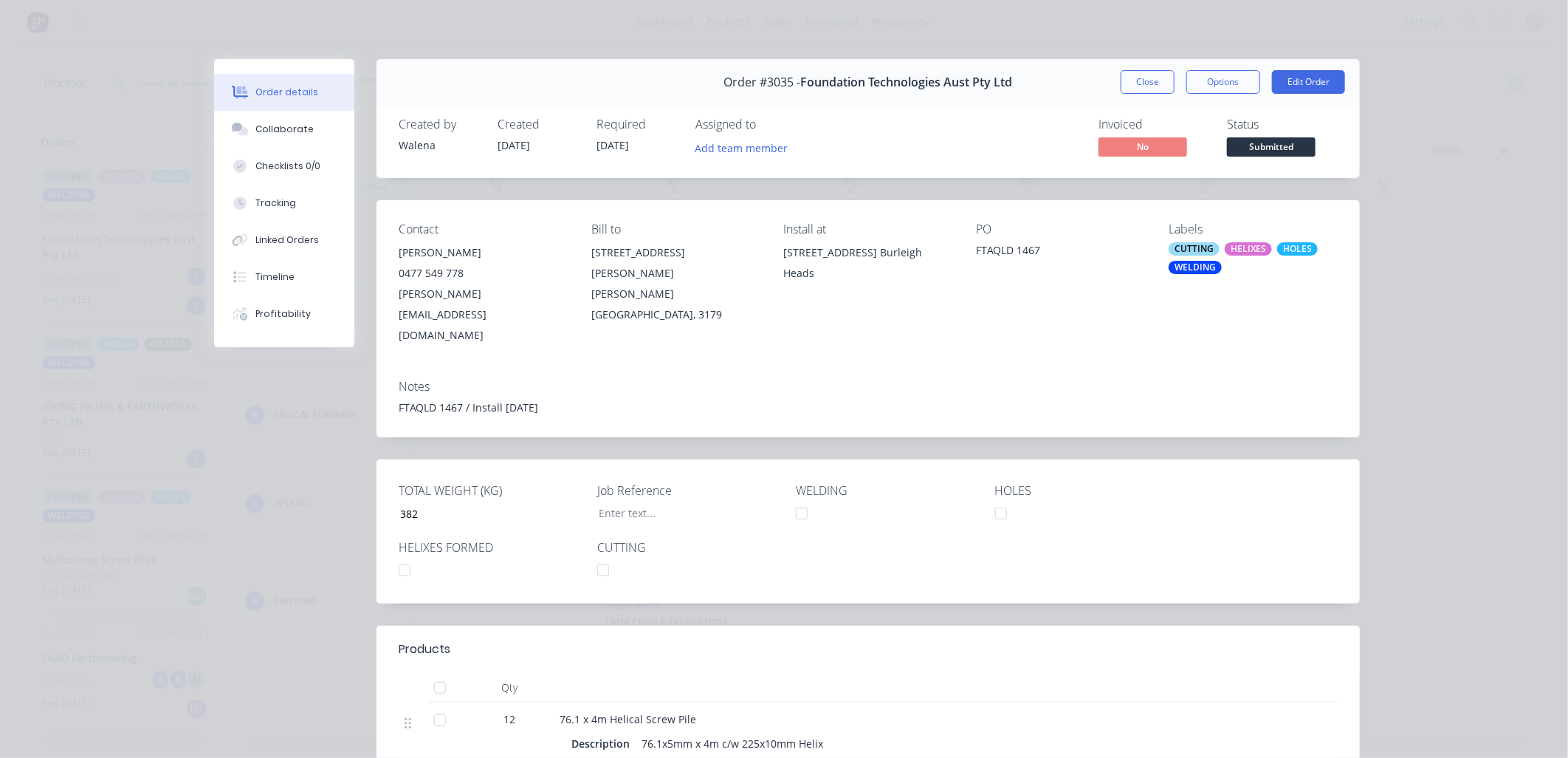
click at [949, 145] on div "Invoiced No Status Submitted" at bounding box center [1091, 138] width 494 height 43
click at [1297, 83] on button "Edit Order" at bounding box center [1308, 82] width 73 height 23
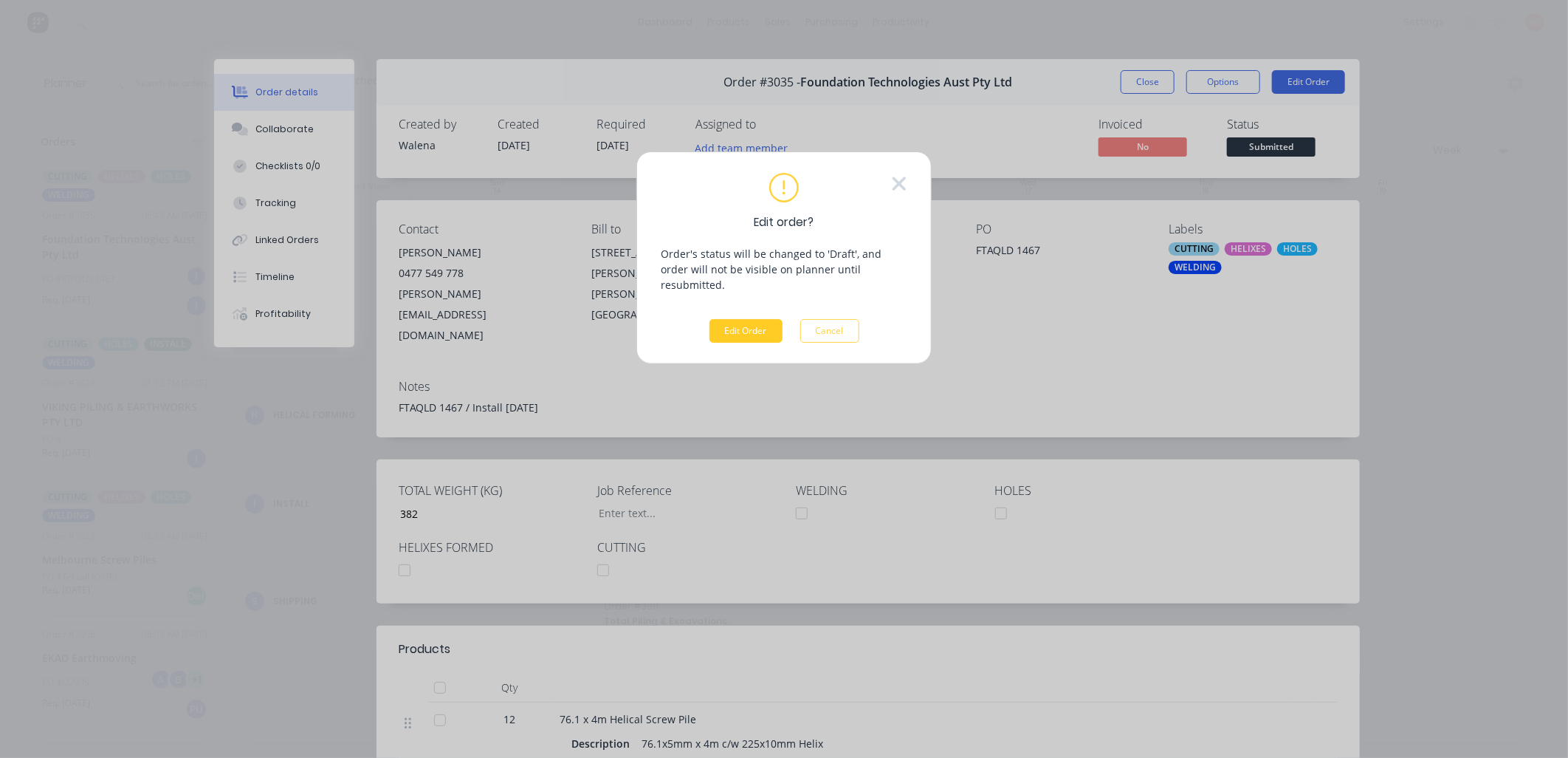
click at [709, 319] on button "Edit Order" at bounding box center [746, 331] width 73 height 23
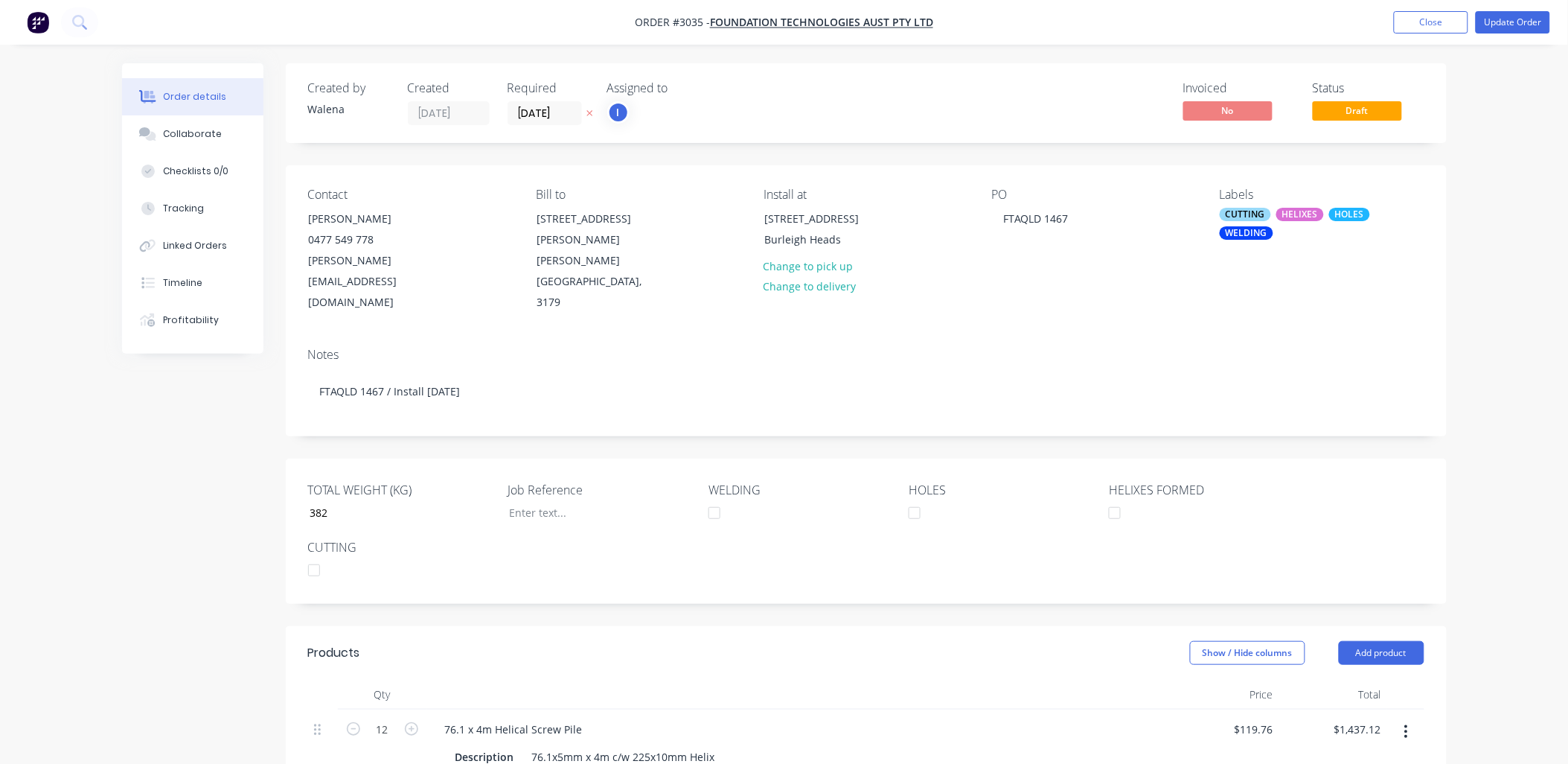
click at [1302, 259] on div "Labels CUTTING HELIXES HOLES WELDING" at bounding box center [1322, 250] width 204 height 125
click at [1241, 220] on div "CUTTING" at bounding box center [1245, 214] width 51 height 13
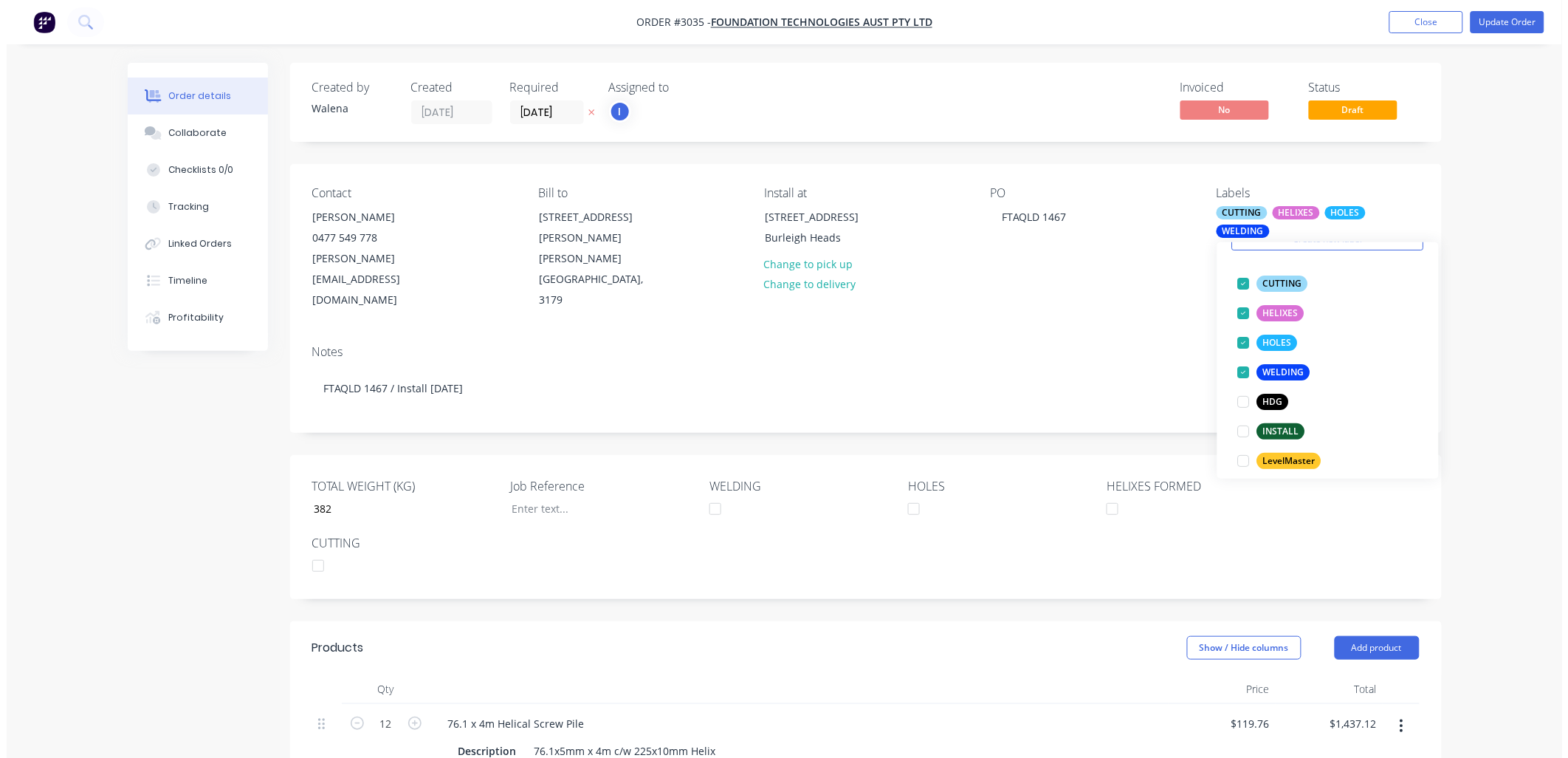
scroll to position [177, 0]
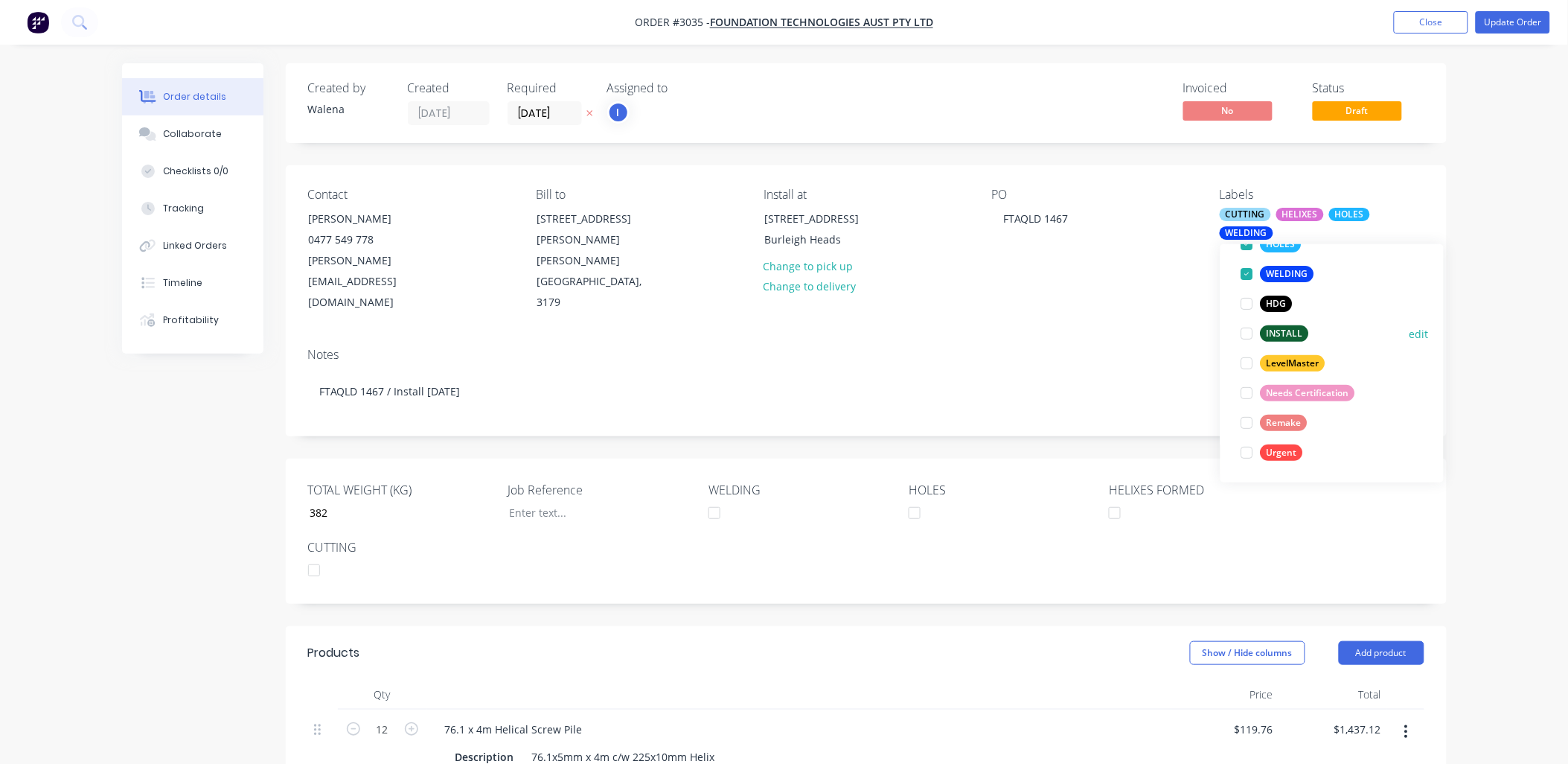
click at [1246, 335] on div at bounding box center [1247, 333] width 30 height 30
click at [1052, 336] on div "Notes FTAQLD 1467 / Install [DATE]" at bounding box center [866, 385] width 1161 height 99
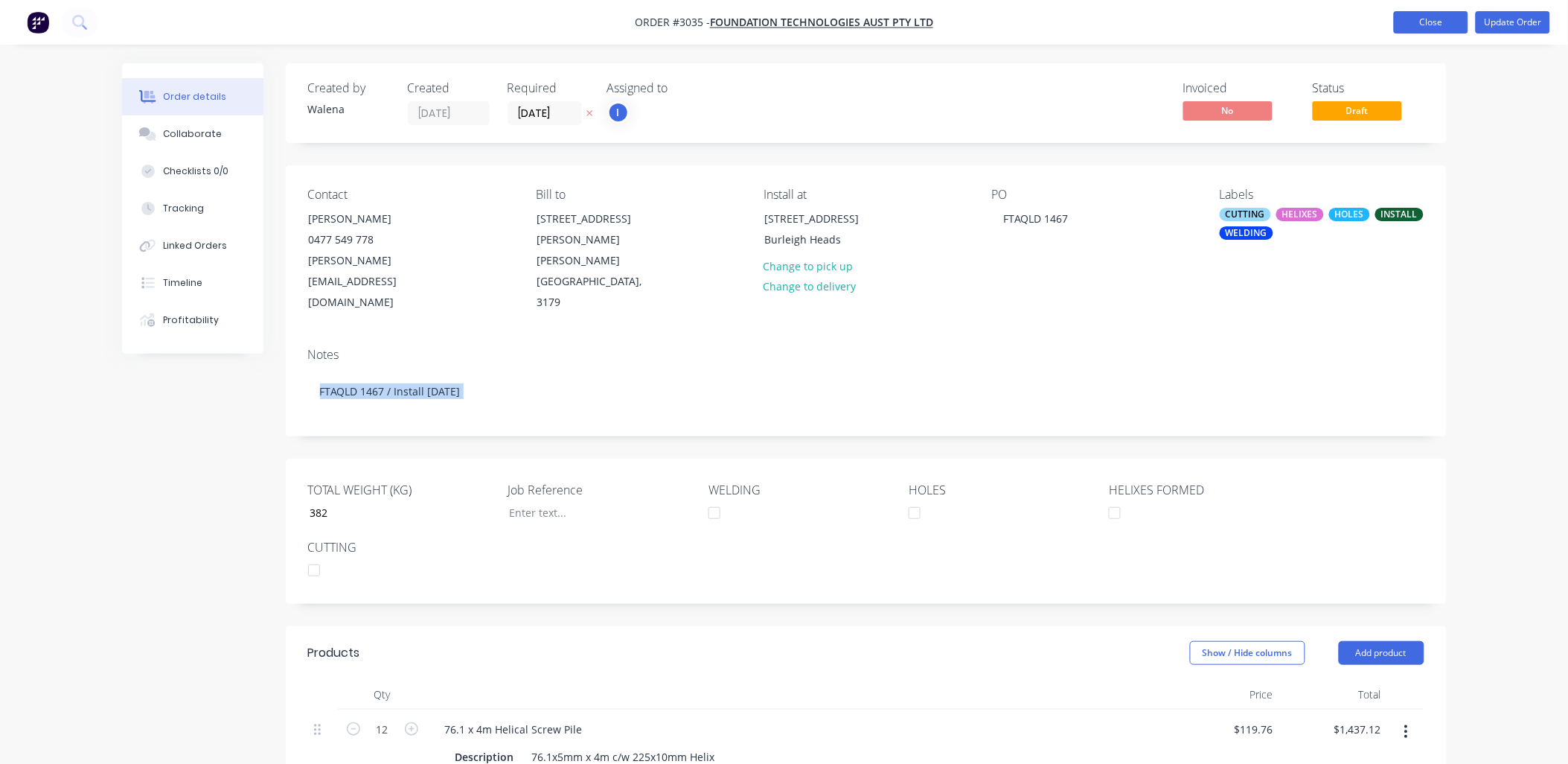
click at [1453, 12] on button "Close" at bounding box center [1430, 22] width 74 height 22
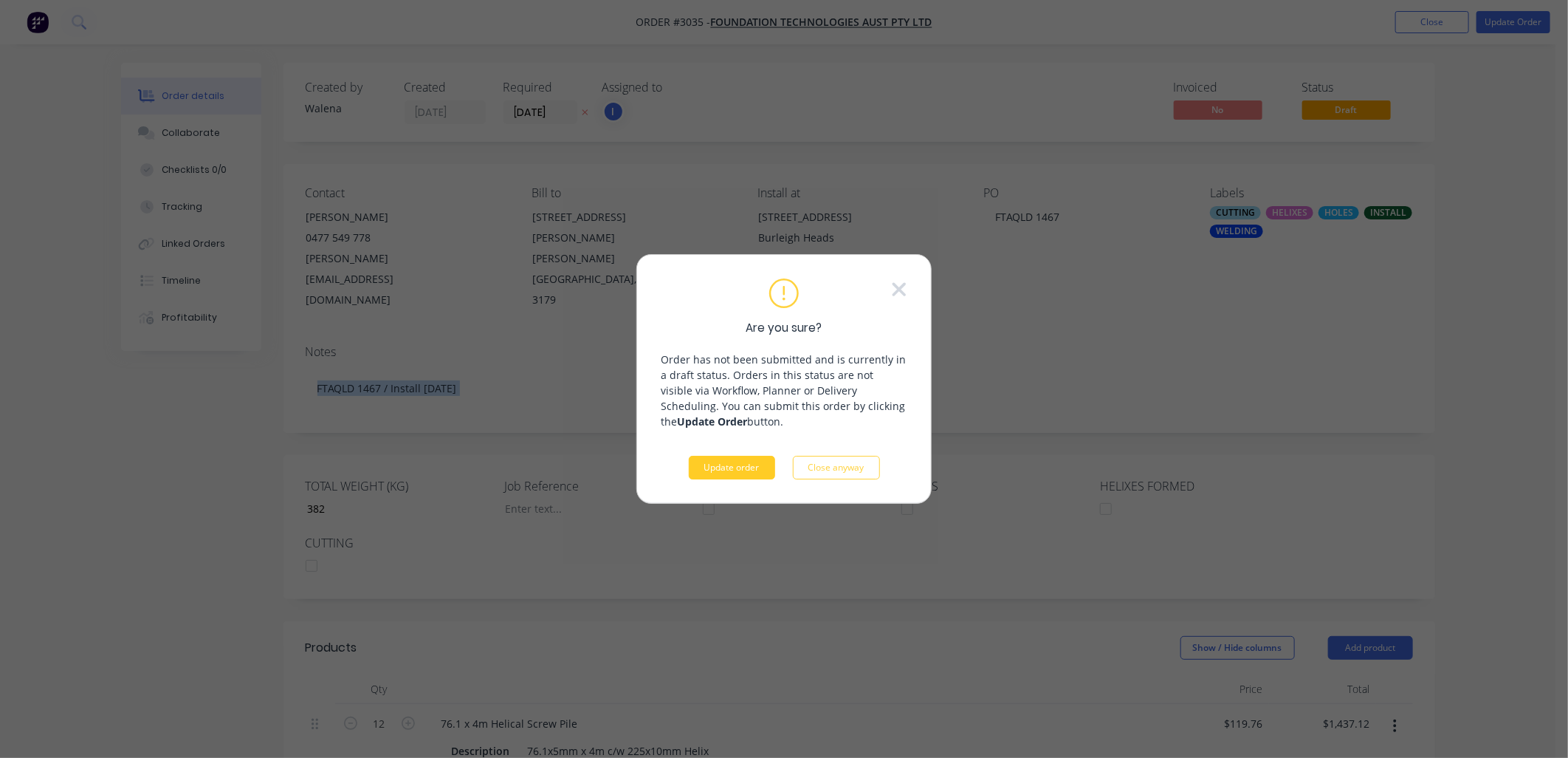
click at [738, 475] on button "Update order" at bounding box center [732, 467] width 86 height 23
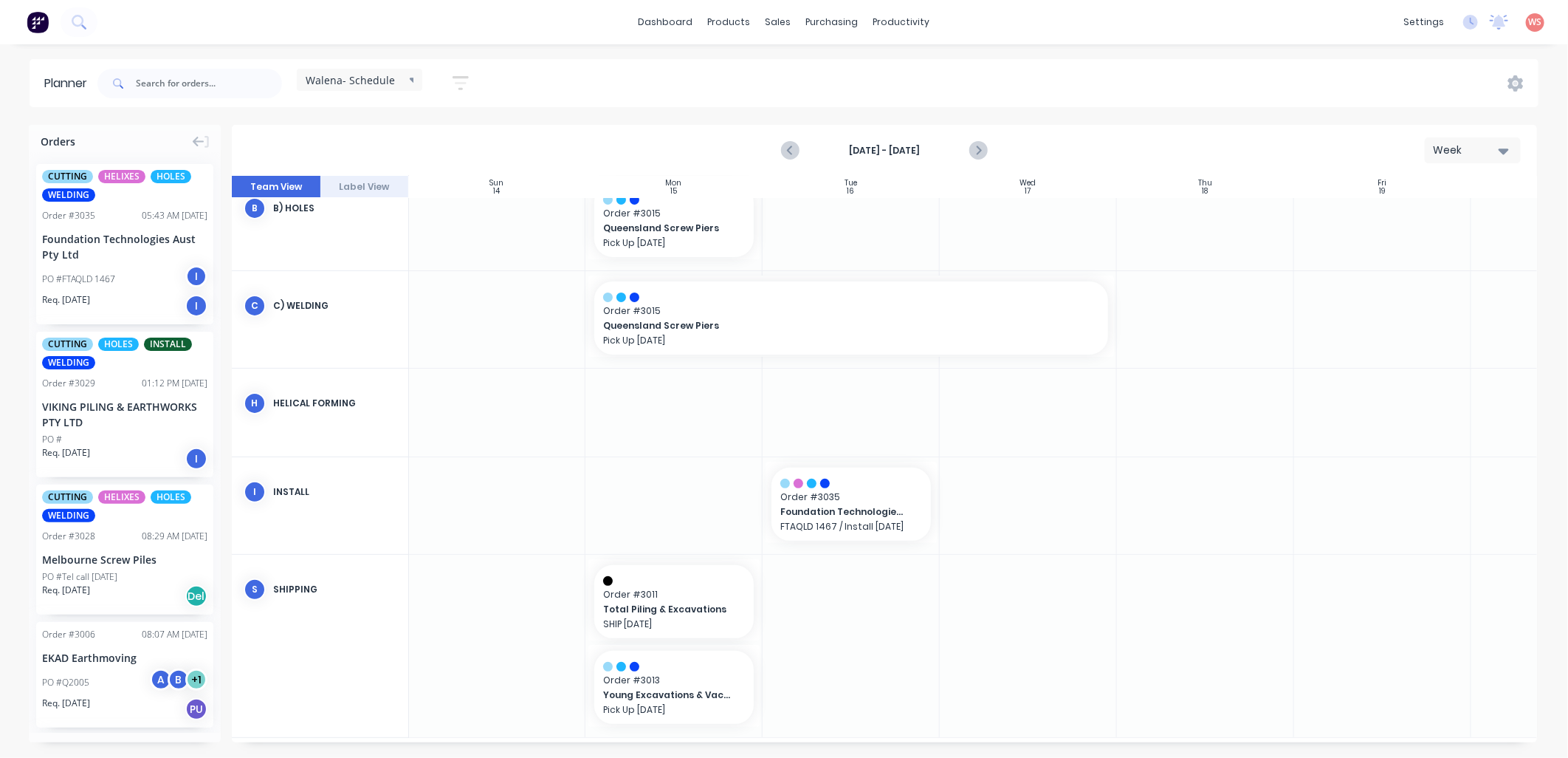
scroll to position [213, 1]
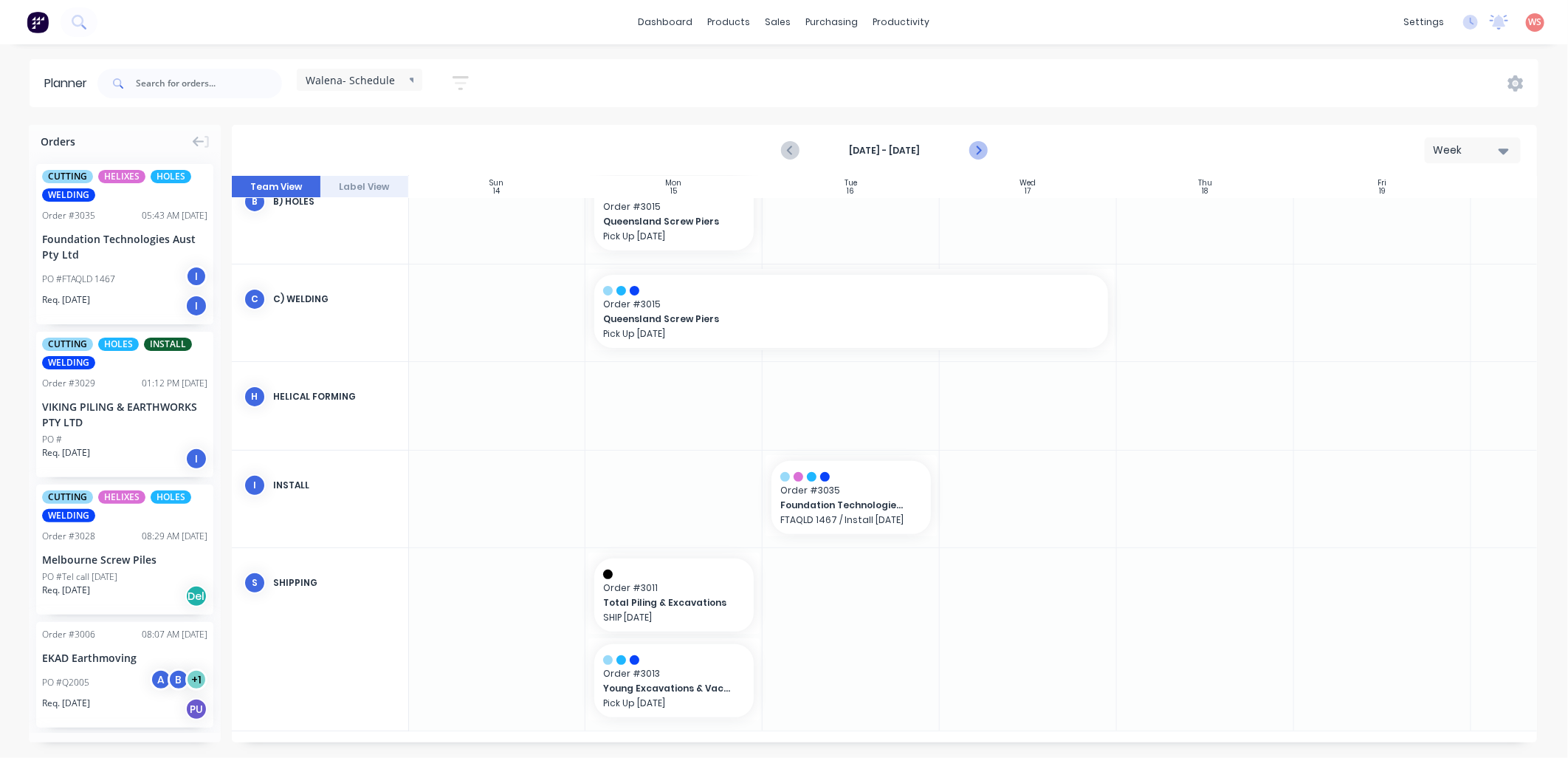
click at [972, 157] on icon "Next page" at bounding box center [977, 150] width 18 height 18
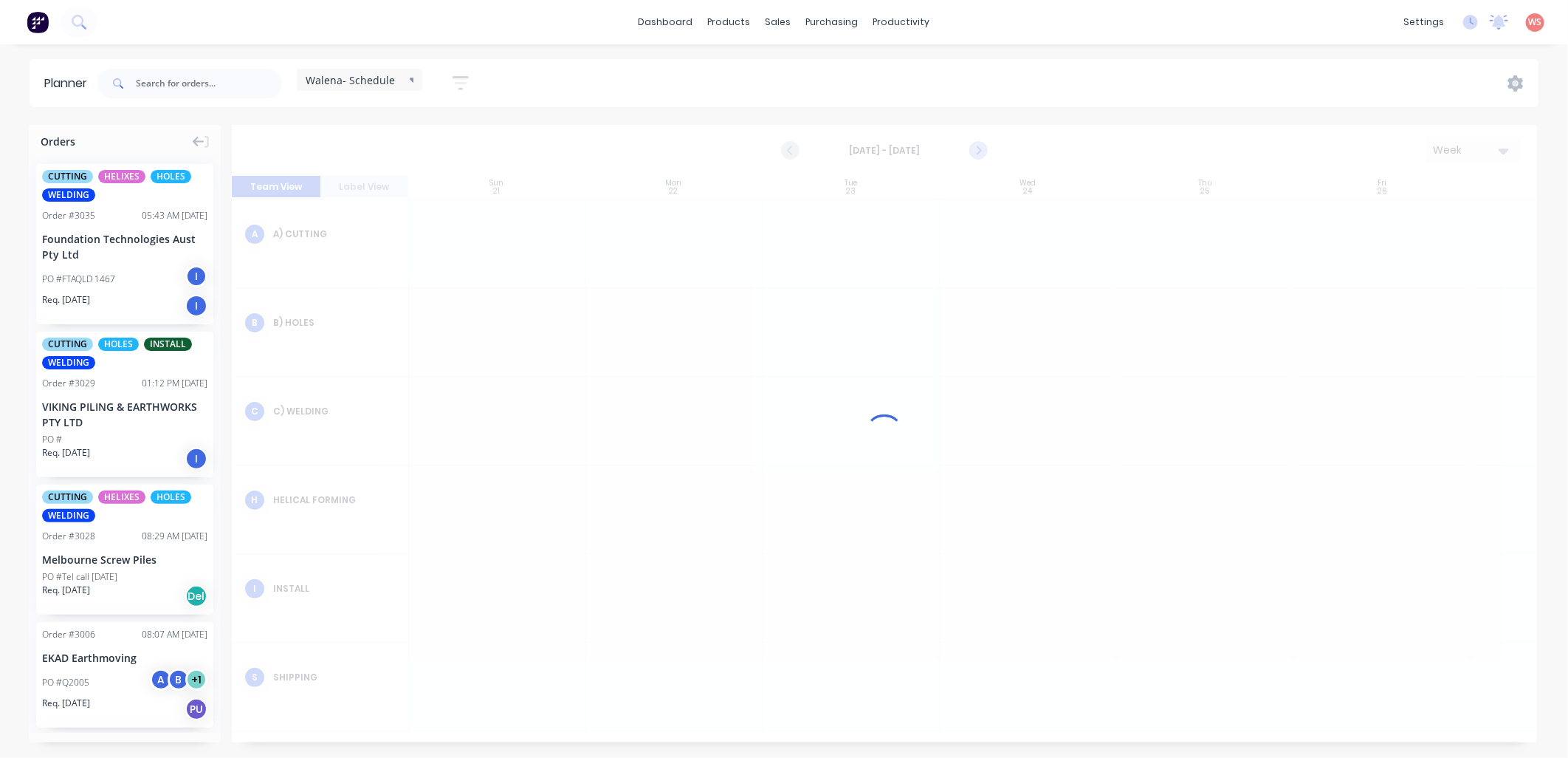
scroll to position [82, 1]
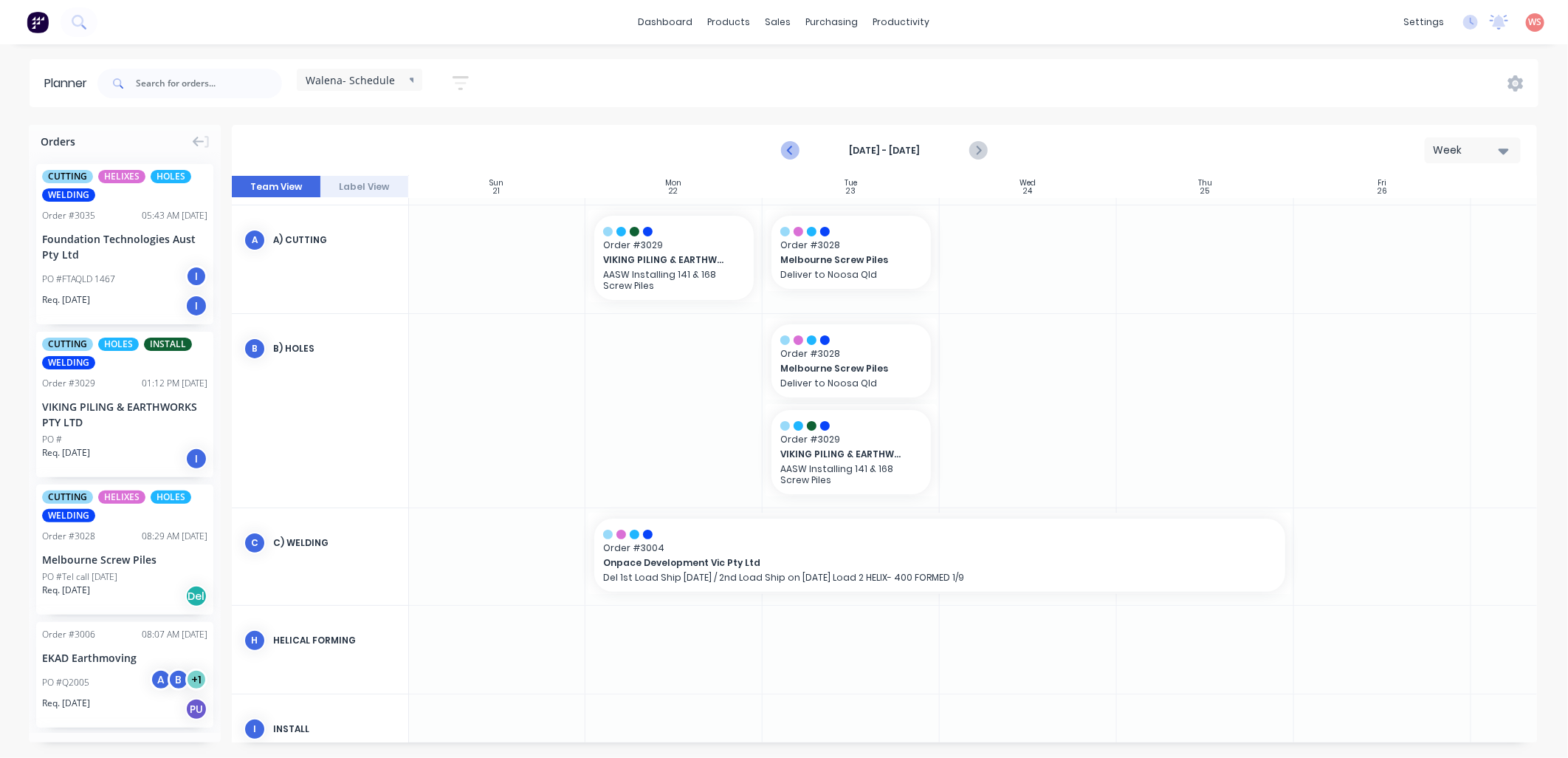
click at [787, 150] on icon "Previous page" at bounding box center [791, 150] width 18 height 18
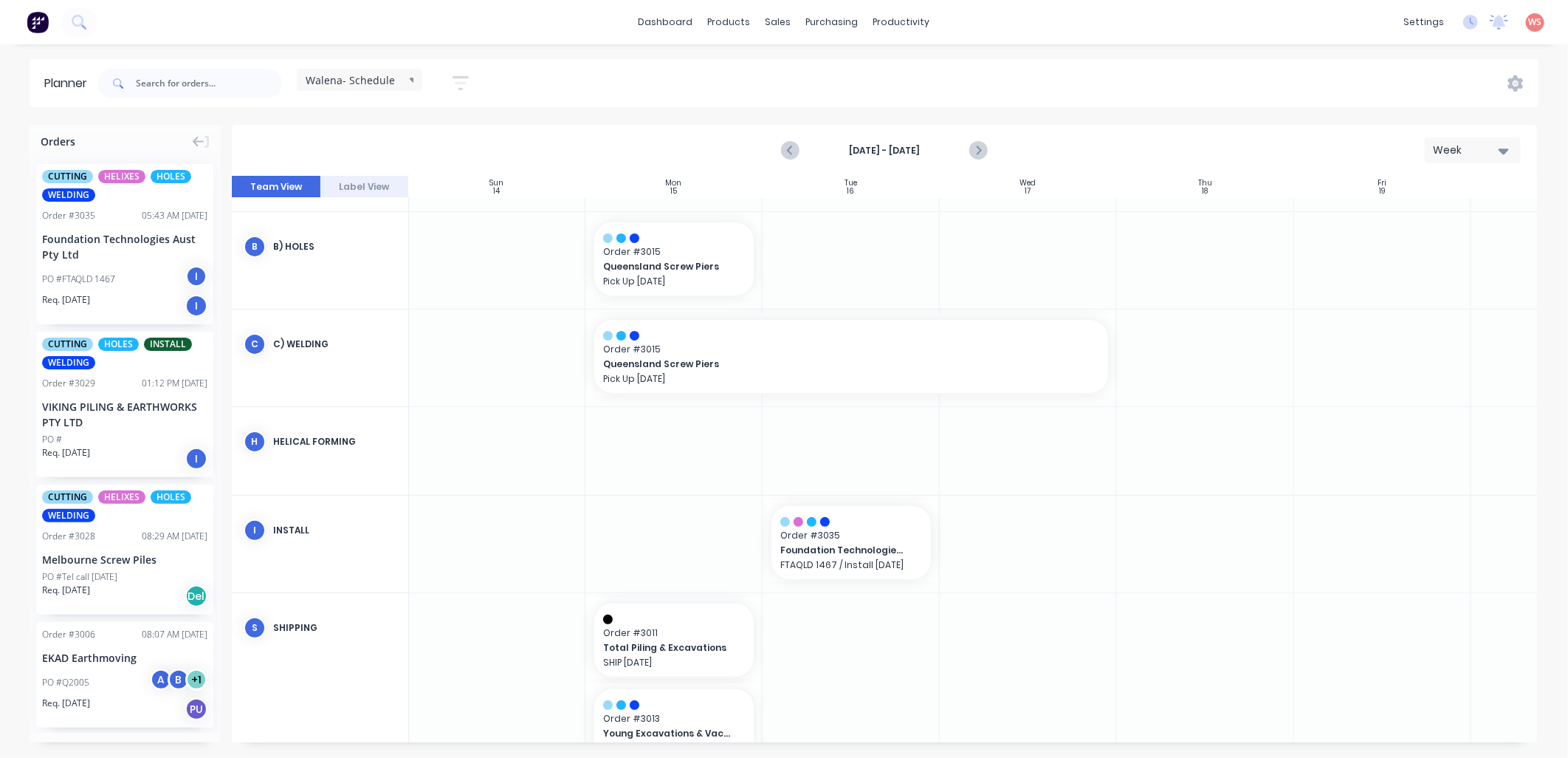
scroll to position [213, 1]
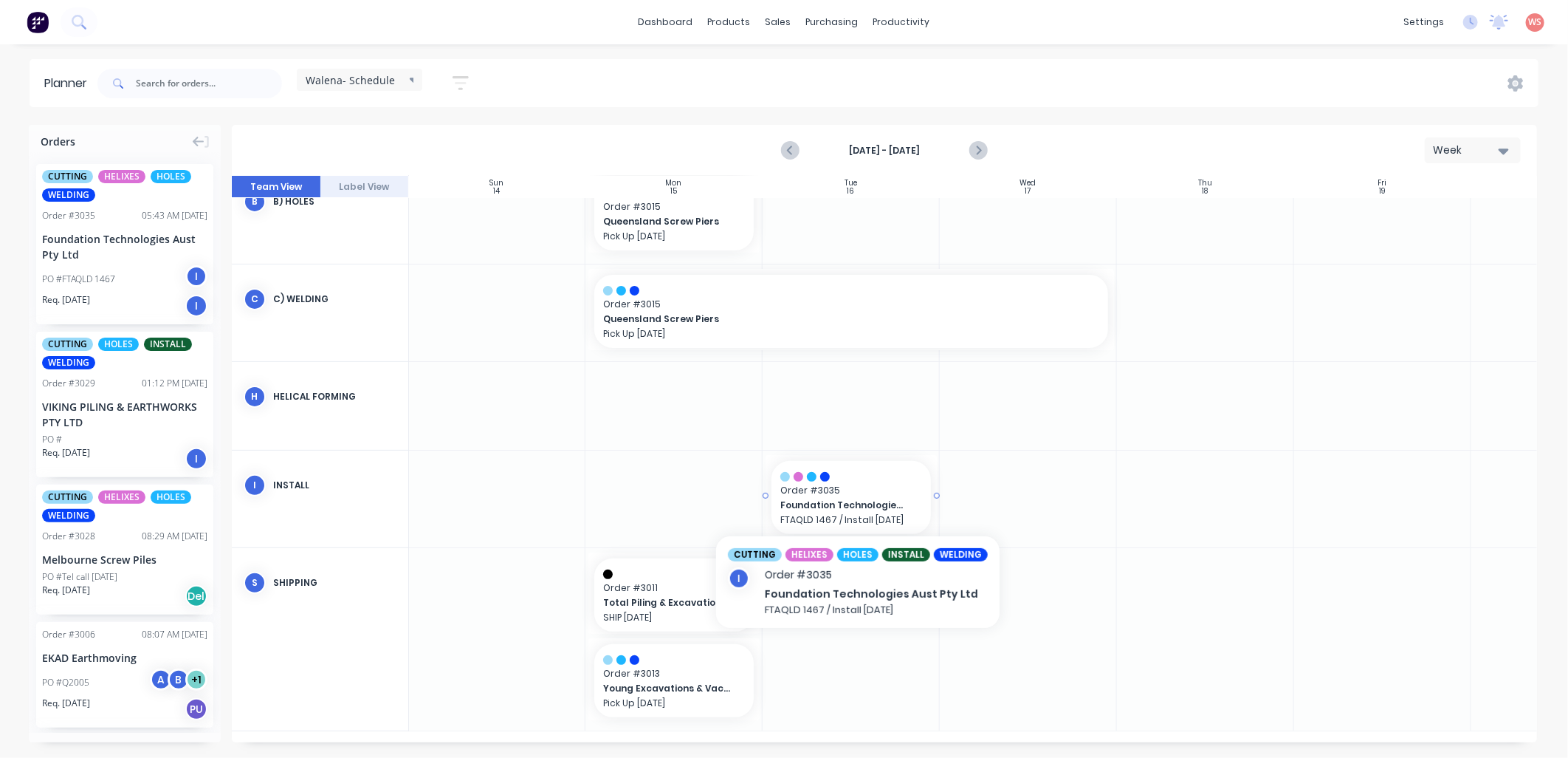
click at [911, 498] on div "Foundation Technologies Aust Pty Ltd FTAQLD 1467 / Install [DATE]" at bounding box center [851, 512] width 141 height 27
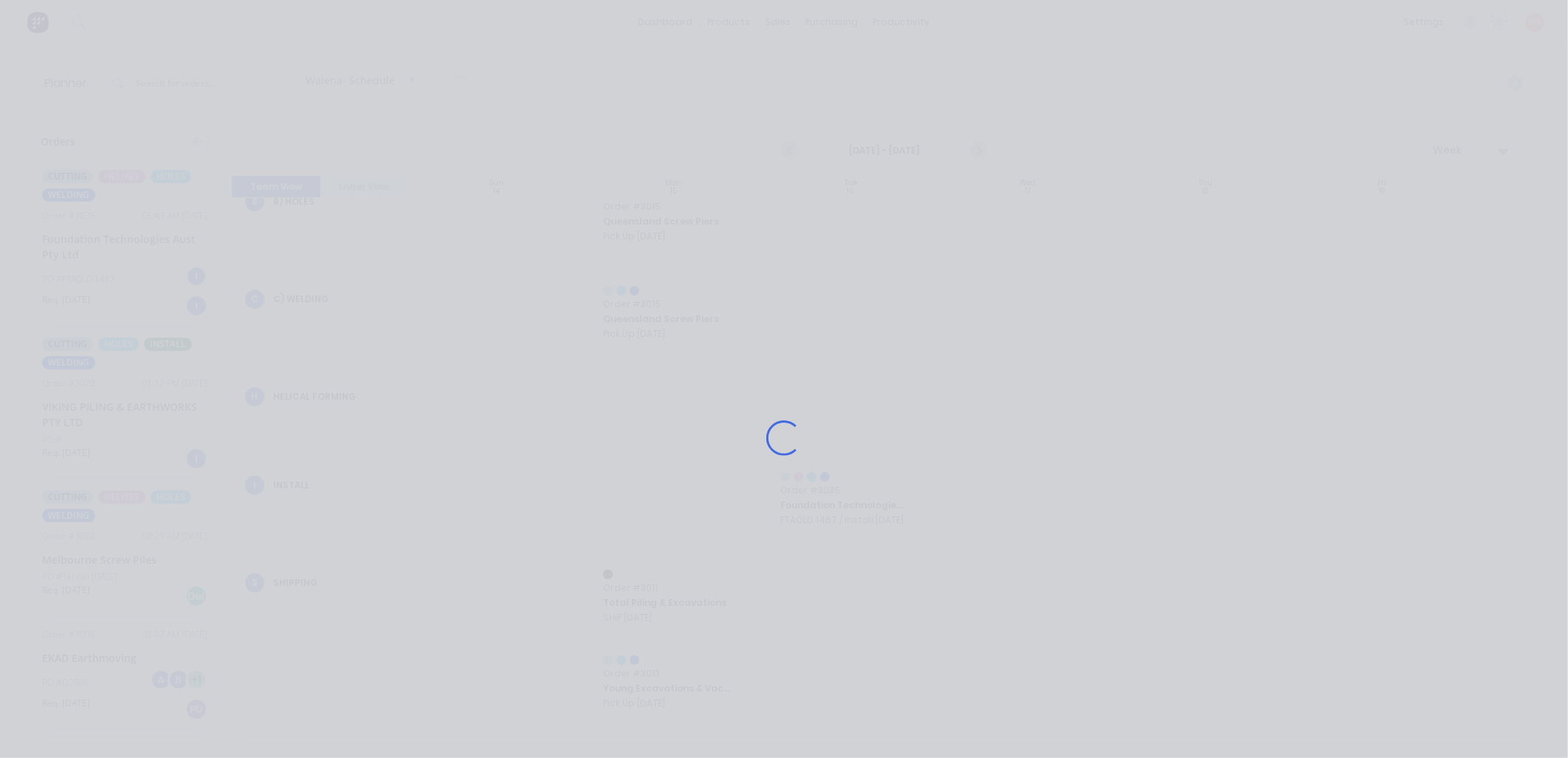
scroll to position [202, 1]
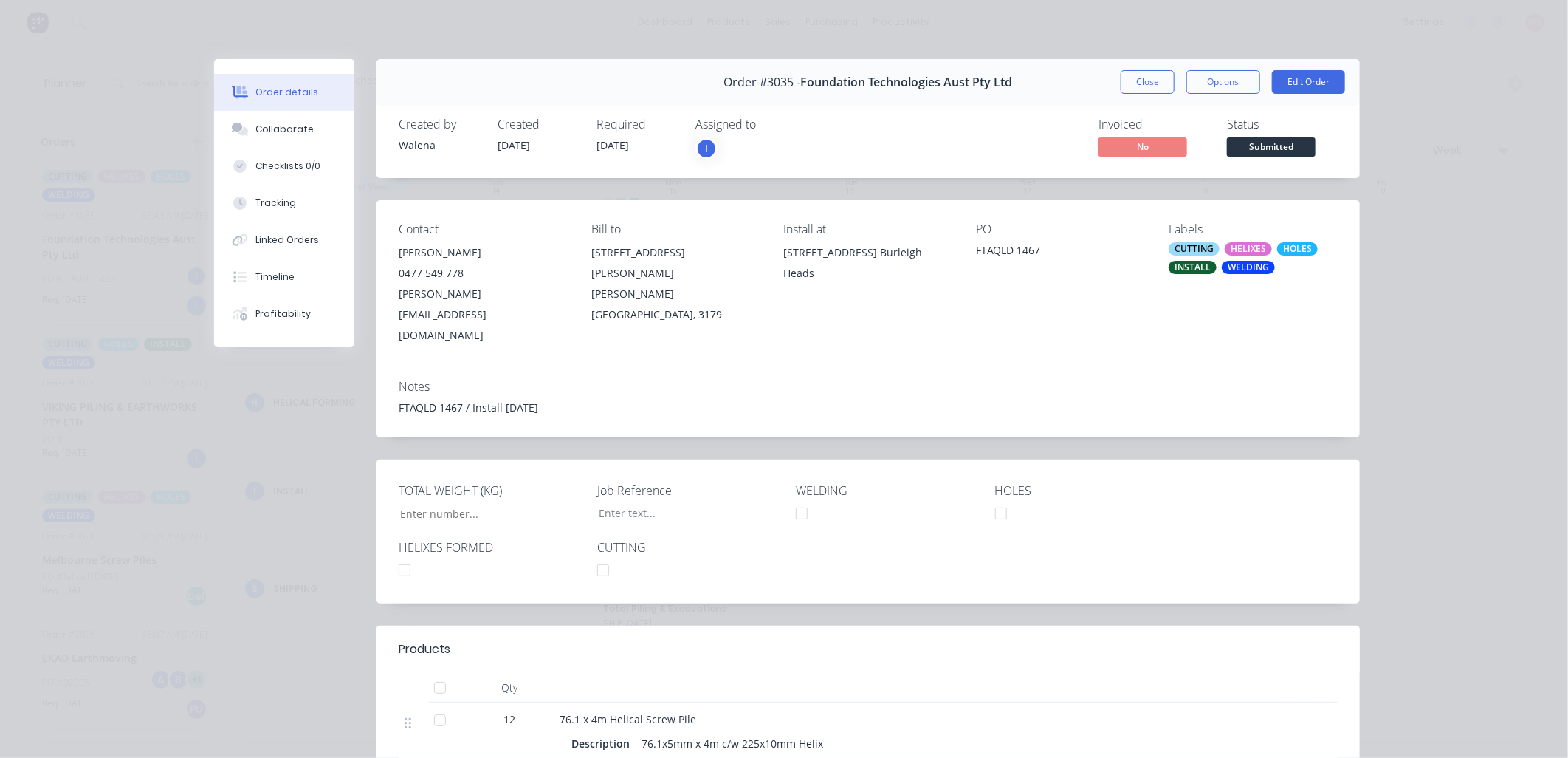
type input "382"
click at [1146, 80] on button "Close" at bounding box center [1147, 82] width 54 height 23
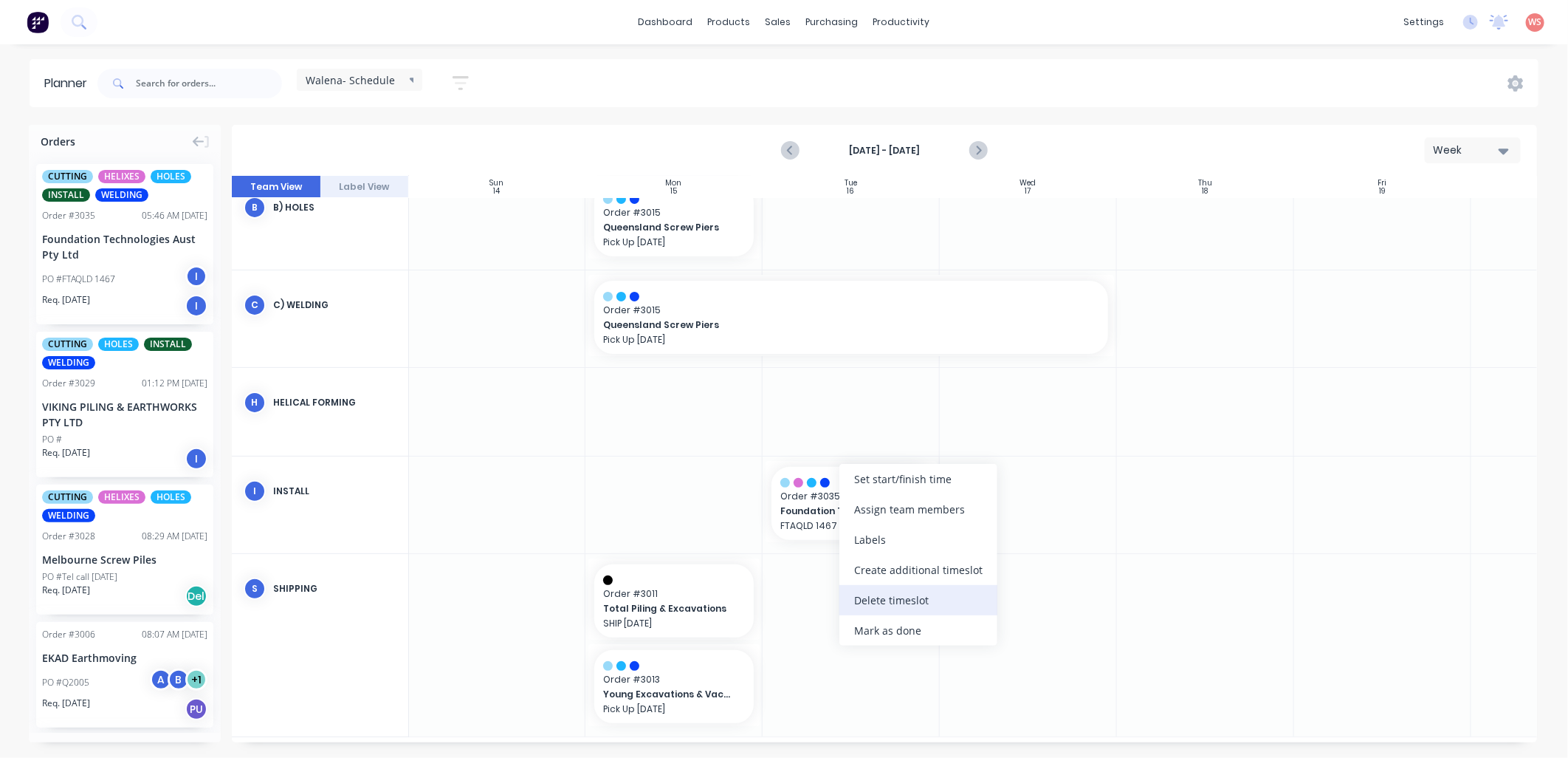
click at [881, 596] on div "Delete timeslot" at bounding box center [919, 600] width 158 height 30
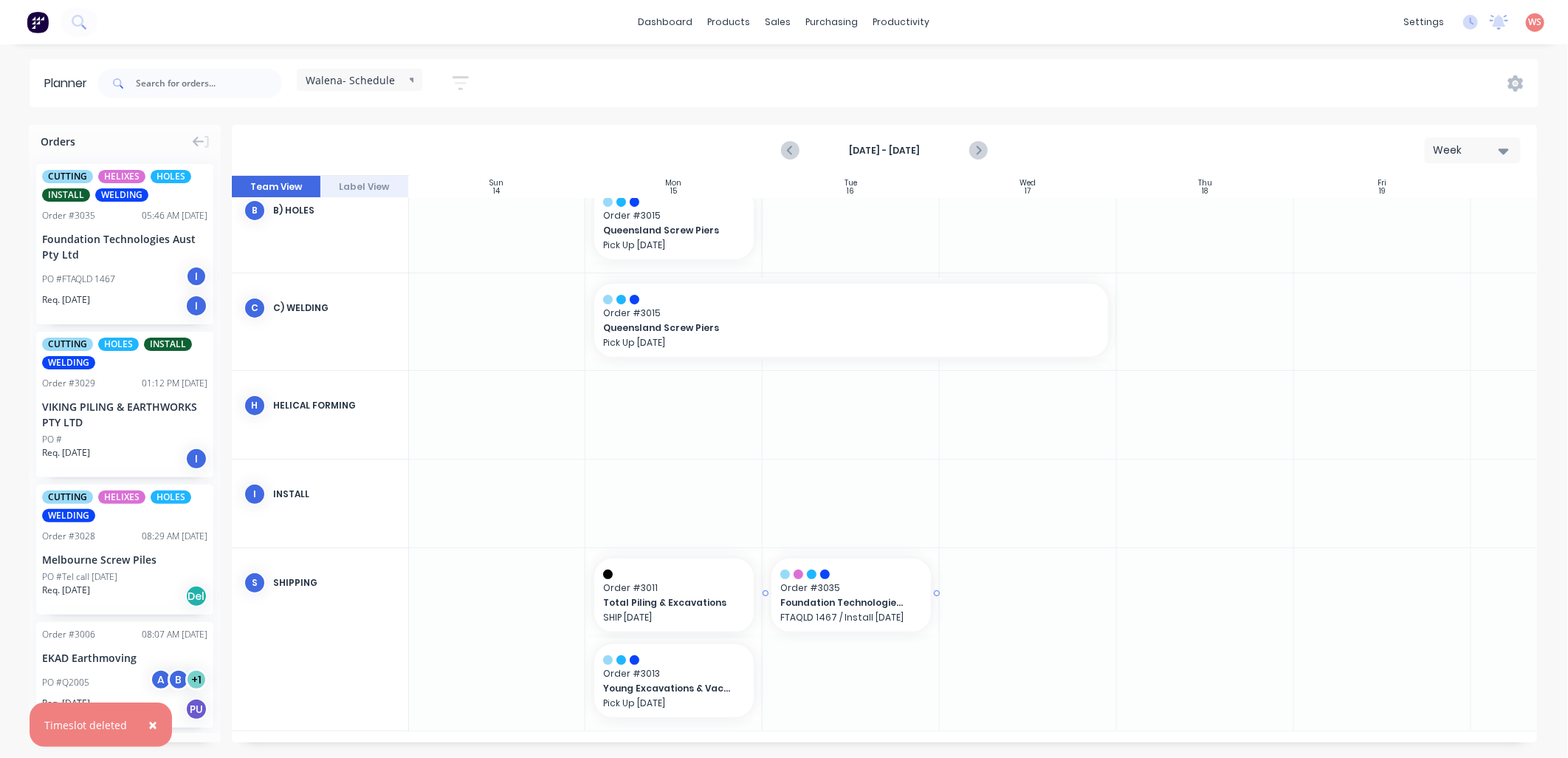
drag, startPoint x: 94, startPoint y: 204, endPoint x: 874, endPoint y: 637, distance: 892.1
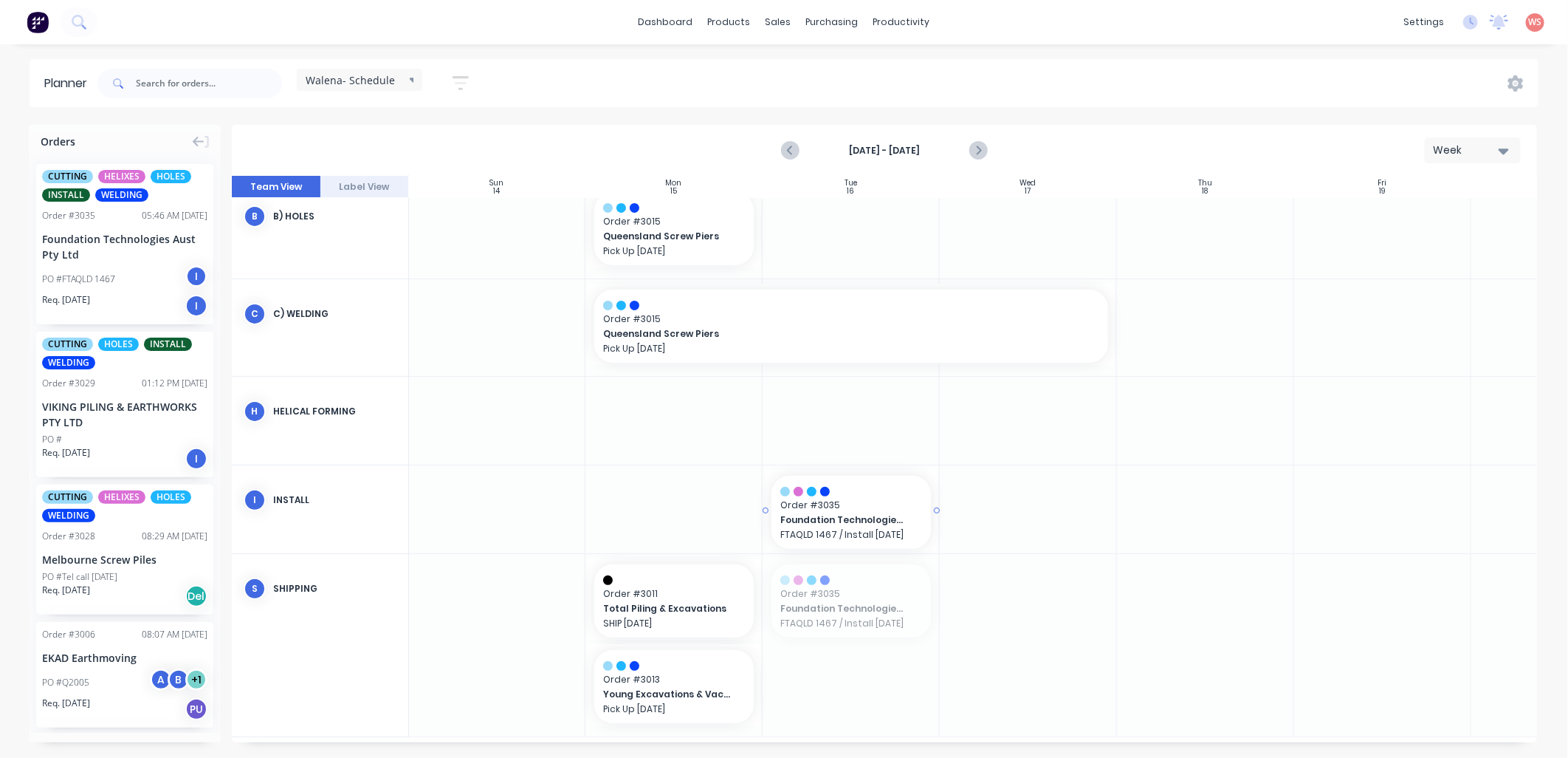
drag, startPoint x: 846, startPoint y: 613, endPoint x: 853, endPoint y: 529, distance: 84.3
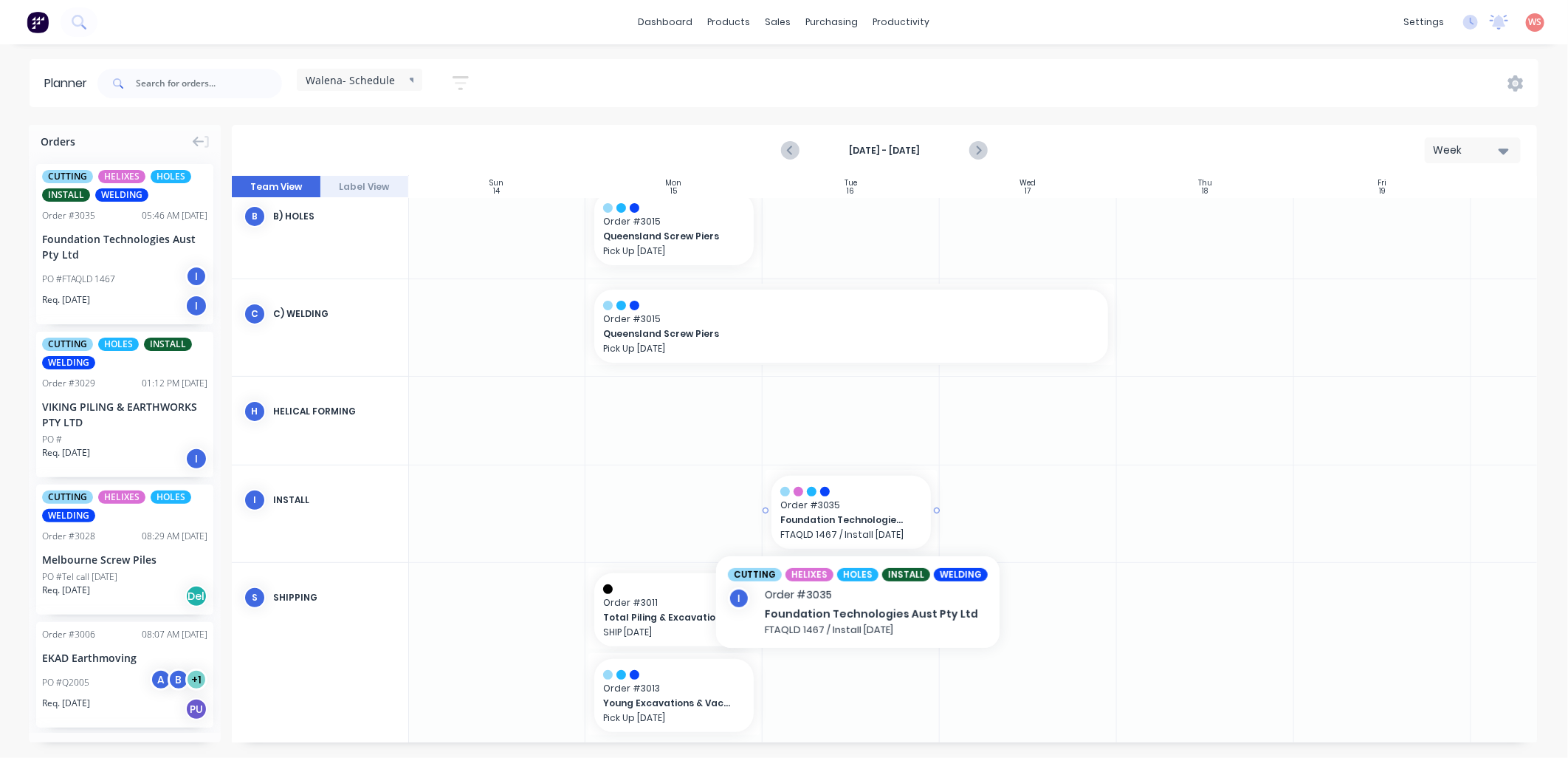
click at [798, 519] on span "Foundation Technologies Aust Pty Ltd" at bounding box center [844, 520] width 128 height 13
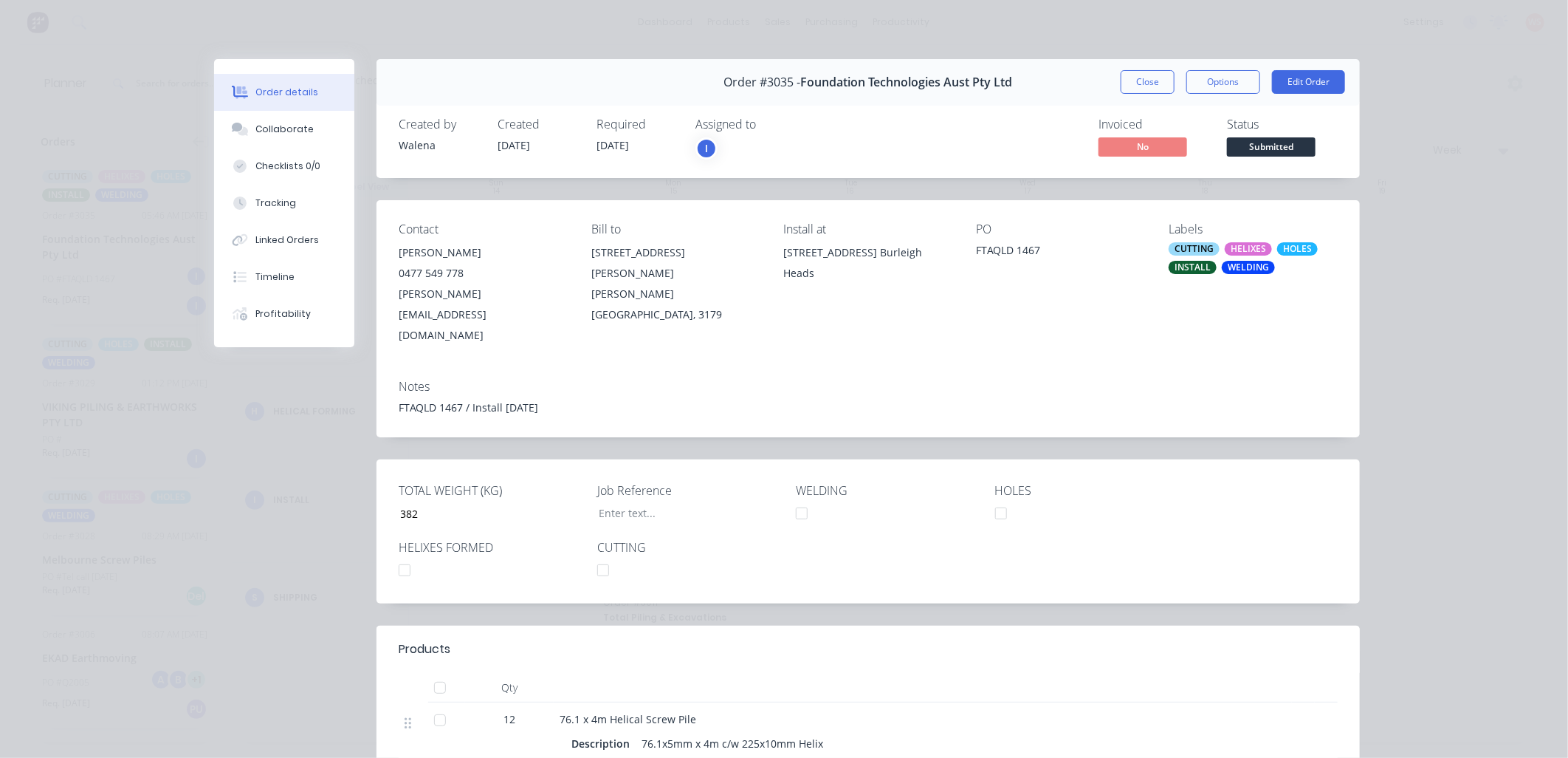
drag, startPoint x: 1123, startPoint y: 82, endPoint x: 1073, endPoint y: 87, distance: 50.2
click at [1073, 87] on div "Order #3035 - Foundation Technologies Aust Pty Ltd Close Options Edit Order" at bounding box center [868, 82] width 983 height 47
click at [1235, 75] on button "Options" at bounding box center [1222, 82] width 74 height 23
click at [1144, 82] on button "Close" at bounding box center [1147, 82] width 54 height 23
